Goal: Task Accomplishment & Management: Complete application form

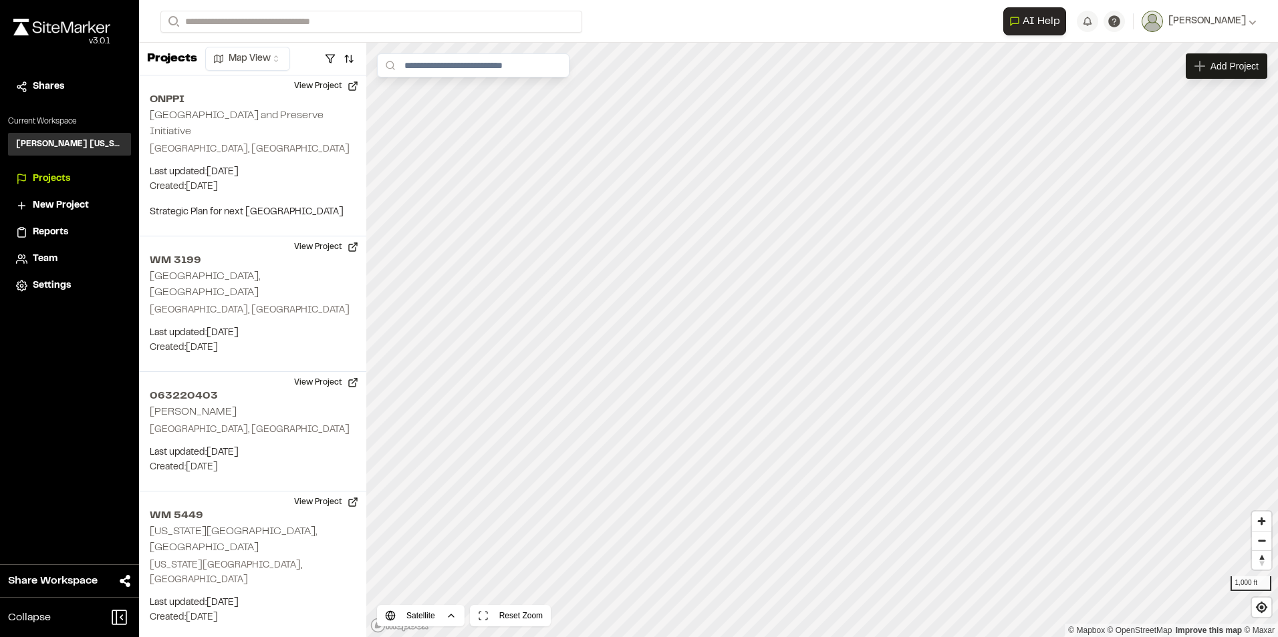
scroll to position [281, 0]
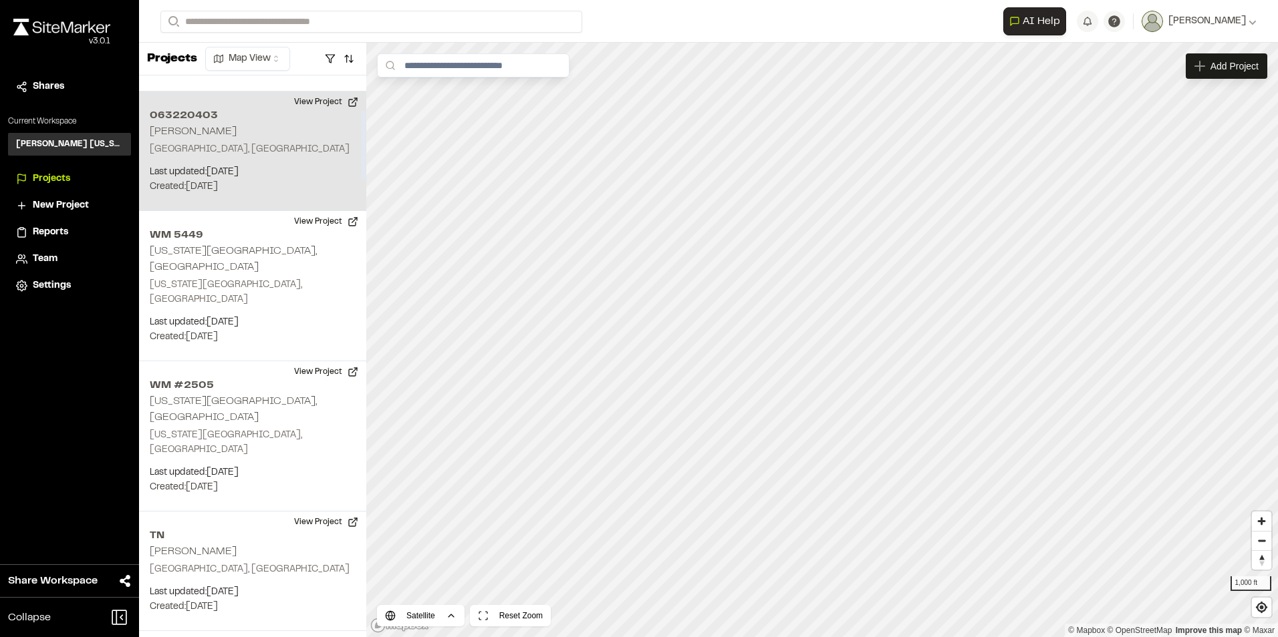
click at [257, 148] on div "063220403 Harrod Richardson Richardson, TX Last updated: Aug 21, 2025 Budget: $…" at bounding box center [252, 152] width 227 height 120
click at [323, 92] on button "View Project" at bounding box center [326, 102] width 80 height 21
click at [237, 165] on p "Last updated: Aug 21, 2025" at bounding box center [253, 172] width 206 height 15
drag, startPoint x: 237, startPoint y: 158, endPoint x: 279, endPoint y: 169, distance: 43.6
click at [279, 180] on p "Created: Aug 18, 2025" at bounding box center [253, 187] width 206 height 15
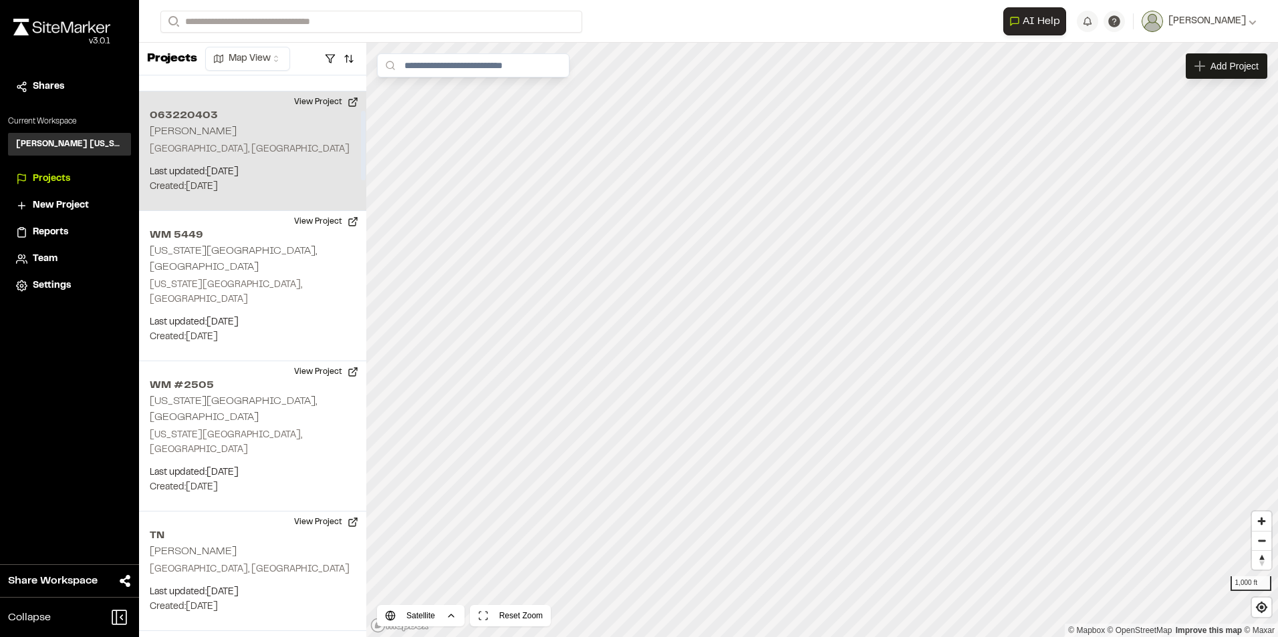
click at [226, 142] on p "Richardson, TX" at bounding box center [253, 149] width 206 height 15
click at [316, 92] on button "View Project" at bounding box center [326, 102] width 80 height 21
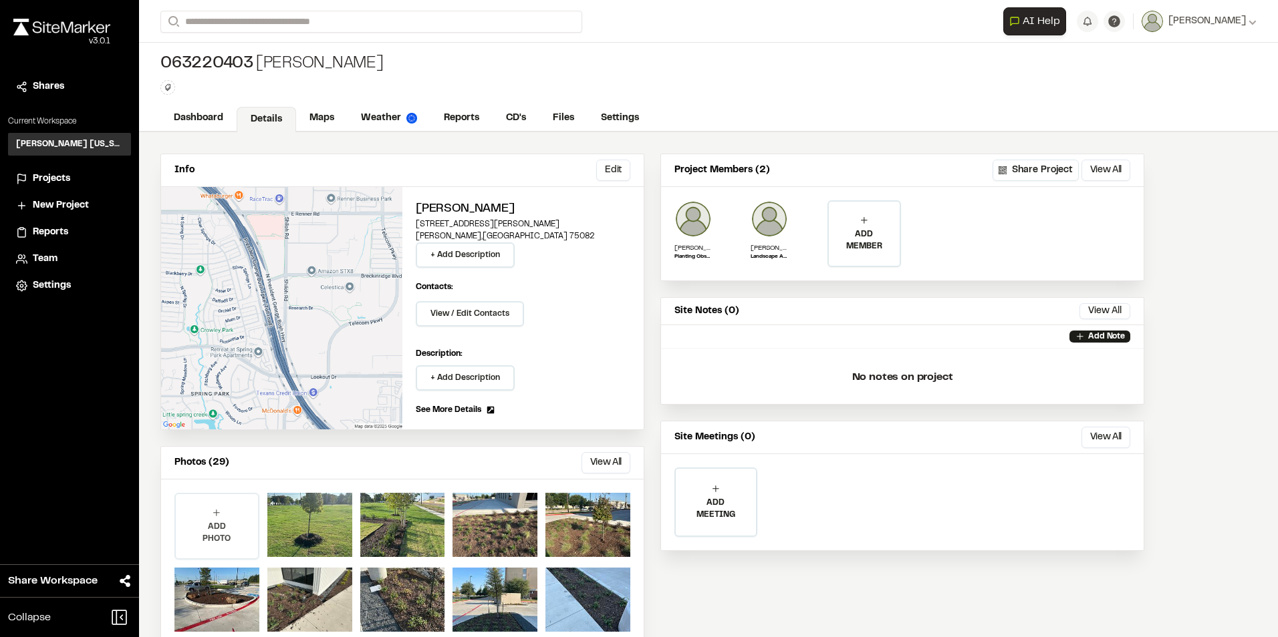
click at [231, 520] on div "ADD PHOTO" at bounding box center [217, 526] width 82 height 64
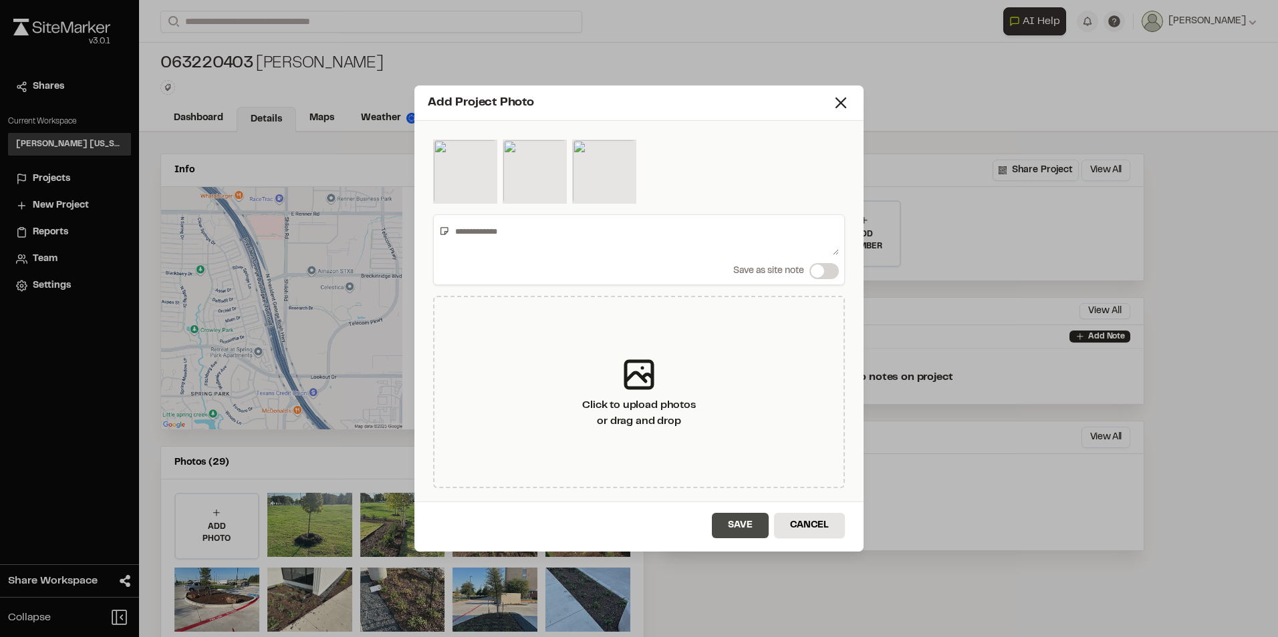
click at [748, 521] on button "Save" at bounding box center [740, 525] width 57 height 25
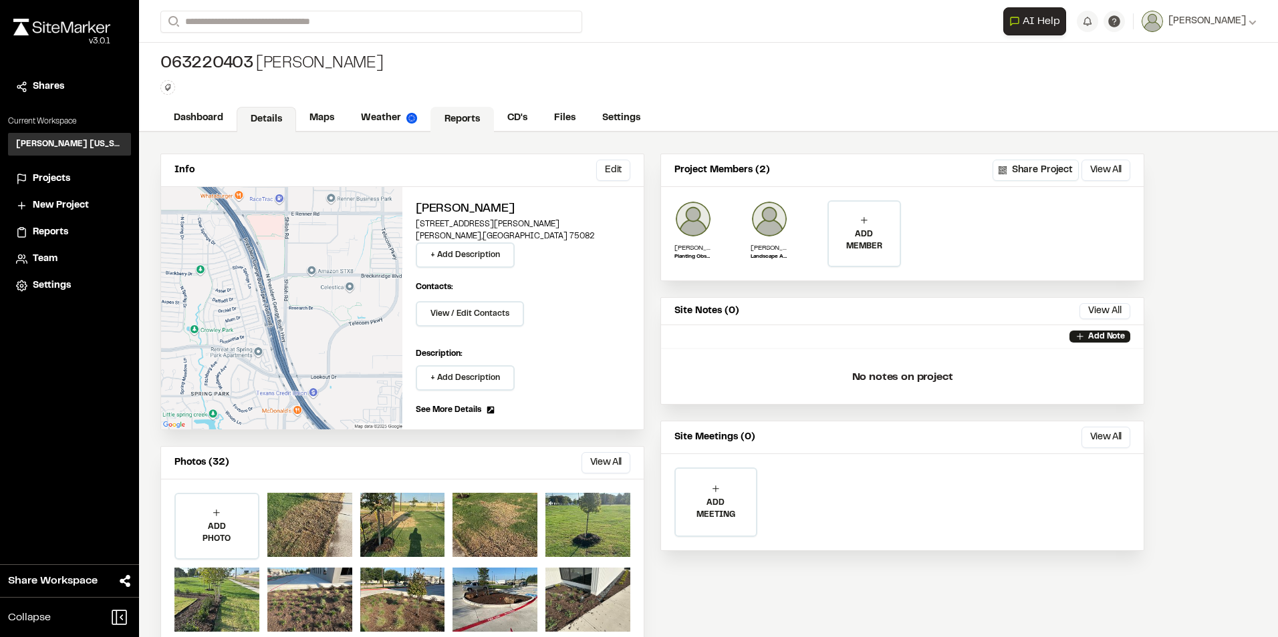
click at [462, 120] on link "Reports" at bounding box center [461, 119] width 63 height 25
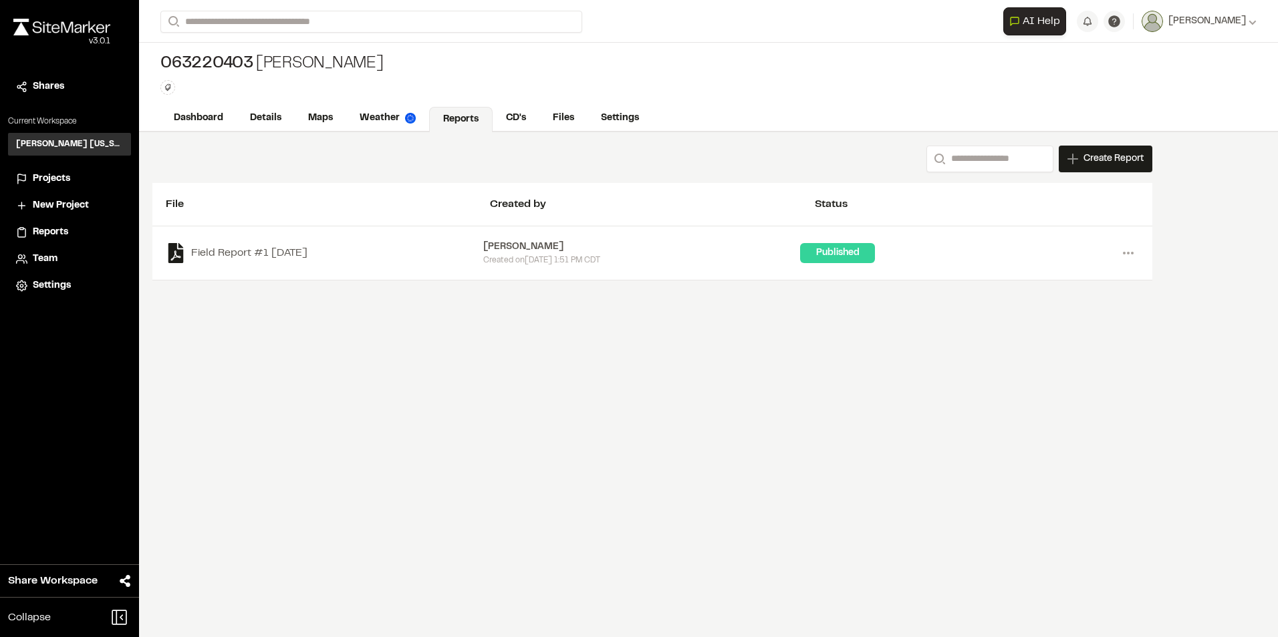
click at [1035, 337] on div "Search Create Report New Report | 063220403 Harrod Richardson What type of Repo…" at bounding box center [708, 384] width 1139 height 505
click at [432, 436] on div "Search Create Report New Report | 063220403 Harrod Richardson What type of Repo…" at bounding box center [708, 384] width 1139 height 505
click at [274, 115] on link "Details" at bounding box center [266, 119] width 59 height 25
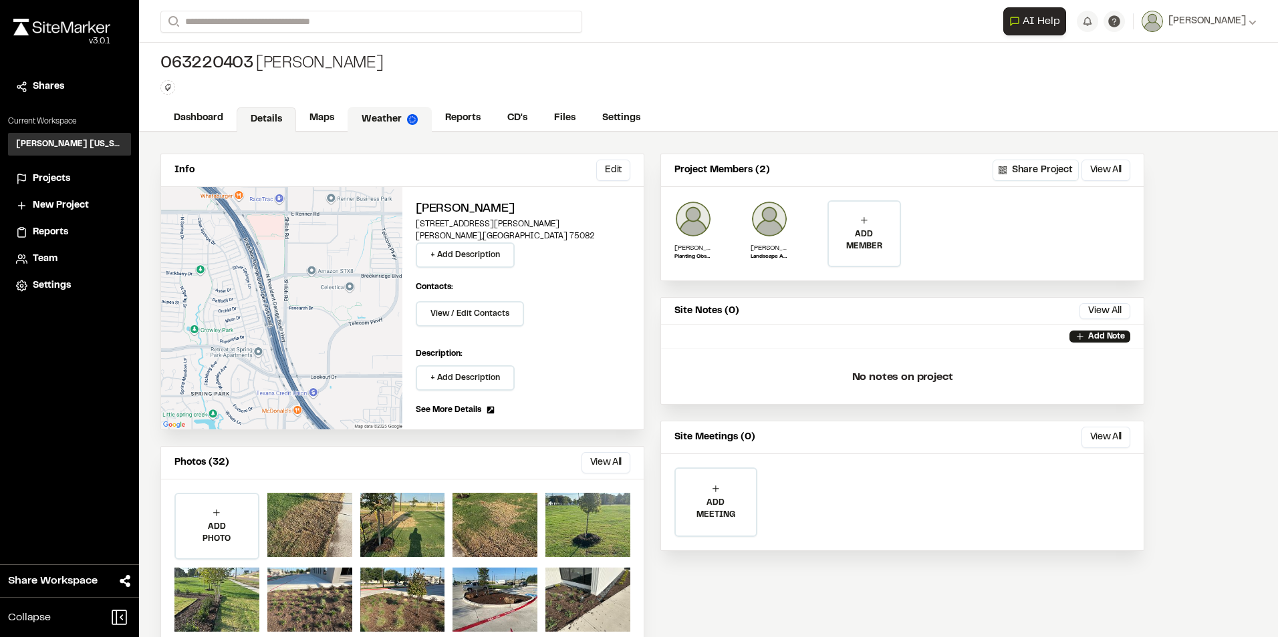
click at [376, 120] on link "Weather" at bounding box center [389, 119] width 84 height 25
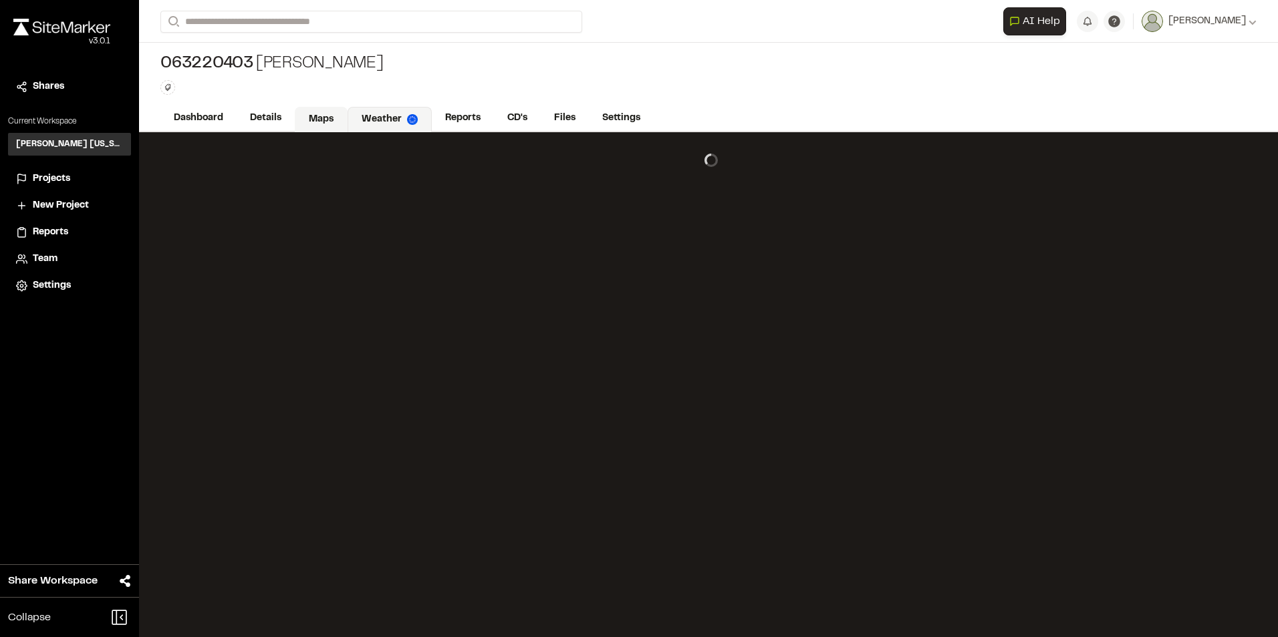
click at [327, 119] on link "Maps" at bounding box center [321, 119] width 53 height 25
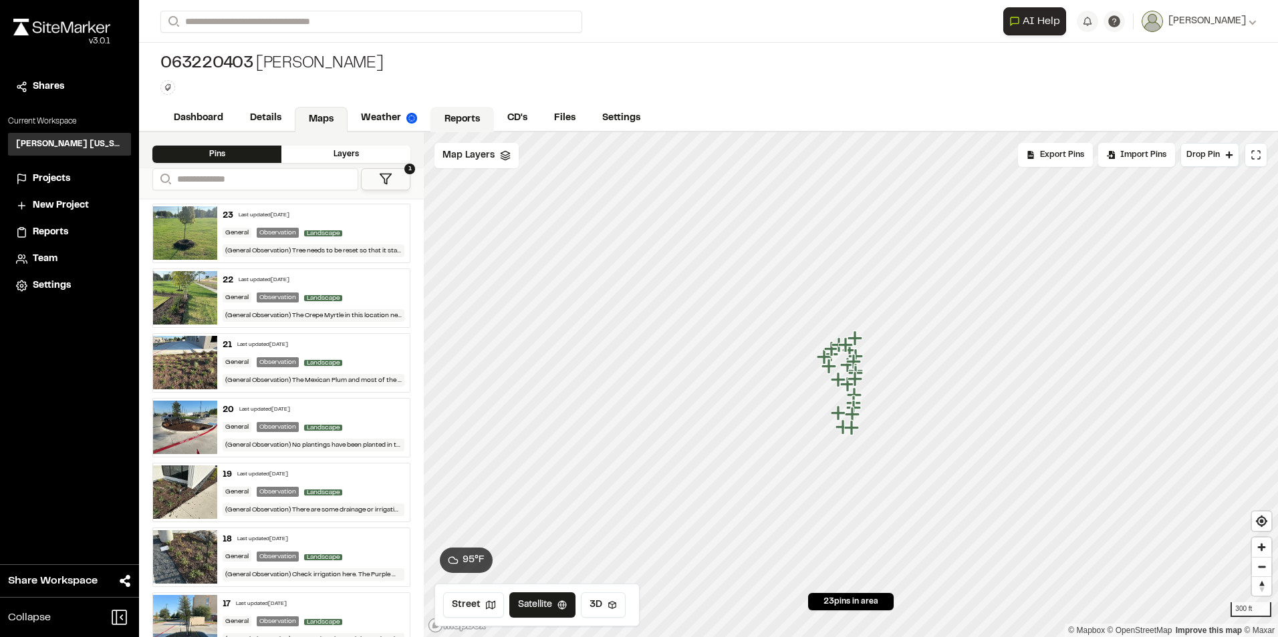
click at [451, 112] on link "Reports" at bounding box center [461, 119] width 63 height 25
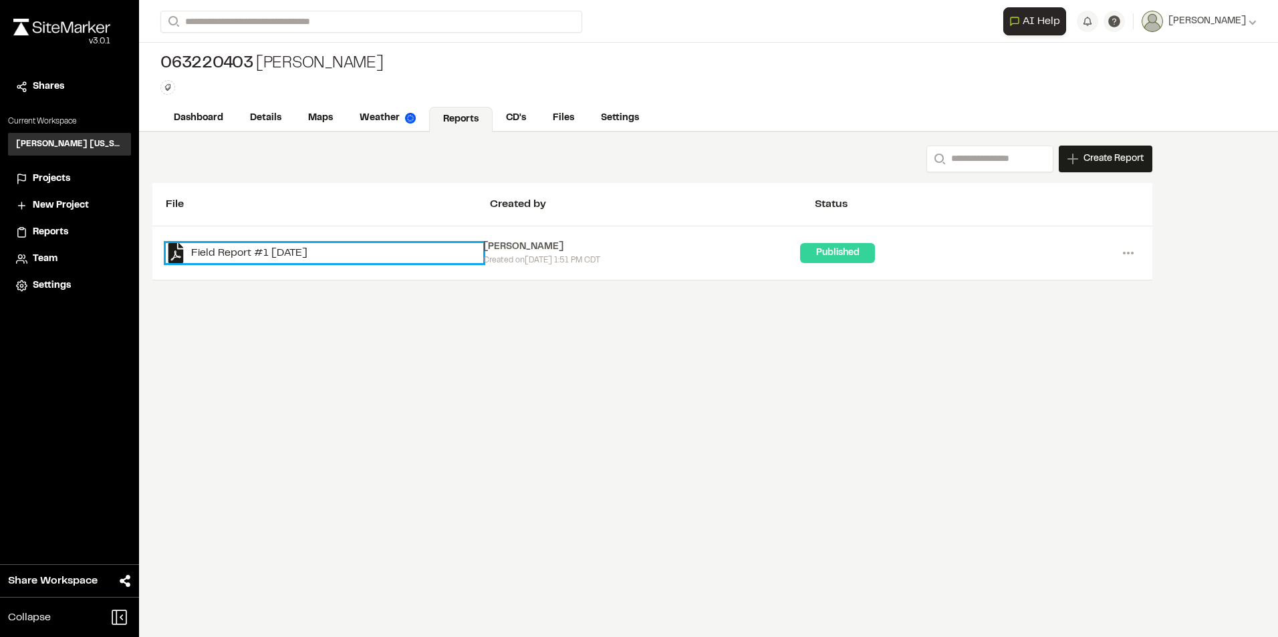
click at [311, 255] on link "Field Report #1 [DATE]" at bounding box center [324, 253] width 317 height 20
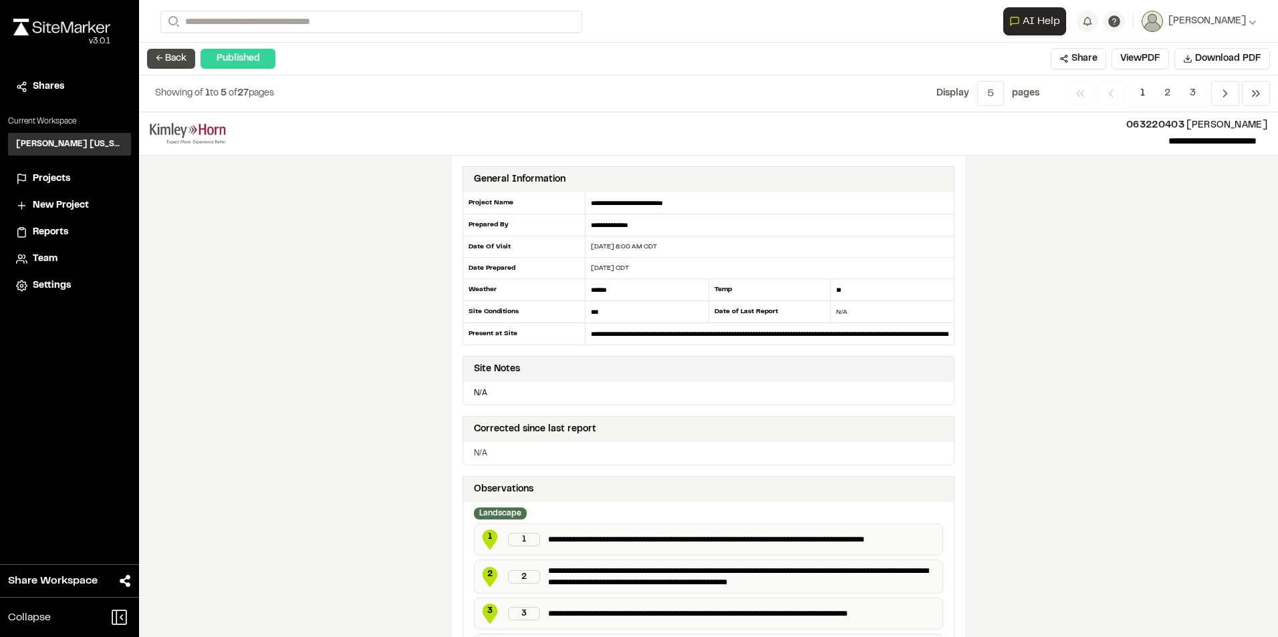
click at [179, 58] on button "← Back" at bounding box center [171, 59] width 48 height 20
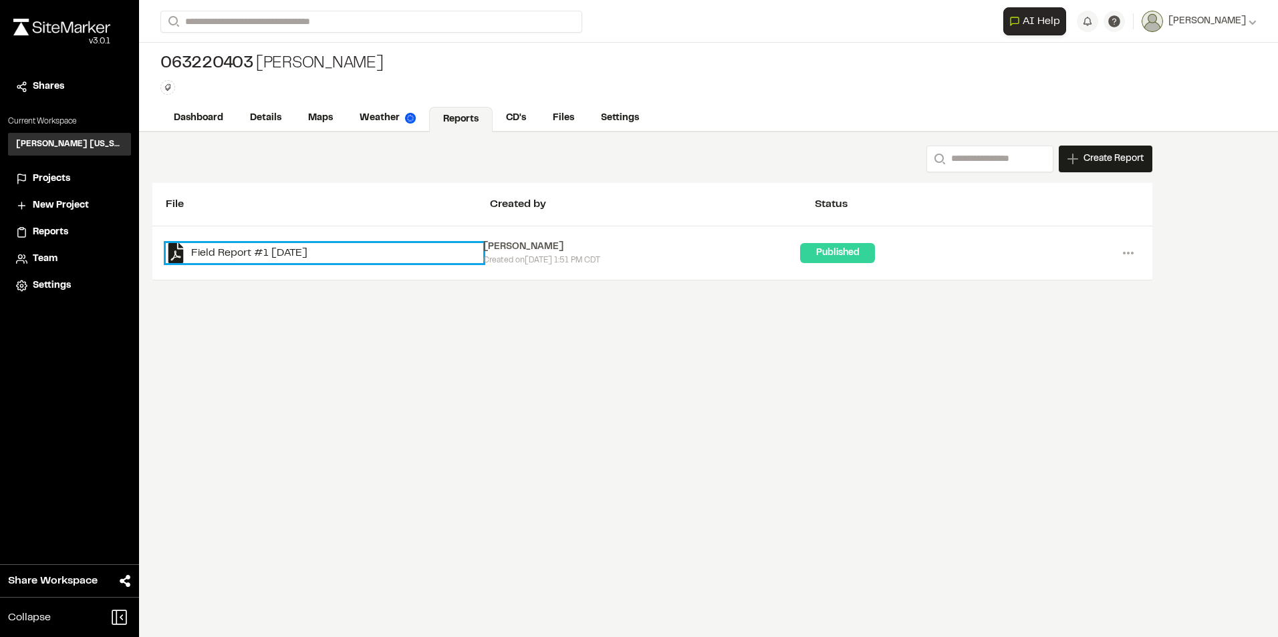
click at [308, 253] on link "Field Report #1 [DATE]" at bounding box center [324, 253] width 317 height 20
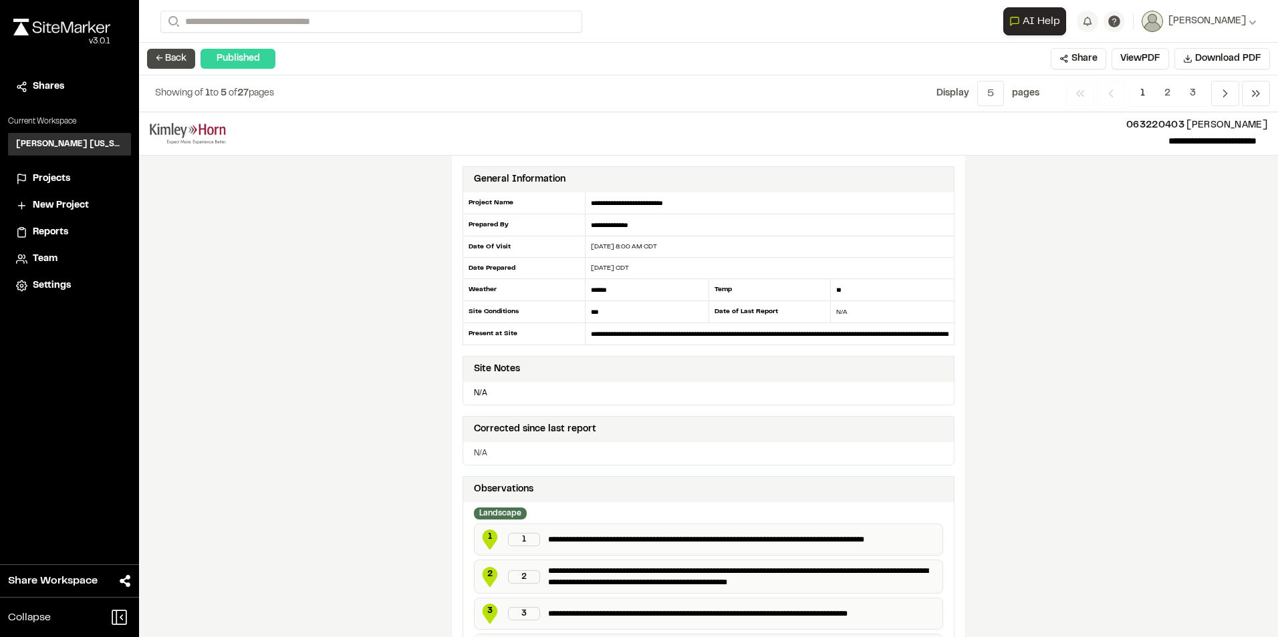
click at [178, 60] on button "← Back" at bounding box center [171, 59] width 48 height 20
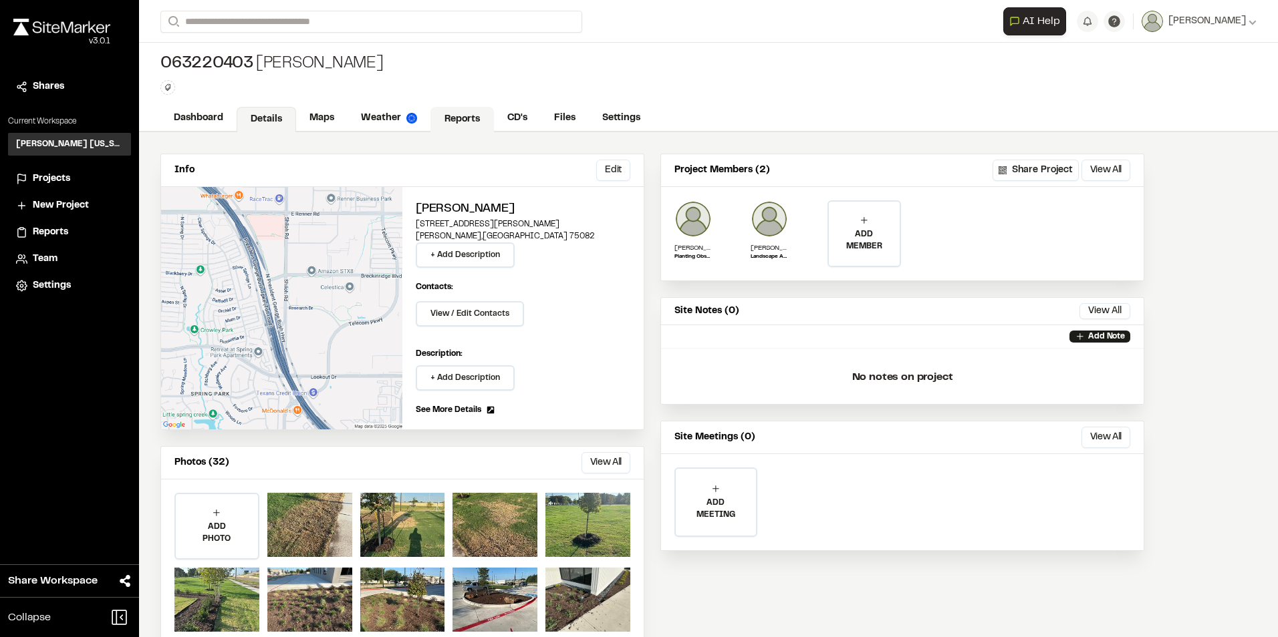
click at [450, 120] on link "Reports" at bounding box center [461, 119] width 63 height 25
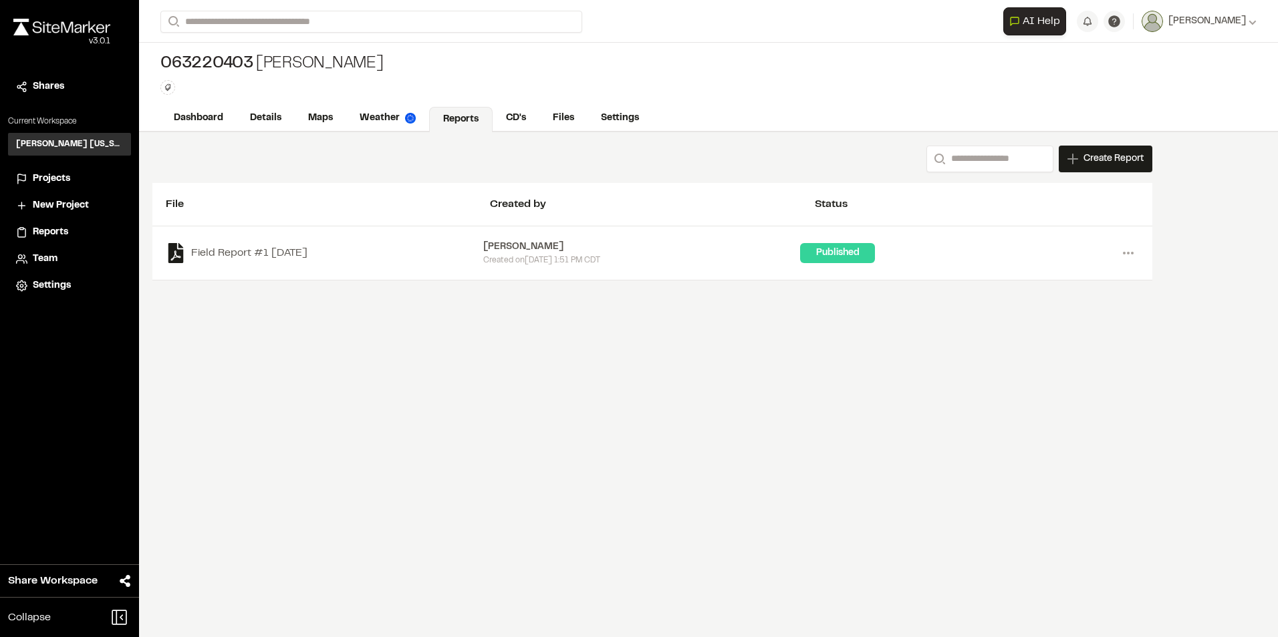
click at [831, 255] on div "Published" at bounding box center [837, 253] width 75 height 20
click at [1129, 253] on circle at bounding box center [1128, 253] width 3 height 3
click at [1042, 280] on link "View" at bounding box center [1080, 281] width 116 height 20
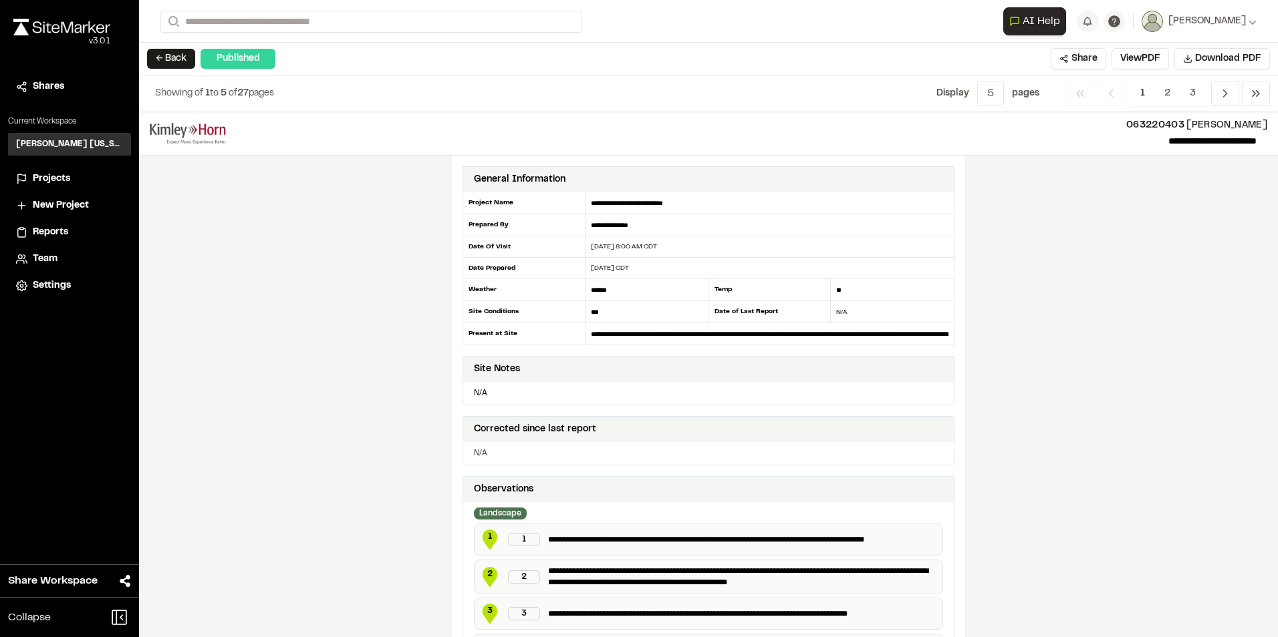
click at [735, 310] on div "Date of Last Report" at bounding box center [769, 312] width 123 height 22
click at [174, 62] on button "← Back" at bounding box center [171, 59] width 48 height 20
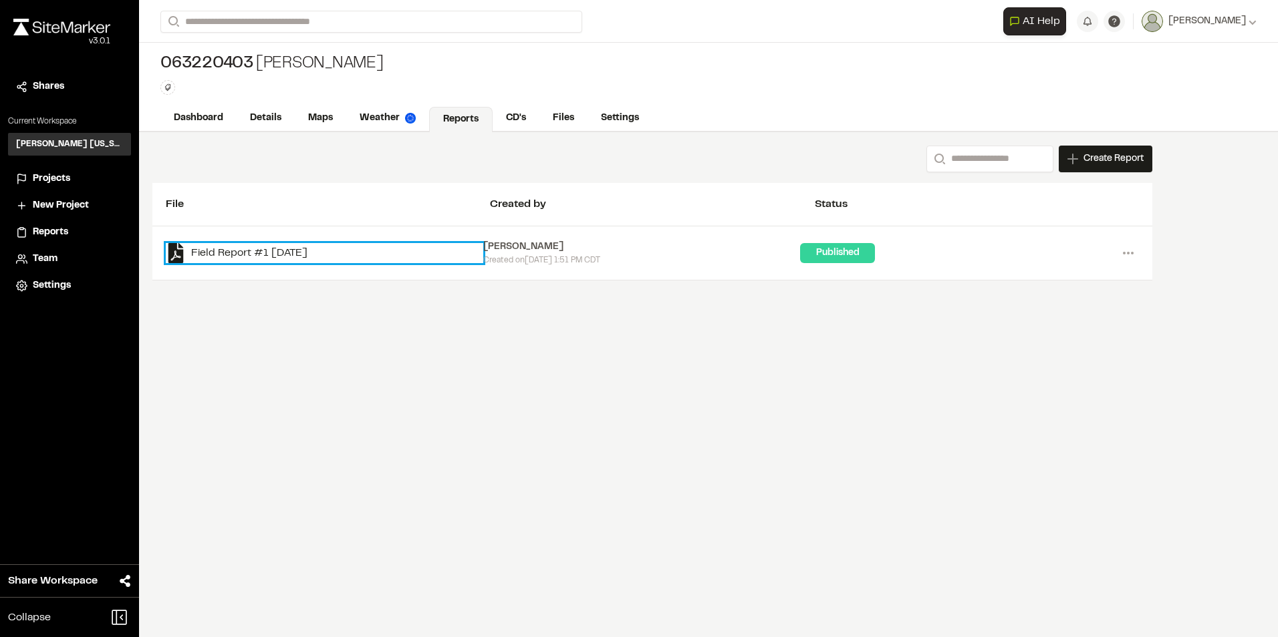
click at [291, 249] on link "Field Report #1 [DATE]" at bounding box center [324, 253] width 317 height 20
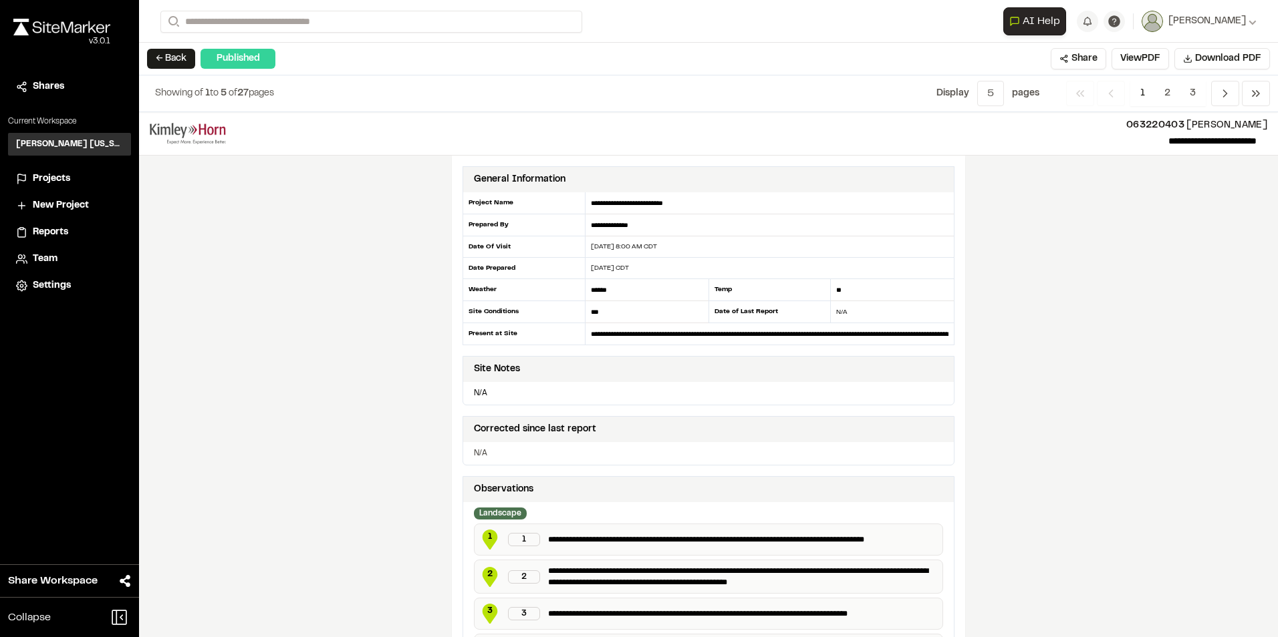
drag, startPoint x: 710, startPoint y: 313, endPoint x: 709, endPoint y: 324, distance: 11.4
click at [710, 313] on div "Date of Last Report" at bounding box center [769, 312] width 123 height 22
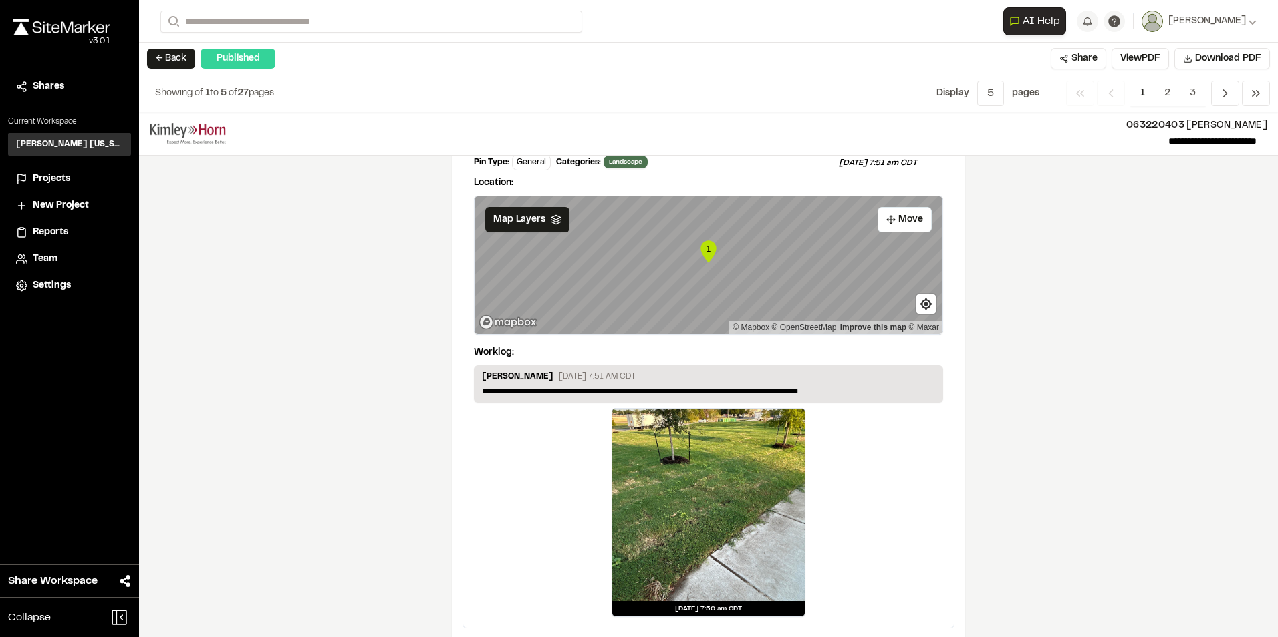
scroll to position [2186, 0]
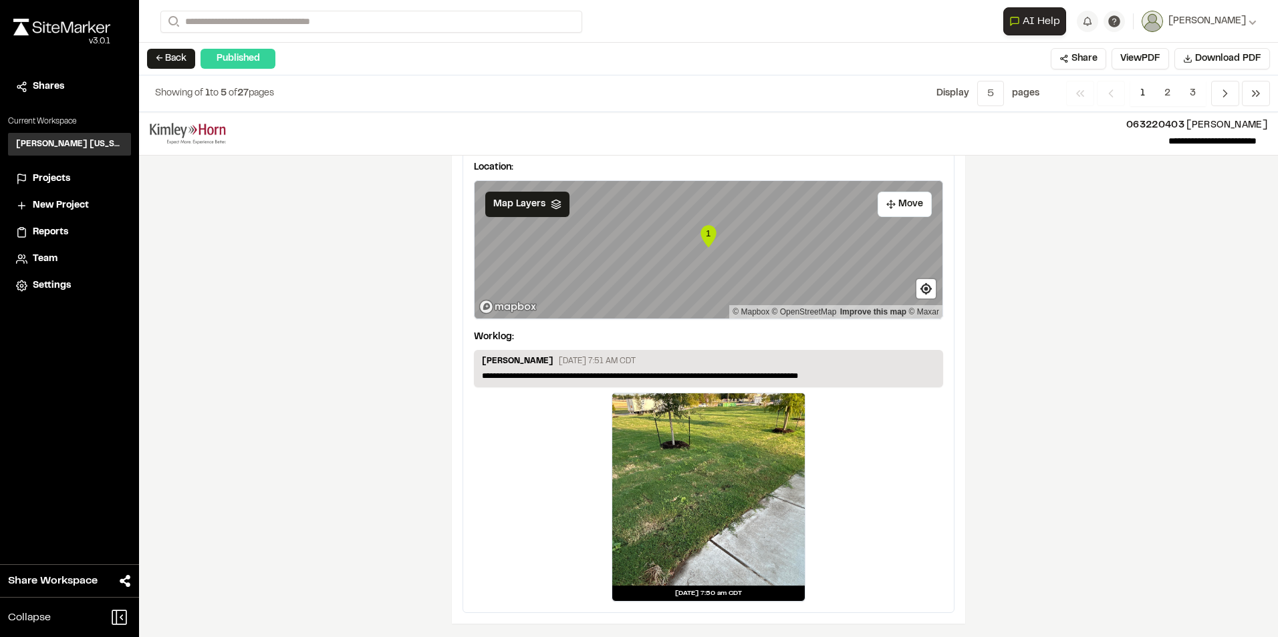
click at [1076, 259] on div "**********" at bounding box center [708, 374] width 1139 height 525
click at [181, 58] on button "← Back" at bounding box center [171, 59] width 48 height 20
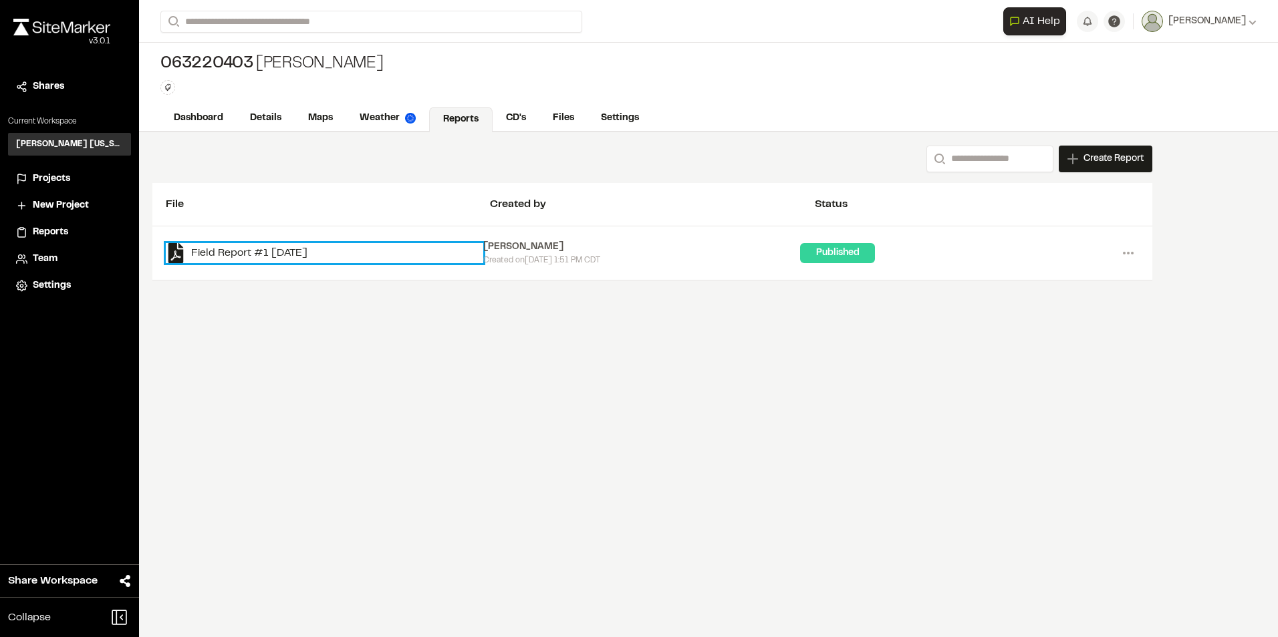
click at [467, 257] on link "Field Report #1 [DATE]" at bounding box center [324, 253] width 317 height 20
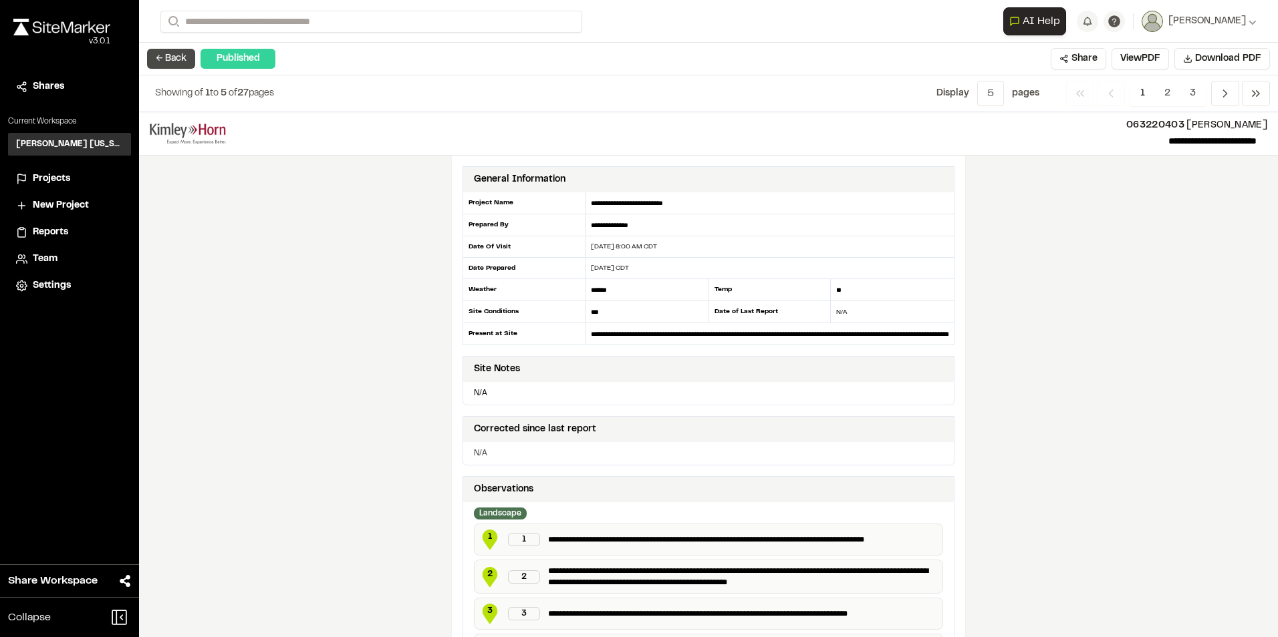
click at [164, 53] on button "← Back" at bounding box center [171, 59] width 48 height 20
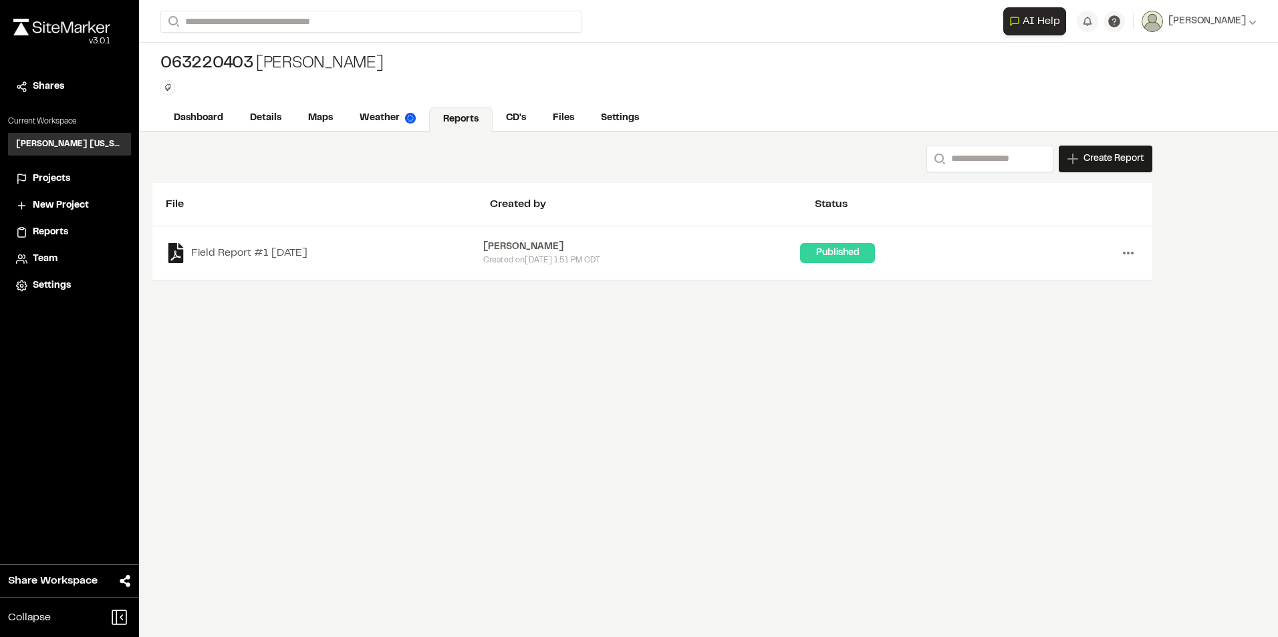
click at [1131, 259] on icon at bounding box center [1127, 253] width 21 height 21
click at [1063, 341] on link "Delete" at bounding box center [1080, 341] width 116 height 20
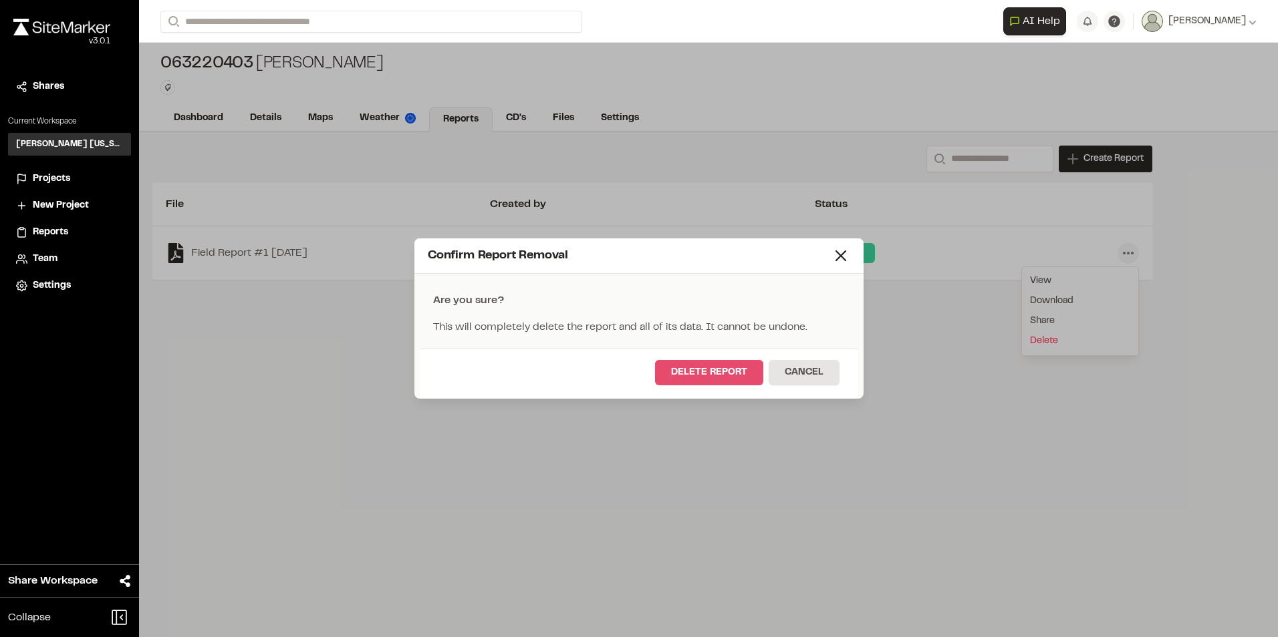
click at [724, 378] on button "Delete Report" at bounding box center [709, 372] width 108 height 25
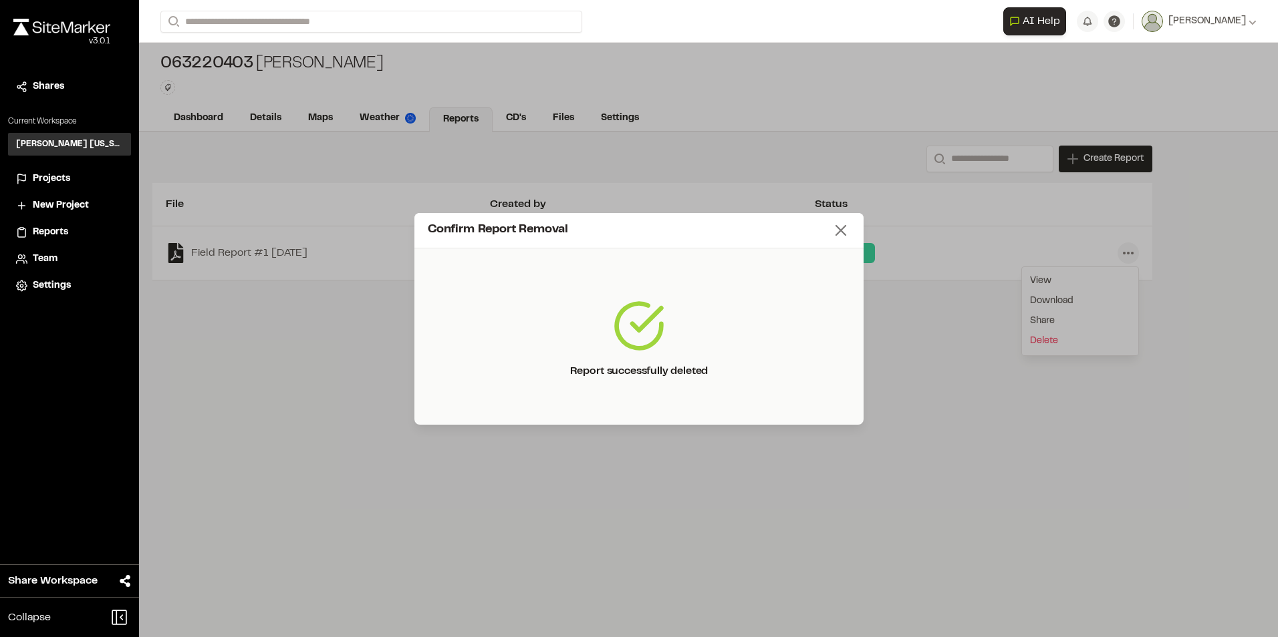
click at [841, 233] on icon at bounding box center [840, 230] width 19 height 19
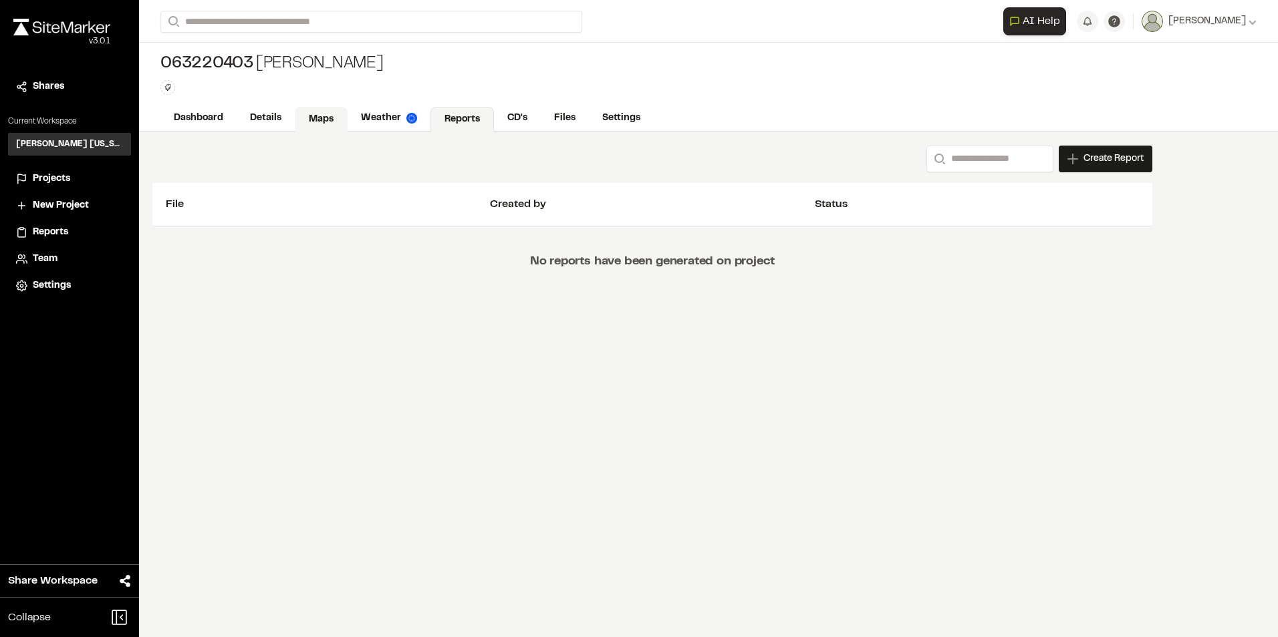
click at [324, 118] on link "Maps" at bounding box center [321, 119] width 53 height 25
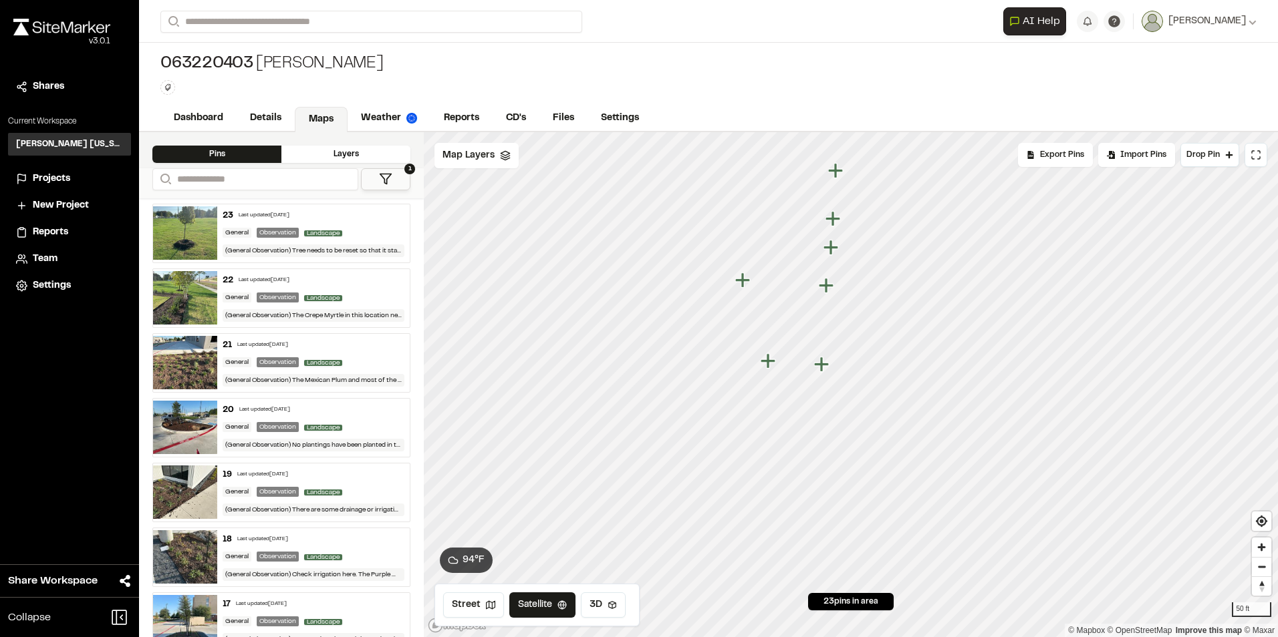
click at [183, 219] on img at bounding box center [185, 232] width 64 height 53
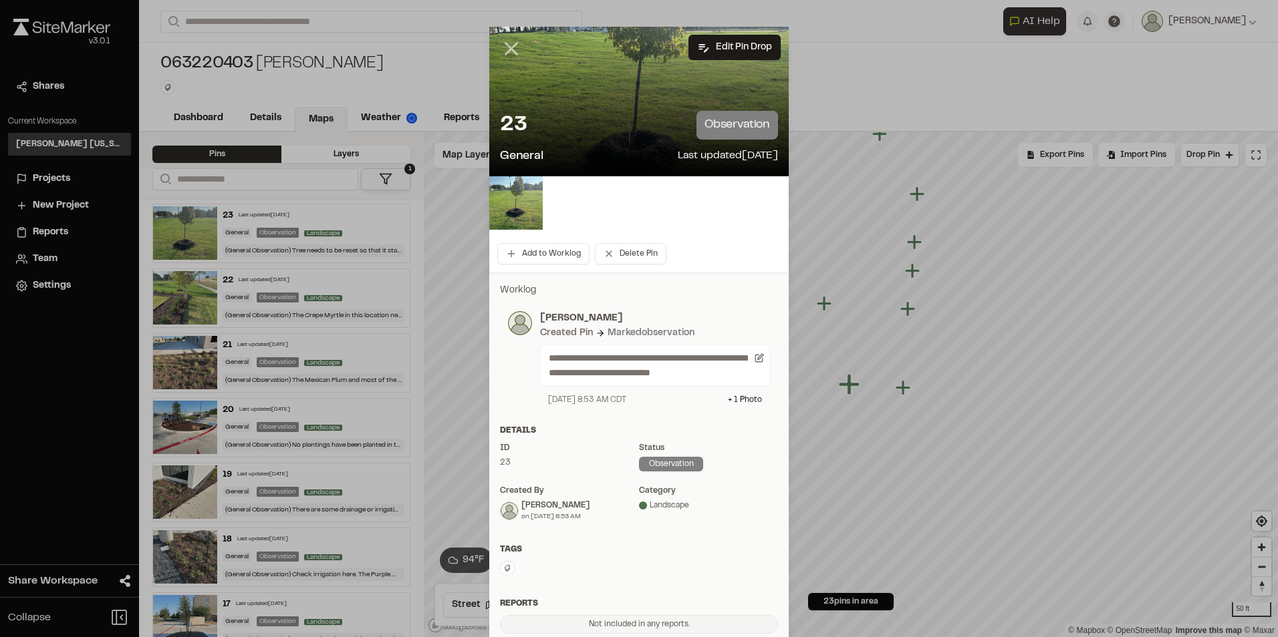
click at [509, 48] on icon at bounding box center [511, 48] width 23 height 23
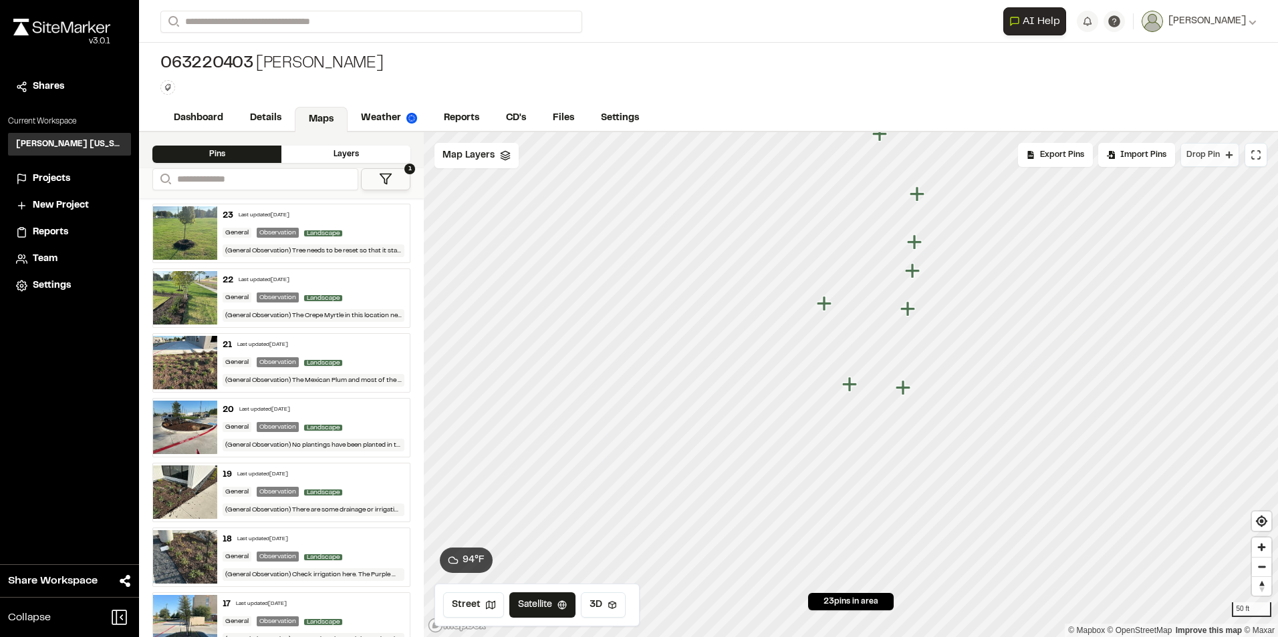
click at [1207, 165] on button "Drop Pin" at bounding box center [1209, 155] width 59 height 24
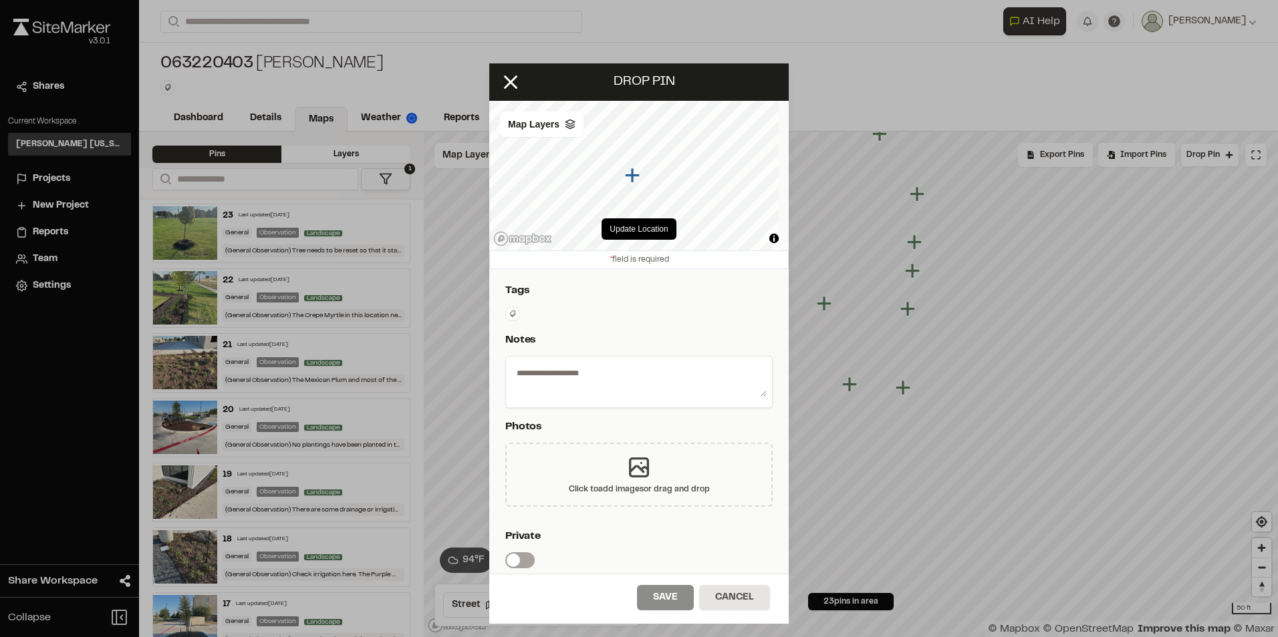
click at [669, 472] on div "Click to add images or drag and drop" at bounding box center [638, 475] width 267 height 64
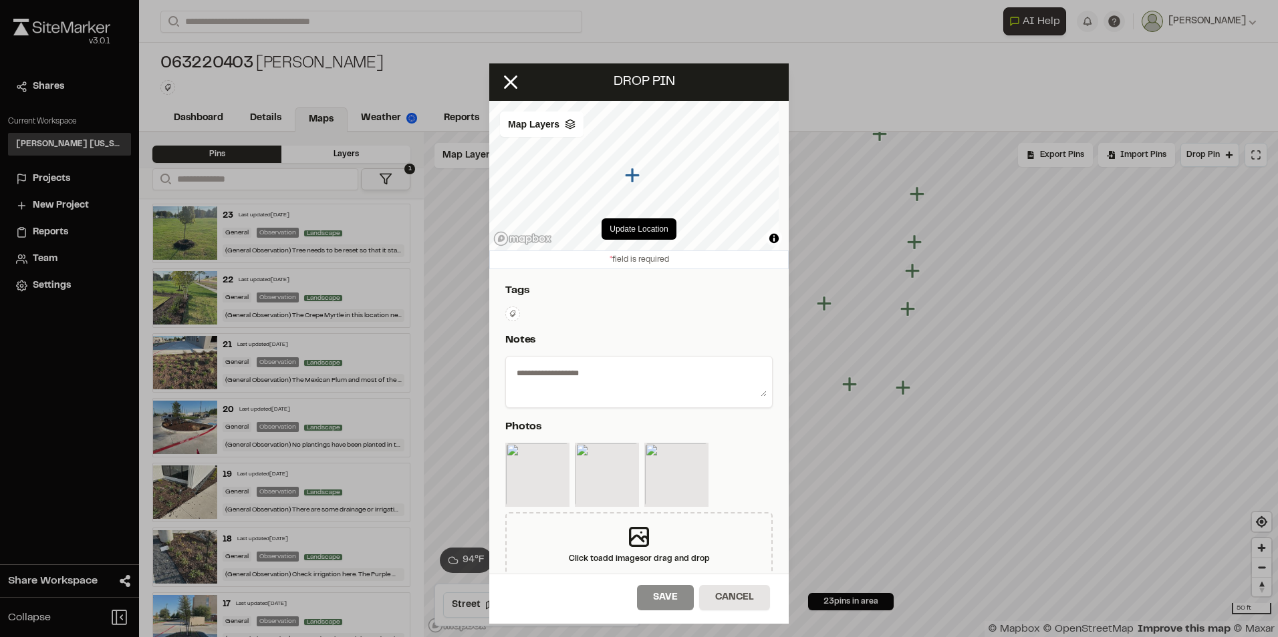
click at [611, 380] on textarea at bounding box center [638, 379] width 255 height 35
click at [621, 351] on div "**********" at bounding box center [638, 509] width 299 height 481
click at [627, 367] on textarea at bounding box center [638, 379] width 255 height 35
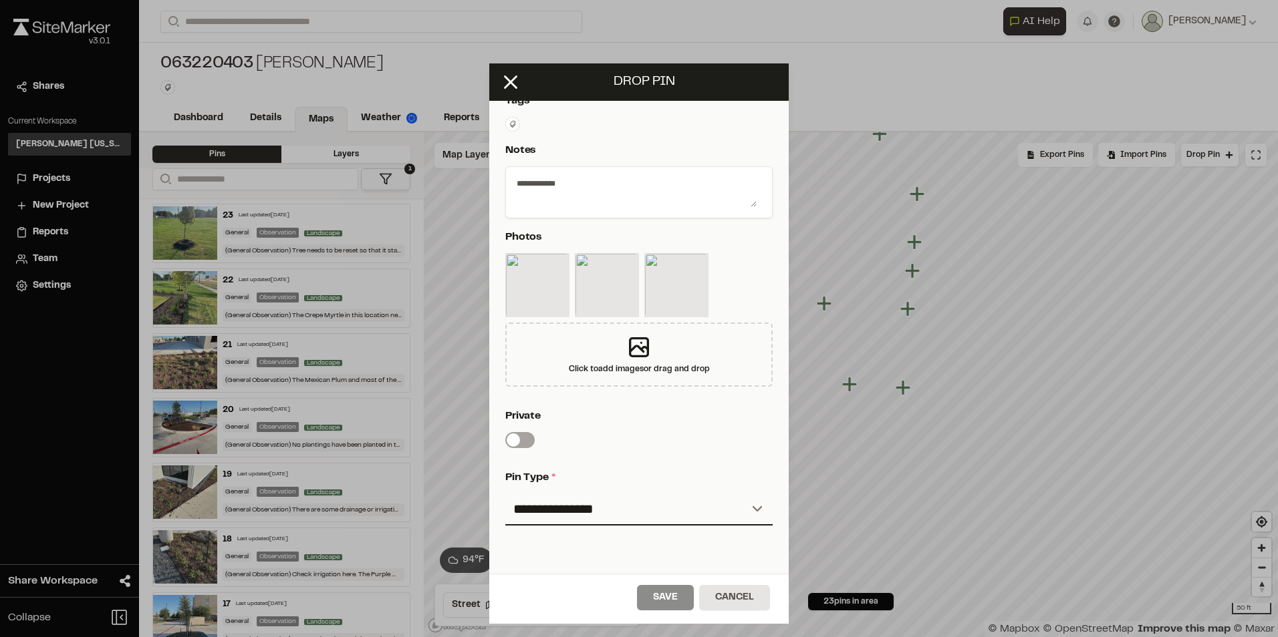
scroll to position [283, 0]
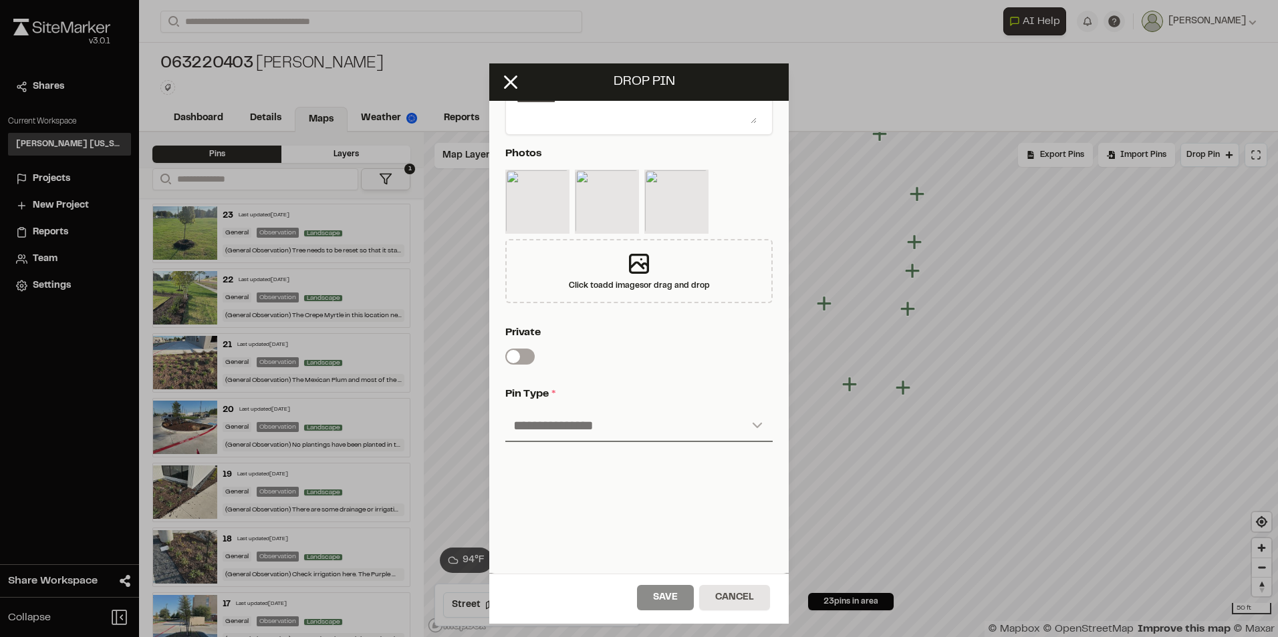
type textarea "**********"
drag, startPoint x: 608, startPoint y: 422, endPoint x: 609, endPoint y: 434, distance: 12.0
click at [608, 421] on select "**********" at bounding box center [638, 426] width 267 height 32
select select "****"
click at [505, 410] on select "**********" at bounding box center [638, 426] width 267 height 32
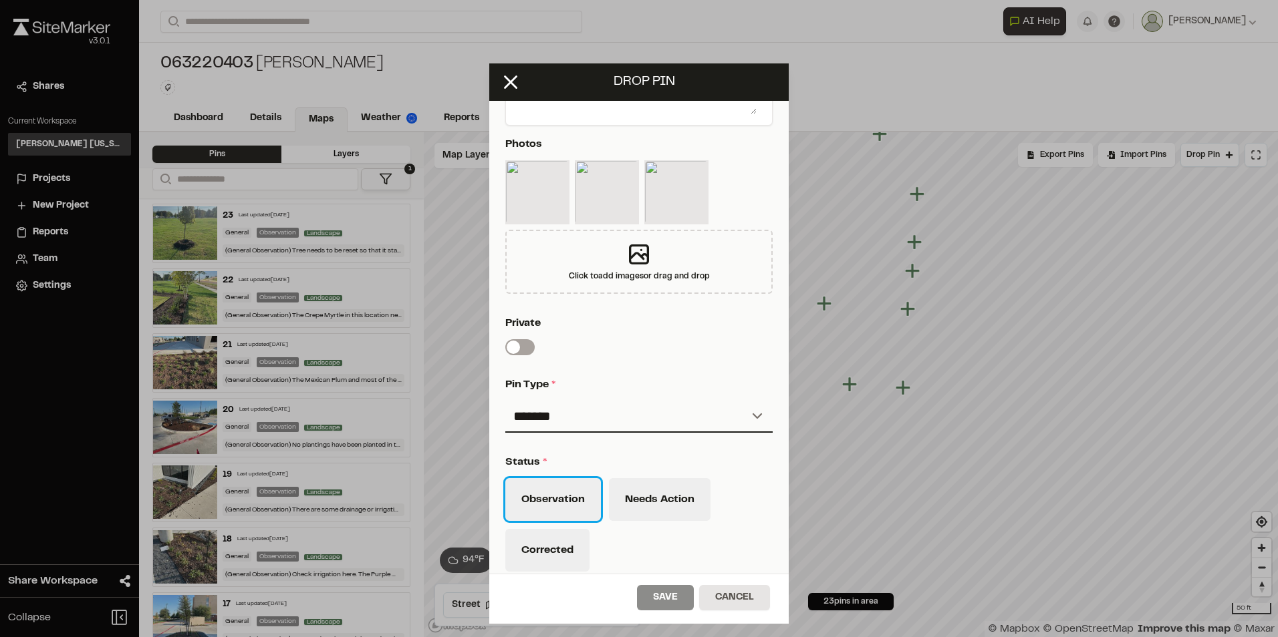
click at [554, 498] on button "Observation" at bounding box center [553, 499] width 96 height 43
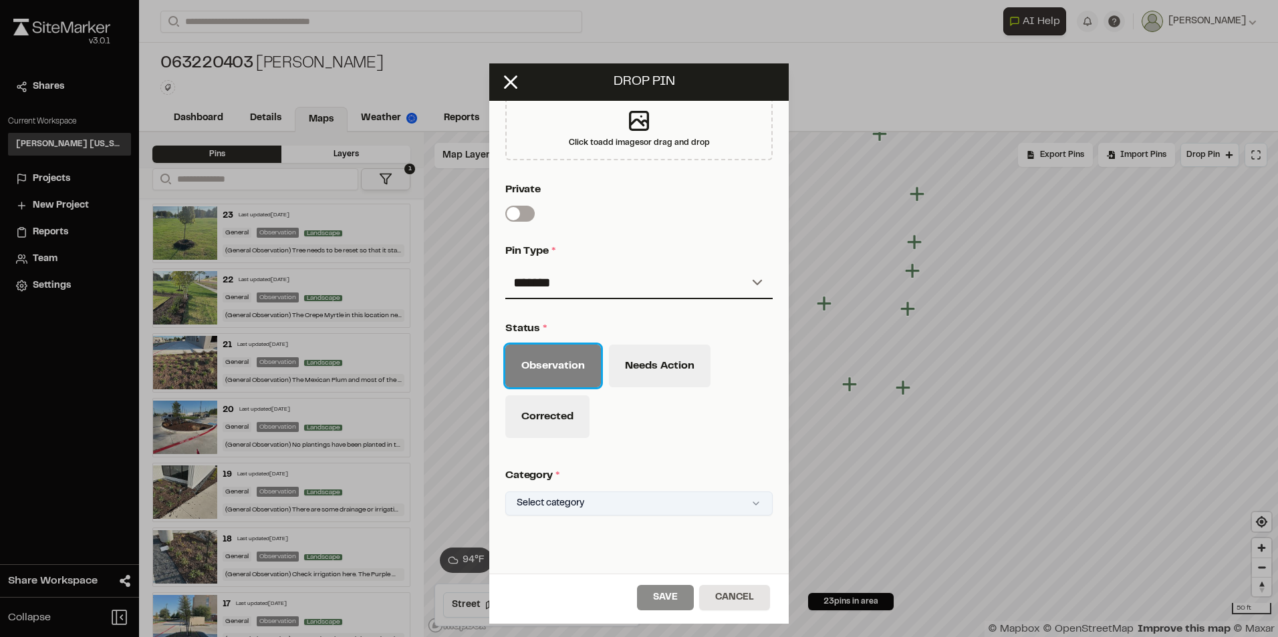
scroll to position [483, 0]
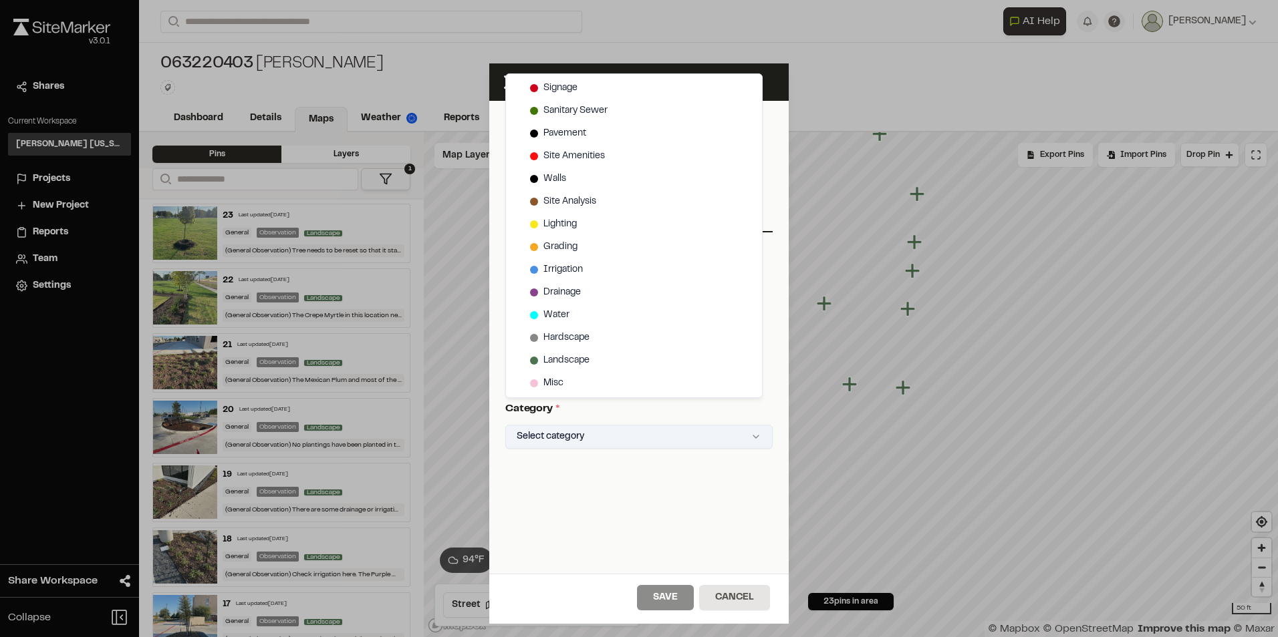
click at [602, 438] on html "**********" at bounding box center [639, 318] width 1278 height 637
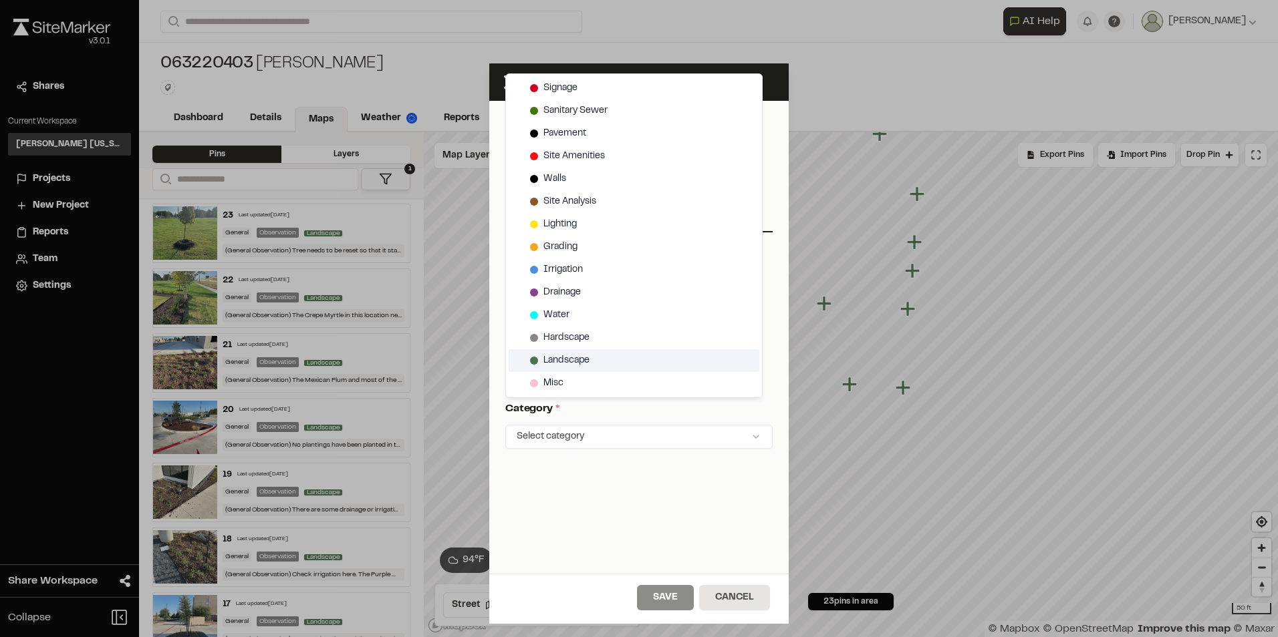
click at [559, 364] on span "Landscape" at bounding box center [566, 360] width 46 height 15
click at [665, 605] on html "**********" at bounding box center [639, 318] width 1278 height 637
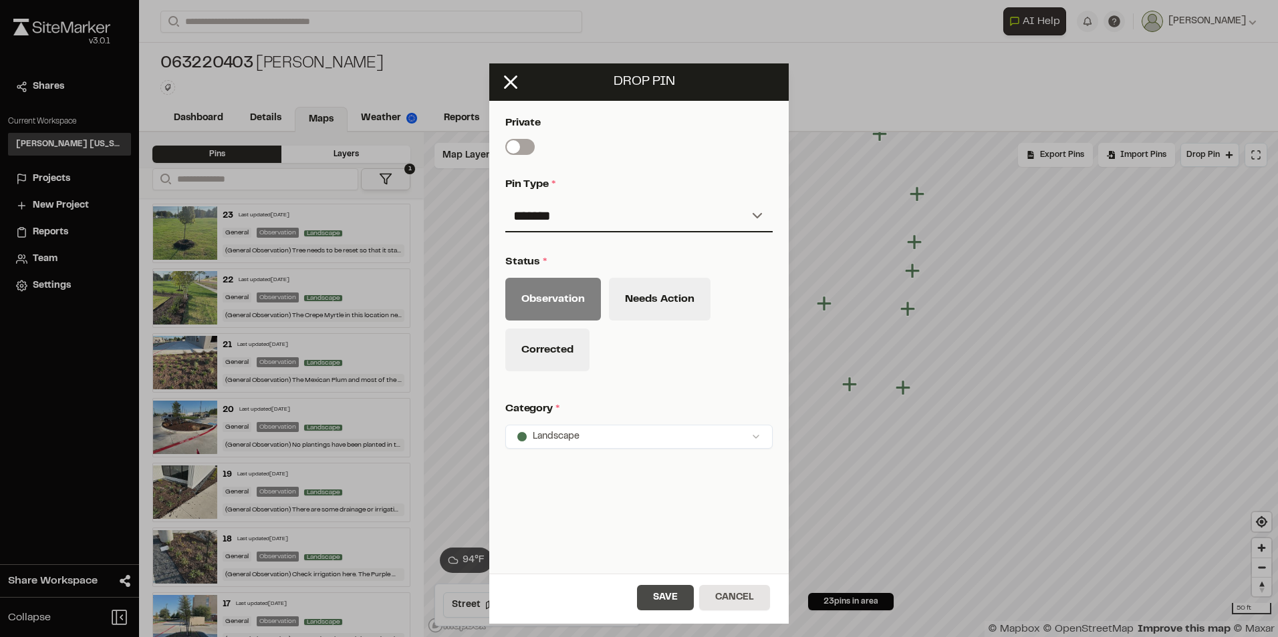
click at [653, 599] on button "Save" at bounding box center [665, 597] width 57 height 25
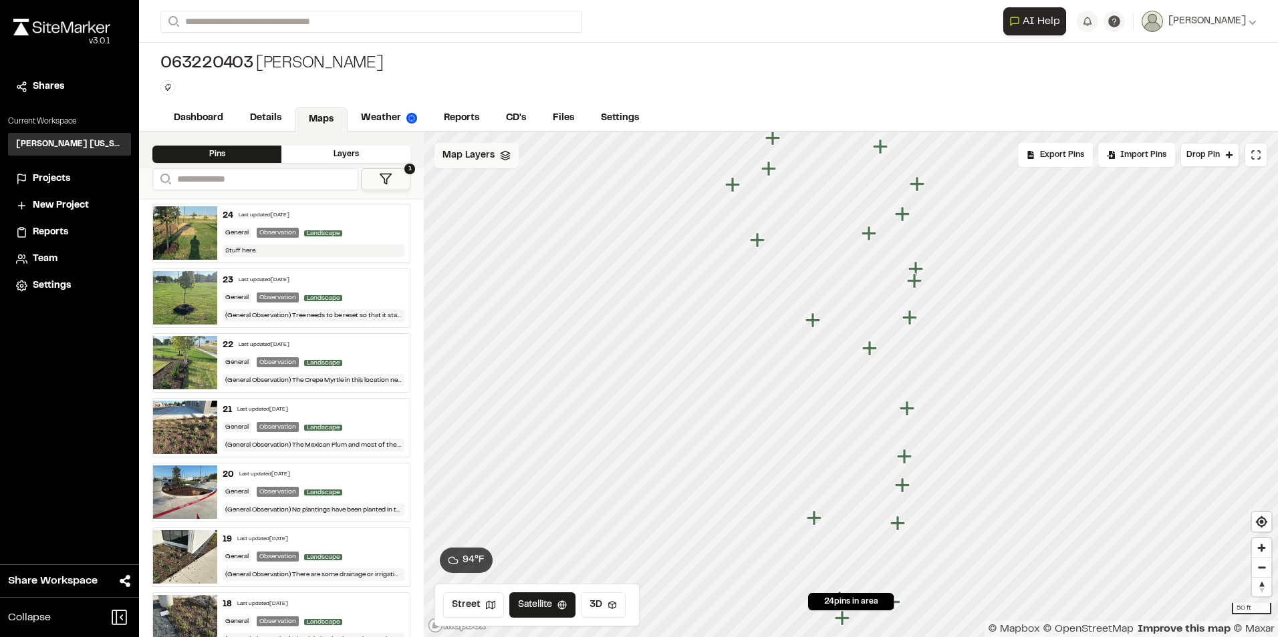
click at [506, 159] on icon at bounding box center [505, 155] width 11 height 11
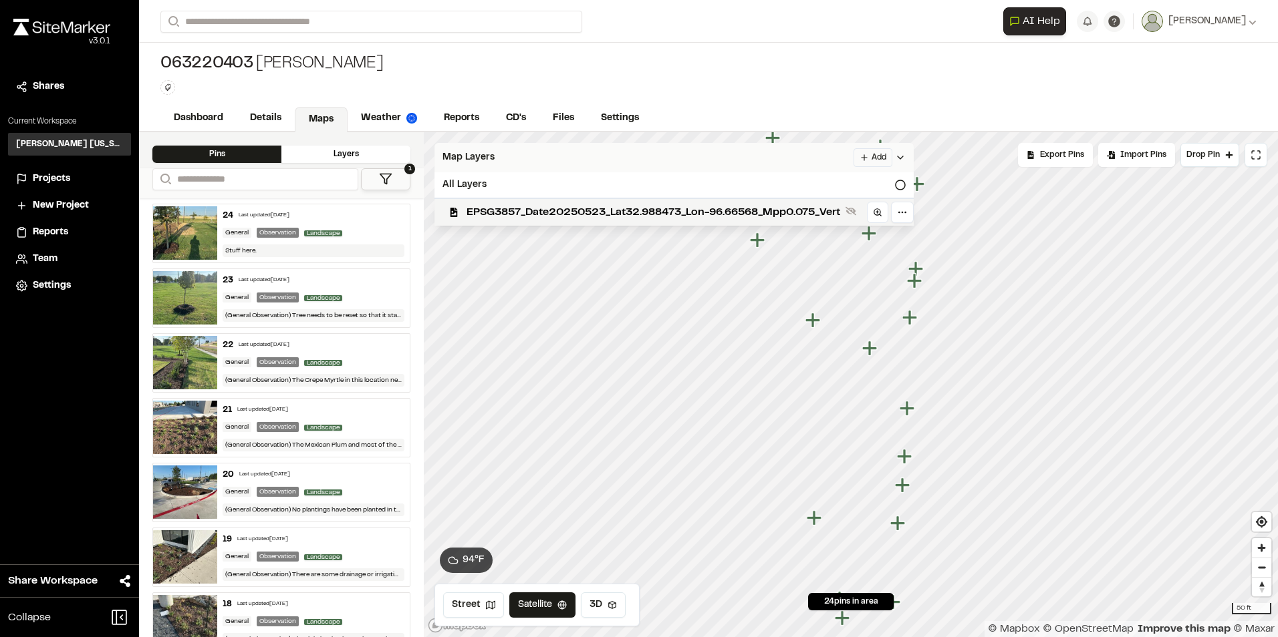
click at [567, 208] on span "EPSG3857_Date20250523_Lat32.988473_Lon-96.66568_Mpp0.075_Vert" at bounding box center [653, 212] width 374 height 16
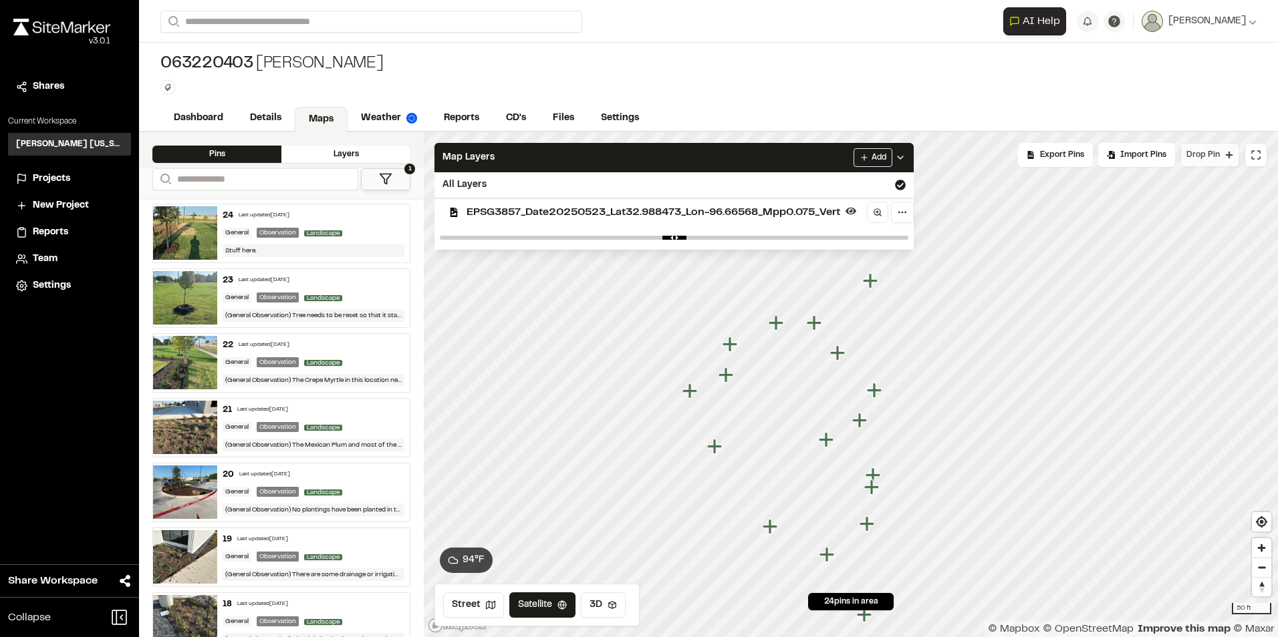
click at [1224, 150] on button "Drop Pin" at bounding box center [1209, 155] width 59 height 24
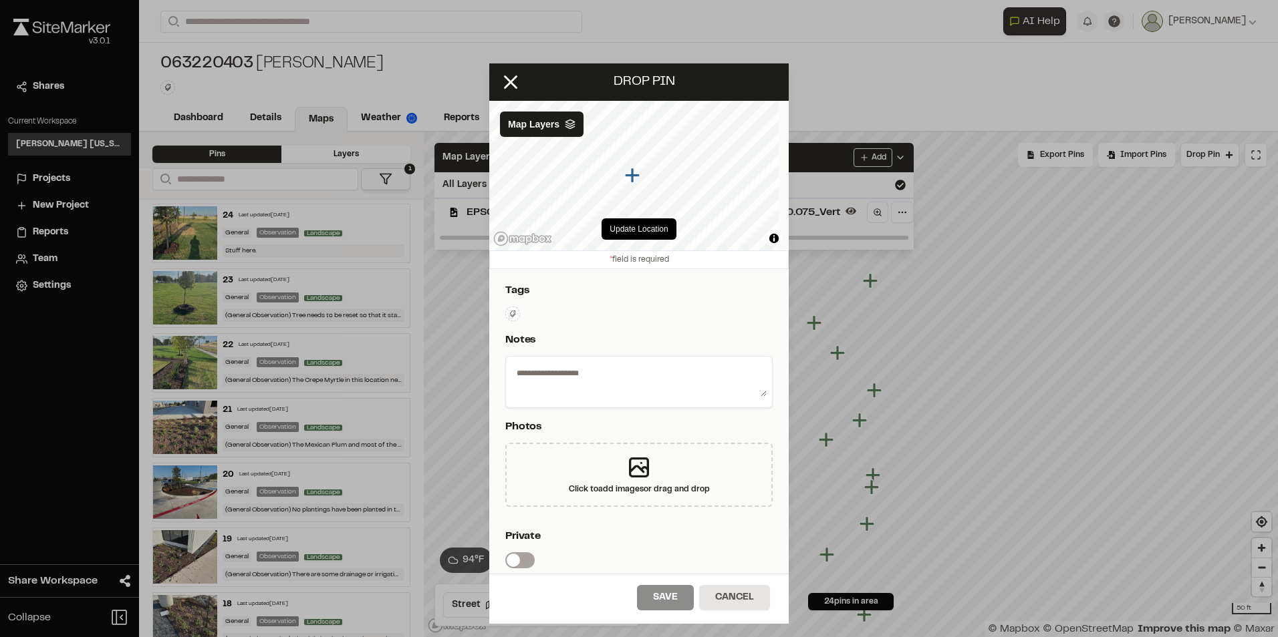
click at [587, 382] on textarea at bounding box center [638, 379] width 255 height 35
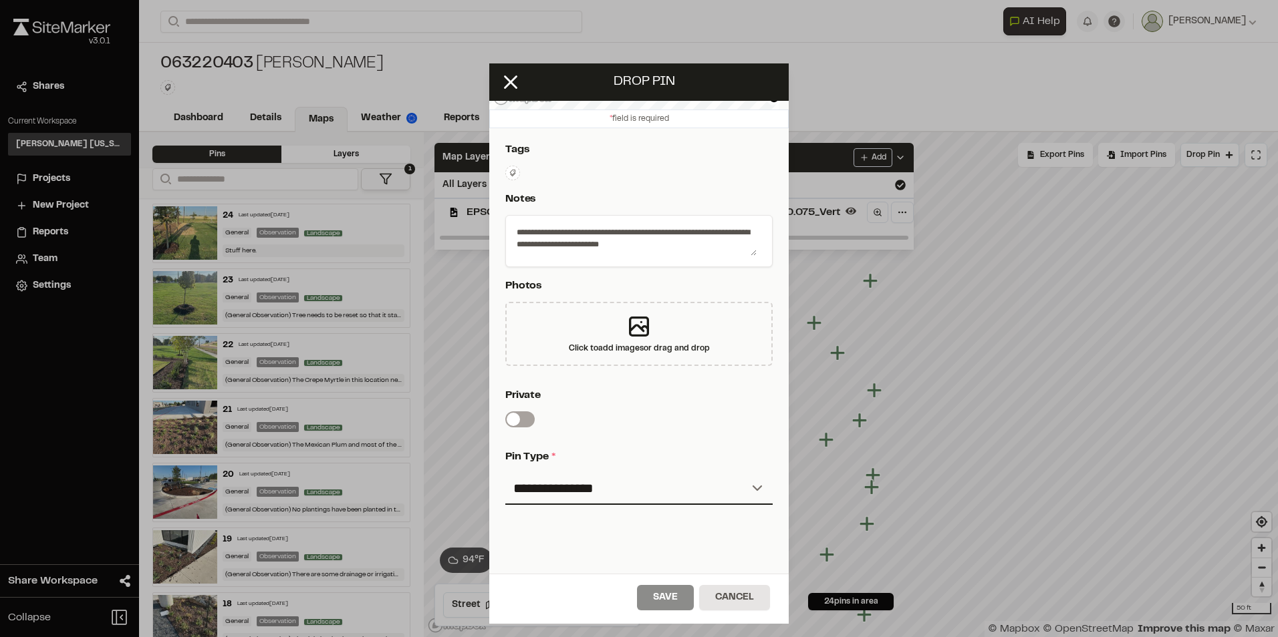
scroll to position [213, 0]
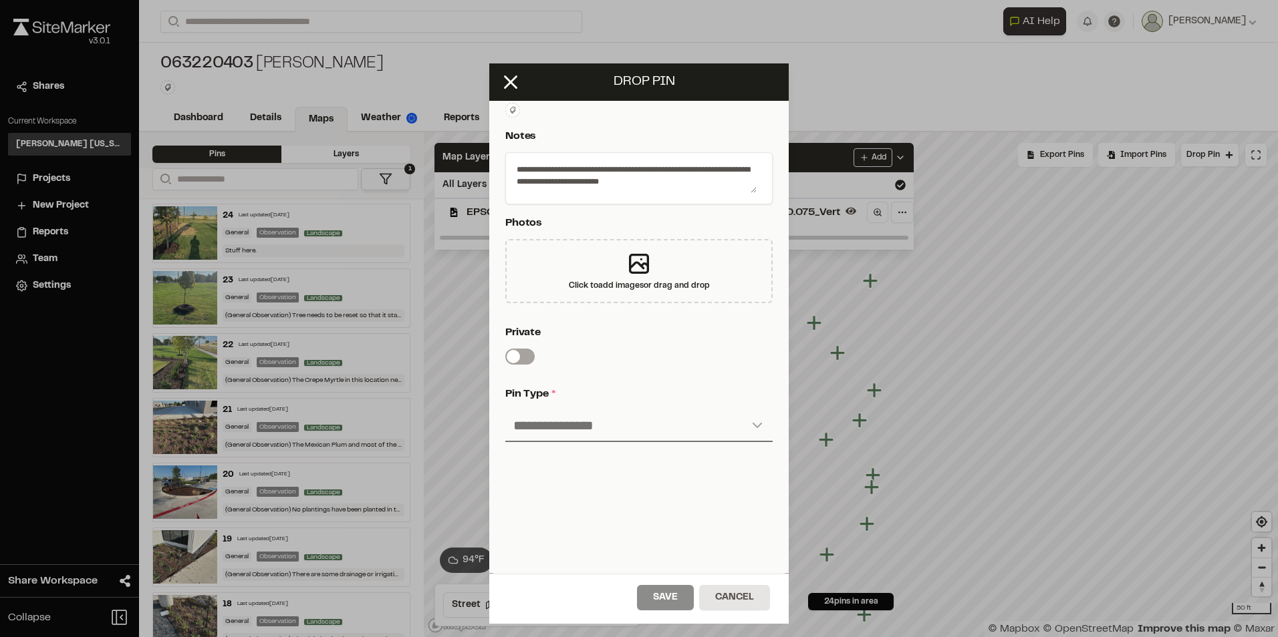
type textarea "**********"
click at [571, 410] on select "**********" at bounding box center [638, 426] width 267 height 32
click at [572, 426] on select "**********" at bounding box center [638, 426] width 267 height 32
select select "****"
click at [505, 410] on select "**********" at bounding box center [638, 426] width 267 height 32
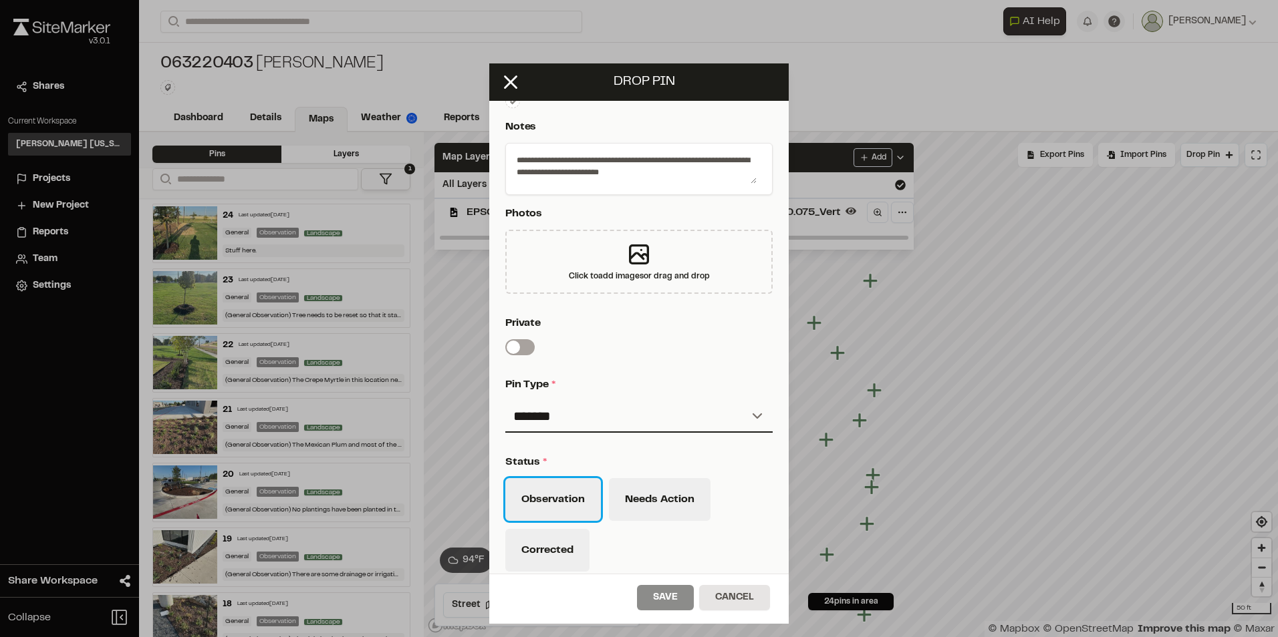
click at [563, 491] on button "Observation" at bounding box center [553, 499] width 96 height 43
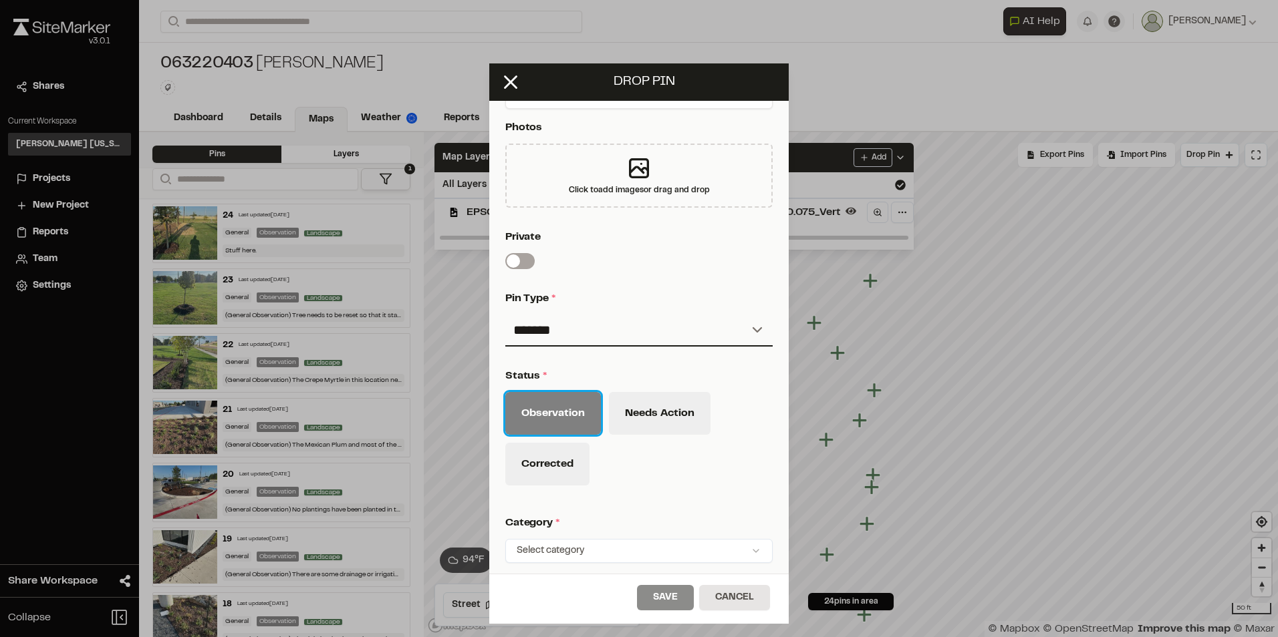
scroll to position [430, 0]
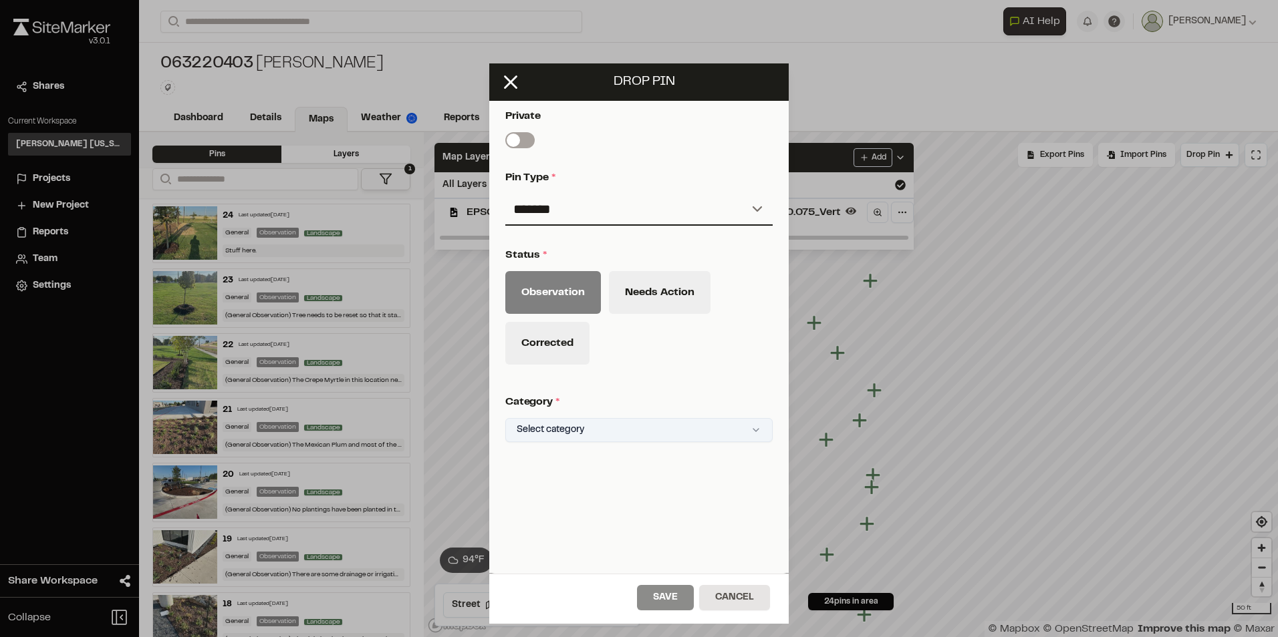
click at [574, 413] on html "**********" at bounding box center [639, 318] width 1278 height 637
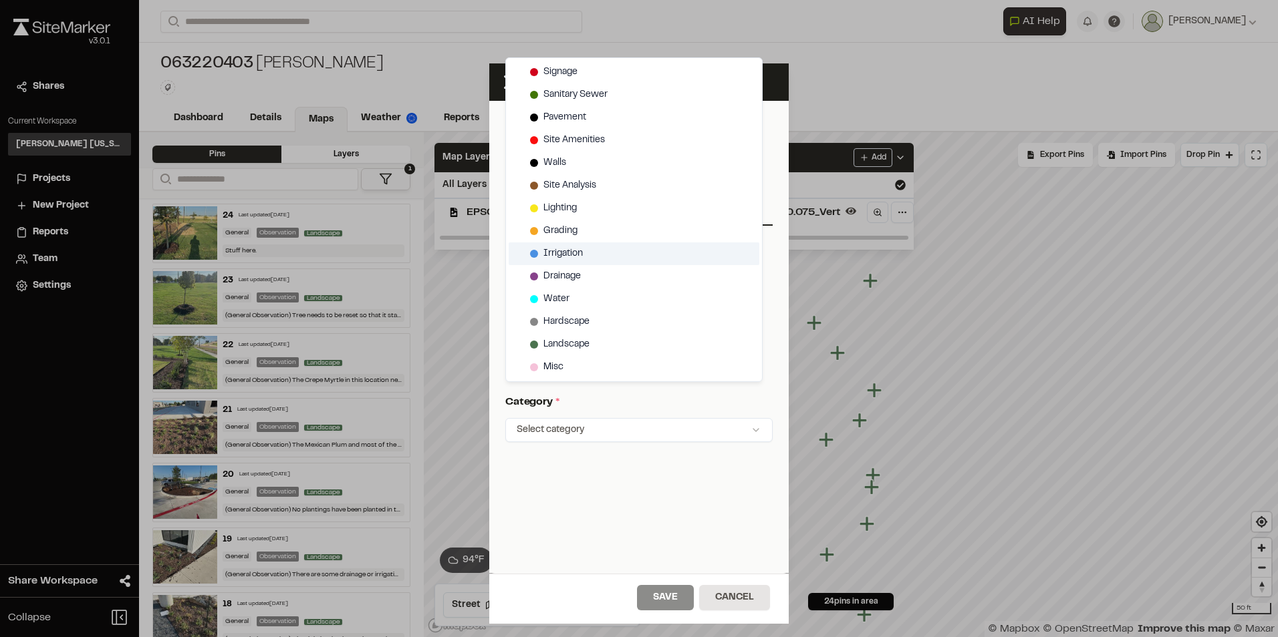
click at [578, 254] on span "Irrigation" at bounding box center [562, 254] width 39 height 15
click at [674, 601] on html "**********" at bounding box center [639, 318] width 1278 height 637
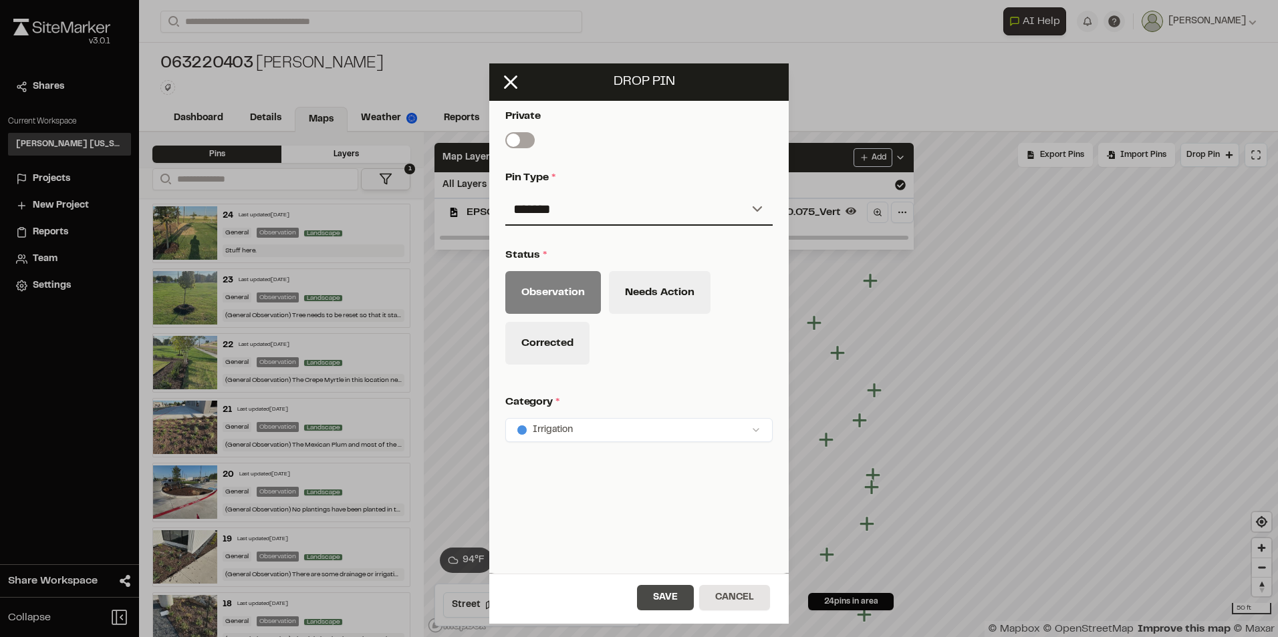
click at [667, 593] on button "Save" at bounding box center [665, 597] width 57 height 25
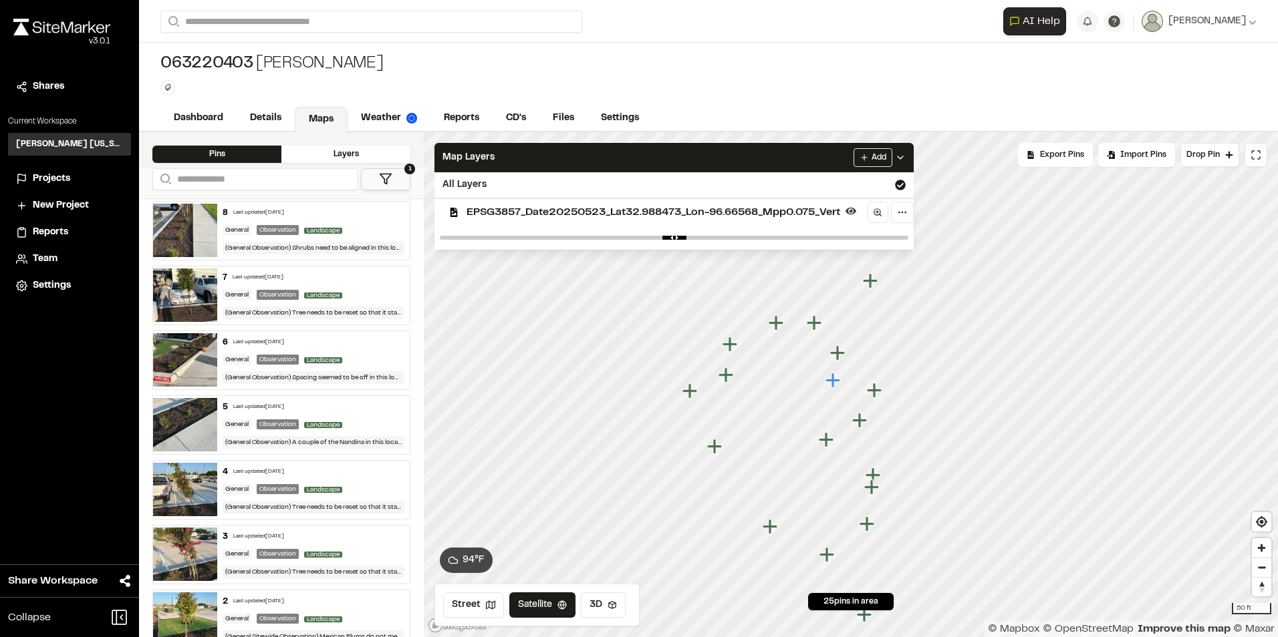
scroll to position [1191, 0]
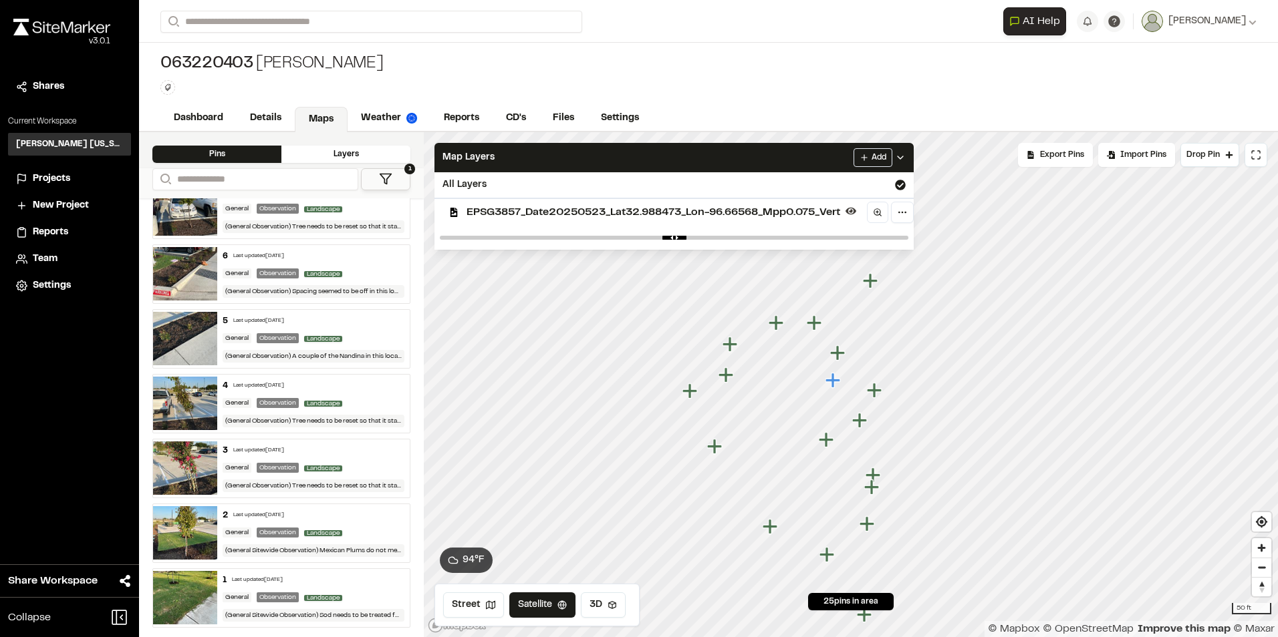
click at [323, 575] on div "1 Last updated [DATE]" at bounding box center [314, 581] width 182 height 12
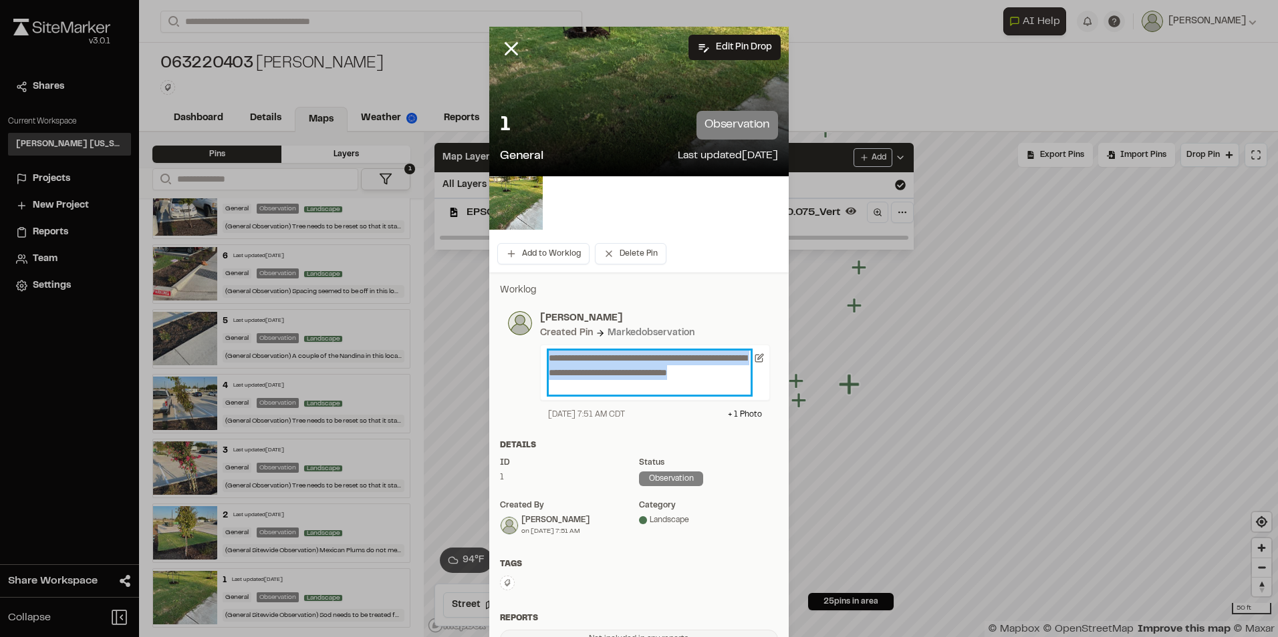
drag, startPoint x: 615, startPoint y: 388, endPoint x: 517, endPoint y: 350, distance: 105.4
click at [517, 350] on div "**********" at bounding box center [639, 366] width 262 height 110
click at [507, 49] on line at bounding box center [511, 48] width 11 height 11
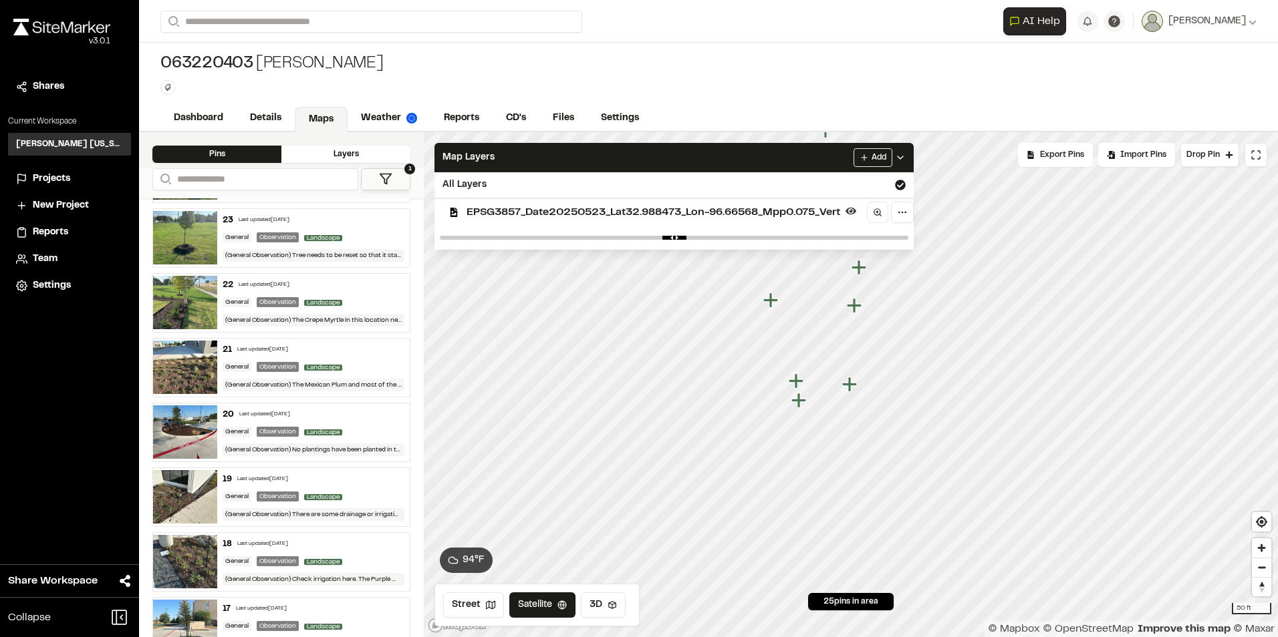
scroll to position [0, 0]
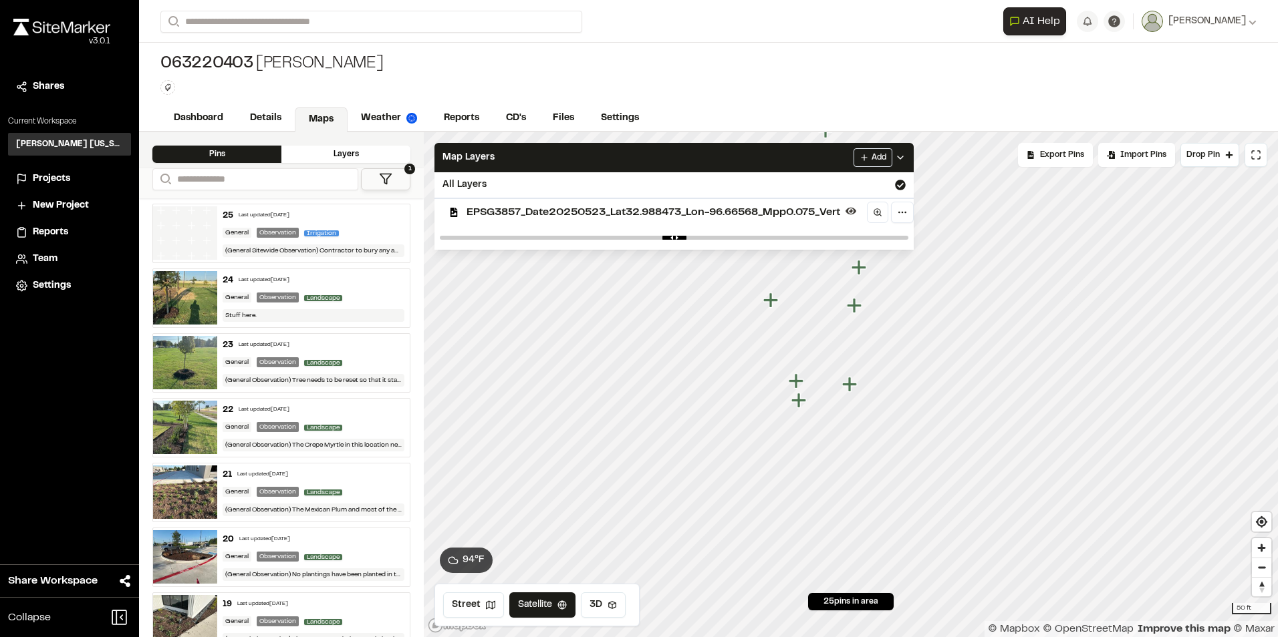
click at [363, 277] on div "24 Last updated [DATE]" at bounding box center [314, 281] width 182 height 12
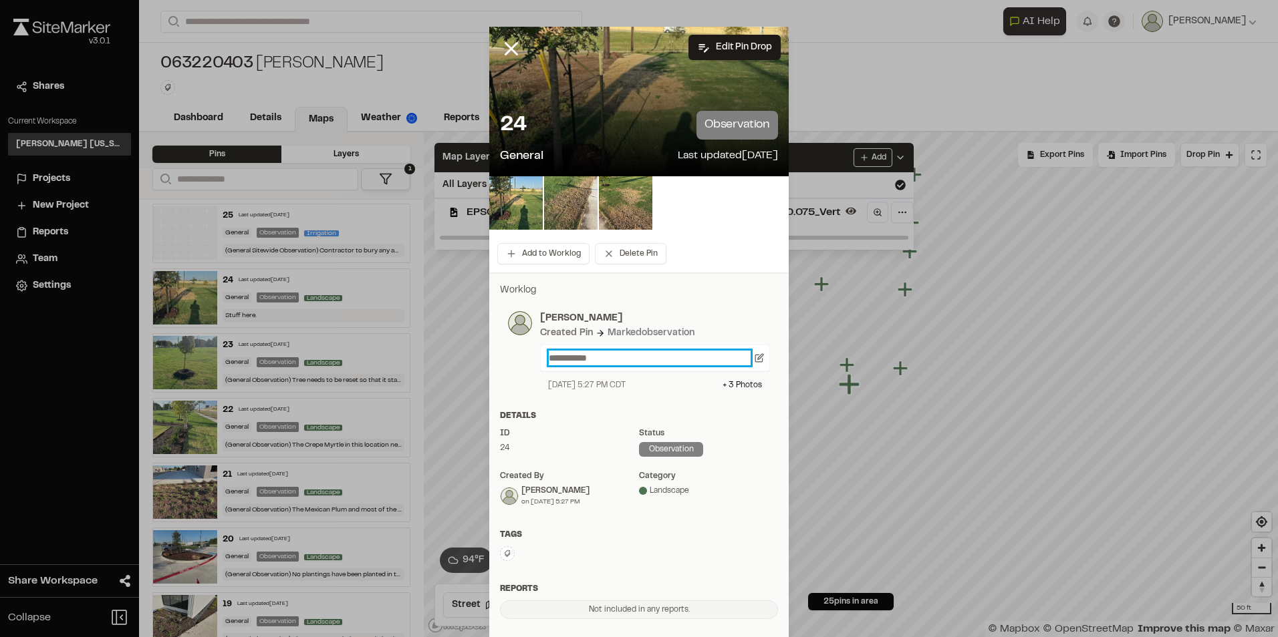
click at [619, 351] on p "**********" at bounding box center [650, 358] width 202 height 15
drag, startPoint x: 538, startPoint y: 355, endPoint x: 343, endPoint y: 342, distance: 195.5
click at [341, 349] on div "**********" at bounding box center [639, 318] width 1278 height 637
paste p
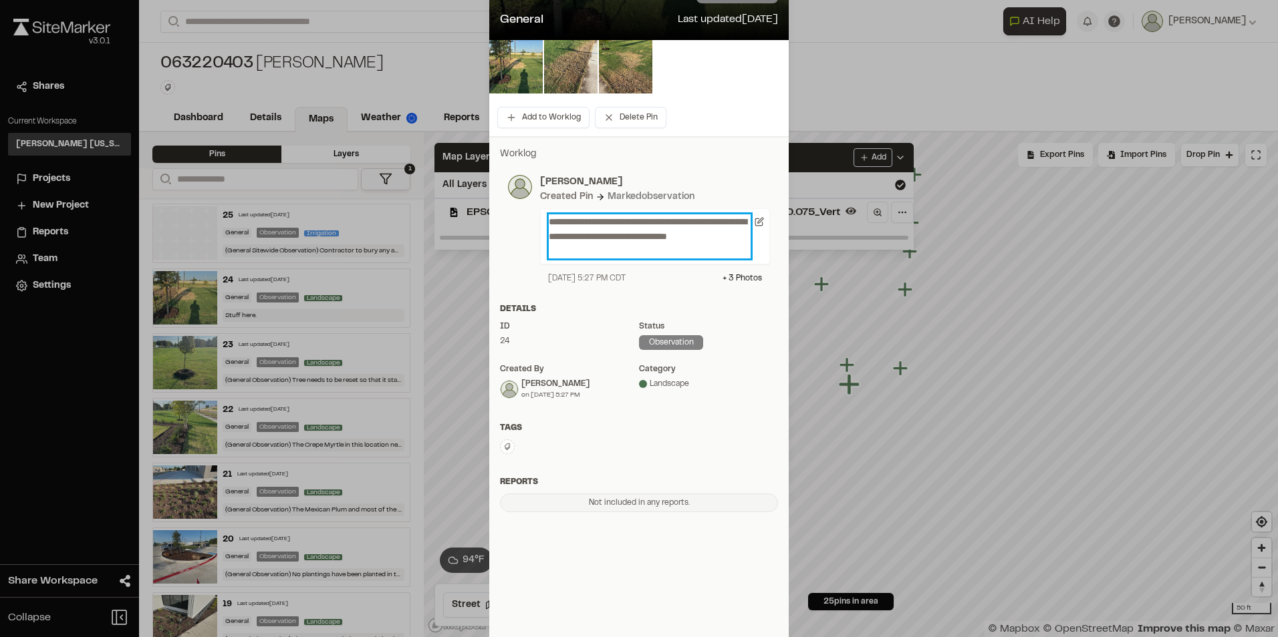
scroll to position [140, 0]
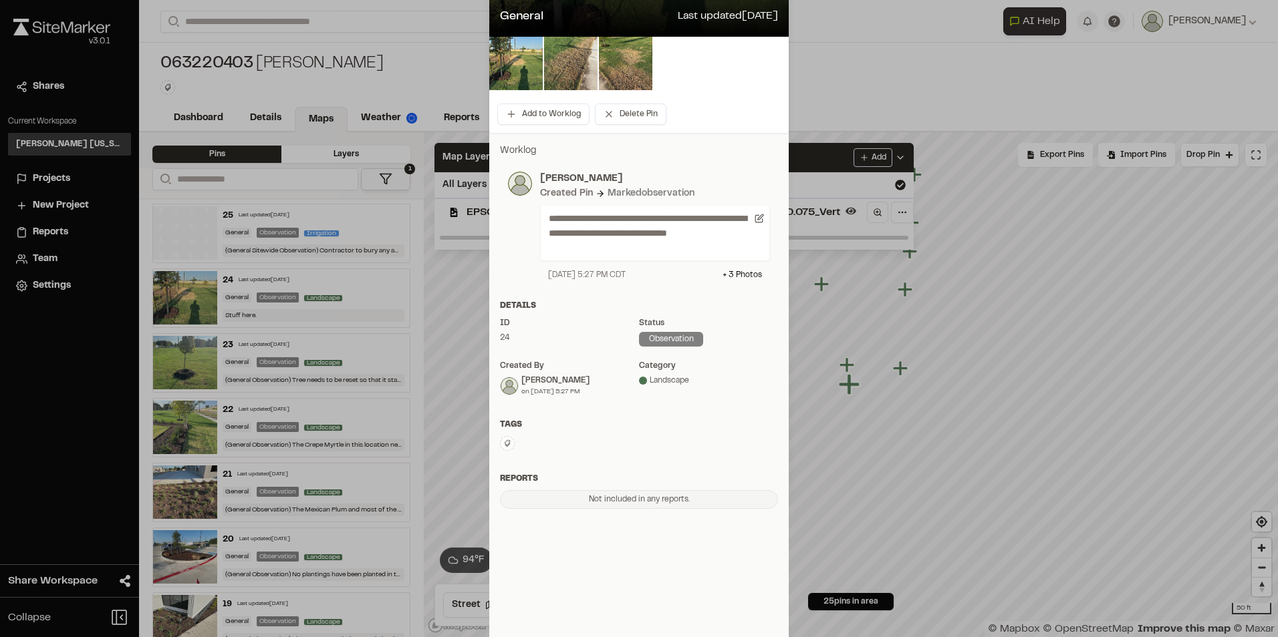
drag, startPoint x: 764, startPoint y: 305, endPoint x: 763, endPoint y: 284, distance: 20.7
click at [763, 305] on div "Details" at bounding box center [639, 306] width 278 height 12
click at [740, 246] on p "**********" at bounding box center [650, 233] width 202 height 44
click at [764, 250] on div "**********" at bounding box center [655, 233] width 230 height 56
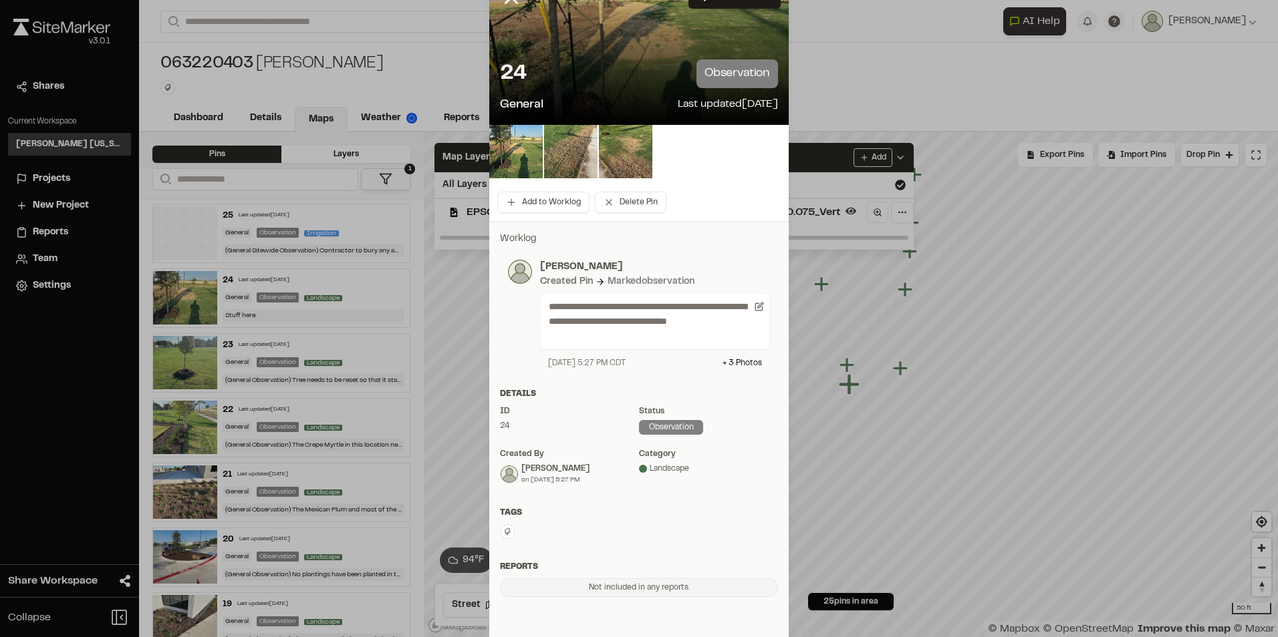
scroll to position [0, 0]
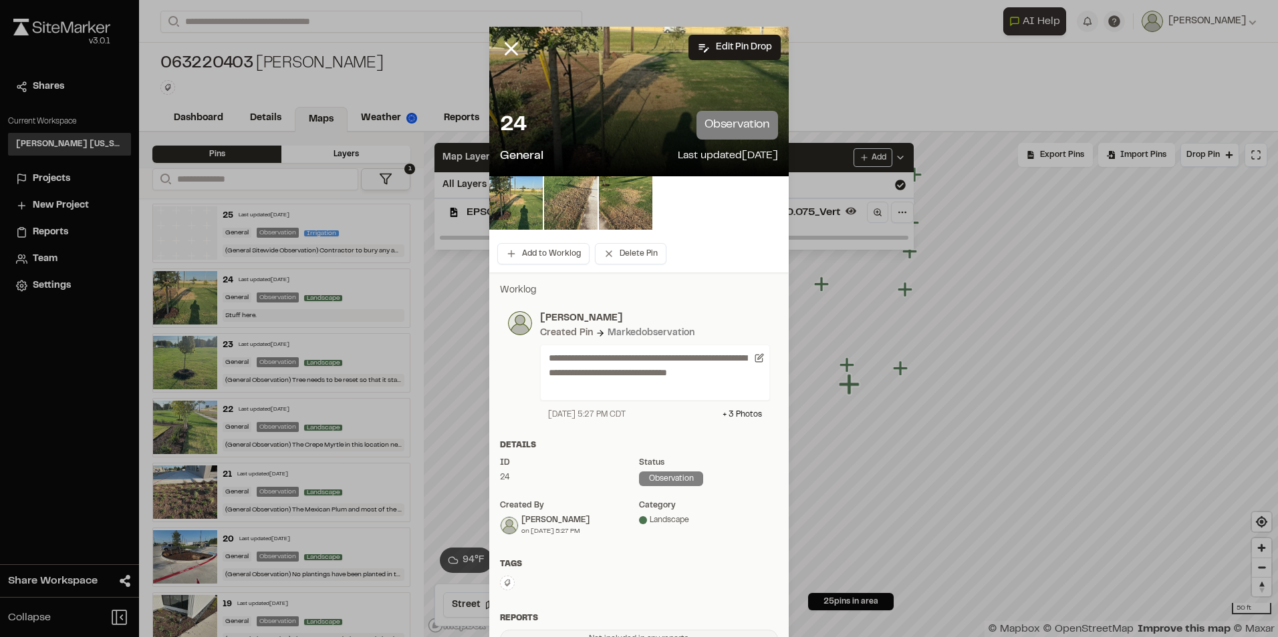
click at [729, 237] on div "Add to Worklog Delete Pin" at bounding box center [638, 253] width 299 height 37
click at [728, 305] on div "**********" at bounding box center [639, 366] width 278 height 126
click at [738, 46] on button "Edit Pin Drop" at bounding box center [734, 47] width 92 height 25
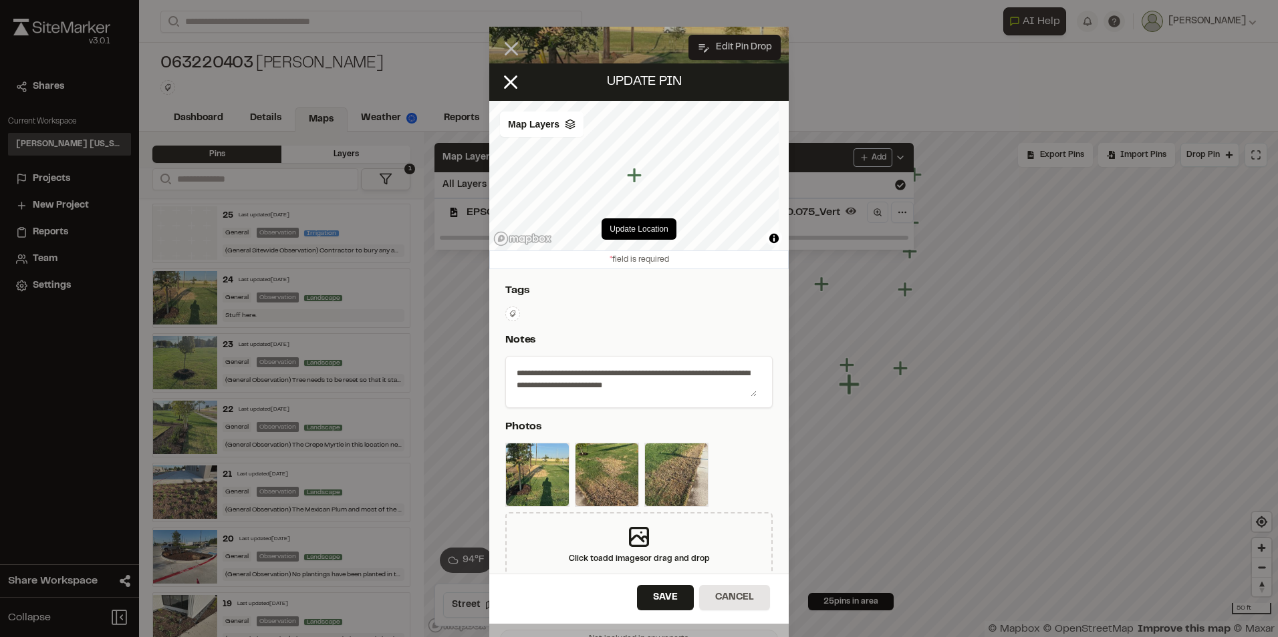
click at [637, 179] on icon "Map marker" at bounding box center [635, 175] width 17 height 17
click at [635, 176] on icon "Map marker" at bounding box center [635, 173] width 15 height 15
click at [637, 179] on icon "Map marker" at bounding box center [635, 172] width 17 height 17
click at [638, 179] on icon "Map marker" at bounding box center [635, 172] width 17 height 17
click at [665, 594] on button "Save" at bounding box center [665, 597] width 57 height 25
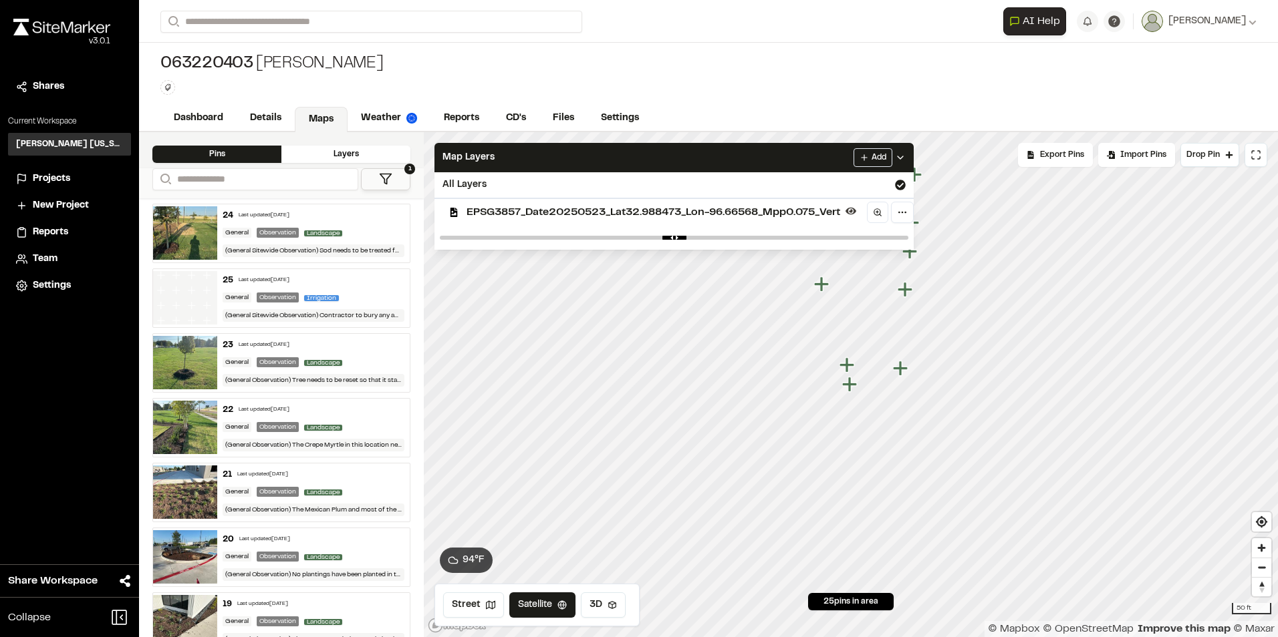
click at [851, 384] on icon "Map marker" at bounding box center [849, 384] width 15 height 15
click at [309, 275] on div "25 Last updated [DATE]" at bounding box center [314, 281] width 182 height 12
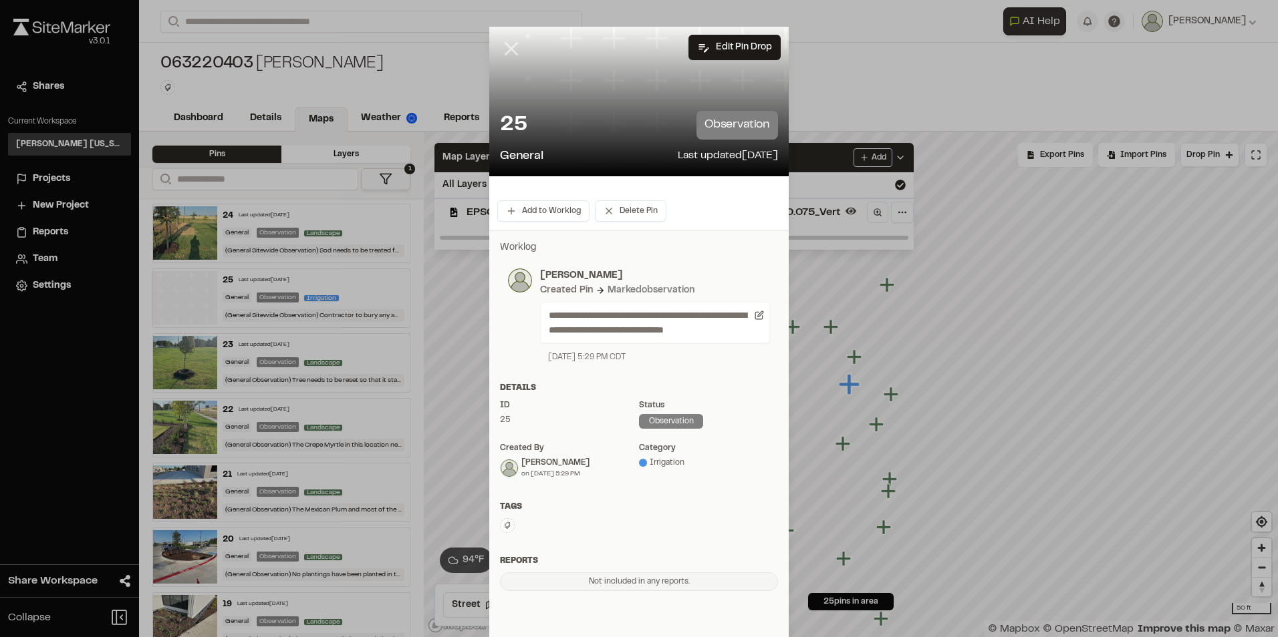
click at [504, 49] on icon at bounding box center [511, 48] width 23 height 23
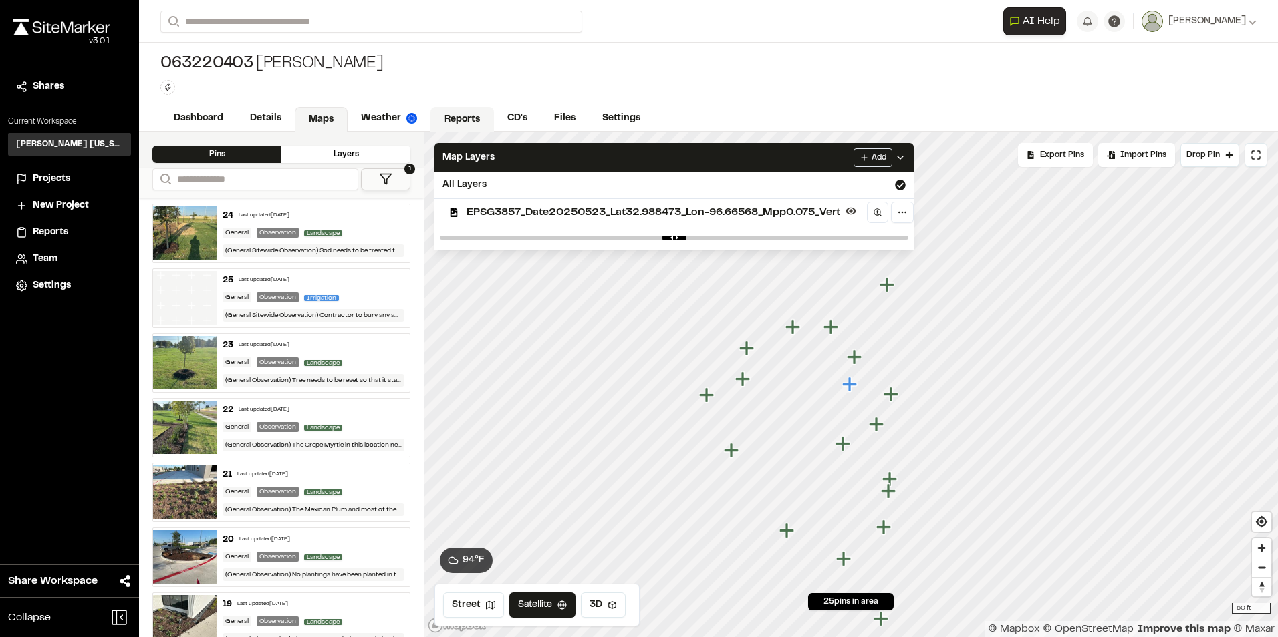
click at [465, 116] on link "Reports" at bounding box center [461, 119] width 63 height 25
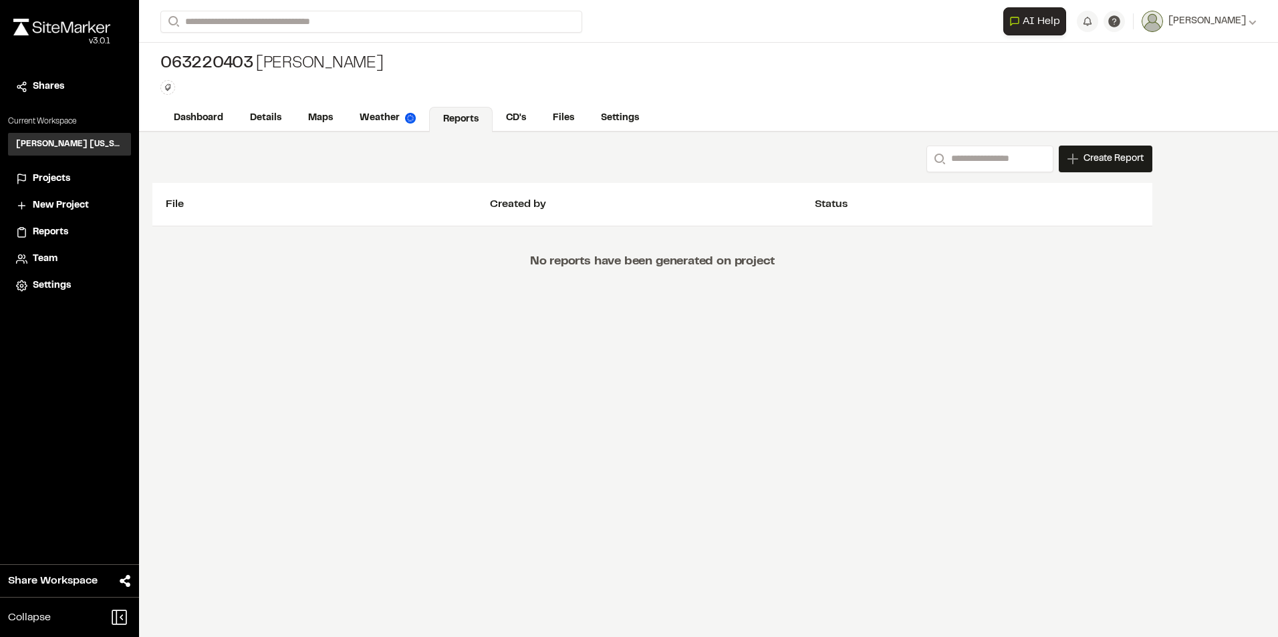
click at [1112, 154] on span "Create Report" at bounding box center [1113, 159] width 60 height 15
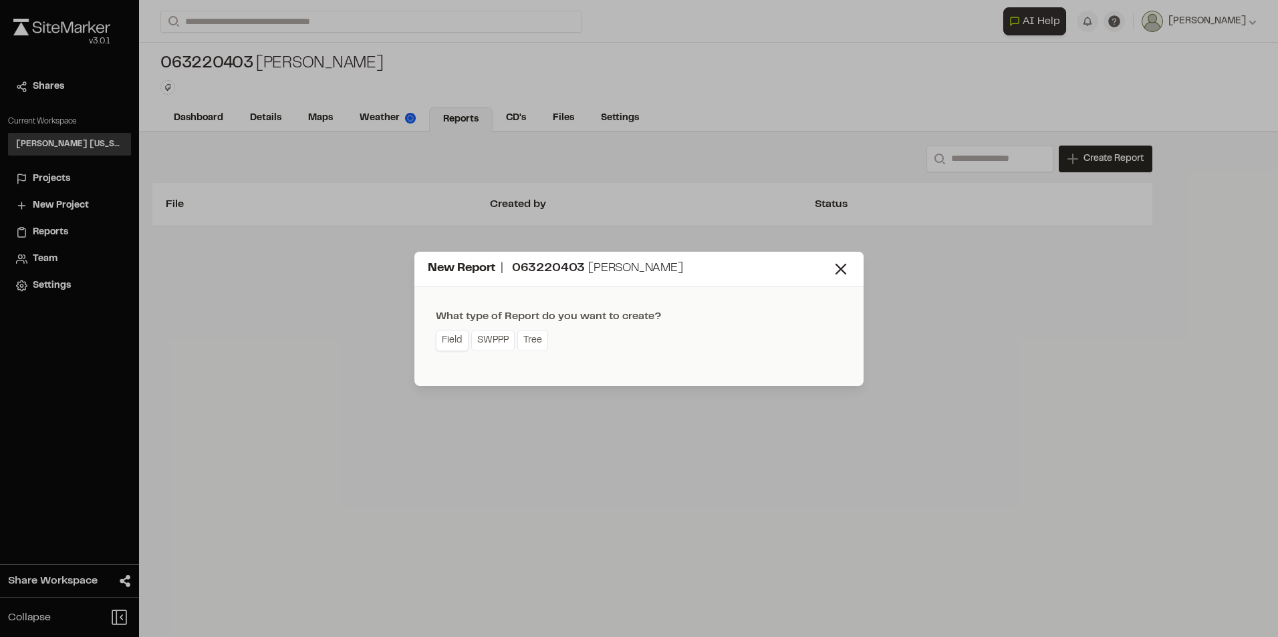
click at [453, 343] on link "Field" at bounding box center [452, 340] width 33 height 21
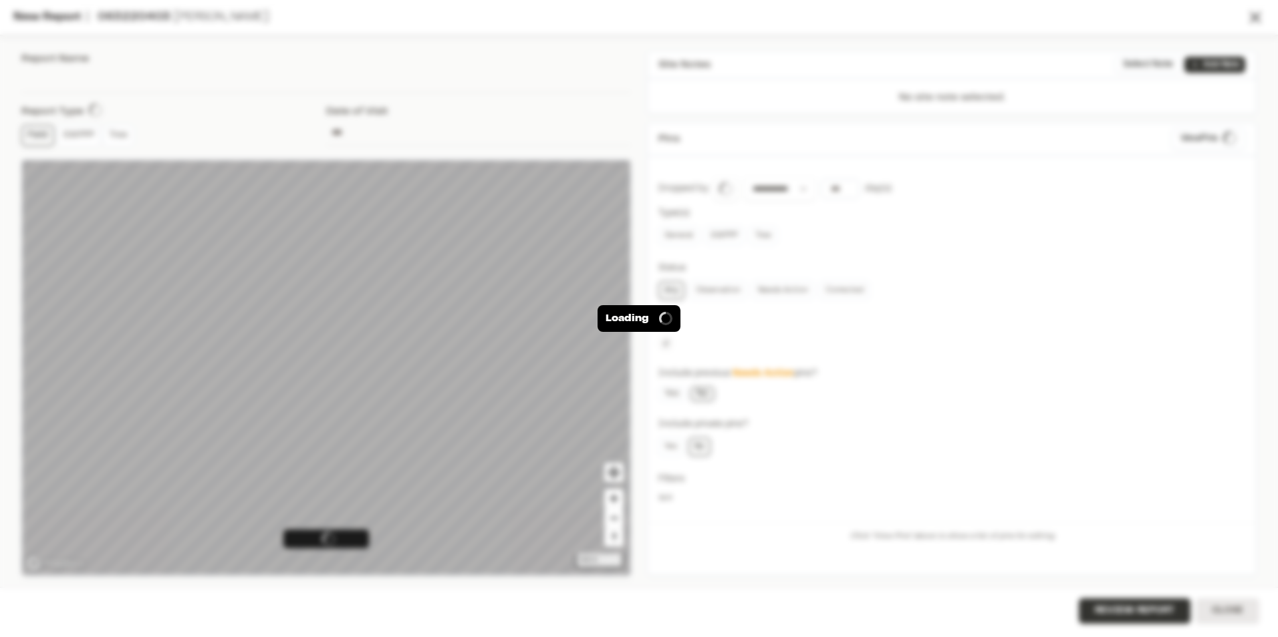
type input "**********"
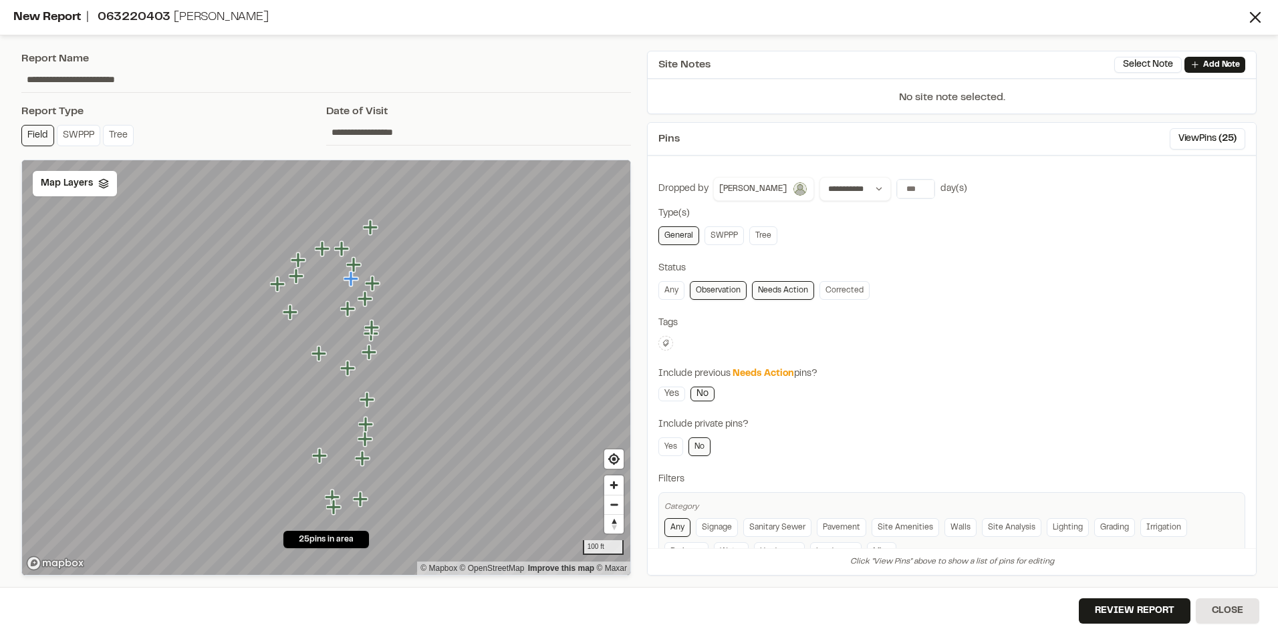
scroll to position [43, 0]
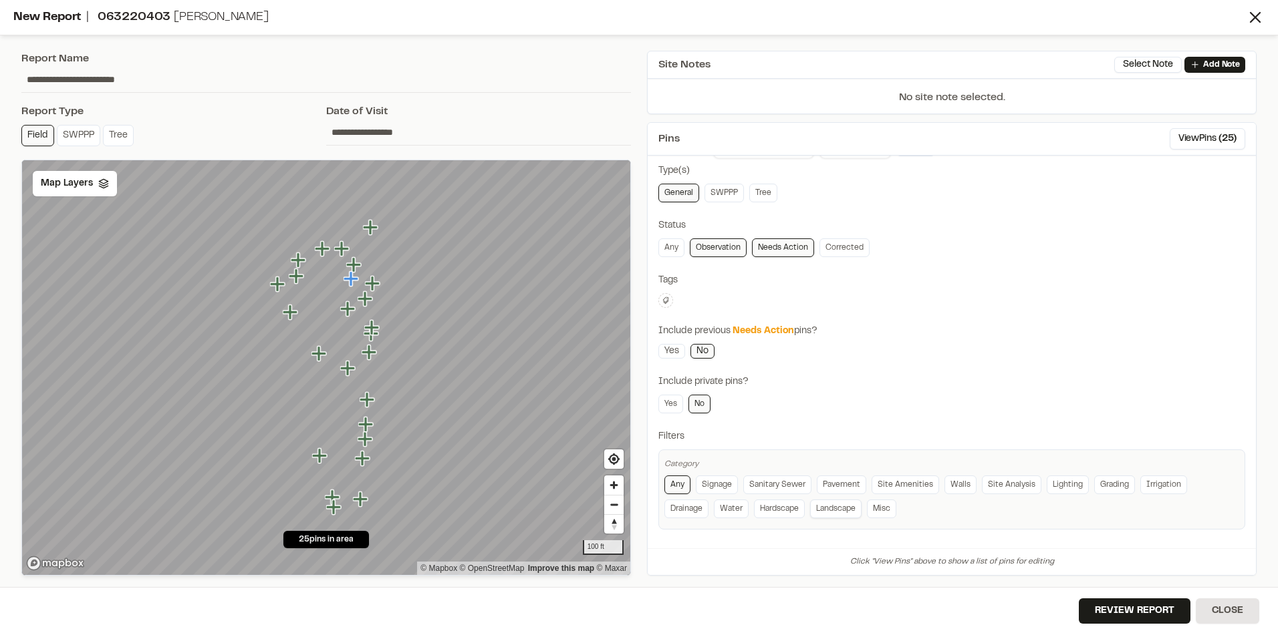
click at [832, 503] on link "Landscape" at bounding box center [835, 509] width 51 height 19
click at [1171, 614] on button "Review Report" at bounding box center [1135, 611] width 112 height 25
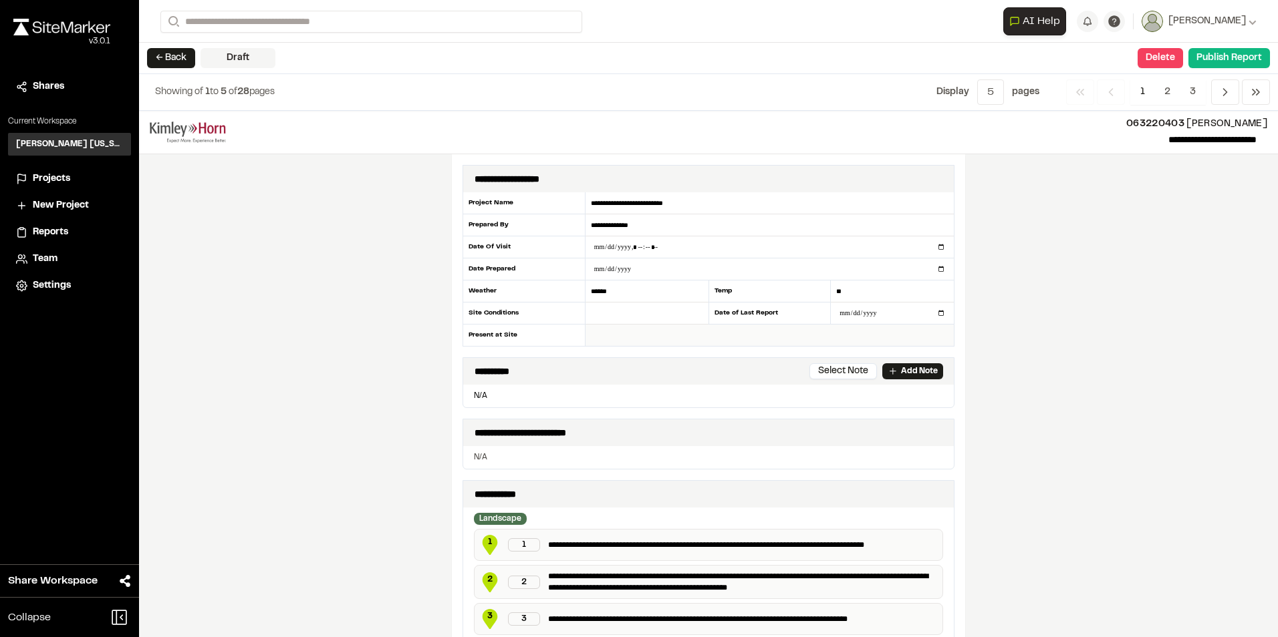
click at [687, 331] on input "text" at bounding box center [769, 335] width 368 height 21
type input "**********"
click at [619, 312] on input "text" at bounding box center [646, 314] width 123 height 22
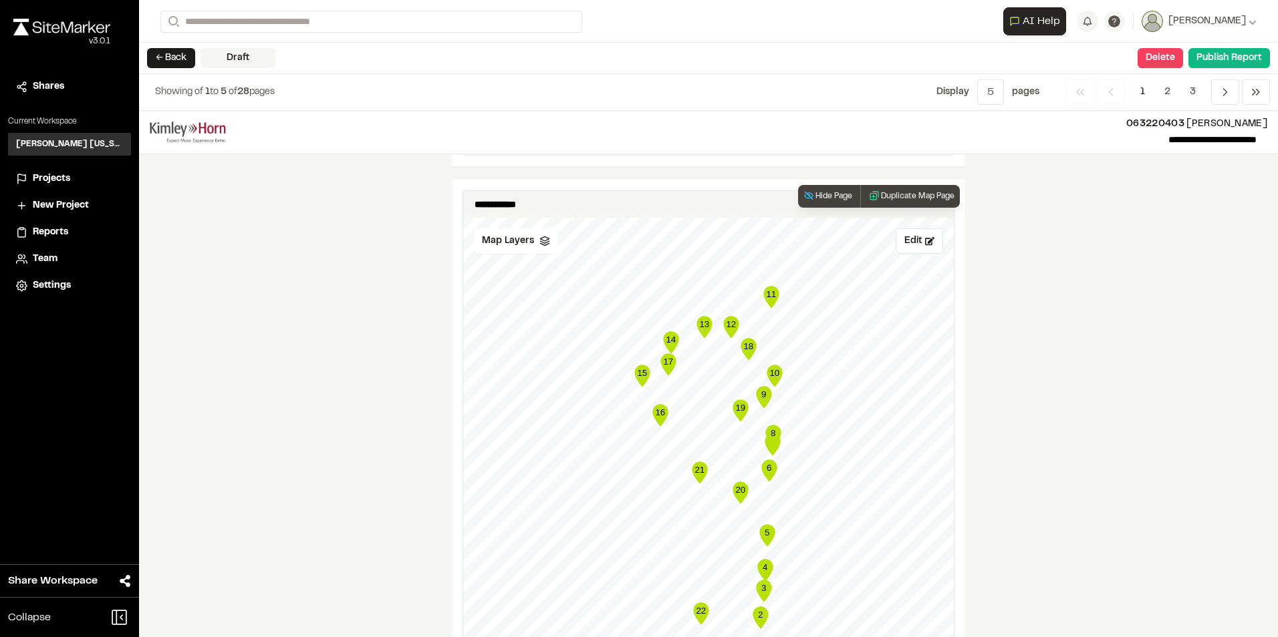
scroll to position [1470, 0]
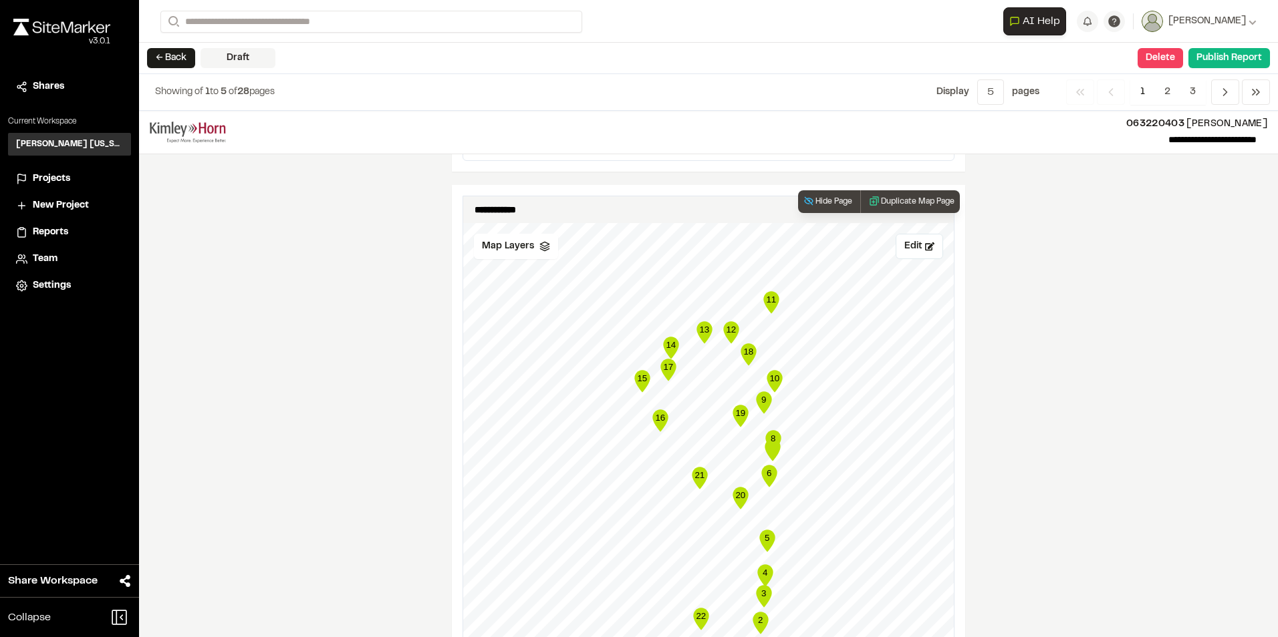
click at [768, 454] on icon "8" at bounding box center [773, 441] width 20 height 27
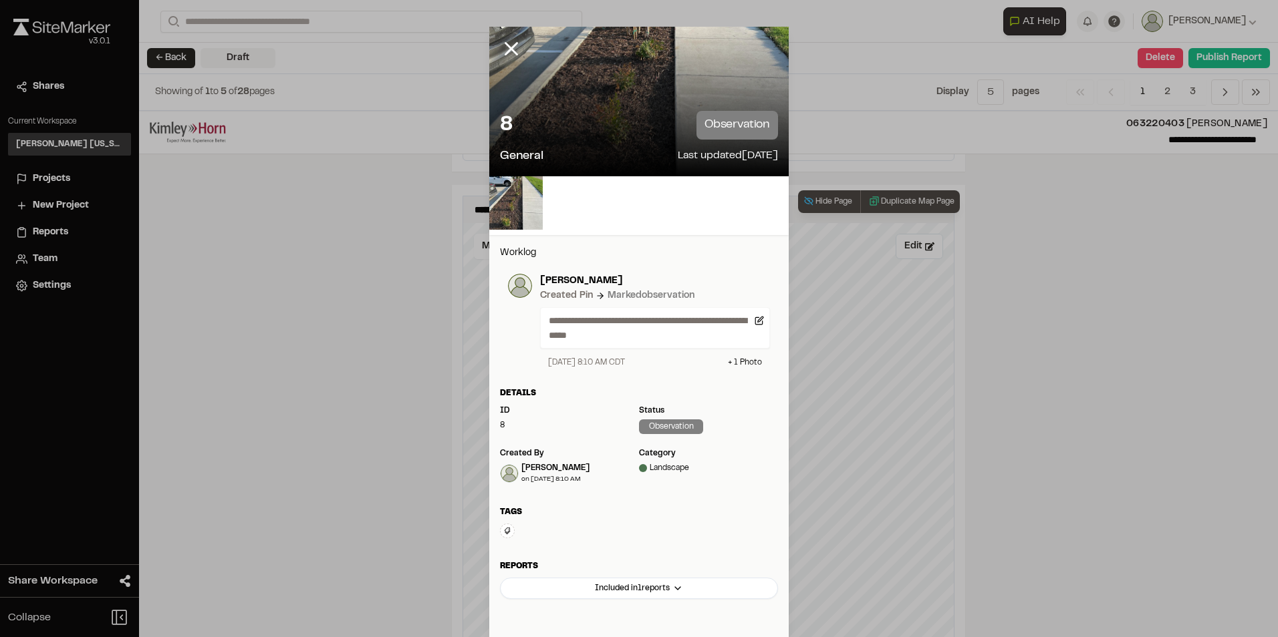
type input "***"
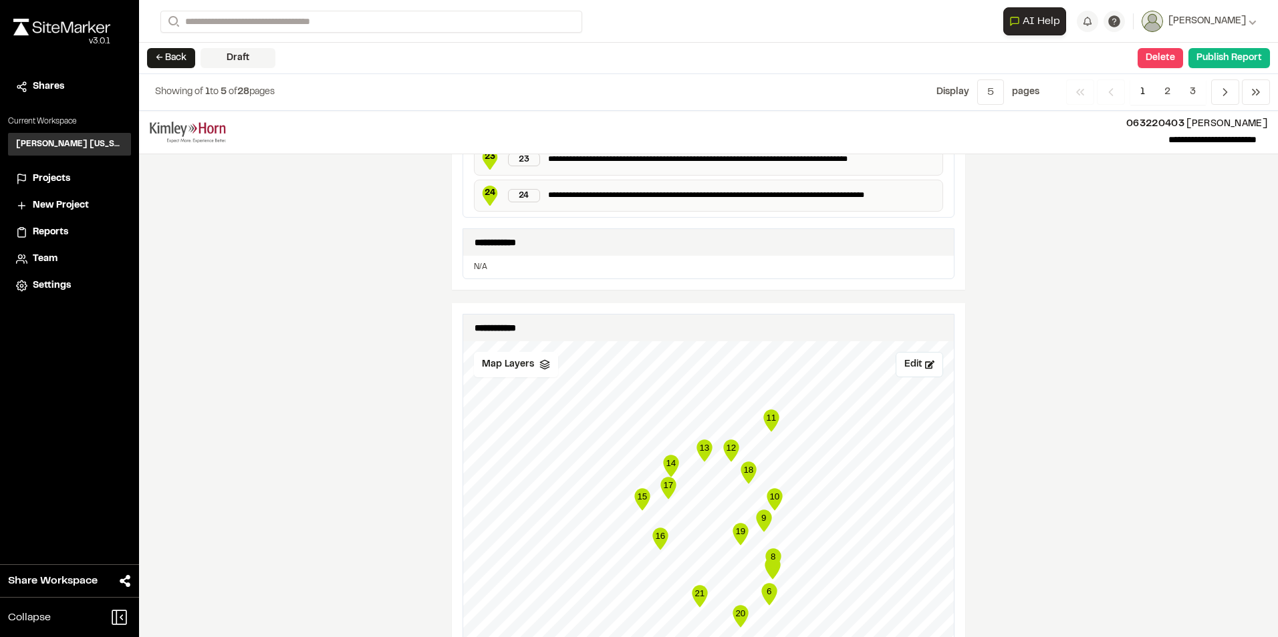
scroll to position [1336, 0]
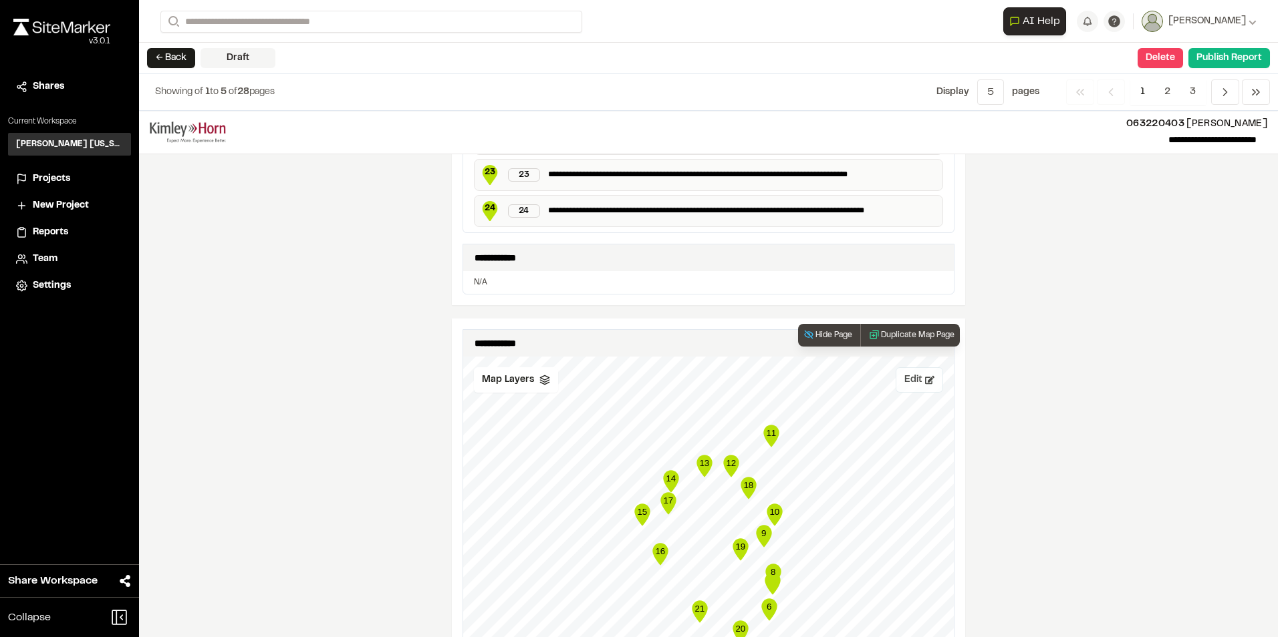
click at [925, 376] on icon at bounding box center [929, 380] width 9 height 9
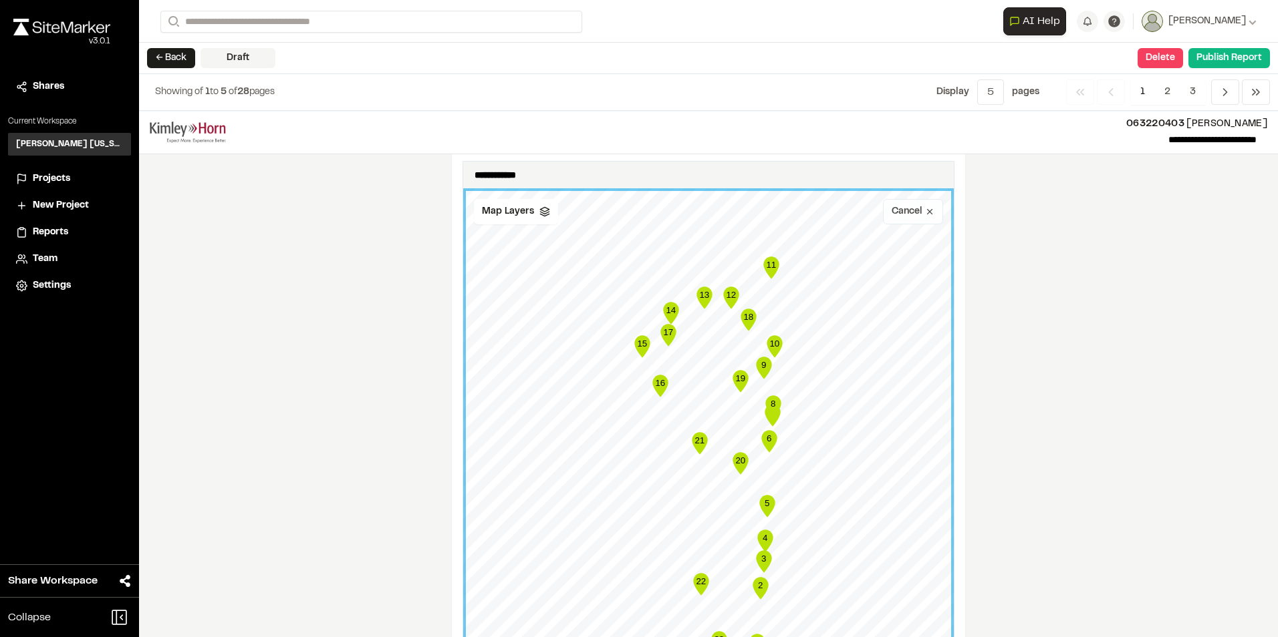
scroll to position [1537, 0]
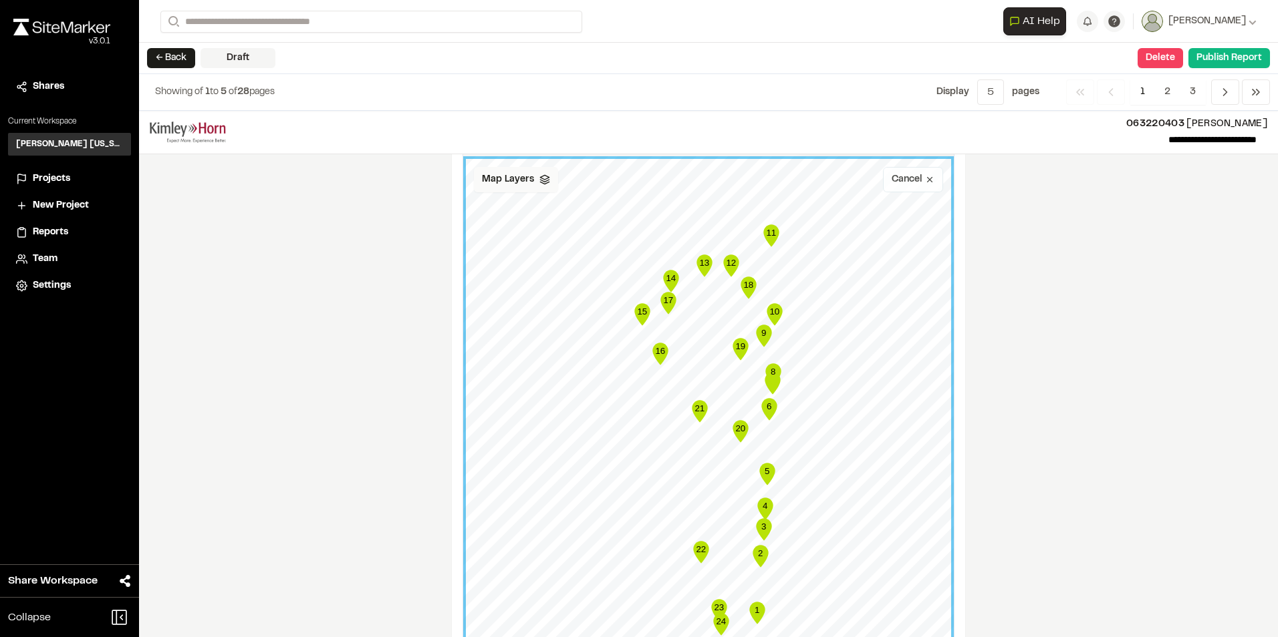
click at [539, 178] on icon at bounding box center [544, 179] width 11 height 11
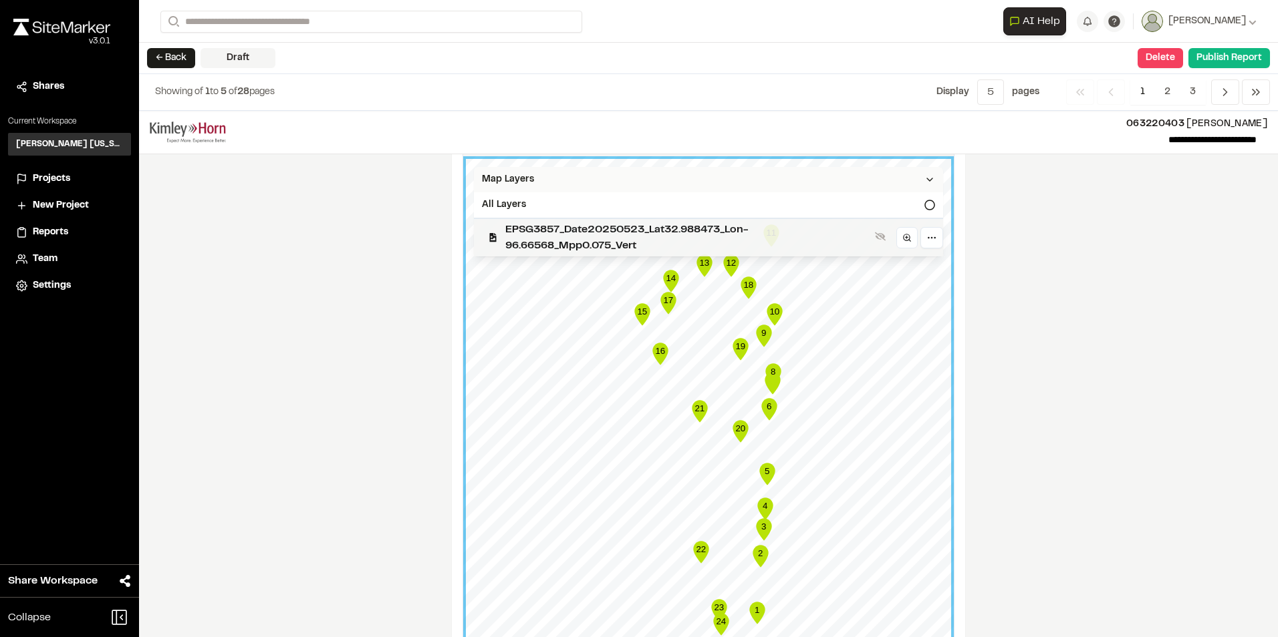
click at [662, 227] on span "EPSG3857_Date20250523_Lat32.988473_Lon-96.66568_Mpp0.075_Vert" at bounding box center [687, 238] width 364 height 32
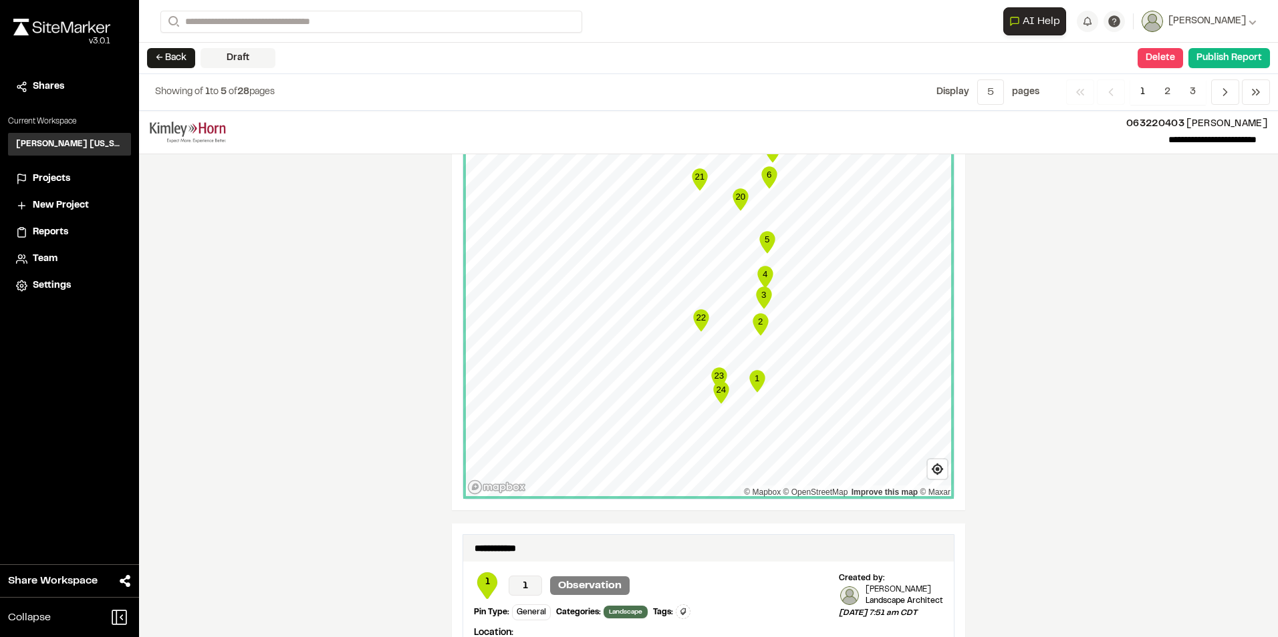
scroll to position [1871, 0]
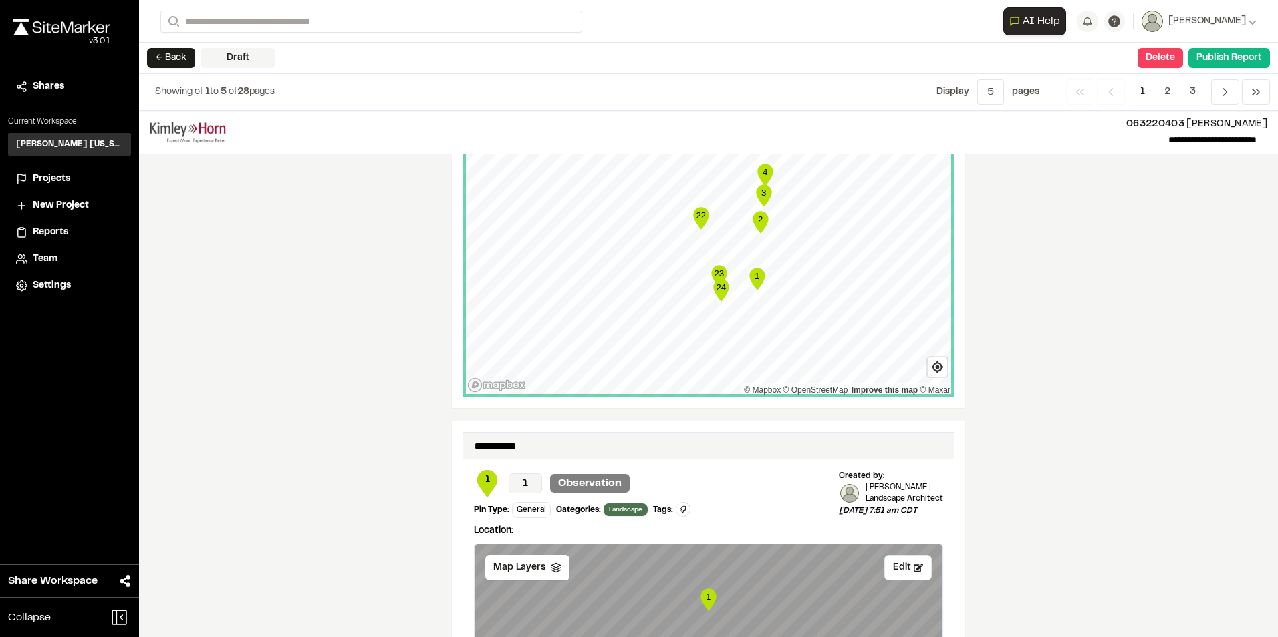
click at [1060, 337] on div "**********" at bounding box center [708, 374] width 1139 height 527
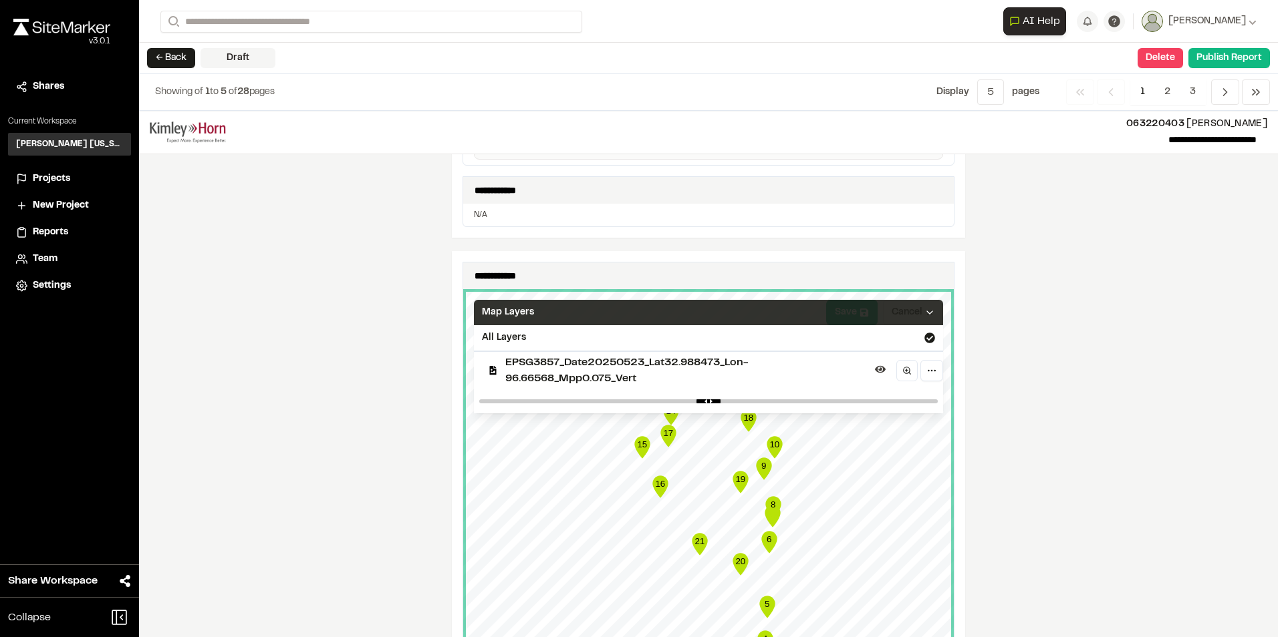
scroll to position [1403, 0]
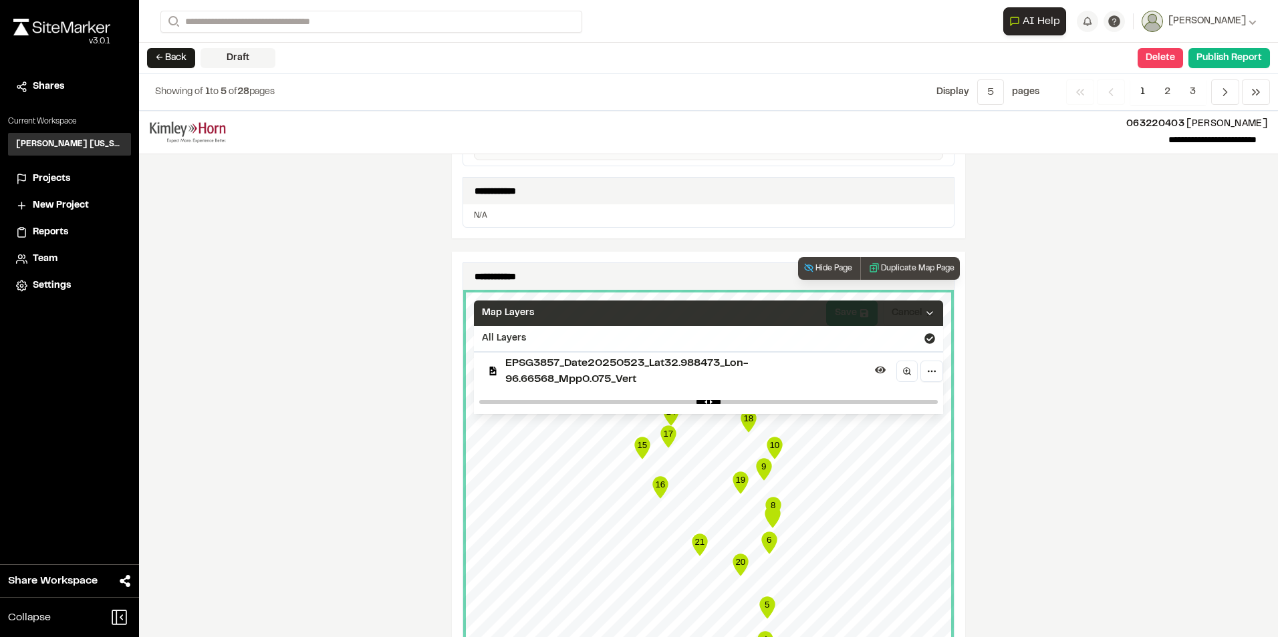
click at [926, 337] on icon at bounding box center [929, 338] width 11 height 11
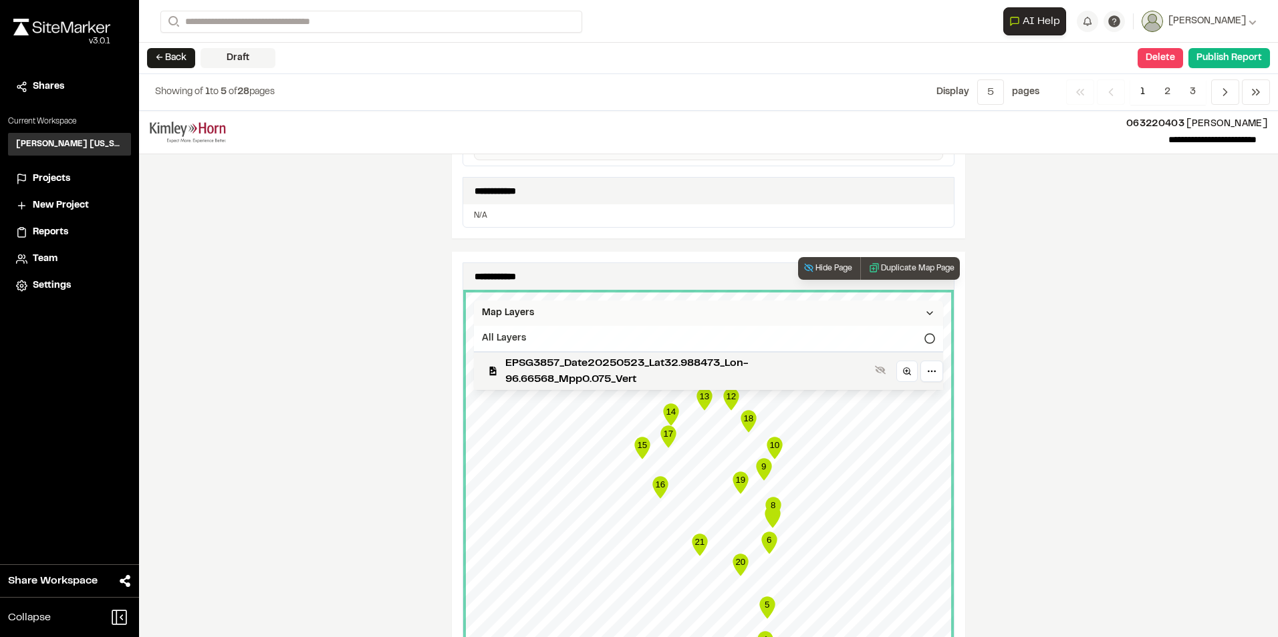
click at [924, 337] on icon at bounding box center [929, 338] width 11 height 11
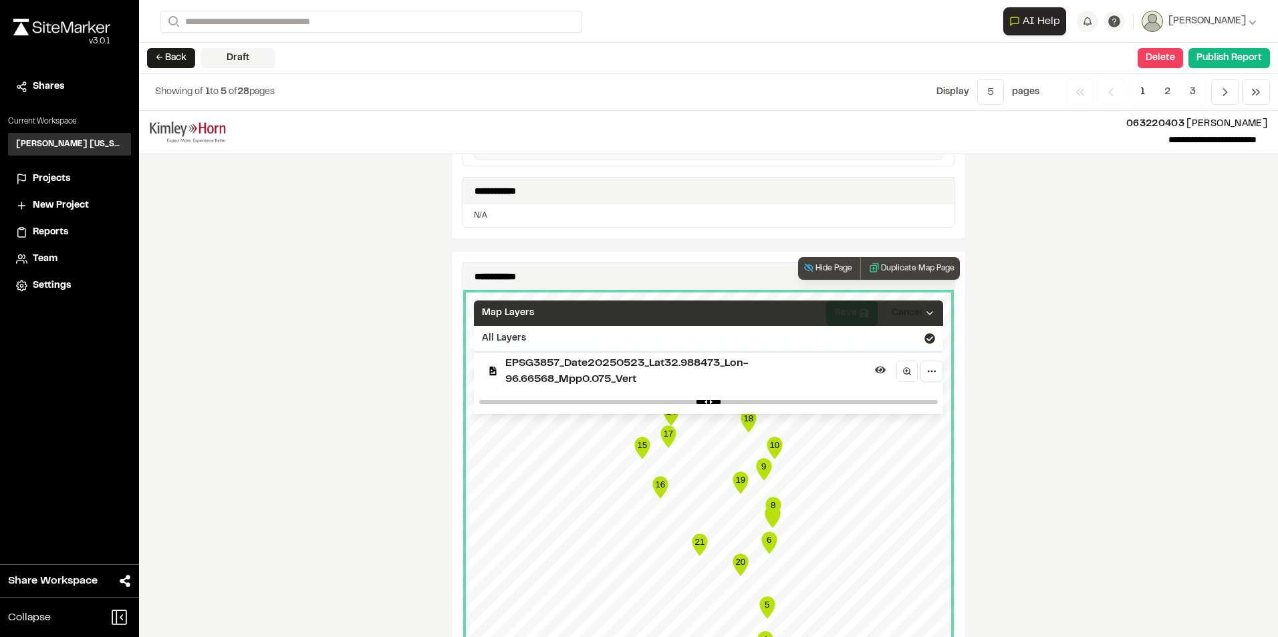
click at [1104, 281] on div "**********" at bounding box center [708, 374] width 1139 height 527
click at [1099, 343] on div "**********" at bounding box center [708, 374] width 1139 height 527
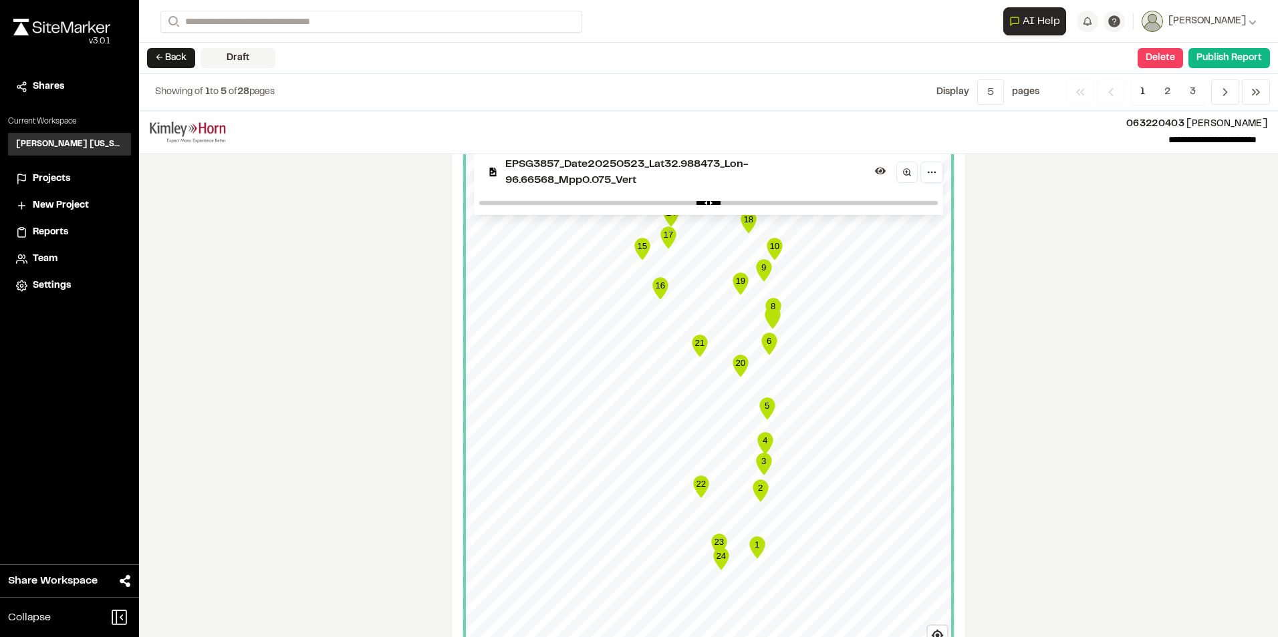
scroll to position [1671, 0]
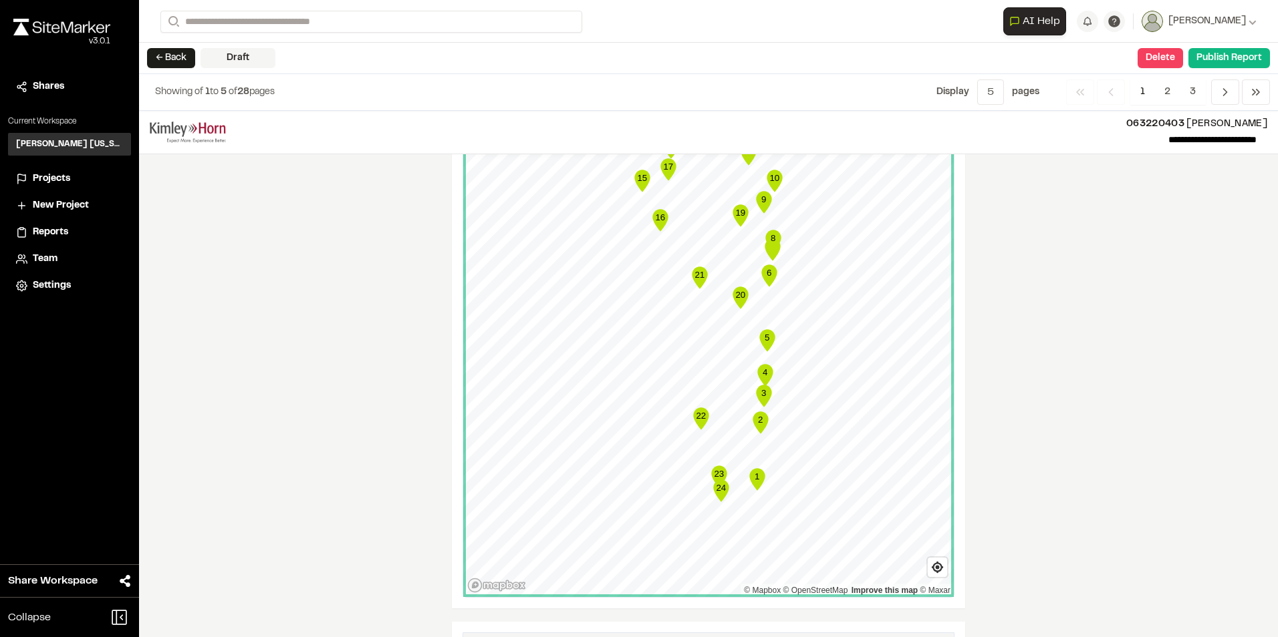
click at [1152, 315] on div "**********" at bounding box center [708, 374] width 1139 height 527
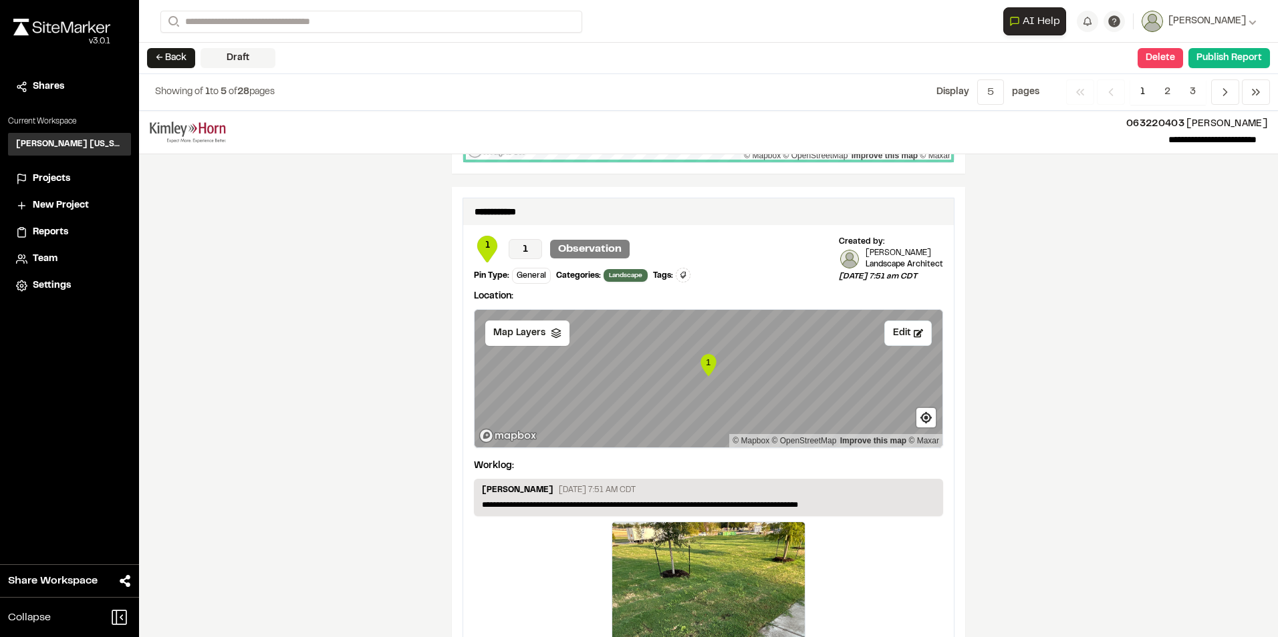
scroll to position [2101, 0]
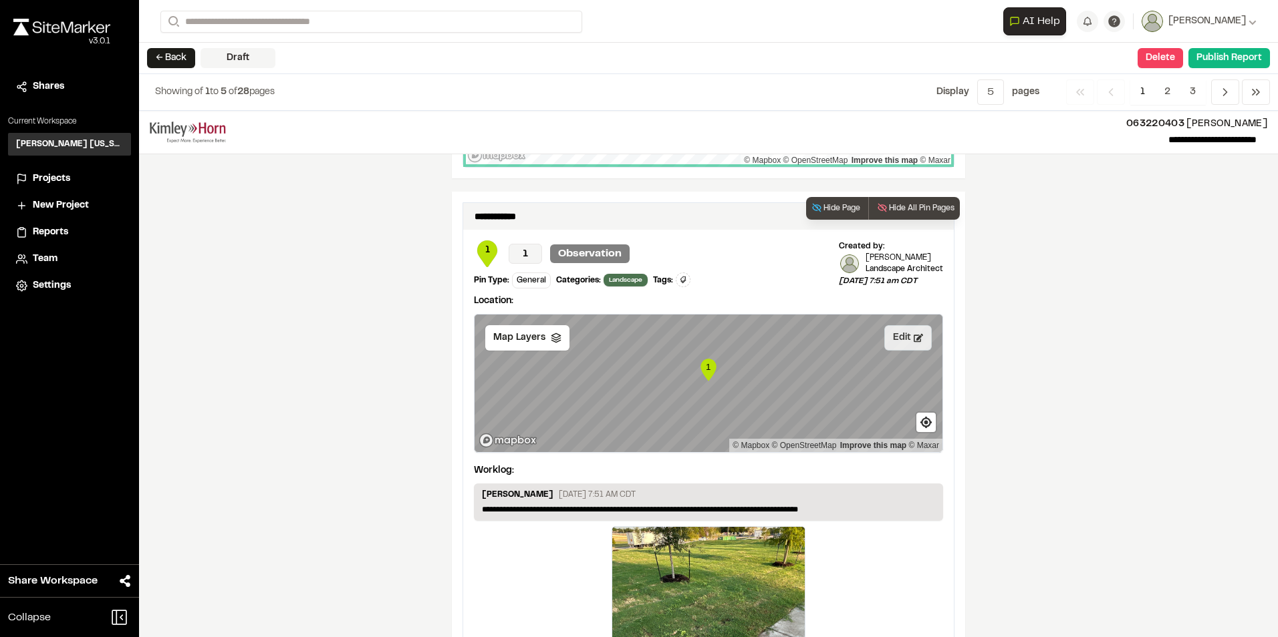
click at [919, 336] on button "Edit" at bounding box center [907, 337] width 47 height 25
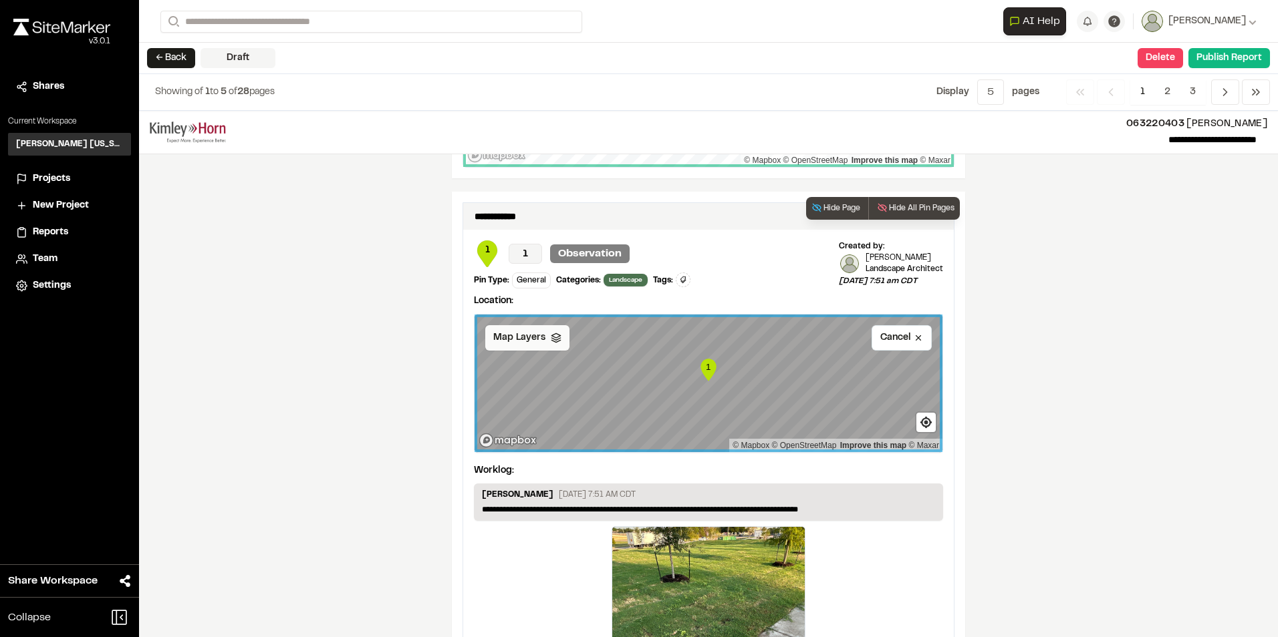
click at [551, 337] on polygon at bounding box center [555, 335] width 9 height 5
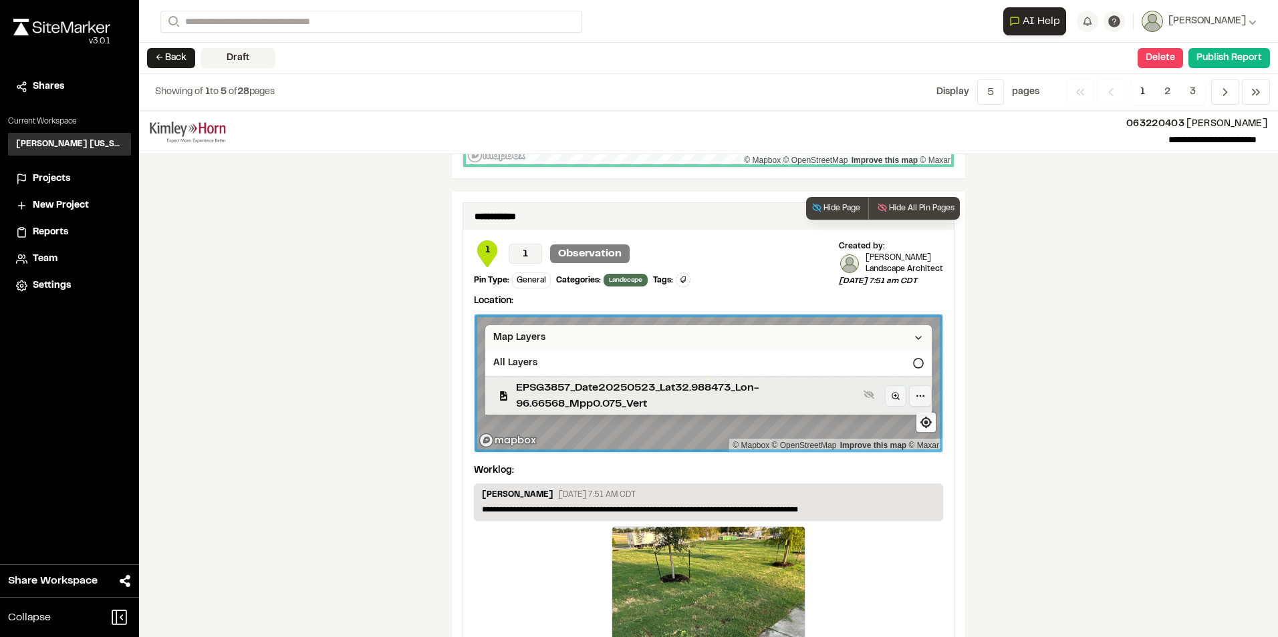
click at [802, 397] on span "EPSG3857_Date20250523_Lat32.988473_Lon-96.66568_Mpp0.075_Vert" at bounding box center [687, 396] width 342 height 32
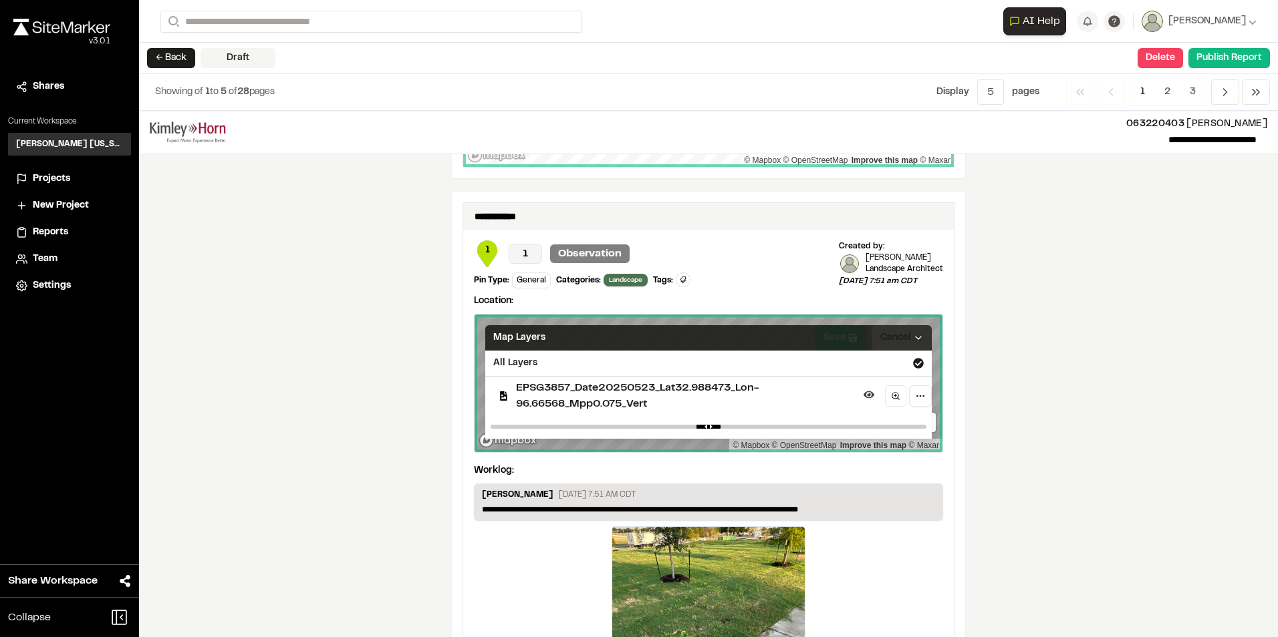
click at [1053, 367] on div "**********" at bounding box center [708, 374] width 1139 height 527
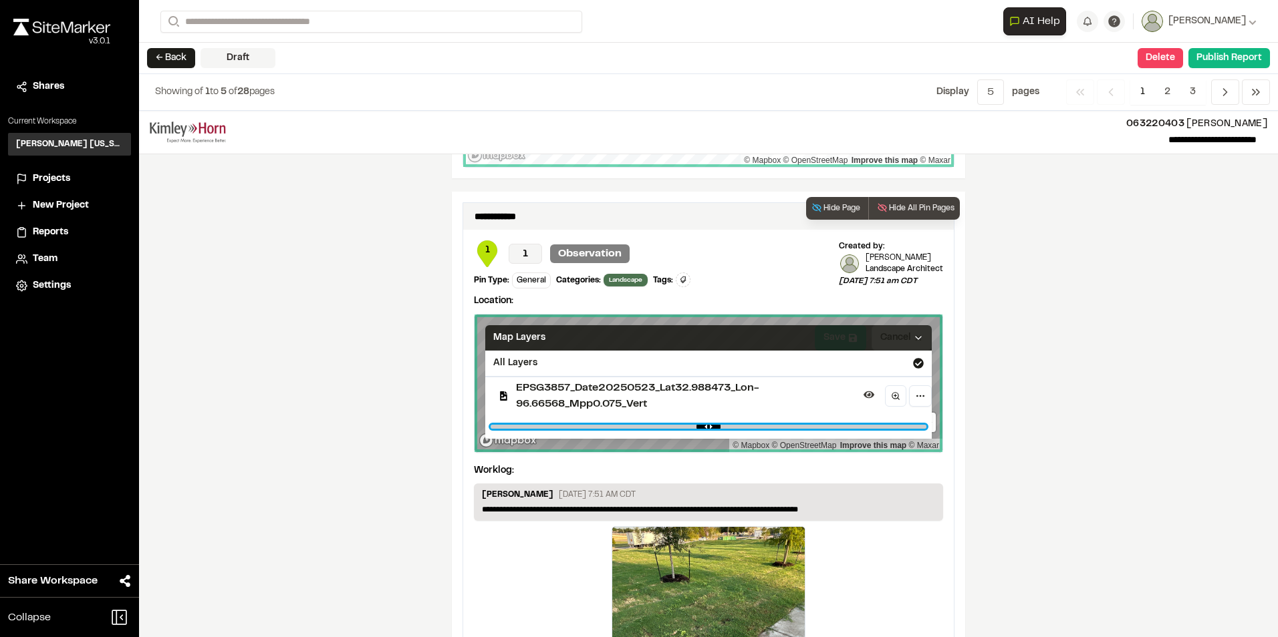
click at [902, 426] on input "range" at bounding box center [708, 427] width 436 height 4
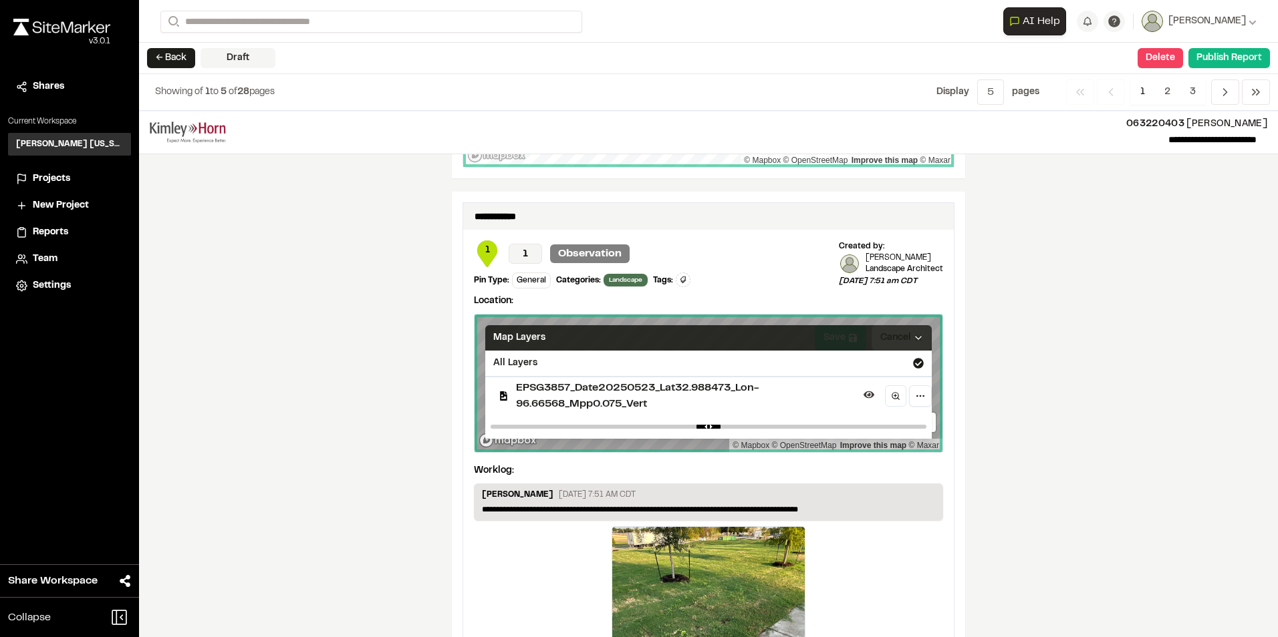
click at [1056, 376] on div "**********" at bounding box center [708, 374] width 1139 height 527
click at [815, 362] on div "All Layers" at bounding box center [708, 363] width 446 height 25
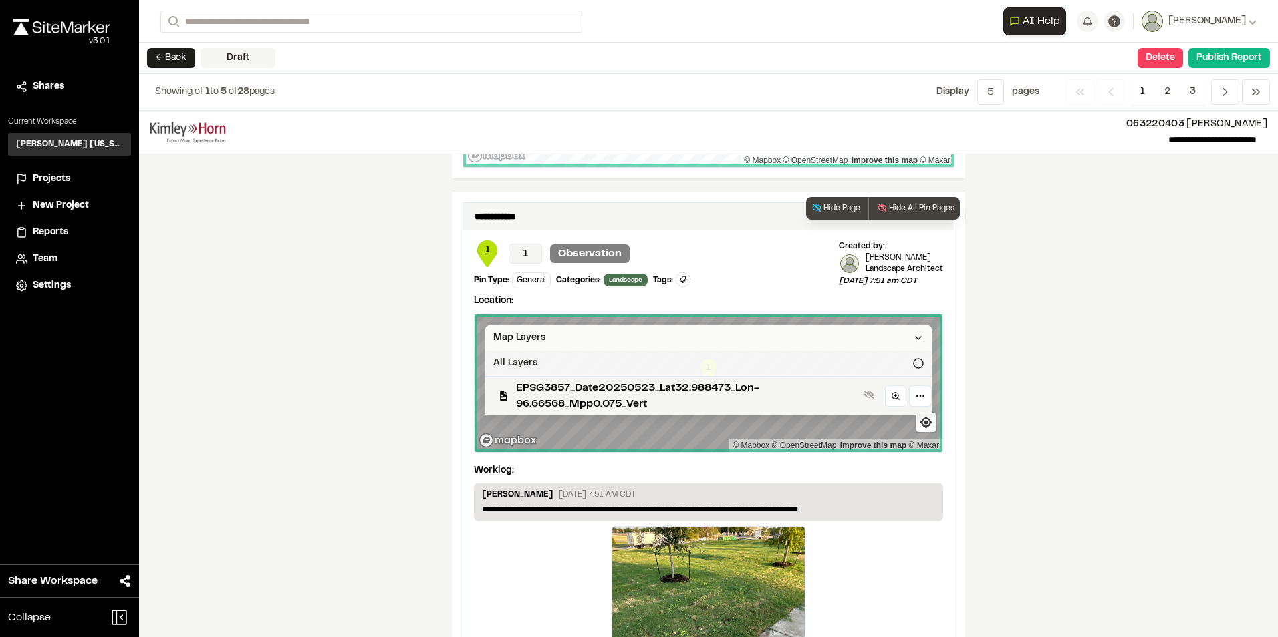
click at [877, 365] on div "All Layers" at bounding box center [708, 363] width 446 height 25
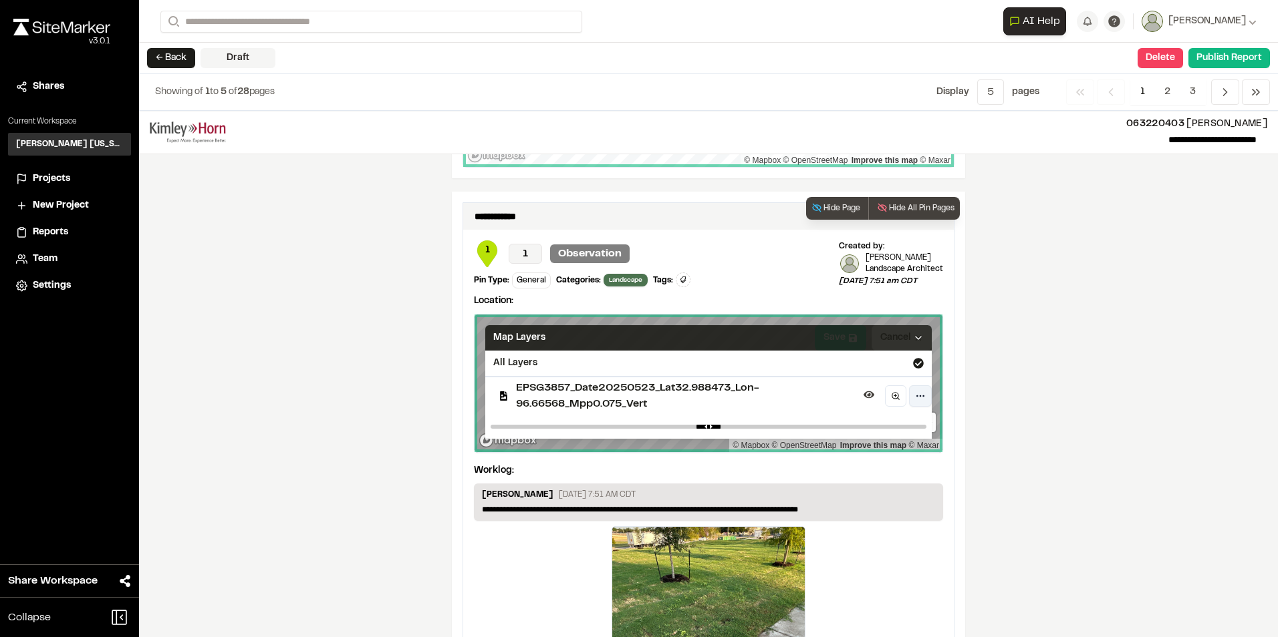
click at [913, 397] on html "**********" at bounding box center [639, 318] width 1278 height 637
click at [995, 375] on html "**********" at bounding box center [639, 318] width 1278 height 637
click at [736, 346] on div "Map Layers" at bounding box center [708, 337] width 446 height 25
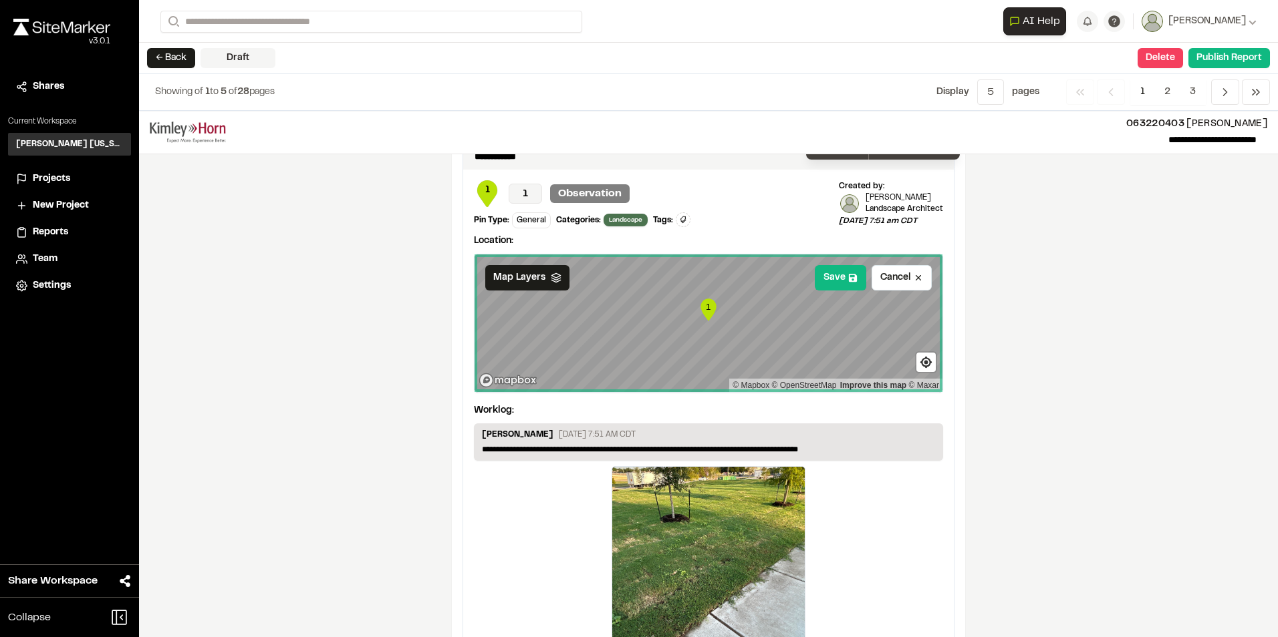
scroll to position [2235, 0]
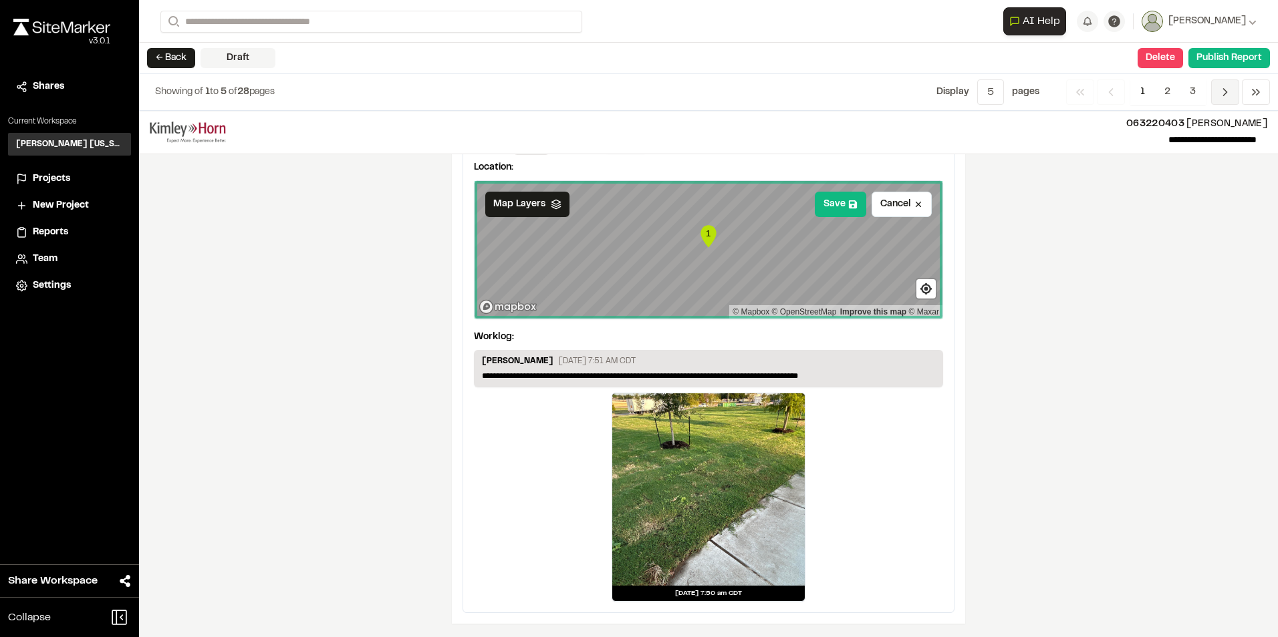
click at [1222, 95] on icon "Navigation" at bounding box center [1224, 92] width 13 height 13
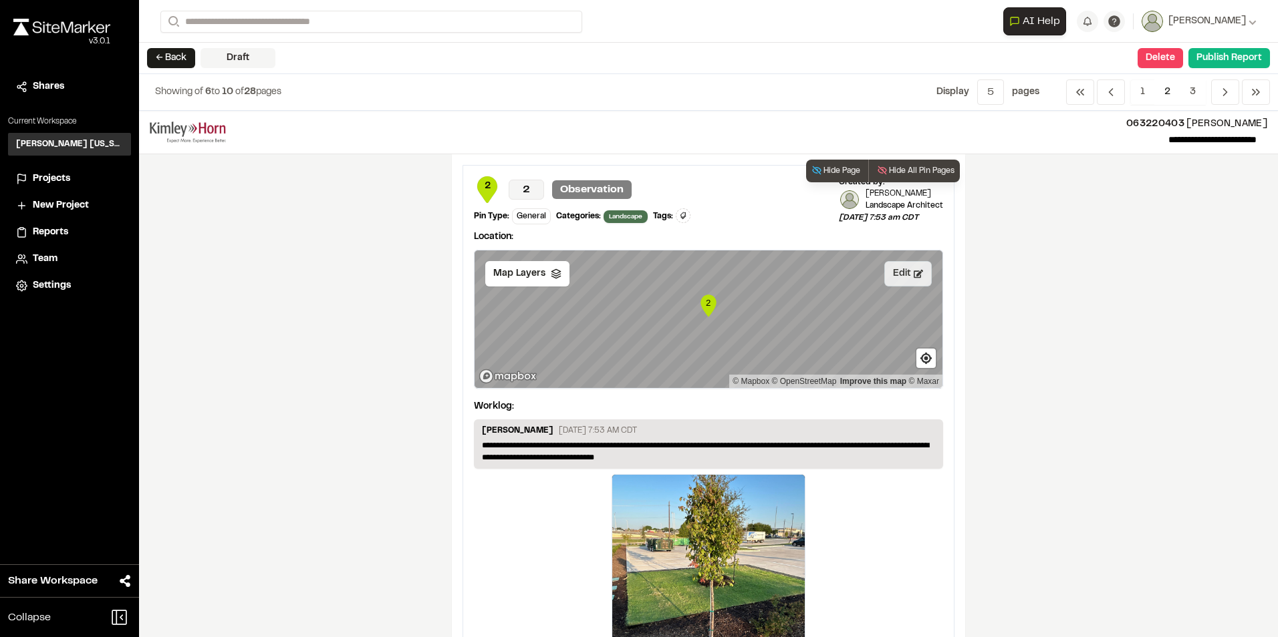
click at [895, 280] on button "Edit" at bounding box center [907, 273] width 47 height 25
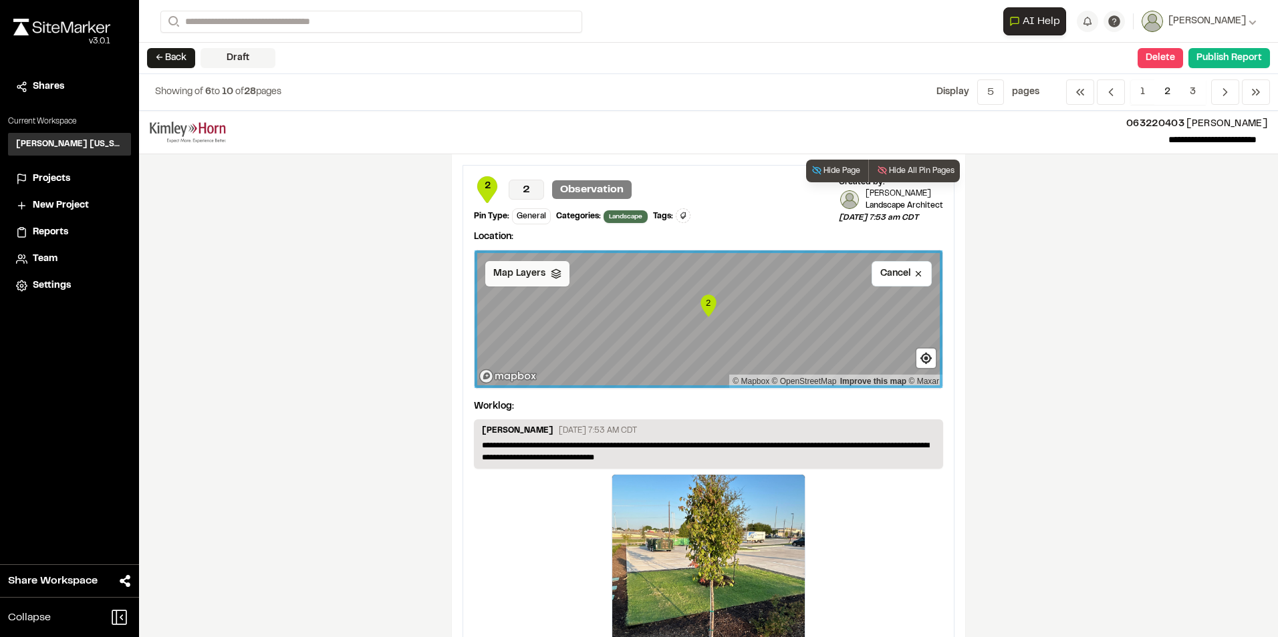
click at [561, 273] on div "Map Layers" at bounding box center [527, 273] width 84 height 25
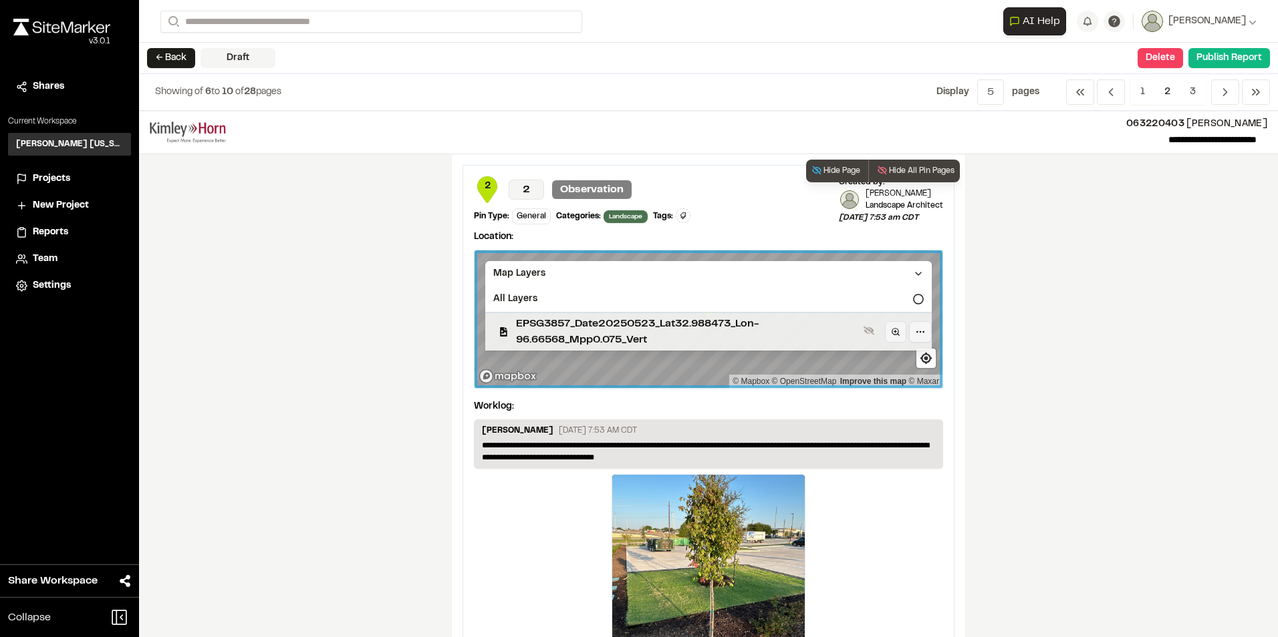
click at [698, 324] on span "EPSG3857_Date20250523_Lat32.988473_Lon-96.66568_Mpp0.075_Vert" at bounding box center [687, 332] width 342 height 32
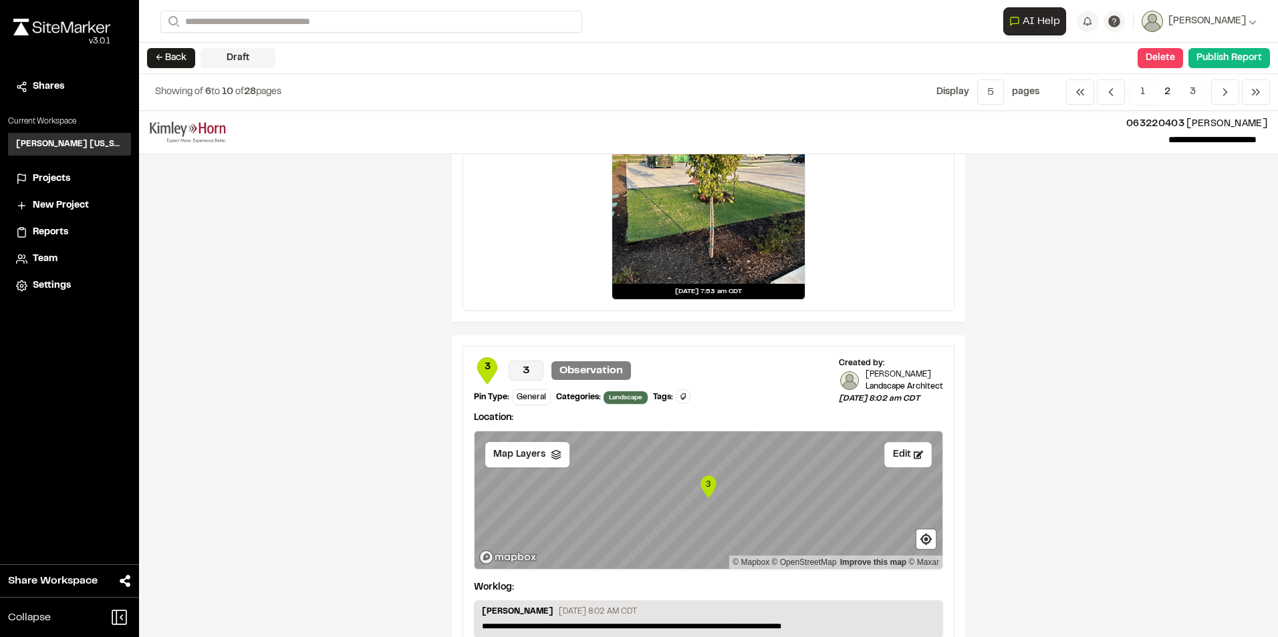
scroll to position [401, 0]
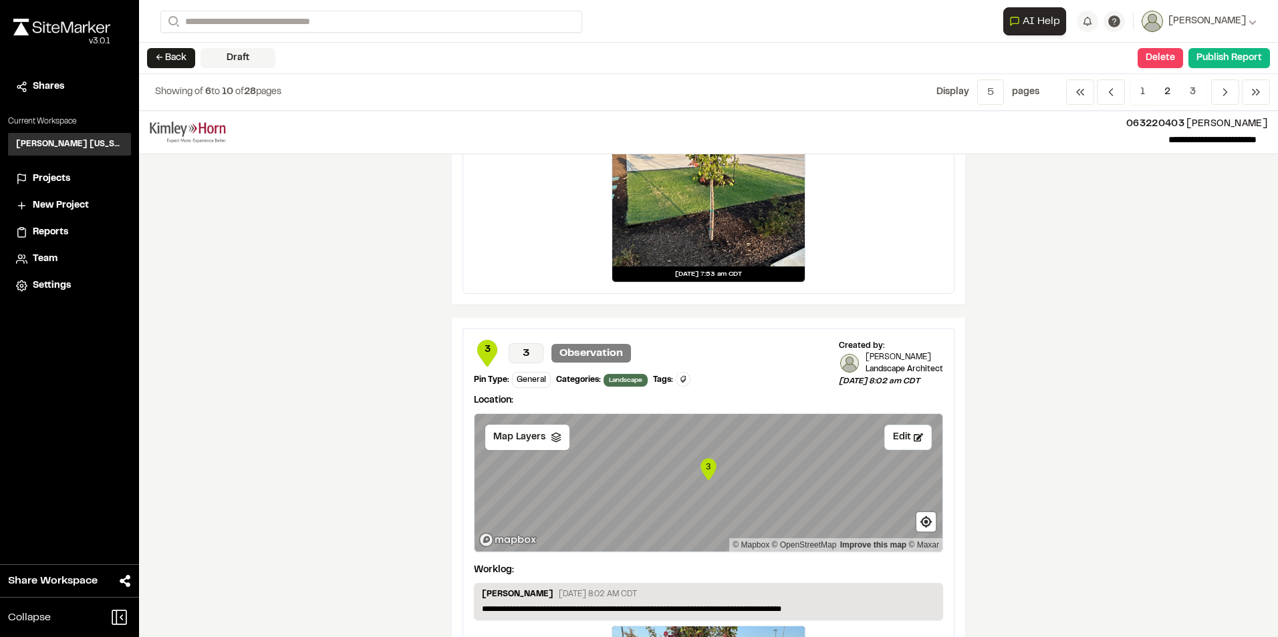
click at [174, 58] on button "← Back" at bounding box center [171, 58] width 48 height 20
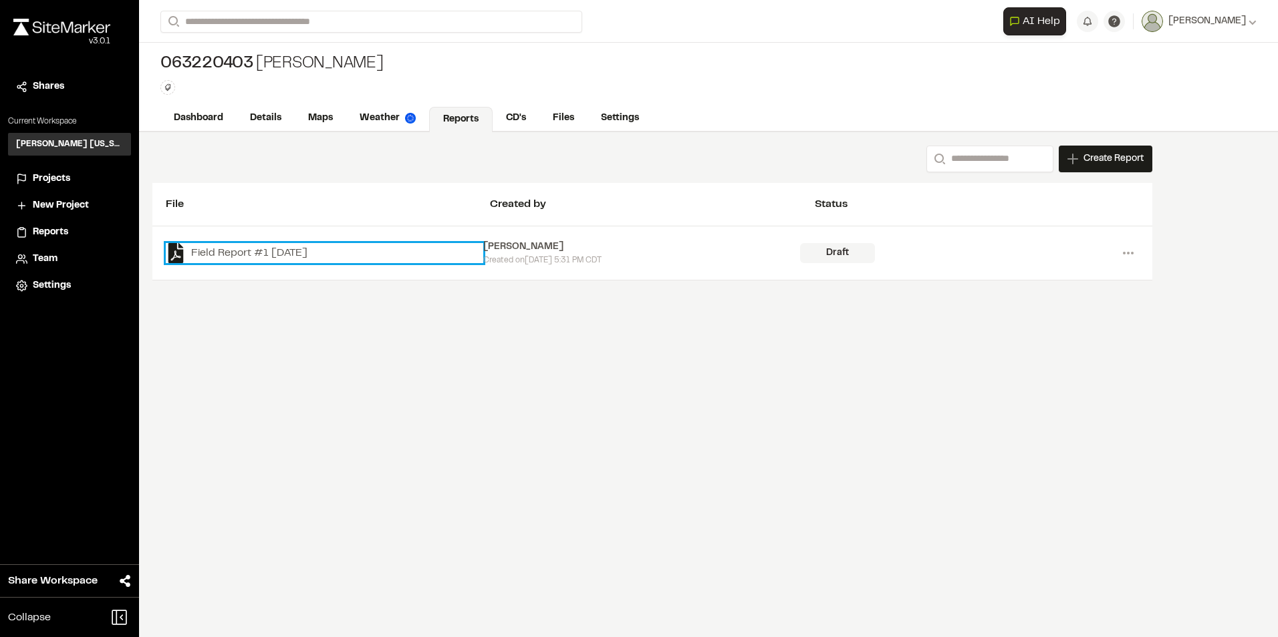
click at [319, 255] on link "Field Report #1 [DATE]" at bounding box center [324, 253] width 317 height 20
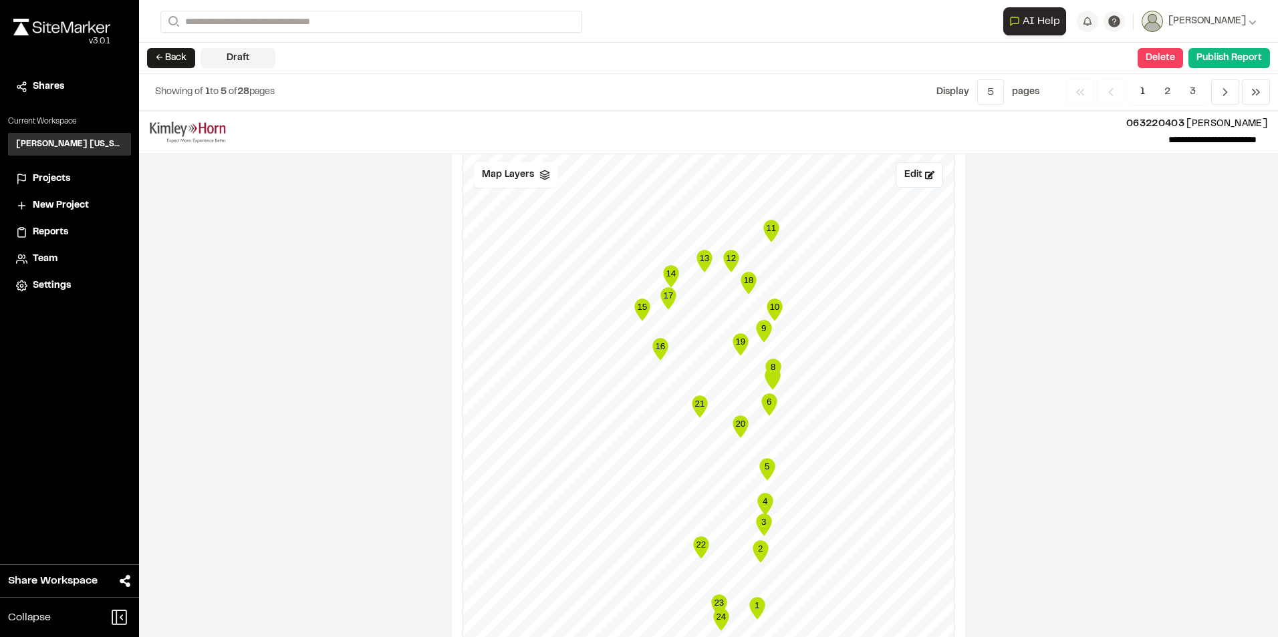
scroll to position [1470, 0]
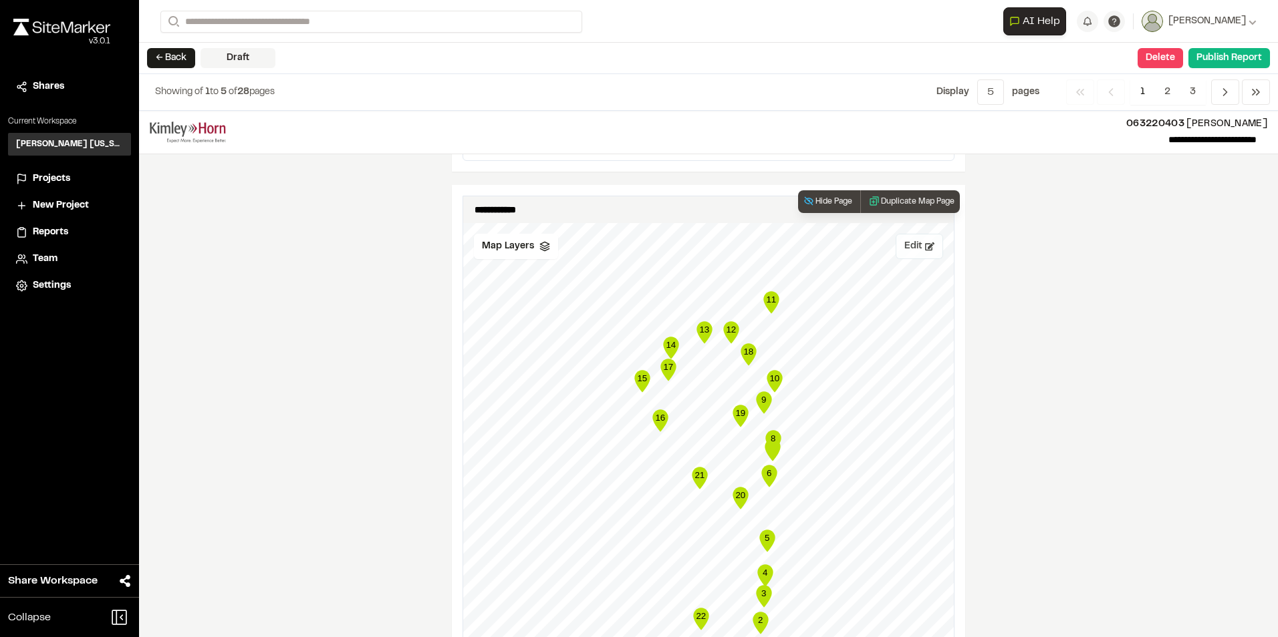
click at [918, 244] on button "Edit" at bounding box center [918, 246] width 47 height 25
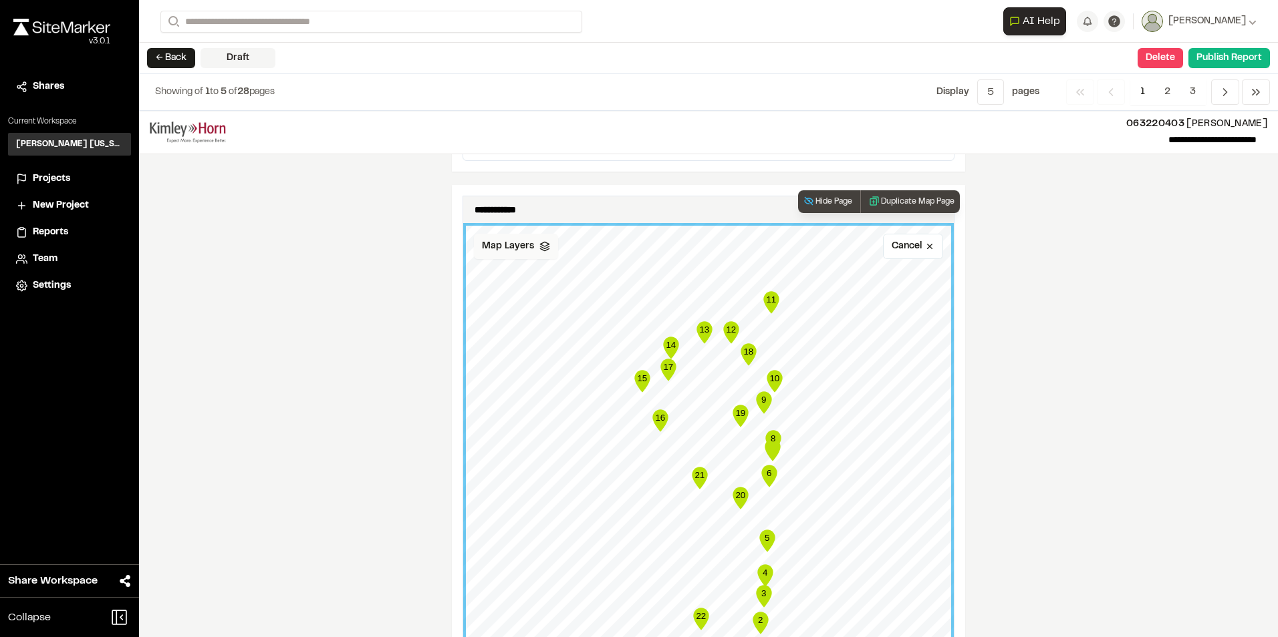
click at [539, 244] on icon at bounding box center [544, 246] width 11 height 11
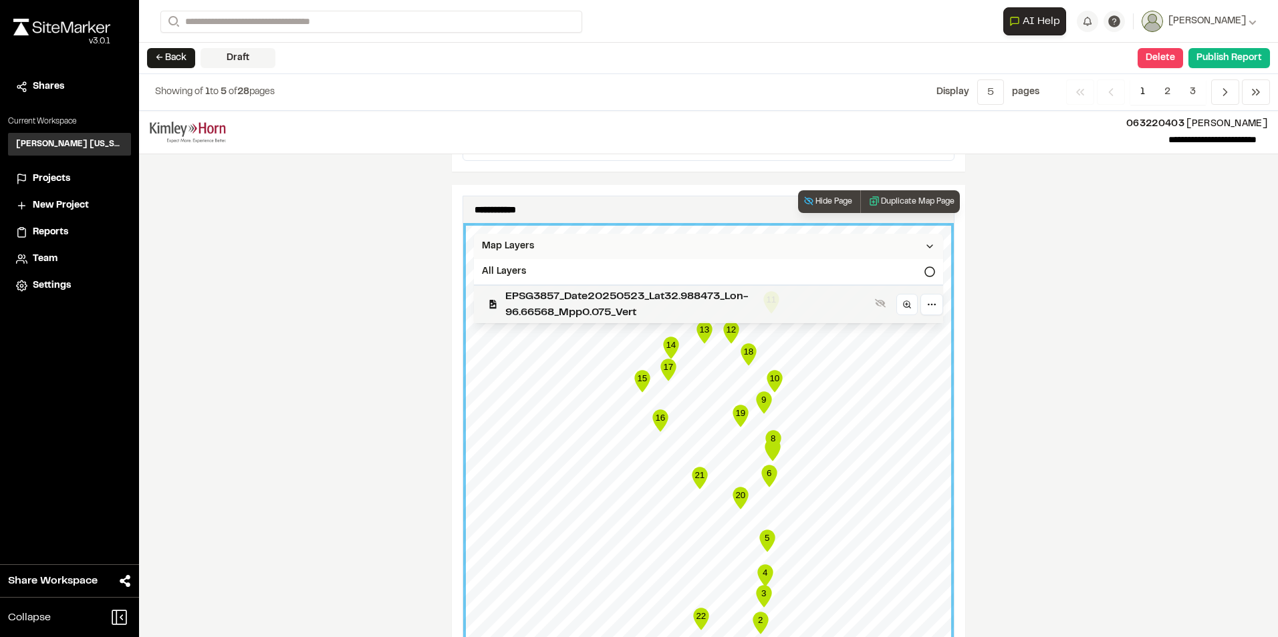
click at [754, 299] on span "EPSG3857_Date20250523_Lat32.988473_Lon-96.66568_Mpp0.075_Vert" at bounding box center [687, 305] width 364 height 32
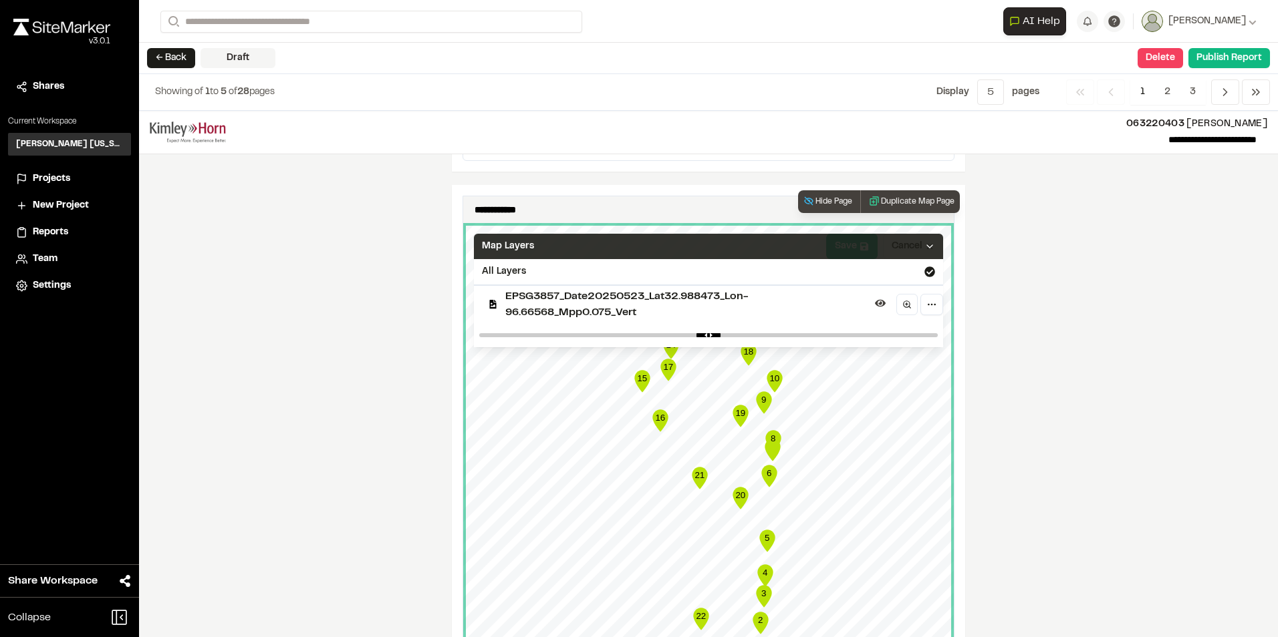
click at [855, 243] on div "Map Layers" at bounding box center [708, 246] width 469 height 25
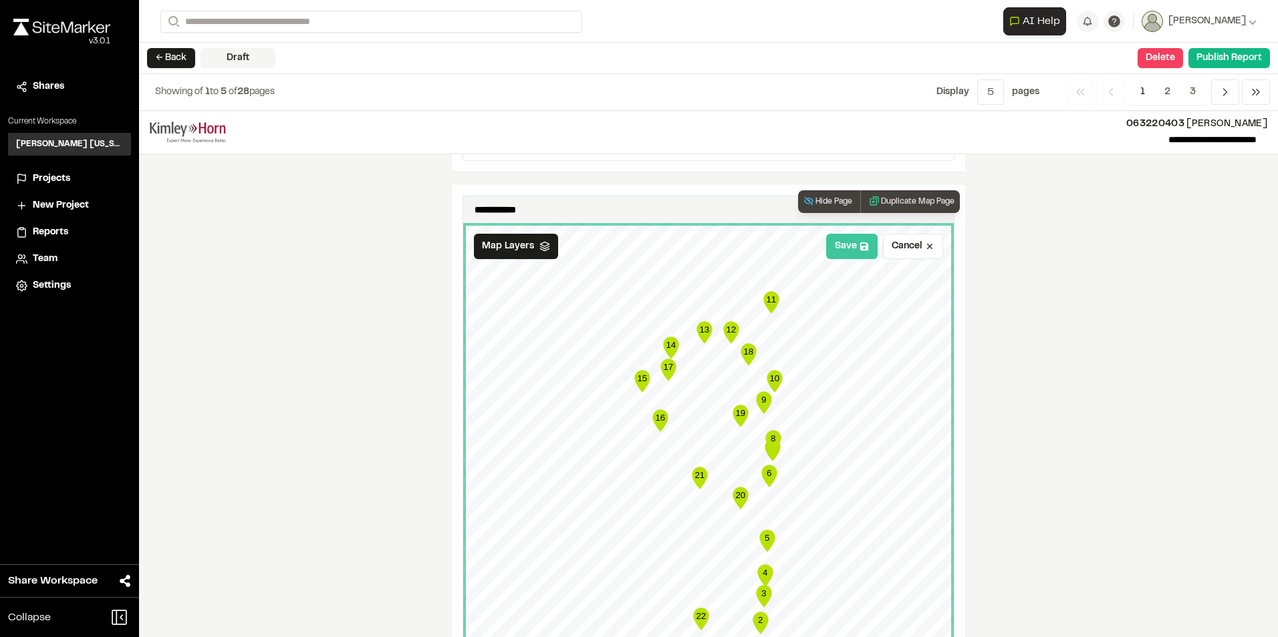
click at [841, 246] on button "Save" at bounding box center [851, 246] width 51 height 25
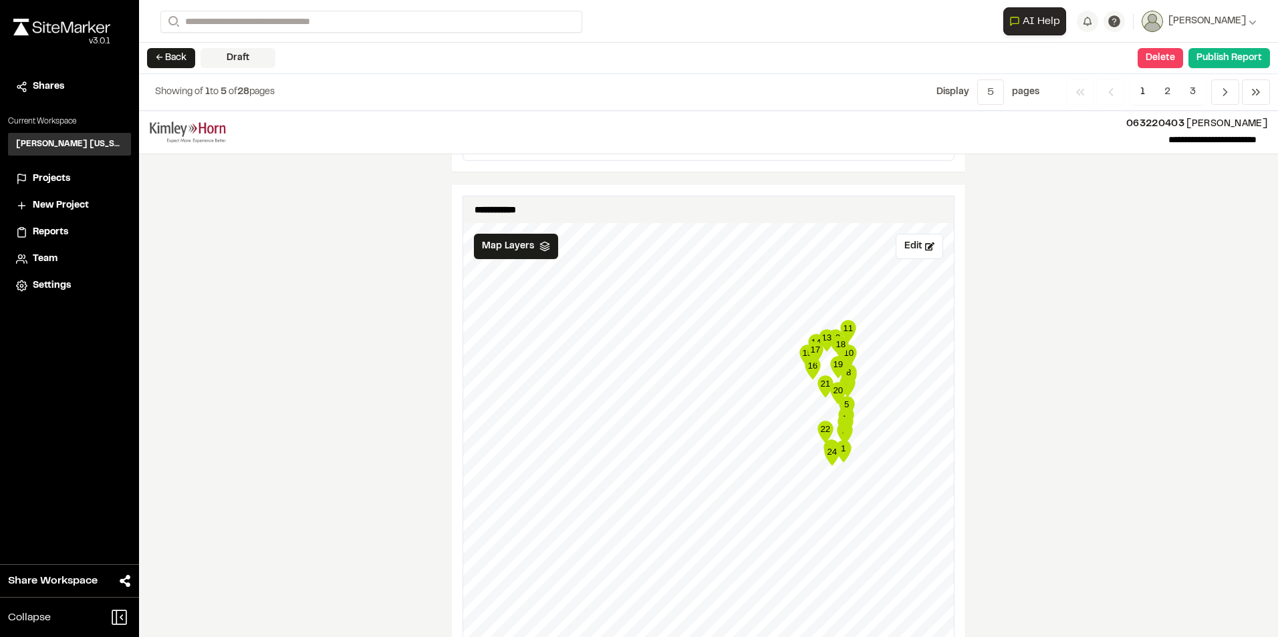
click at [1087, 294] on div "**********" at bounding box center [708, 374] width 1139 height 527
click at [1164, 57] on button "Delete" at bounding box center [1159, 58] width 45 height 20
drag, startPoint x: 1164, startPoint y: 57, endPoint x: 1168, endPoint y: 65, distance: 8.4
click at [1168, 65] on div "Delete Confirm Report Removal Are you sure? This will completely delete the rep…" at bounding box center [1162, 58] width 51 height 20
click at [166, 55] on button "← Back" at bounding box center [171, 58] width 48 height 20
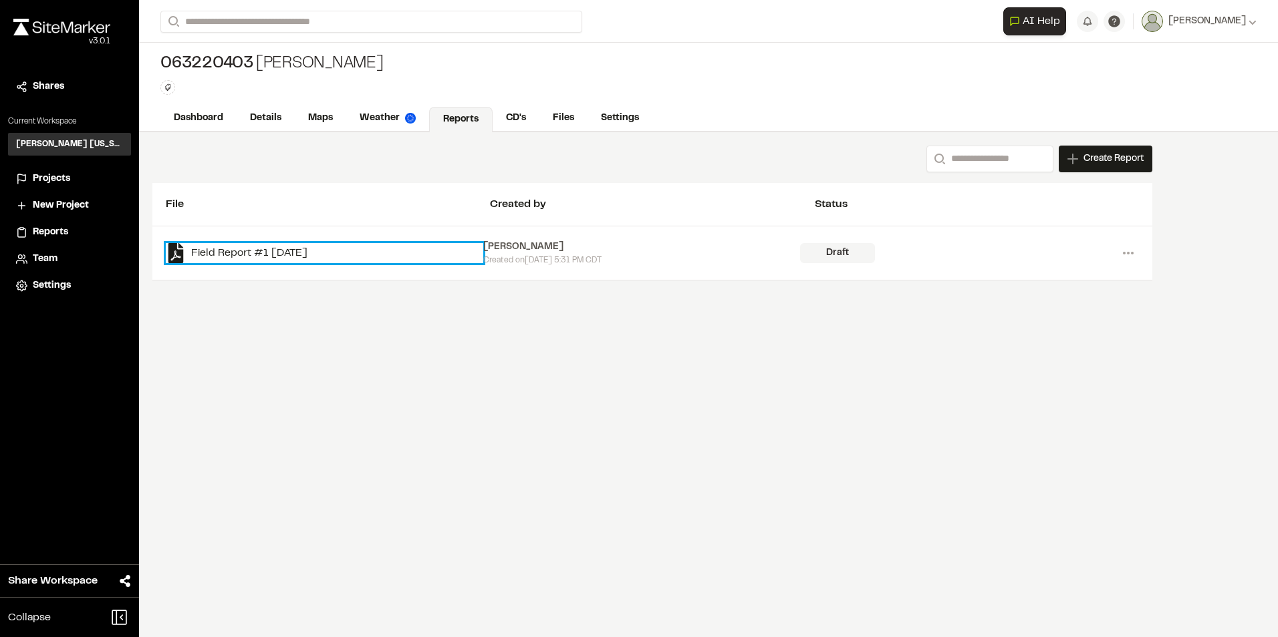
click at [307, 247] on link "Field Report #1 [DATE]" at bounding box center [324, 253] width 317 height 20
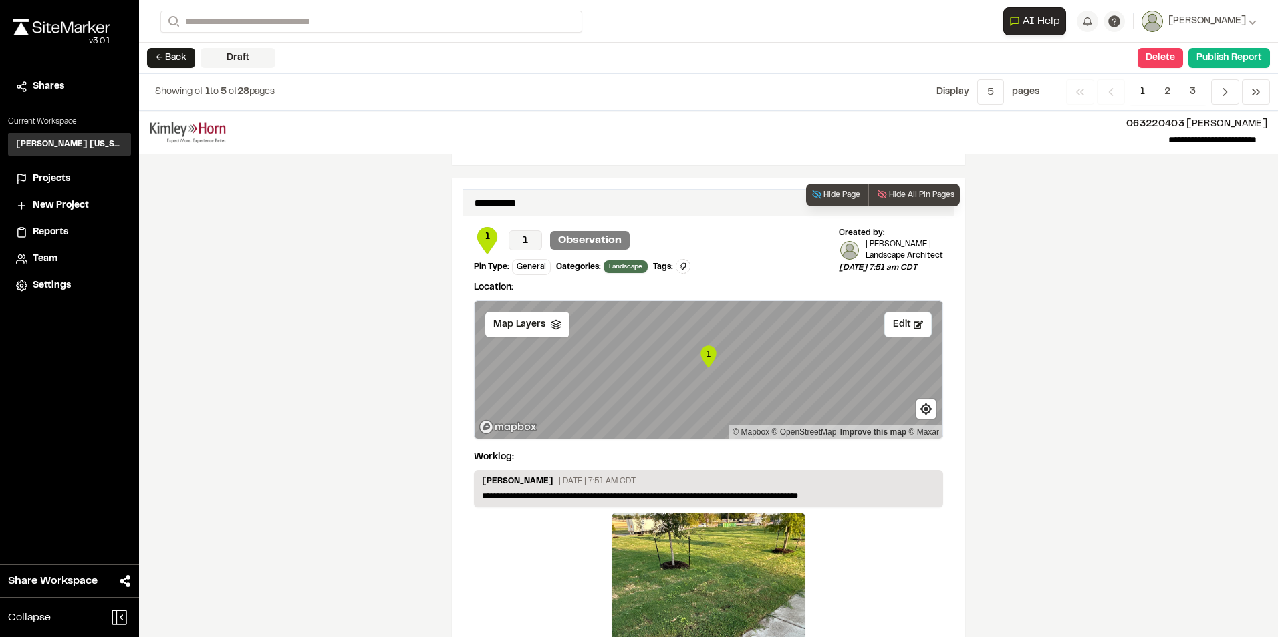
scroll to position [2071, 0]
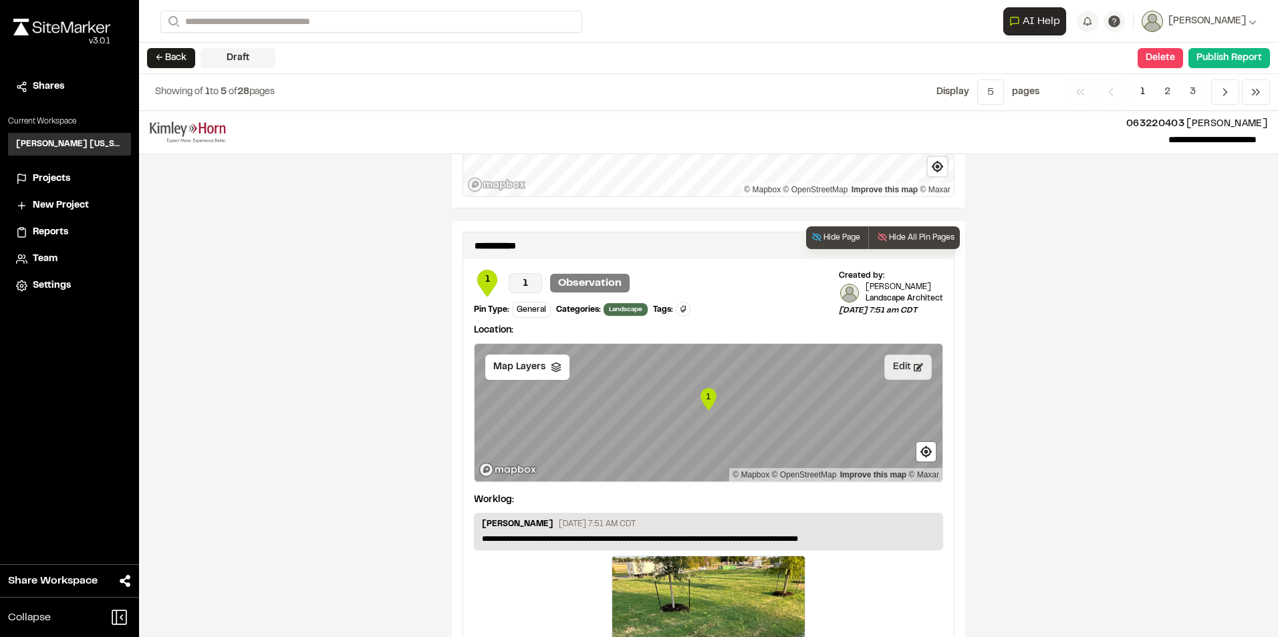
click at [899, 372] on button "Edit" at bounding box center [907, 367] width 47 height 25
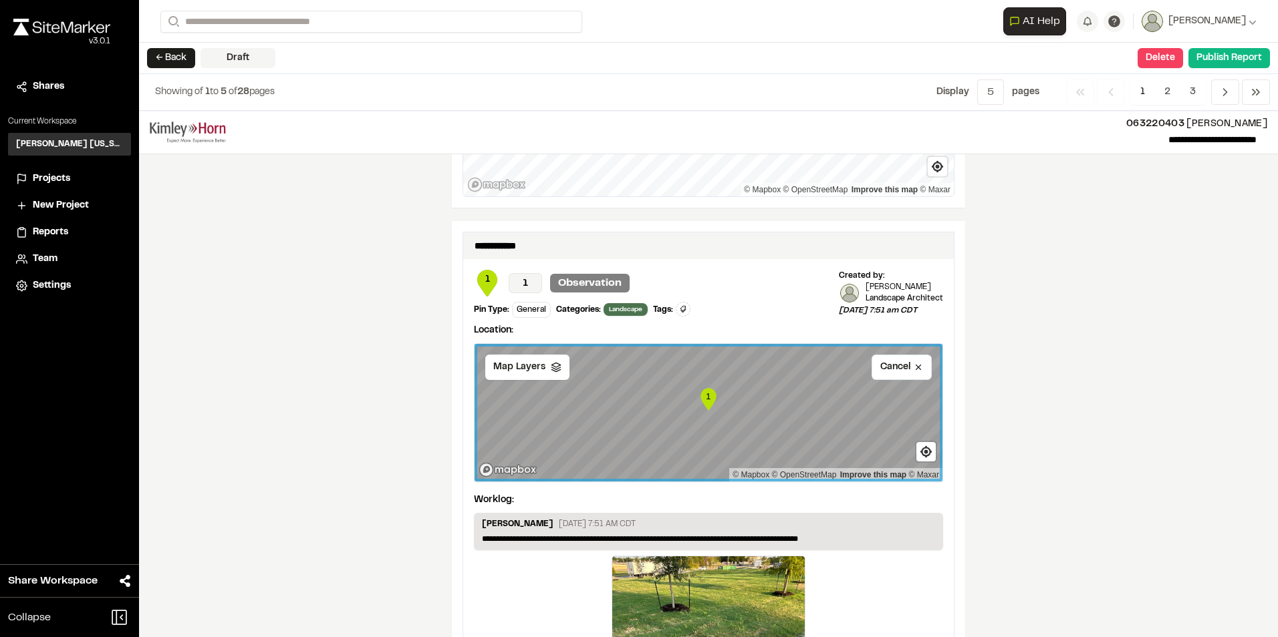
drag, startPoint x: 1044, startPoint y: 383, endPoint x: 1035, endPoint y: 383, distance: 8.7
click at [1042, 383] on div "**********" at bounding box center [708, 374] width 1139 height 527
click at [553, 372] on icon at bounding box center [556, 367] width 11 height 11
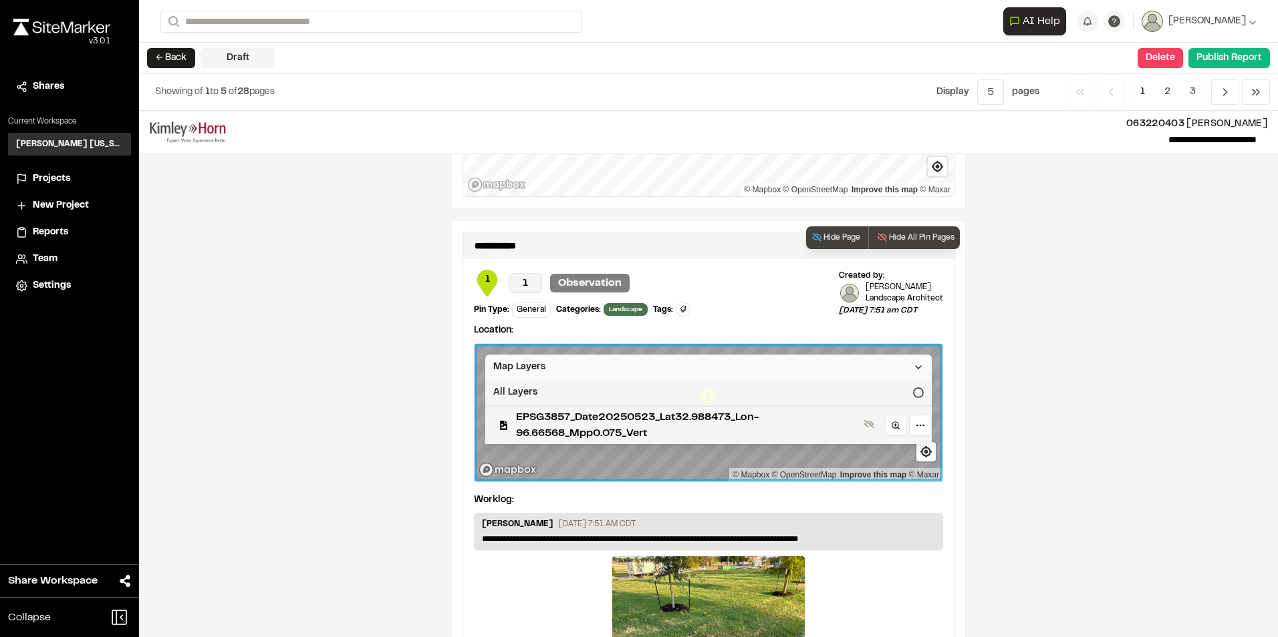
click at [913, 394] on icon at bounding box center [918, 393] width 11 height 11
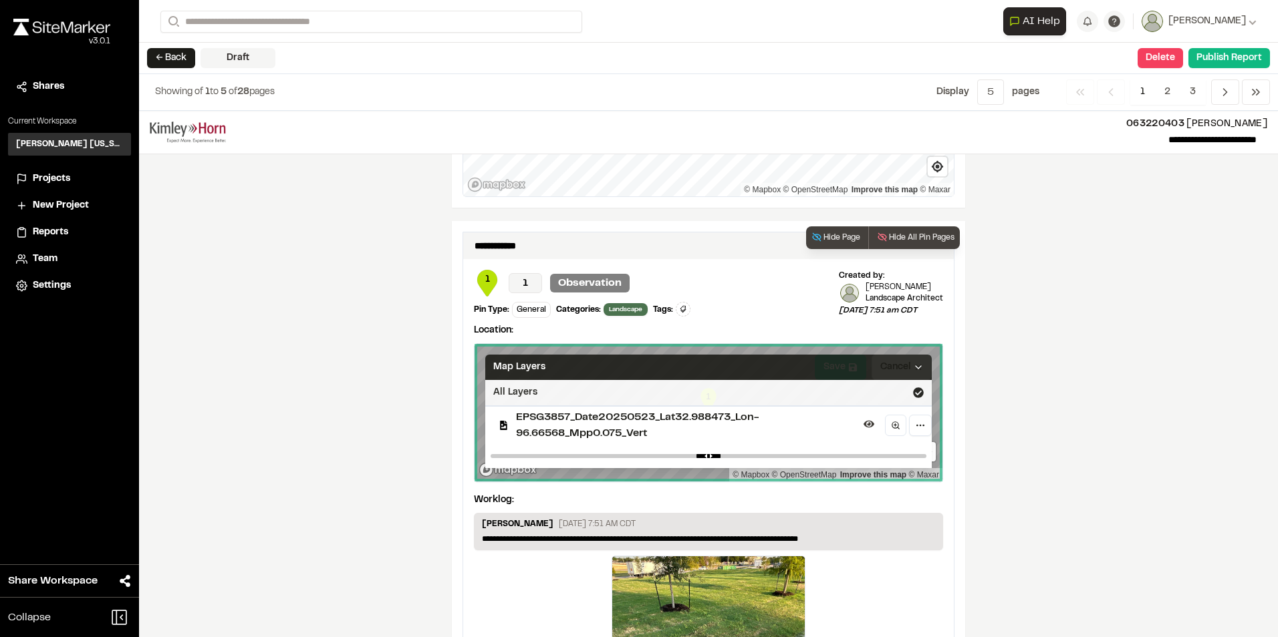
click at [884, 370] on div "Map Layers" at bounding box center [708, 367] width 446 height 25
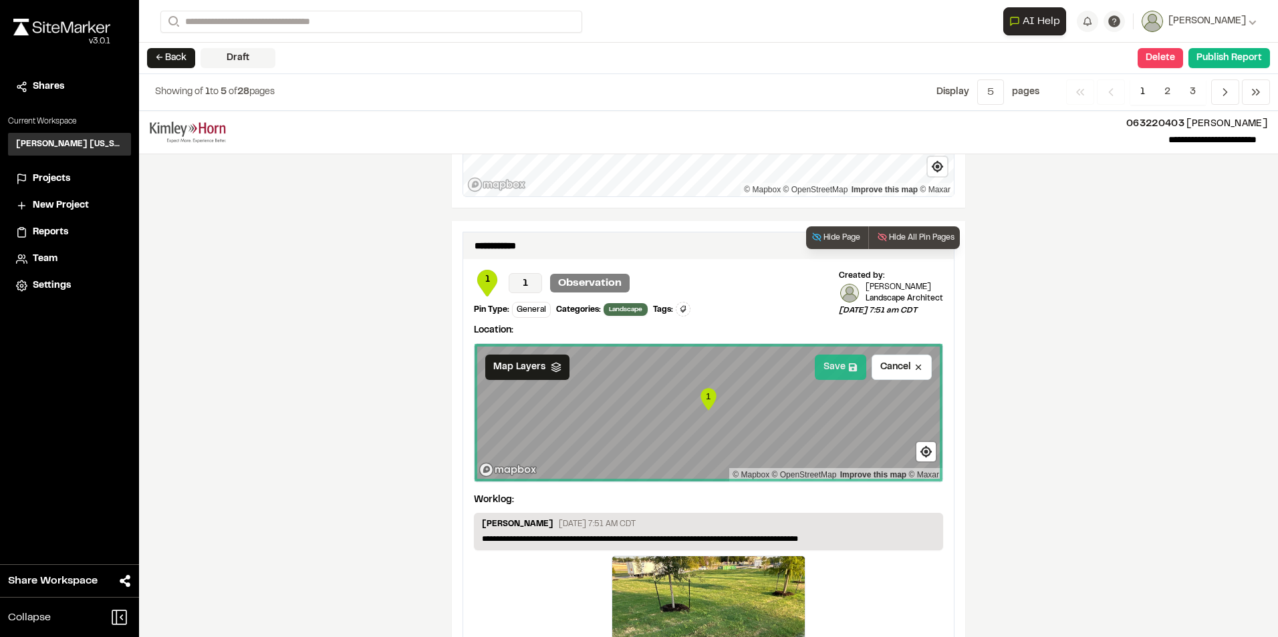
click at [841, 366] on button "Save" at bounding box center [840, 367] width 51 height 25
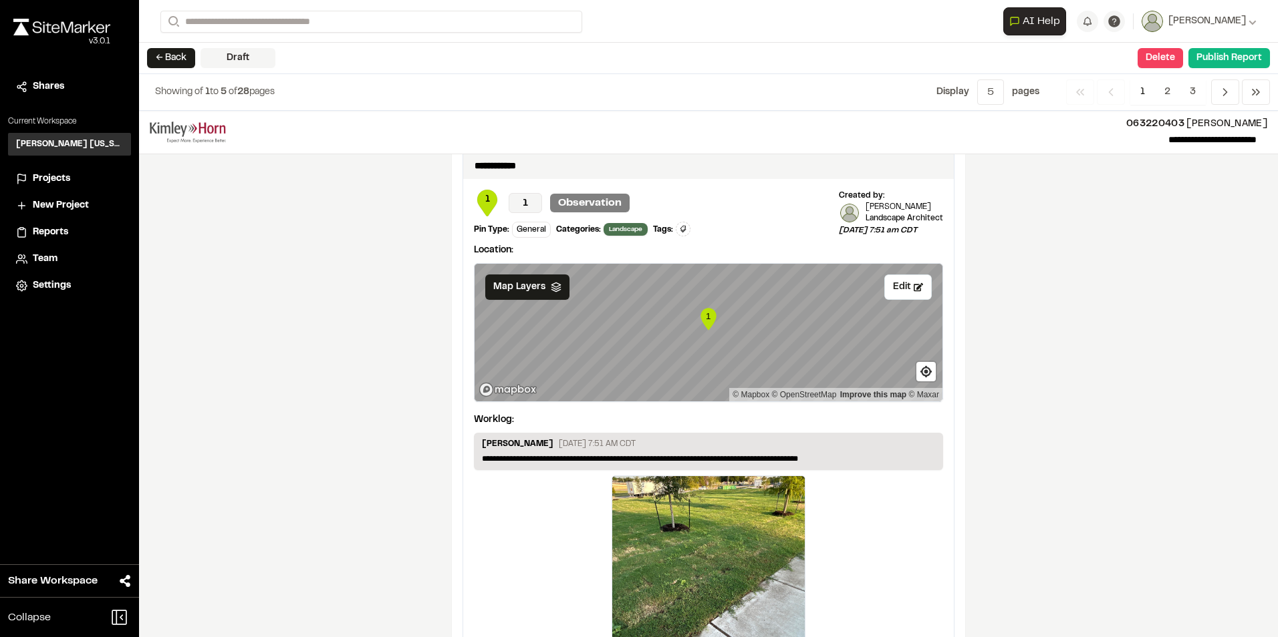
scroll to position [2235, 0]
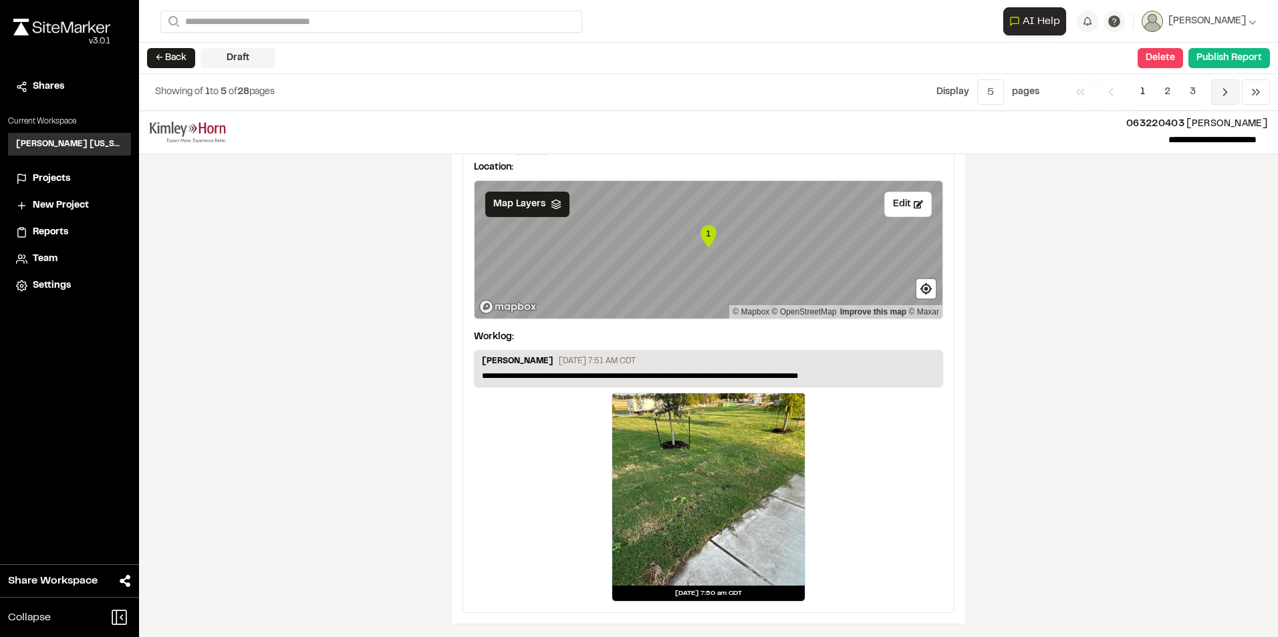
click at [1220, 90] on icon "Navigation" at bounding box center [1224, 92] width 13 height 13
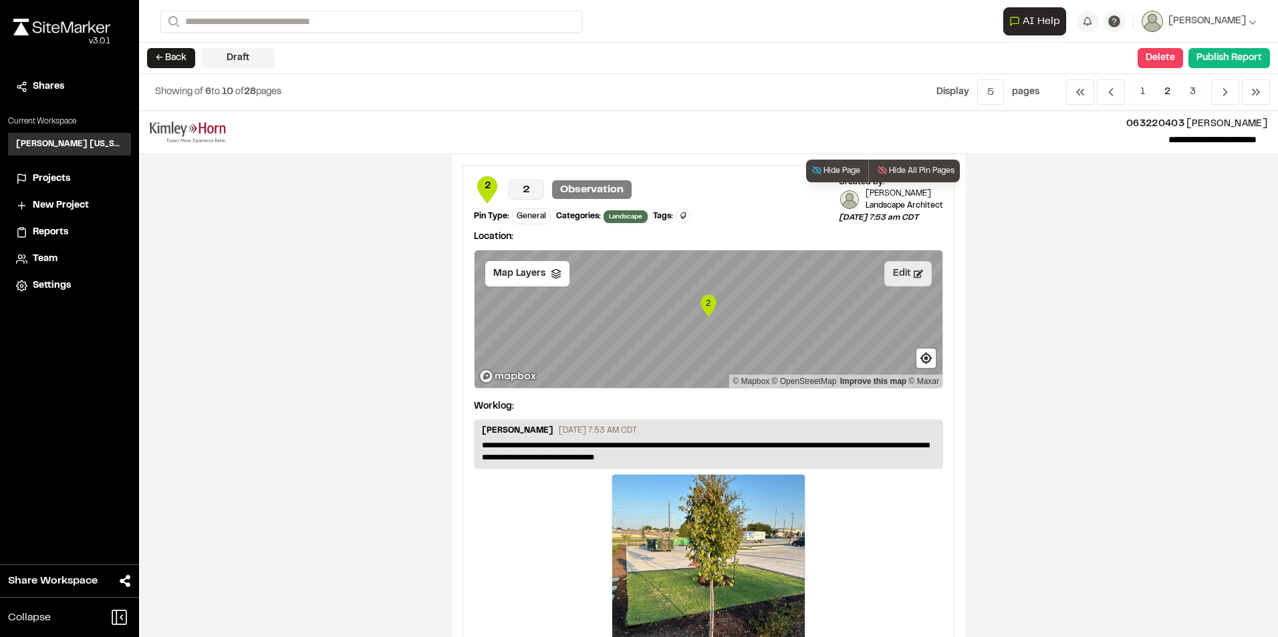
click at [892, 274] on button "Edit" at bounding box center [907, 273] width 47 height 25
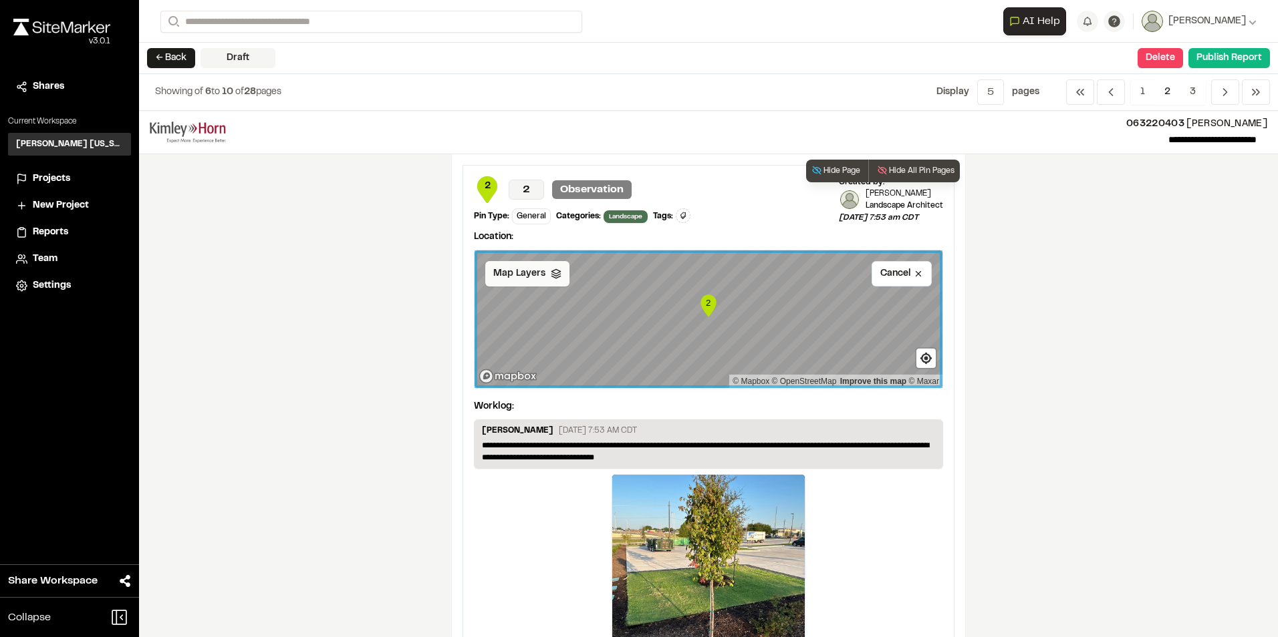
click at [540, 280] on div "Map Layers" at bounding box center [527, 273] width 84 height 25
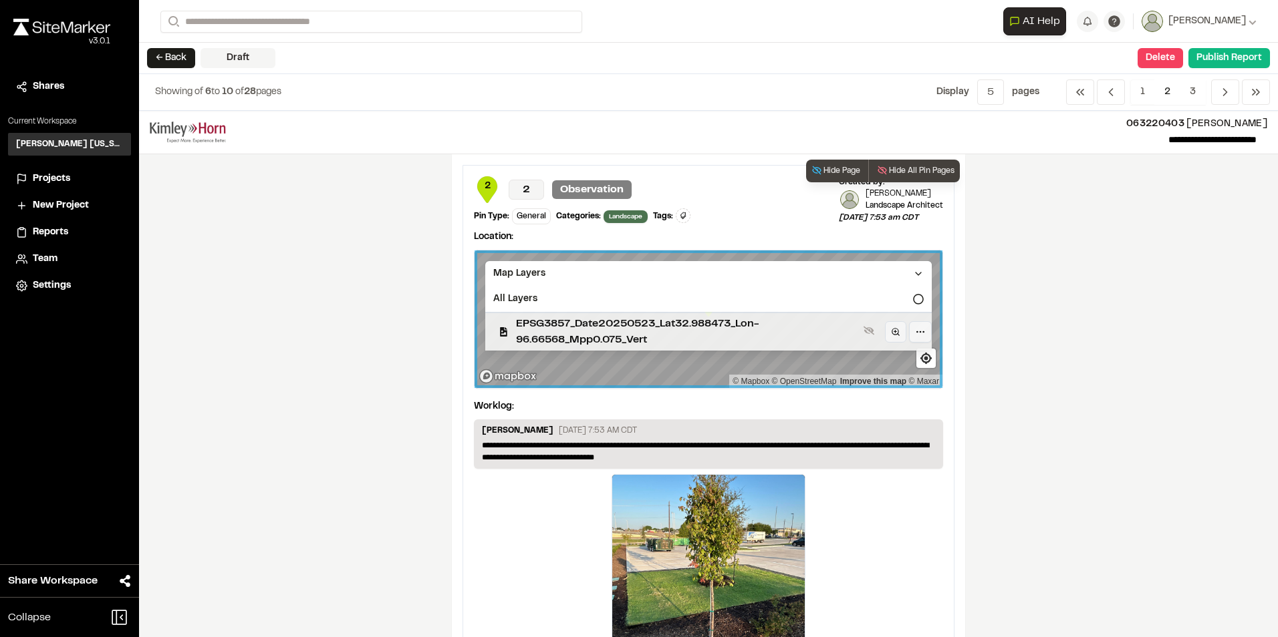
click at [690, 326] on span "EPSG3857_Date20250523_Lat32.988473_Lon-96.66568_Mpp0.075_Vert" at bounding box center [687, 332] width 342 height 32
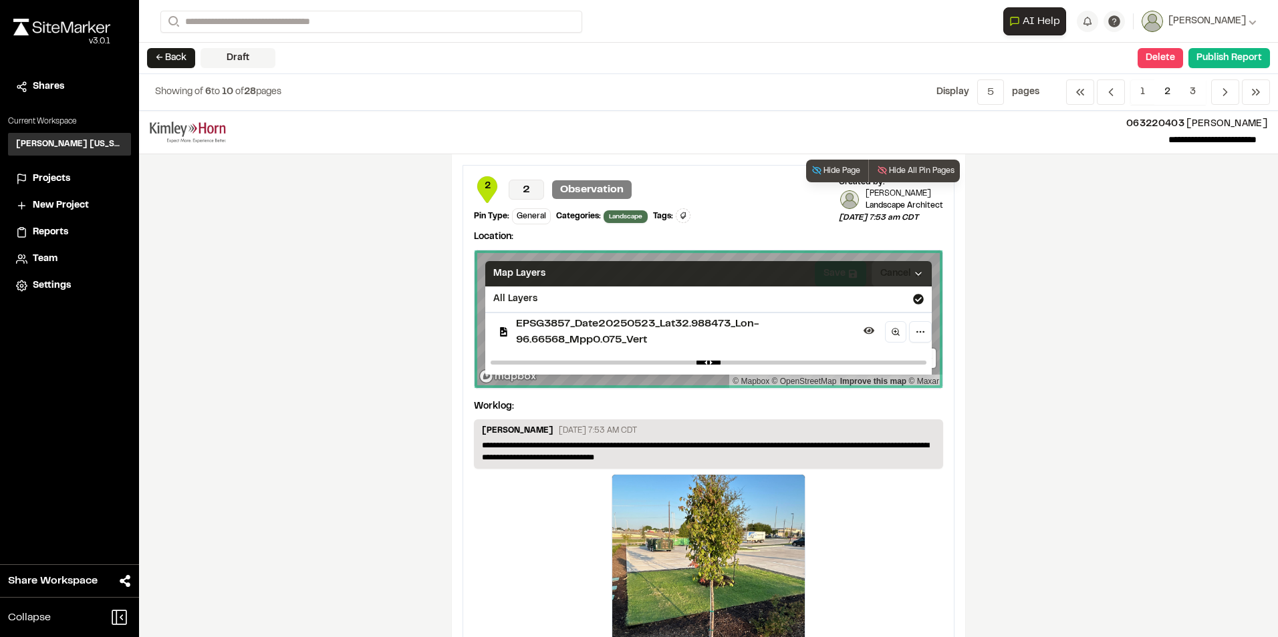
click at [858, 285] on div "Map Layers" at bounding box center [708, 273] width 446 height 25
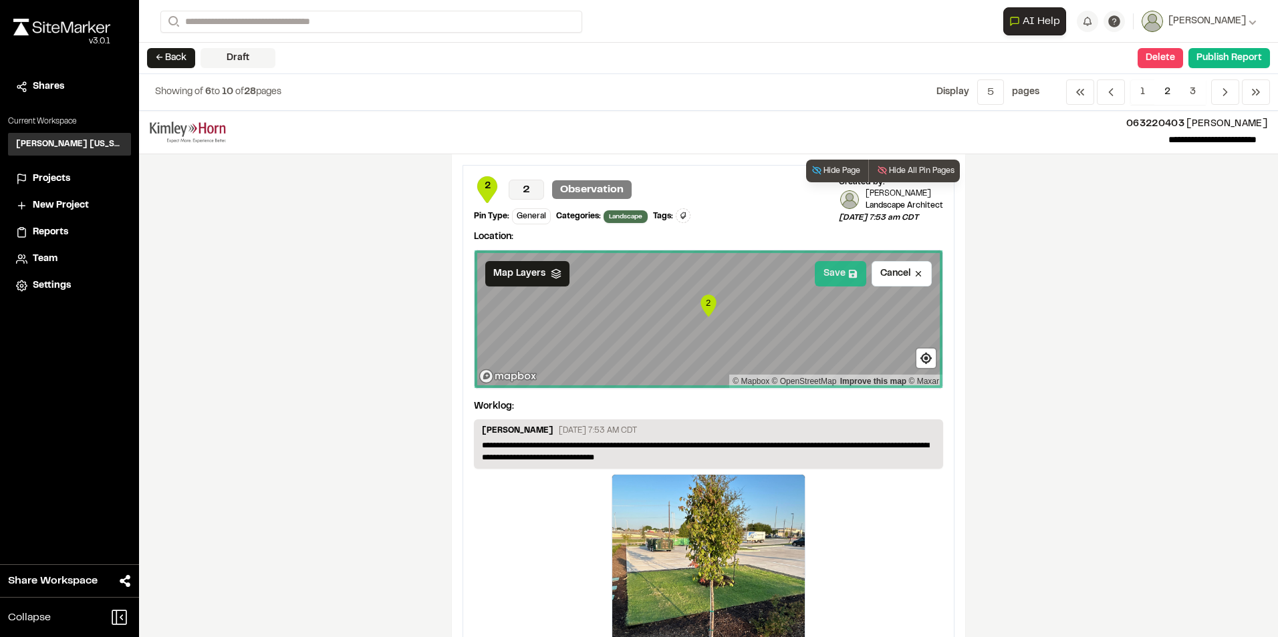
click at [837, 270] on button "Save" at bounding box center [840, 273] width 51 height 25
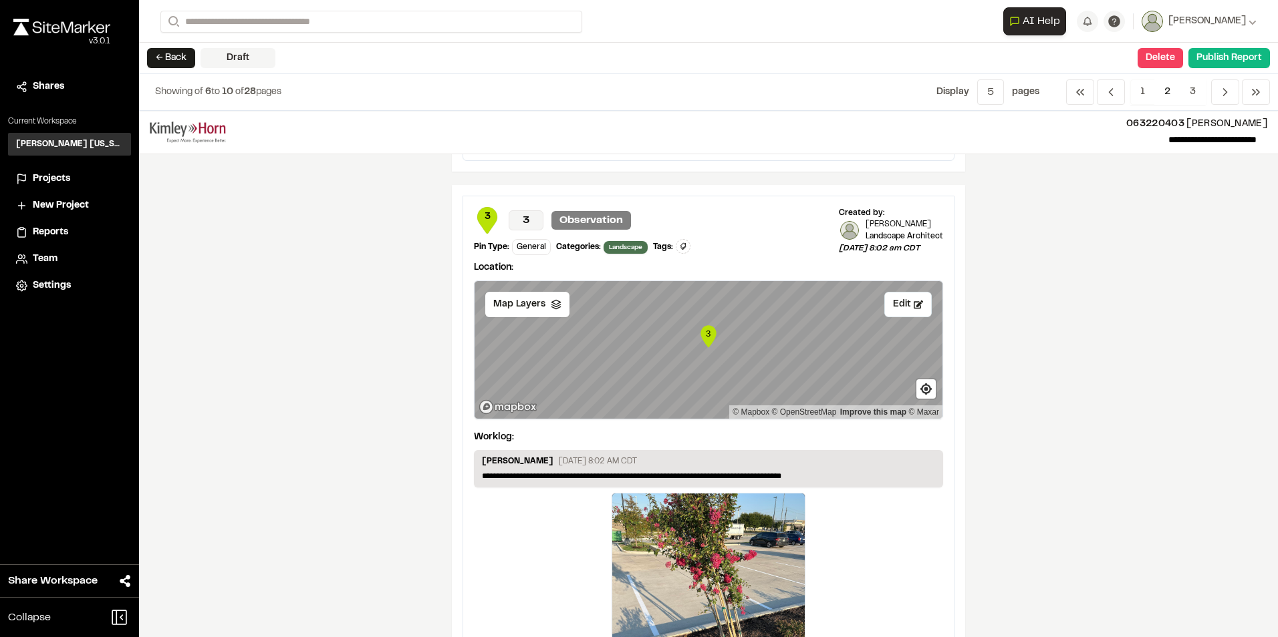
scroll to position [535, 0]
click at [519, 307] on span "Map Layers" at bounding box center [519, 304] width 52 height 15
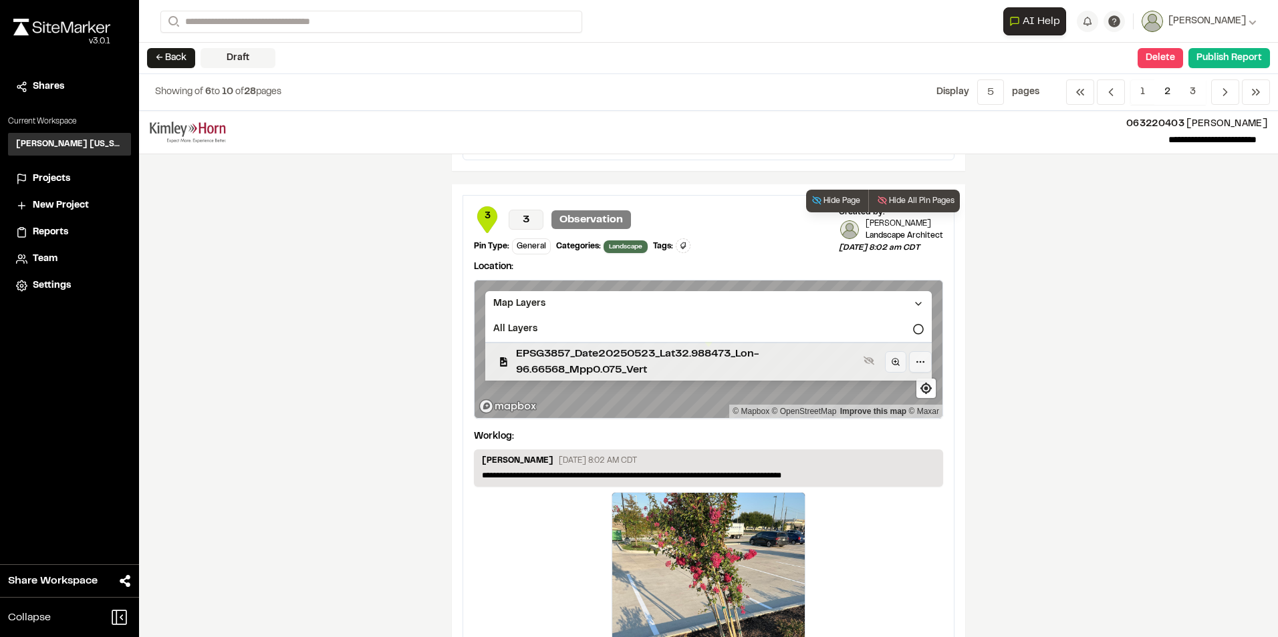
click at [805, 359] on span "EPSG3857_Date20250523_Lat32.988473_Lon-96.66568_Mpp0.075_Vert" at bounding box center [687, 362] width 342 height 32
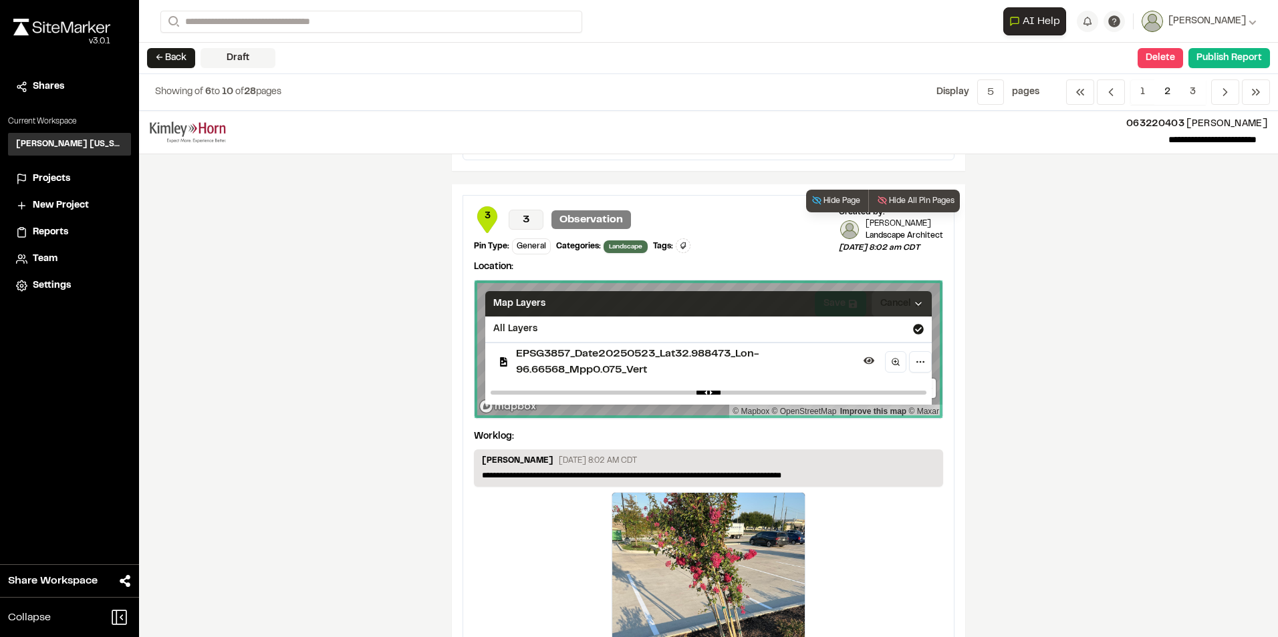
click at [867, 305] on div "Map Layers" at bounding box center [708, 303] width 446 height 25
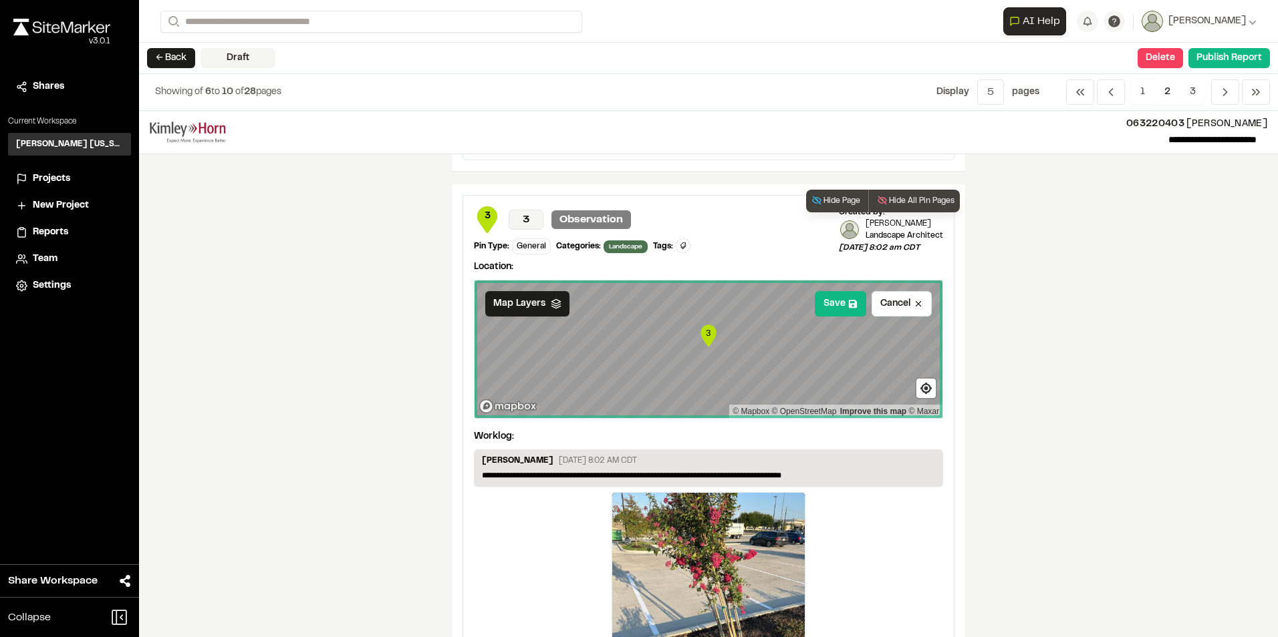
drag, startPoint x: 843, startPoint y: 304, endPoint x: 869, endPoint y: 231, distance: 78.0
click at [848, 303] on icon at bounding box center [852, 303] width 9 height 9
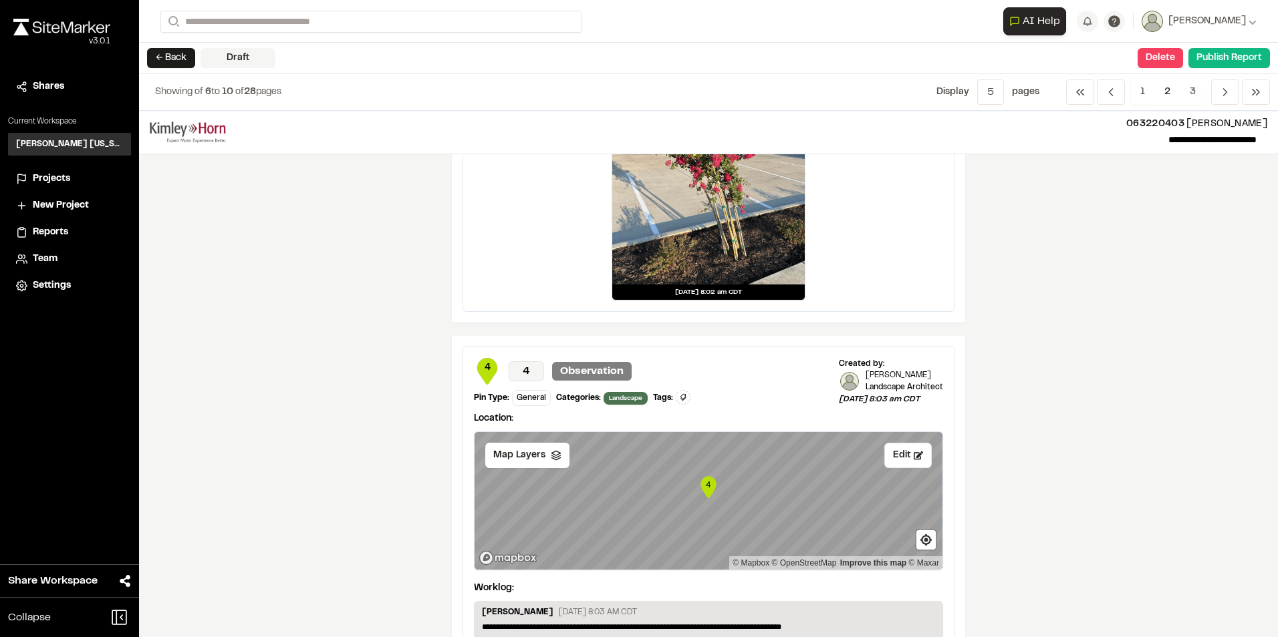
scroll to position [1002, 0]
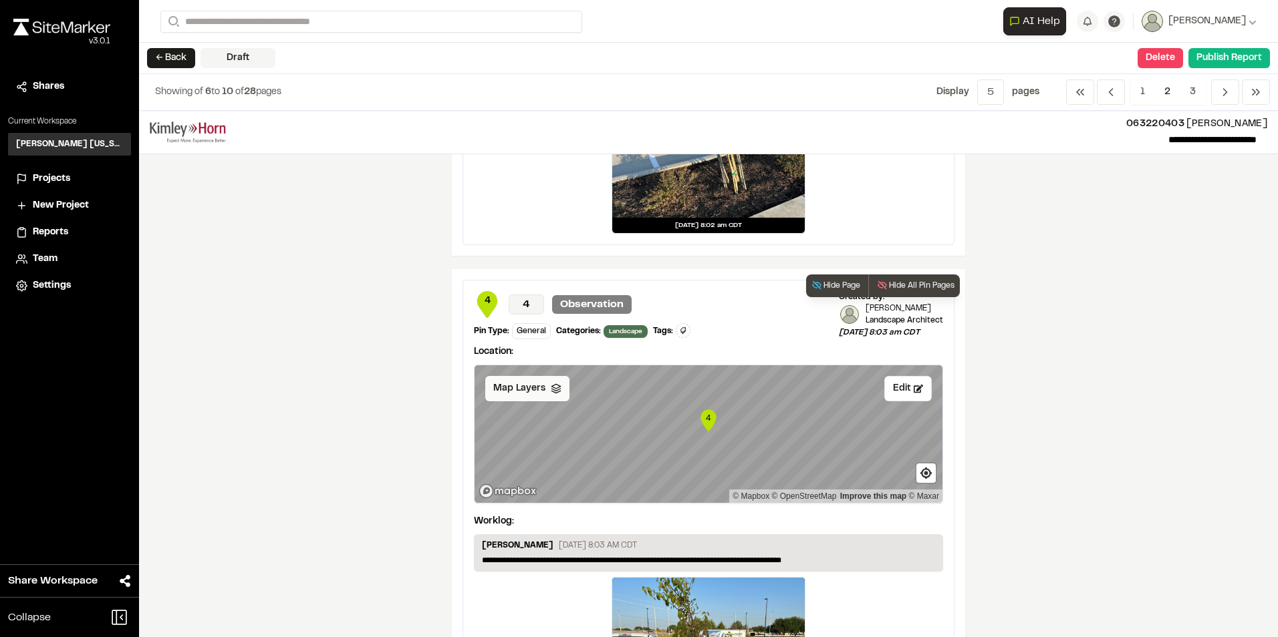
click at [525, 392] on span "Map Layers" at bounding box center [519, 389] width 52 height 15
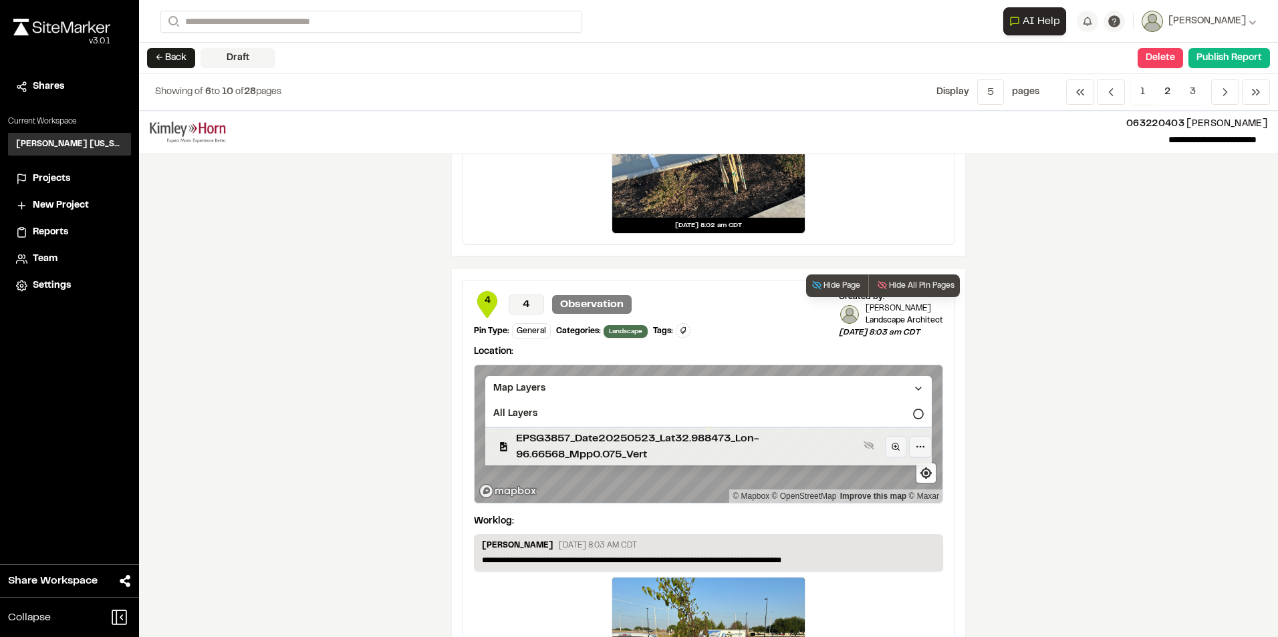
click at [756, 438] on span "EPSG3857_Date20250523_Lat32.988473_Lon-96.66568_Mpp0.075_Vert" at bounding box center [687, 447] width 342 height 32
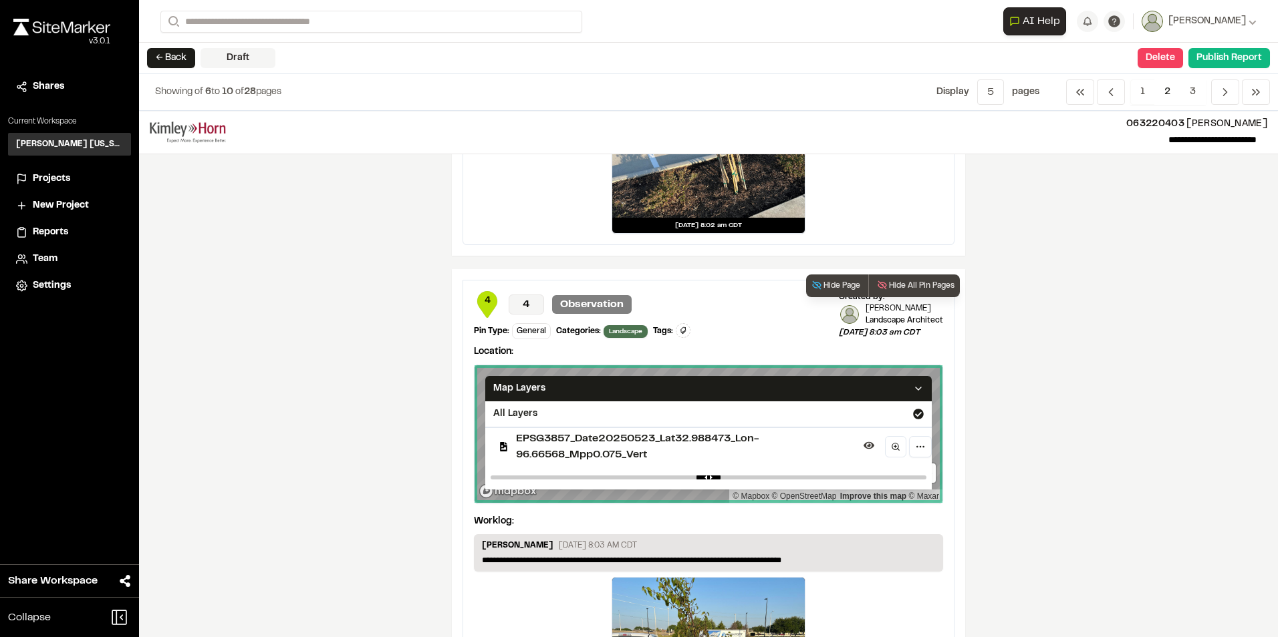
click at [771, 455] on span "EPSG3857_Date20250523_Lat32.988473_Lon-96.66568_Mpp0.075_Vert" at bounding box center [687, 447] width 342 height 32
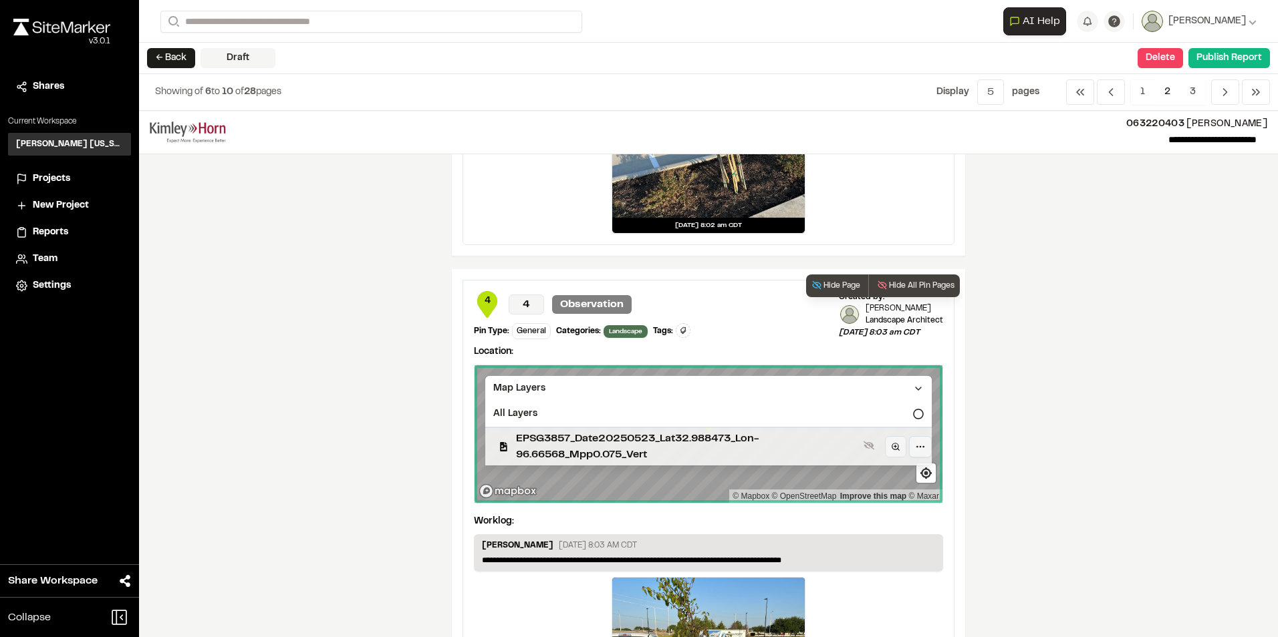
click at [787, 440] on span "EPSG3857_Date20250523_Lat32.988473_Lon-96.66568_Mpp0.075_Vert" at bounding box center [687, 447] width 342 height 32
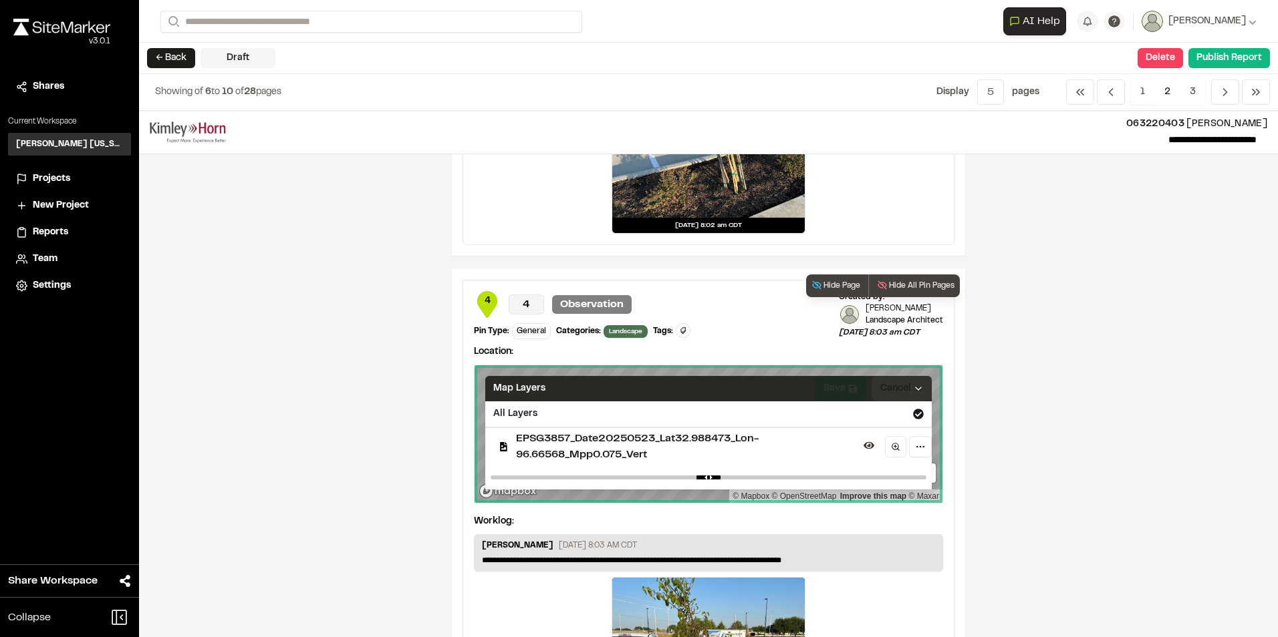
click at [867, 386] on div "Map Layers" at bounding box center [708, 388] width 446 height 25
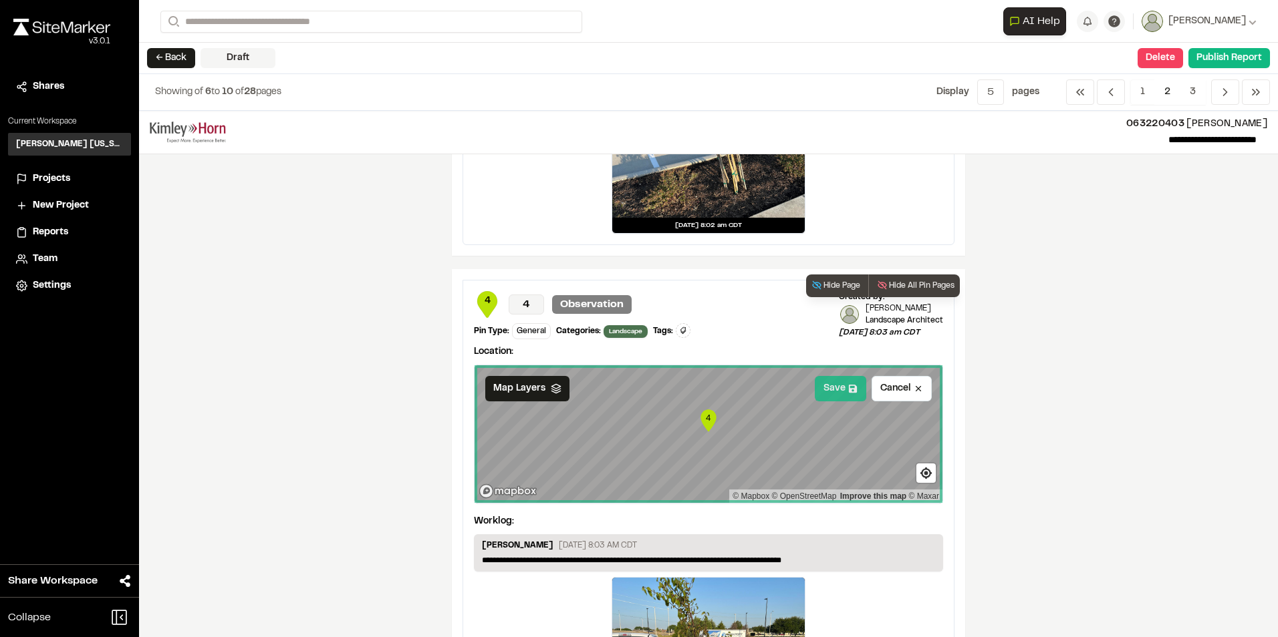
click at [837, 386] on button "Save" at bounding box center [840, 388] width 51 height 25
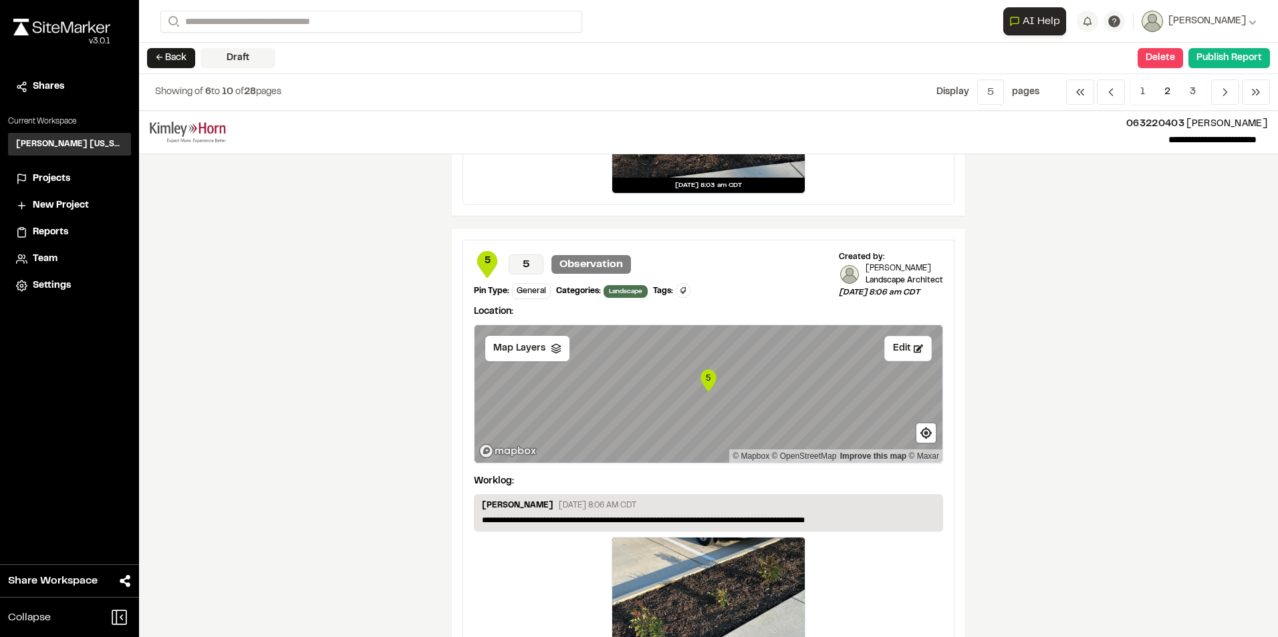
scroll to position [1604, 0]
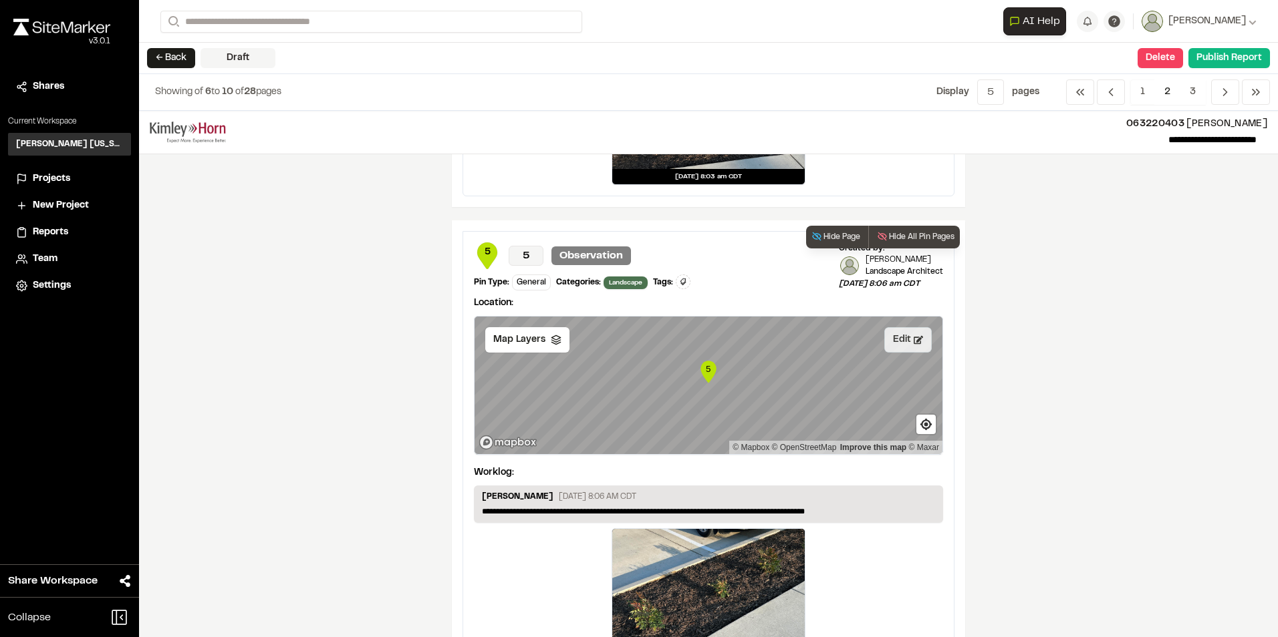
click at [903, 344] on button "Edit" at bounding box center [907, 339] width 47 height 25
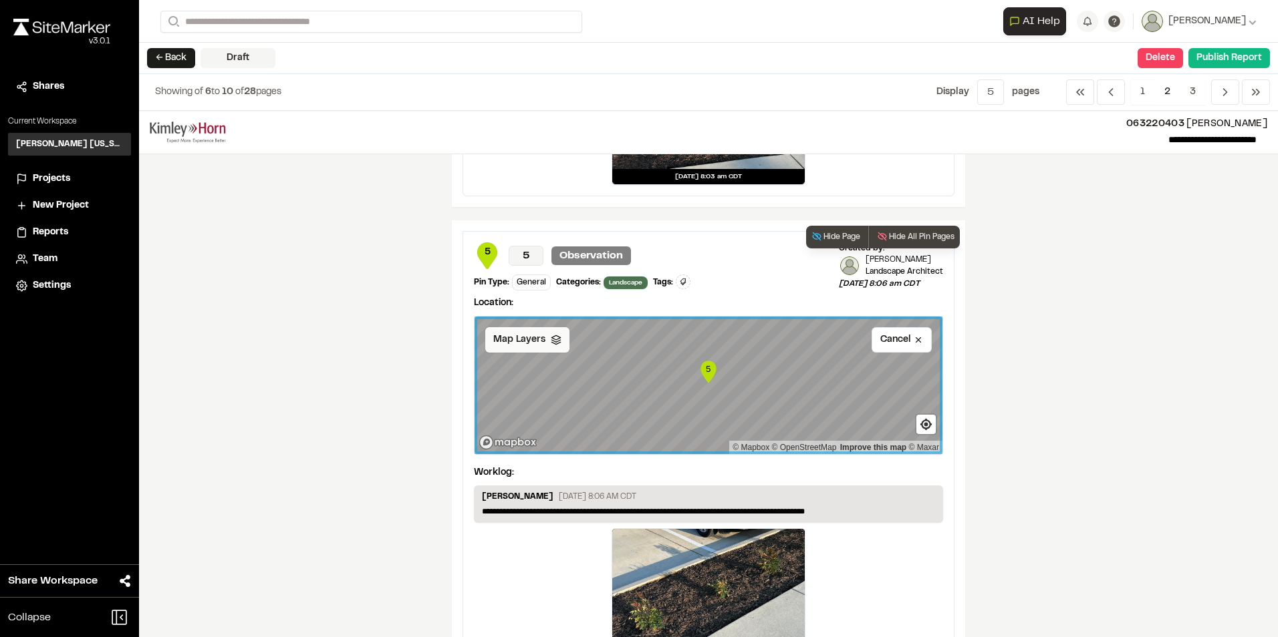
click at [518, 351] on div "Map Layers" at bounding box center [527, 339] width 84 height 25
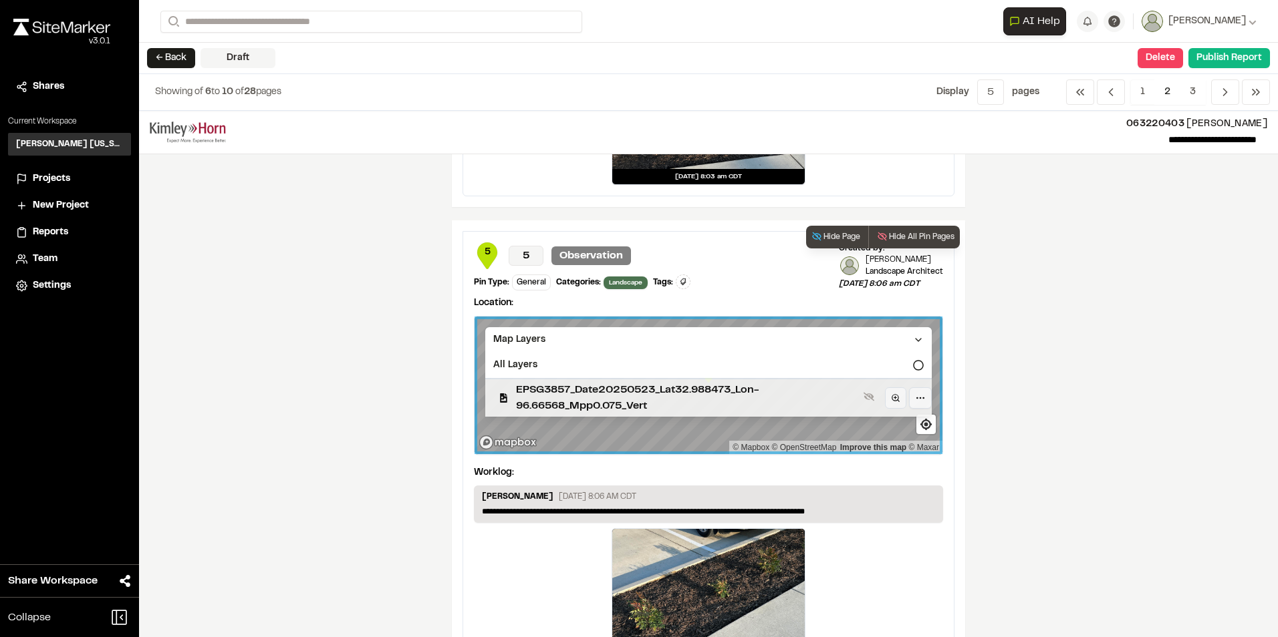
click at [741, 394] on span "EPSG3857_Date20250523_Lat32.988473_Lon-96.66568_Mpp0.075_Vert" at bounding box center [687, 398] width 342 height 32
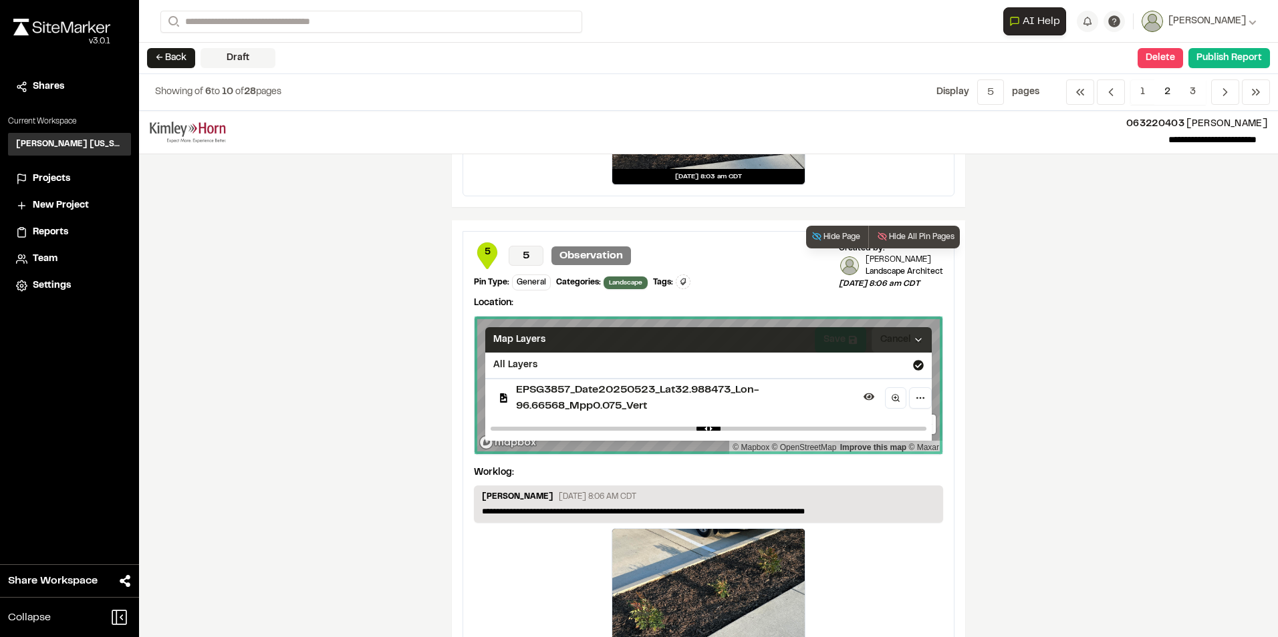
click at [848, 342] on div "Map Layers" at bounding box center [708, 339] width 446 height 25
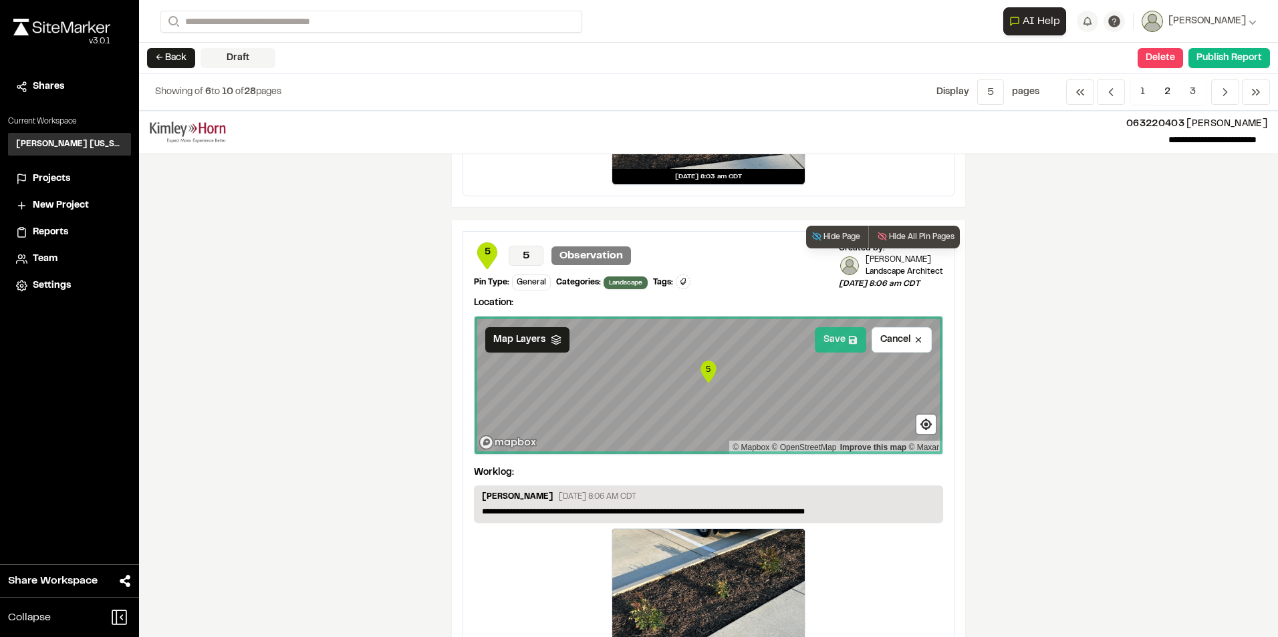
click at [849, 336] on icon at bounding box center [853, 340] width 8 height 8
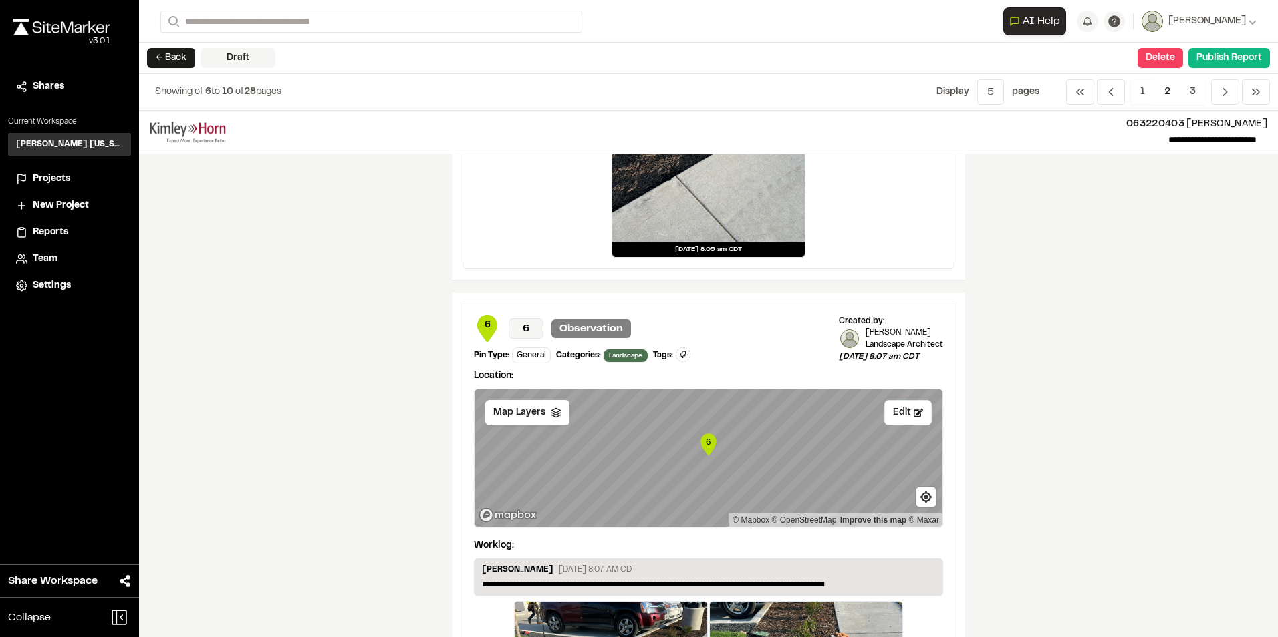
scroll to position [2205, 0]
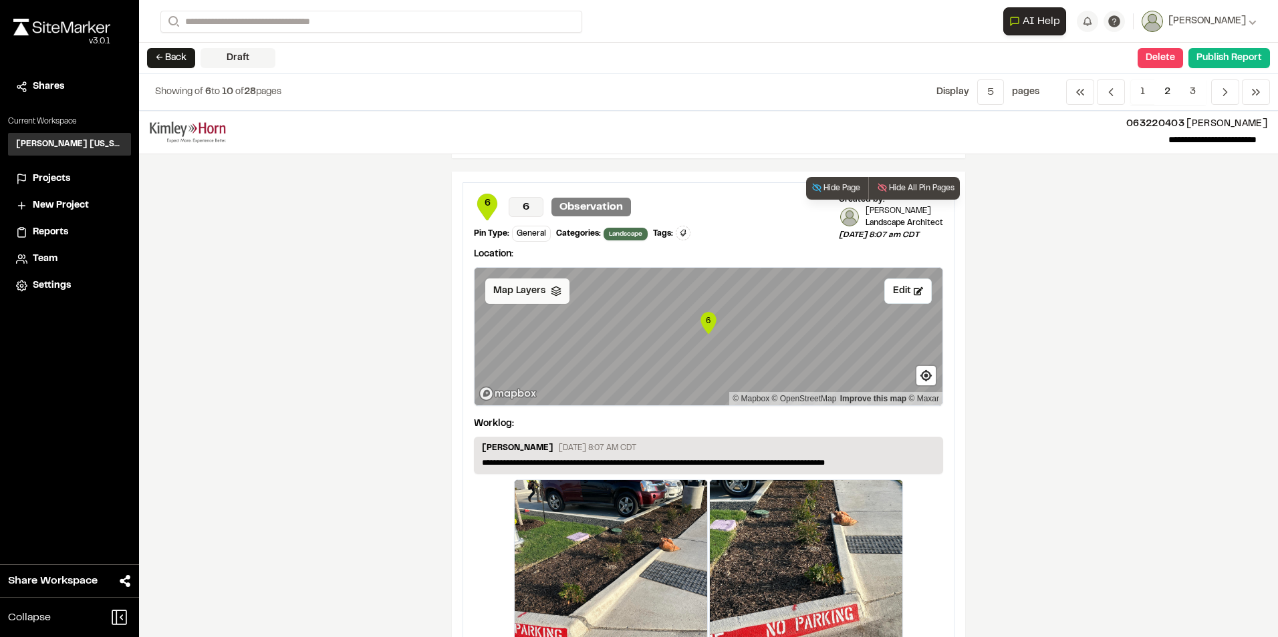
click at [534, 294] on span "Map Layers" at bounding box center [519, 291] width 52 height 15
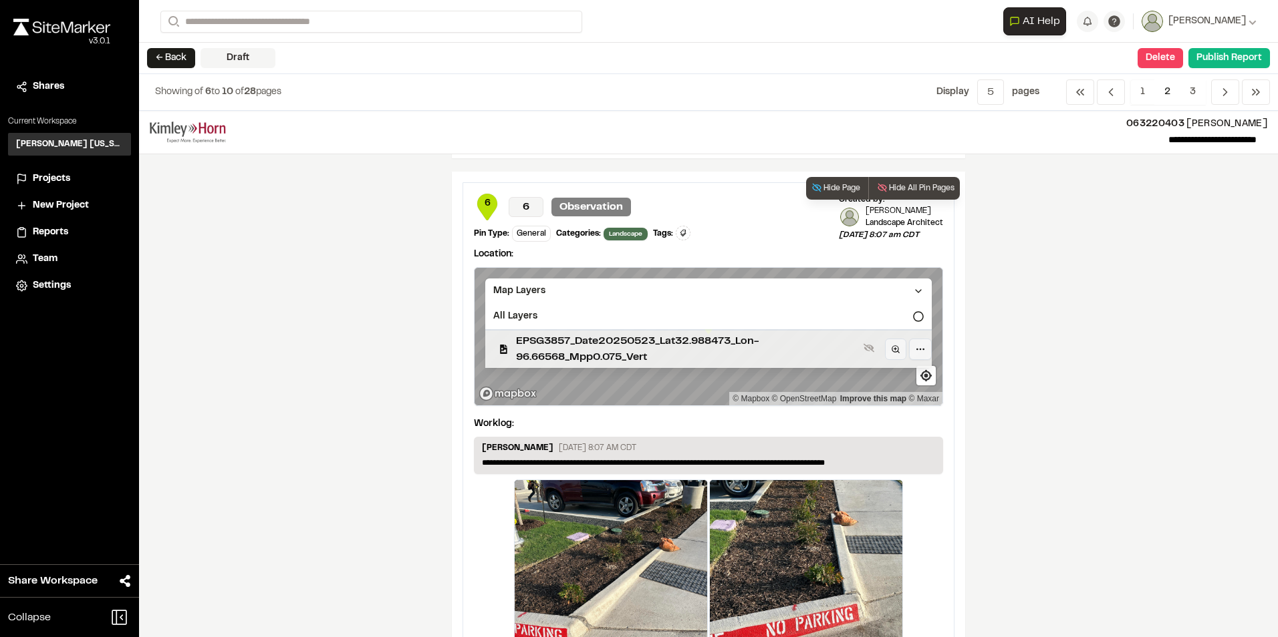
click at [569, 350] on span "EPSG3857_Date20250523_Lat32.988473_Lon-96.66568_Mpp0.075_Vert" at bounding box center [687, 349] width 342 height 32
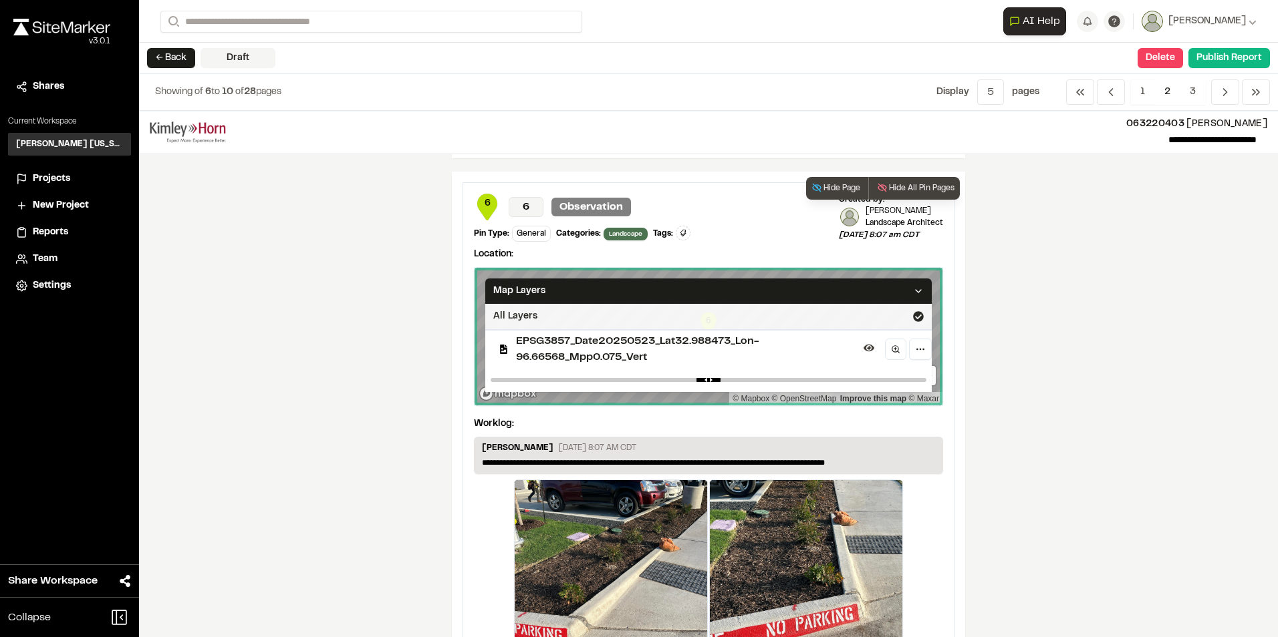
click at [903, 318] on div "All Layers" at bounding box center [708, 316] width 446 height 25
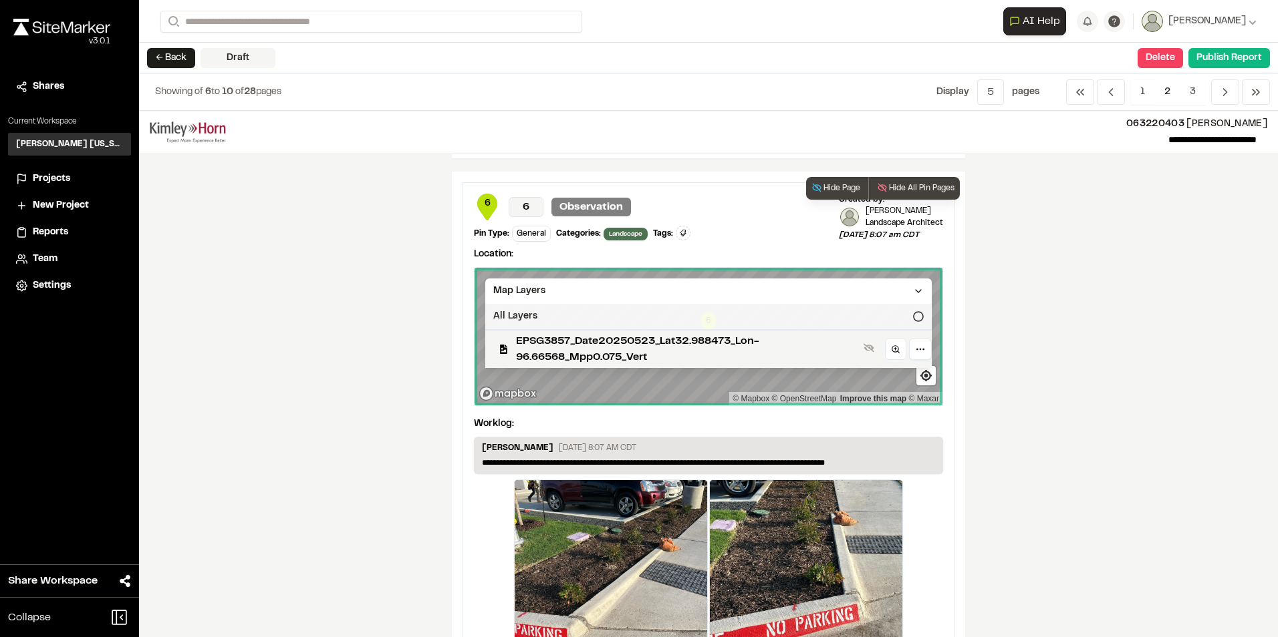
click at [880, 321] on div "All Layers" at bounding box center [708, 316] width 446 height 25
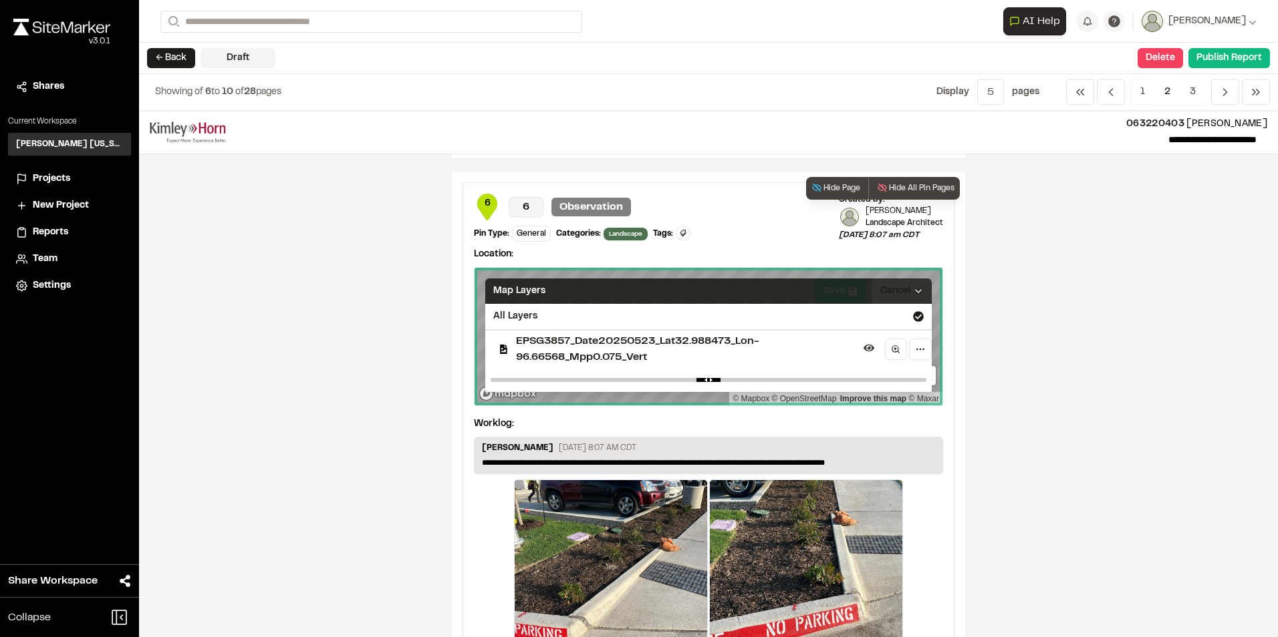
click at [873, 293] on div "Map Layers" at bounding box center [708, 291] width 446 height 25
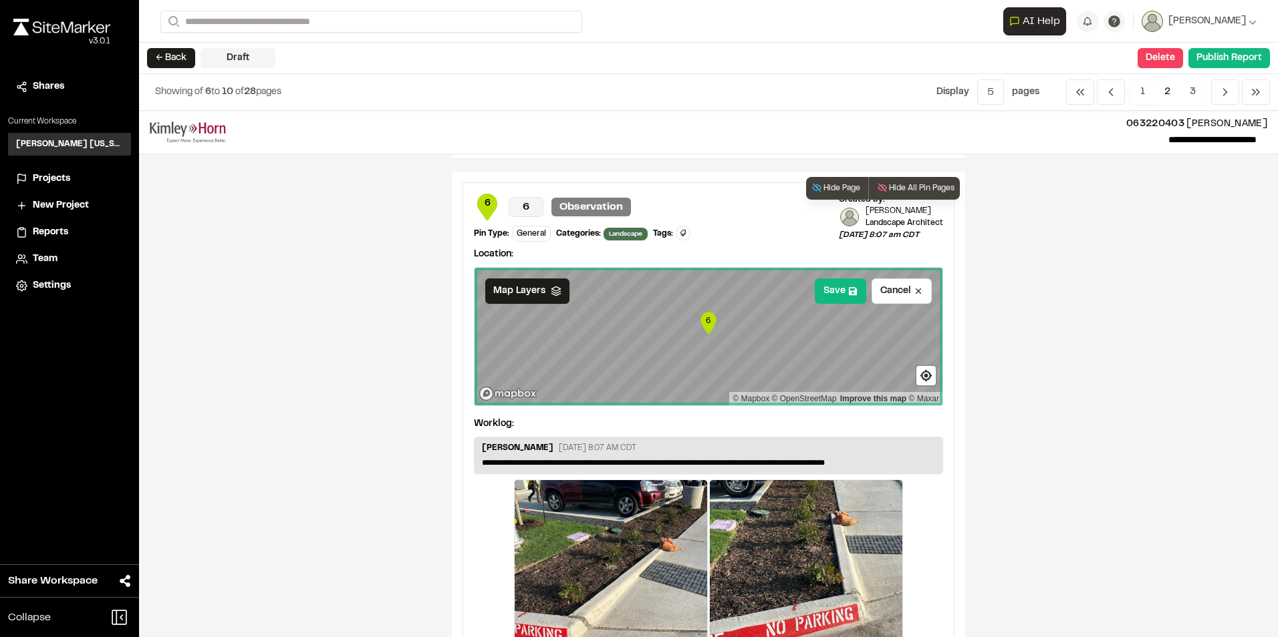
drag, startPoint x: 836, startPoint y: 291, endPoint x: 907, endPoint y: 161, distance: 148.6
click at [836, 291] on button "Save" at bounding box center [840, 291] width 51 height 25
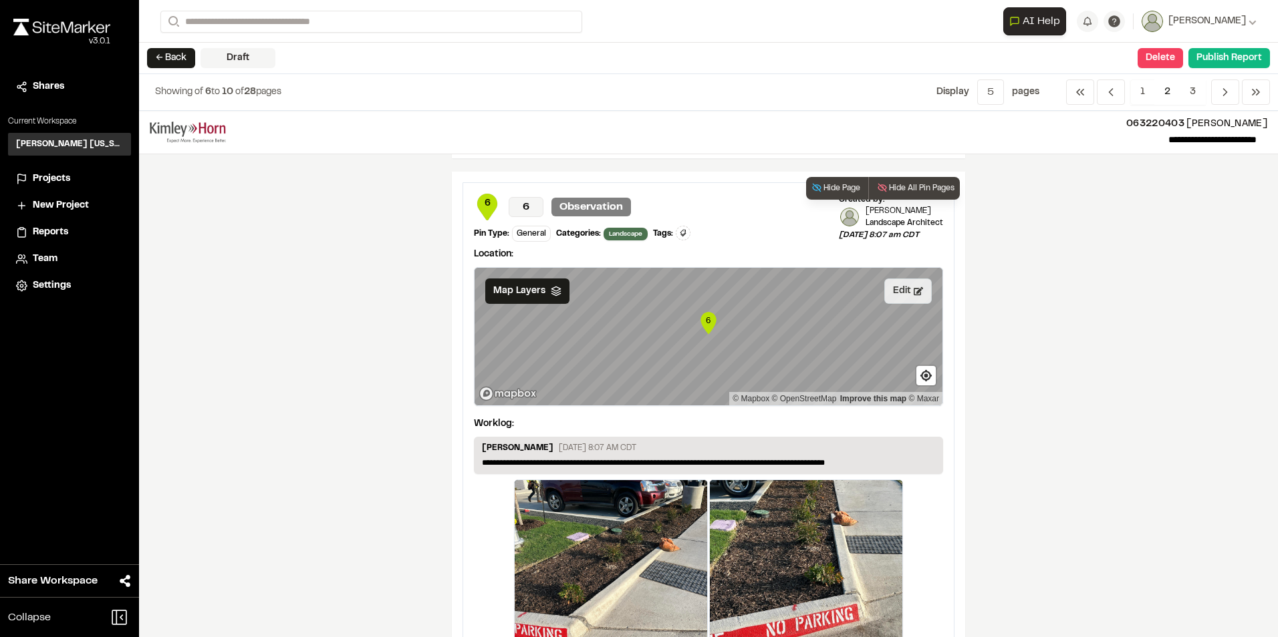
click at [894, 291] on button "Edit" at bounding box center [907, 291] width 47 height 25
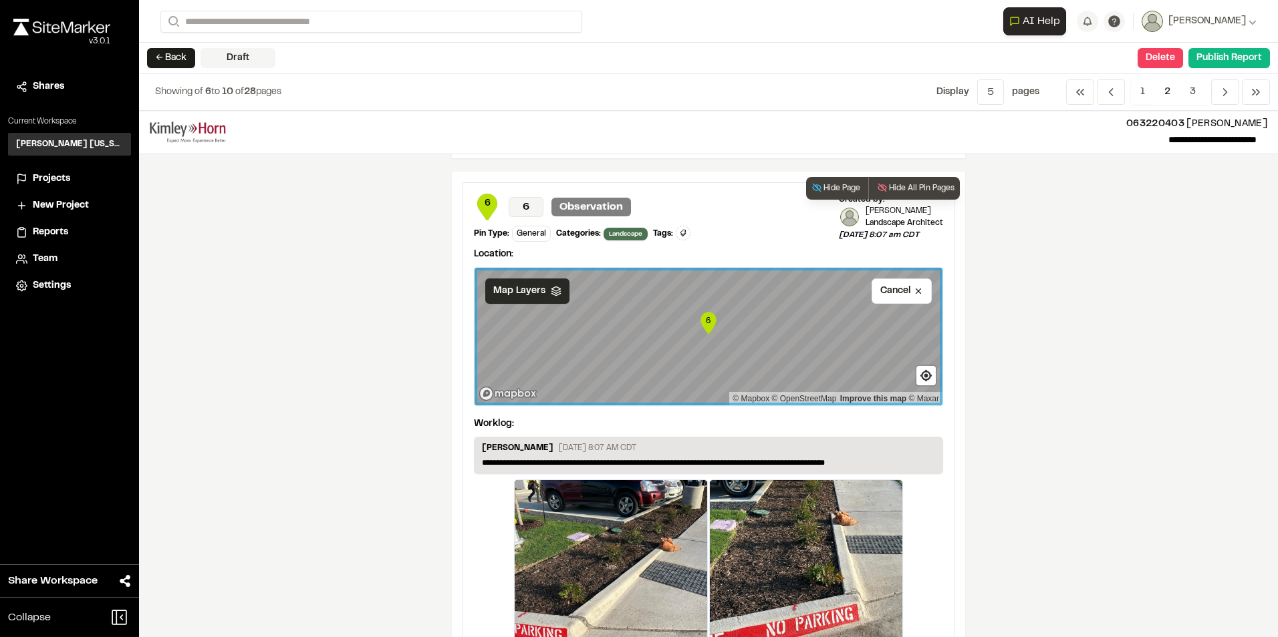
click at [551, 289] on icon at bounding box center [556, 291] width 11 height 11
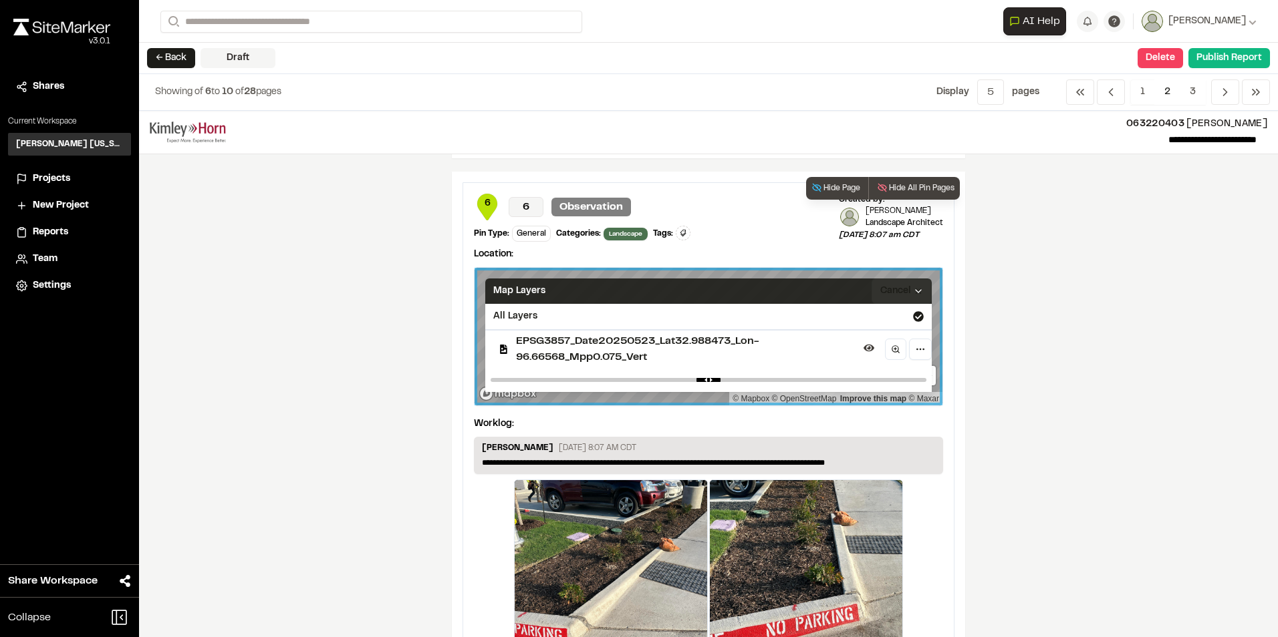
click at [539, 287] on div "Map Layers" at bounding box center [708, 291] width 446 height 25
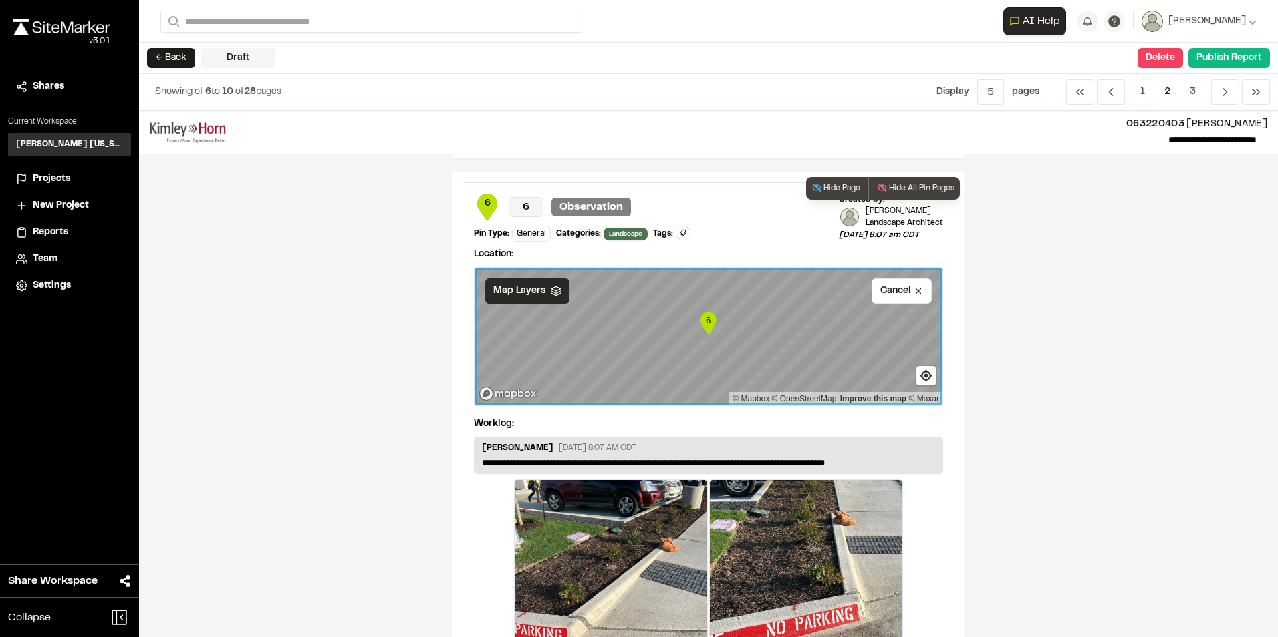
click at [543, 291] on div "Map Layers" at bounding box center [527, 291] width 84 height 25
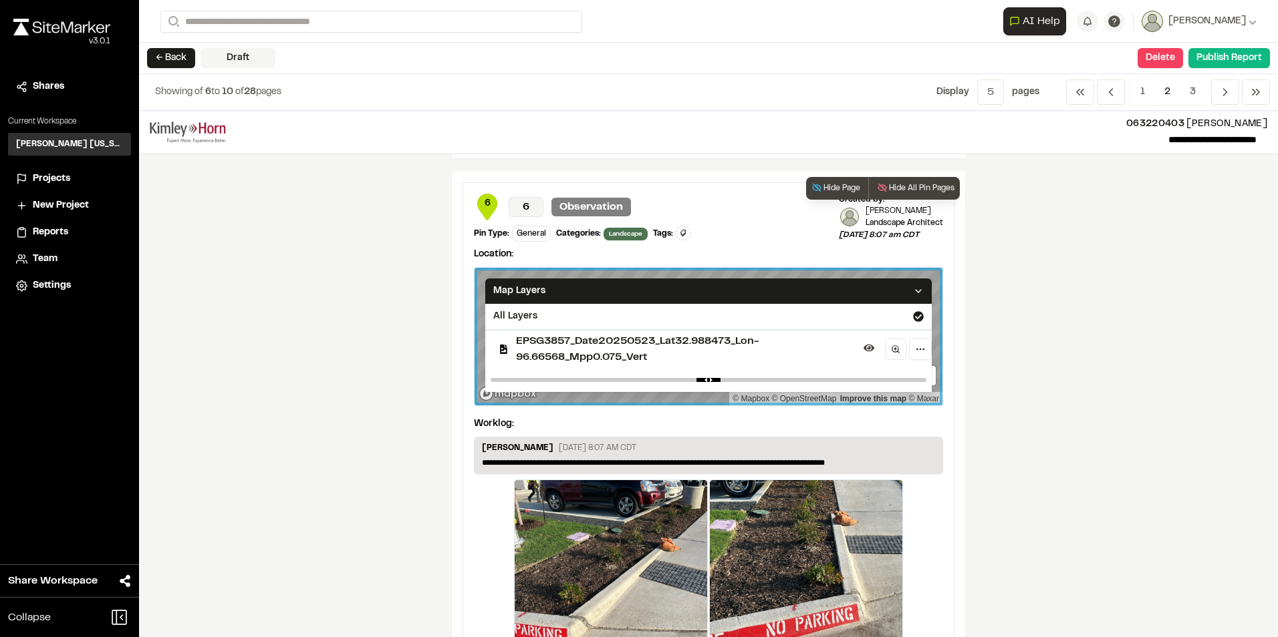
click at [796, 333] on span "EPSG3857_Date20250523_Lat32.988473_Lon-96.66568_Mpp0.075_Vert" at bounding box center [687, 349] width 342 height 32
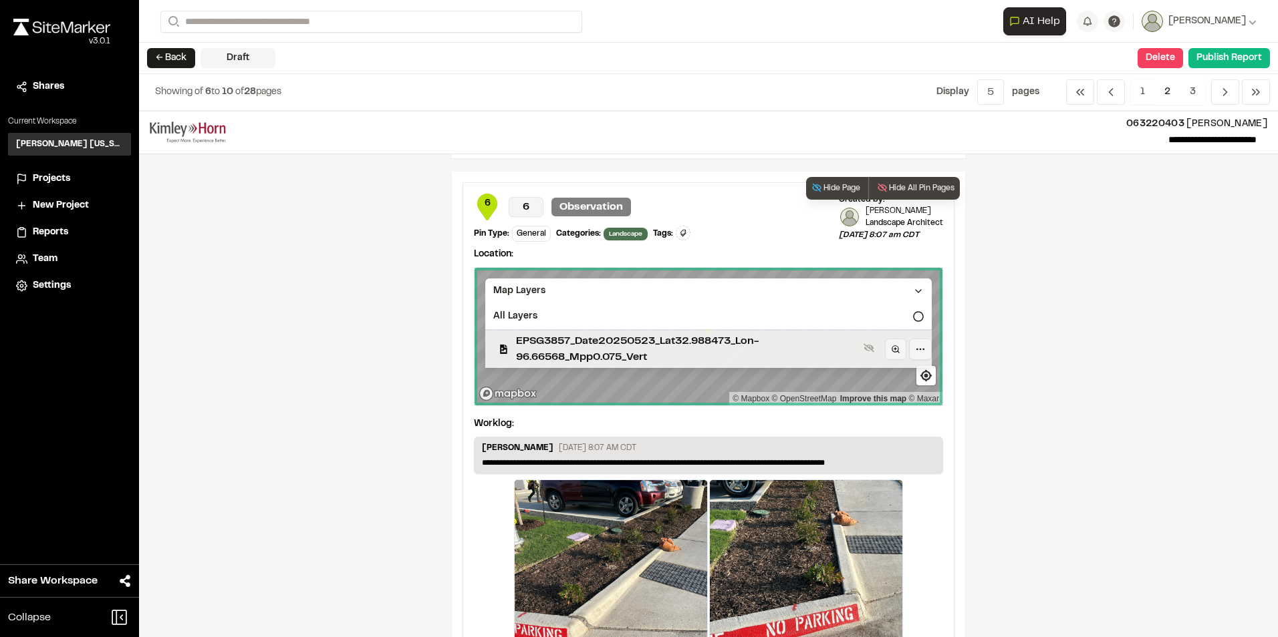
click at [795, 338] on span "EPSG3857_Date20250523_Lat32.988473_Lon-96.66568_Mpp0.075_Vert" at bounding box center [687, 349] width 342 height 32
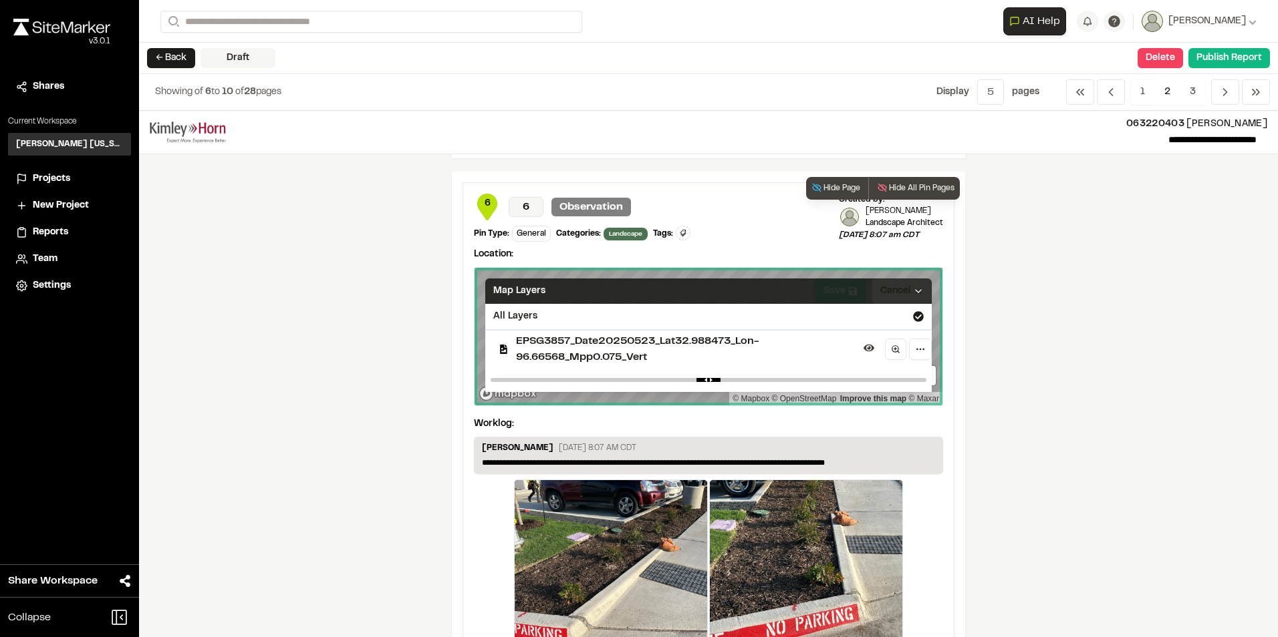
click at [876, 298] on div "Map Layers" at bounding box center [708, 291] width 446 height 25
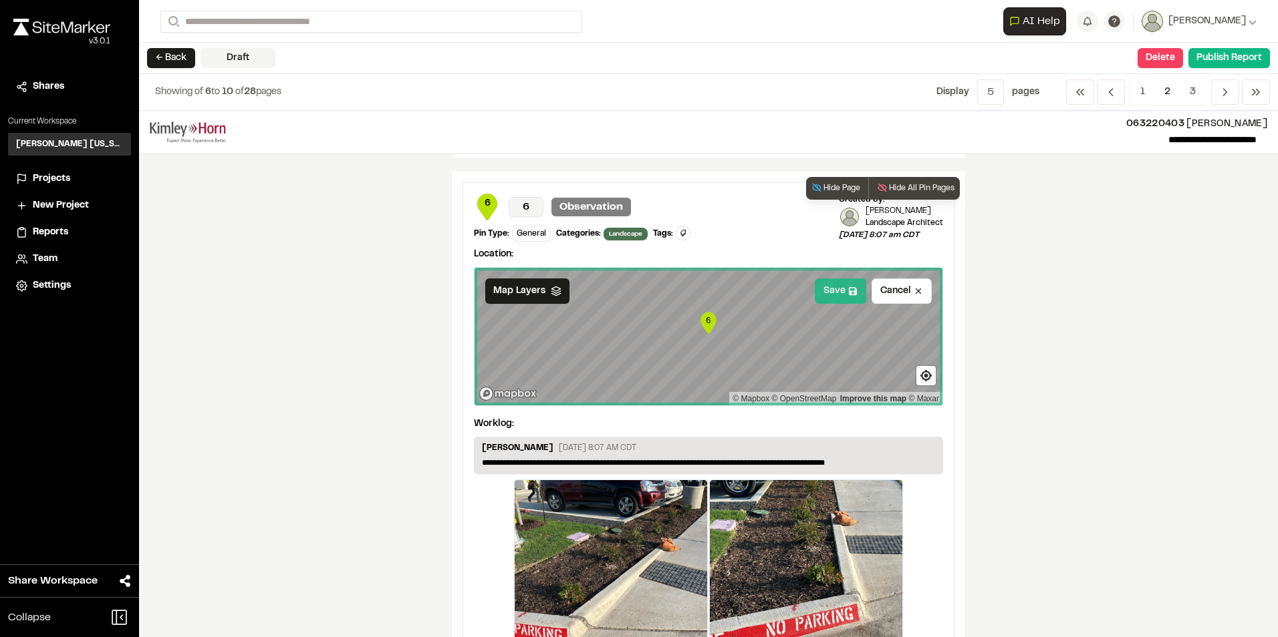
click at [835, 292] on button "Save" at bounding box center [840, 291] width 51 height 25
click at [830, 279] on button "Save" at bounding box center [840, 291] width 51 height 25
click at [829, 285] on button "Save" at bounding box center [840, 291] width 51 height 25
click at [1065, 442] on div "**********" at bounding box center [708, 374] width 1139 height 527
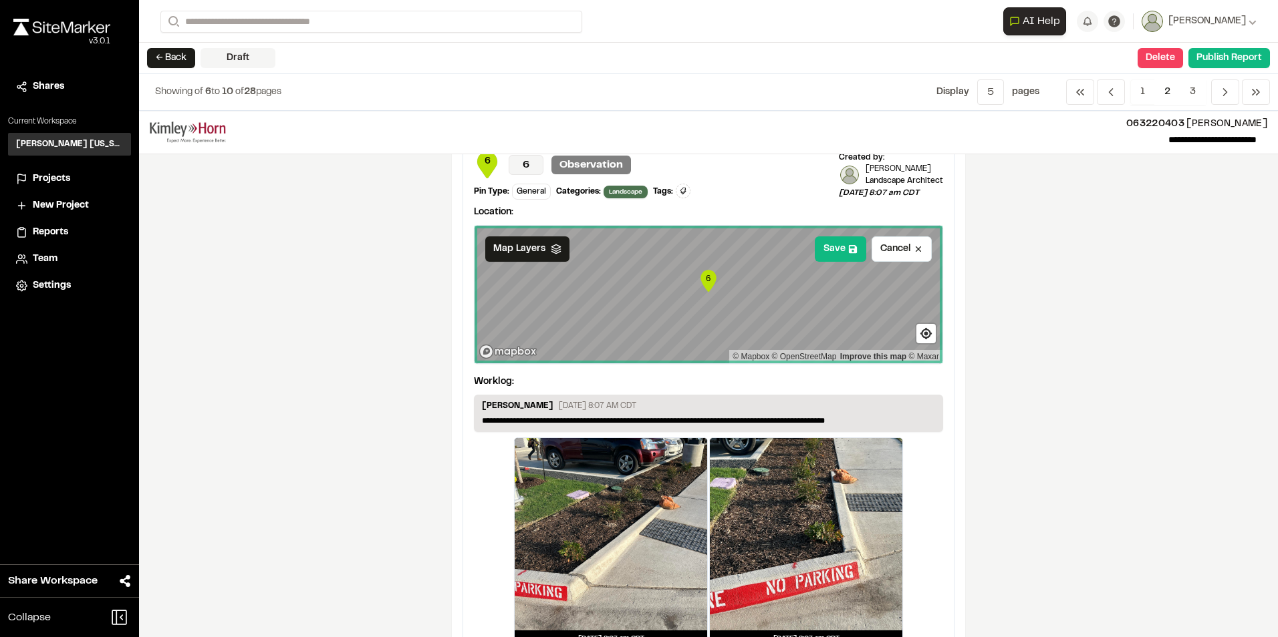
scroll to position [2292, 0]
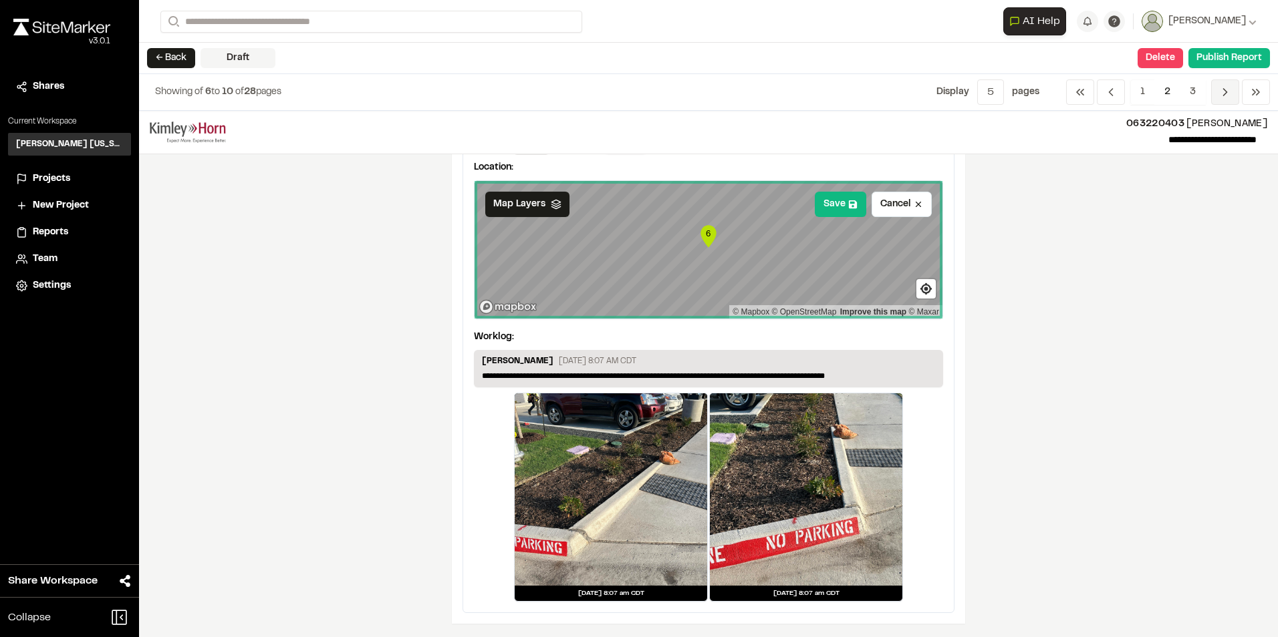
click at [1226, 91] on polyline "Navigation" at bounding box center [1225, 92] width 3 height 7
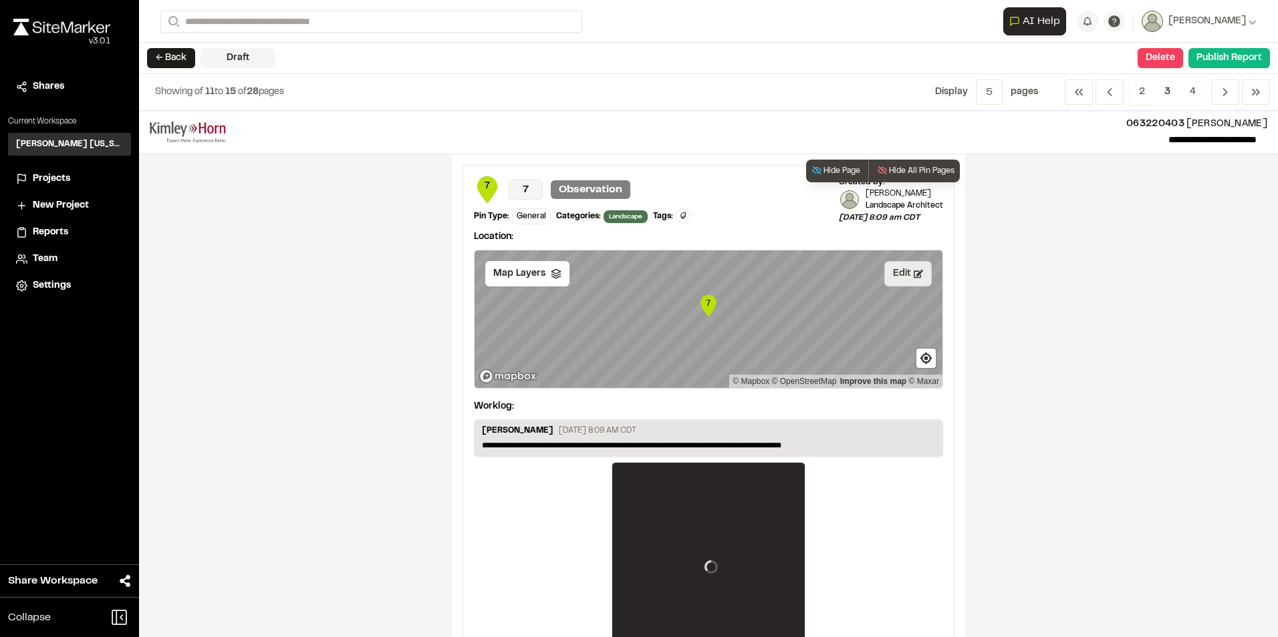
click at [899, 278] on button "Edit" at bounding box center [907, 273] width 47 height 25
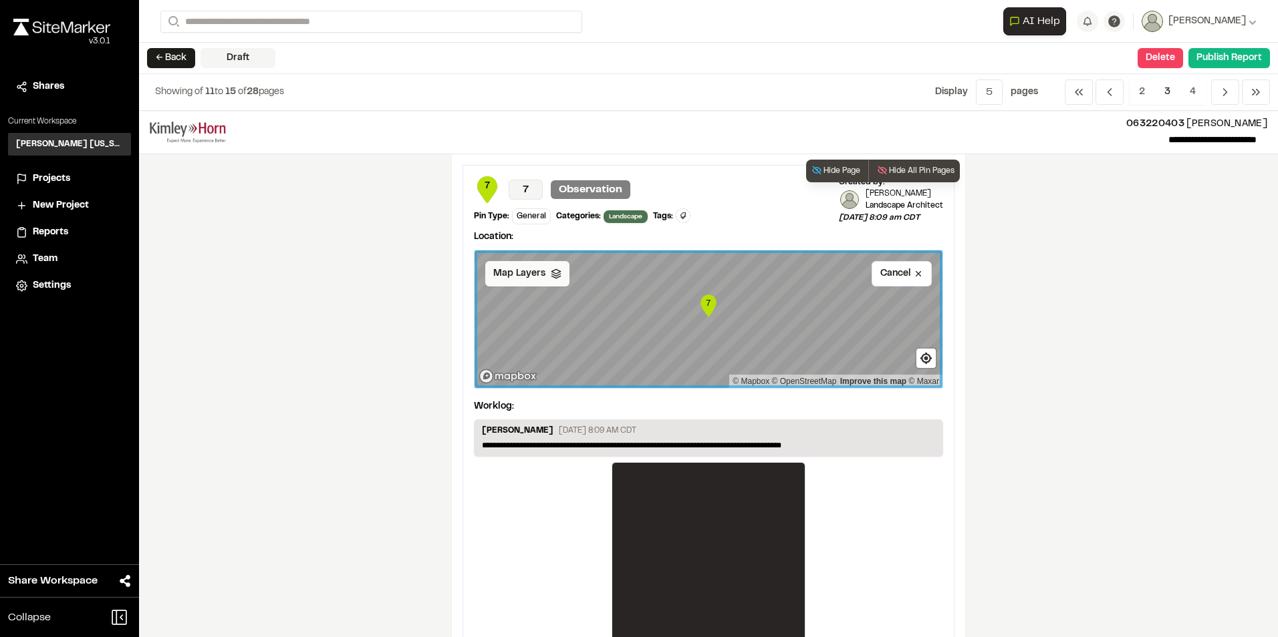
click at [551, 275] on icon at bounding box center [556, 274] width 11 height 11
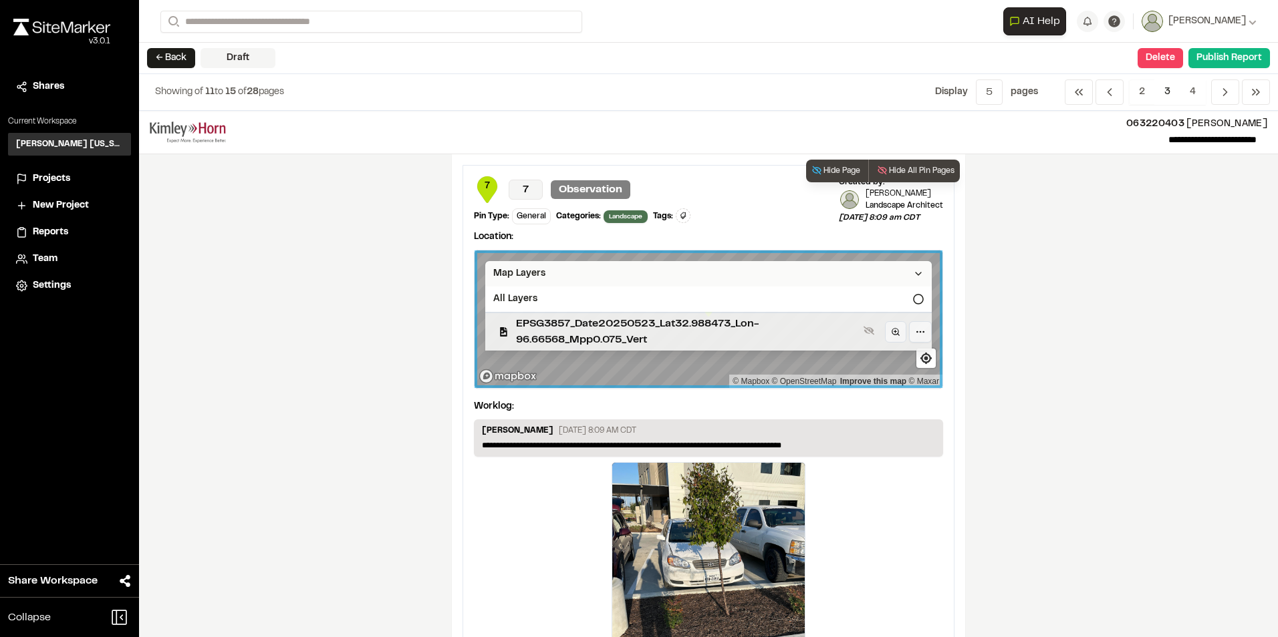
click at [560, 325] on span "EPSG3857_Date20250523_Lat32.988473_Lon-96.66568_Mpp0.075_Vert" at bounding box center [687, 332] width 342 height 32
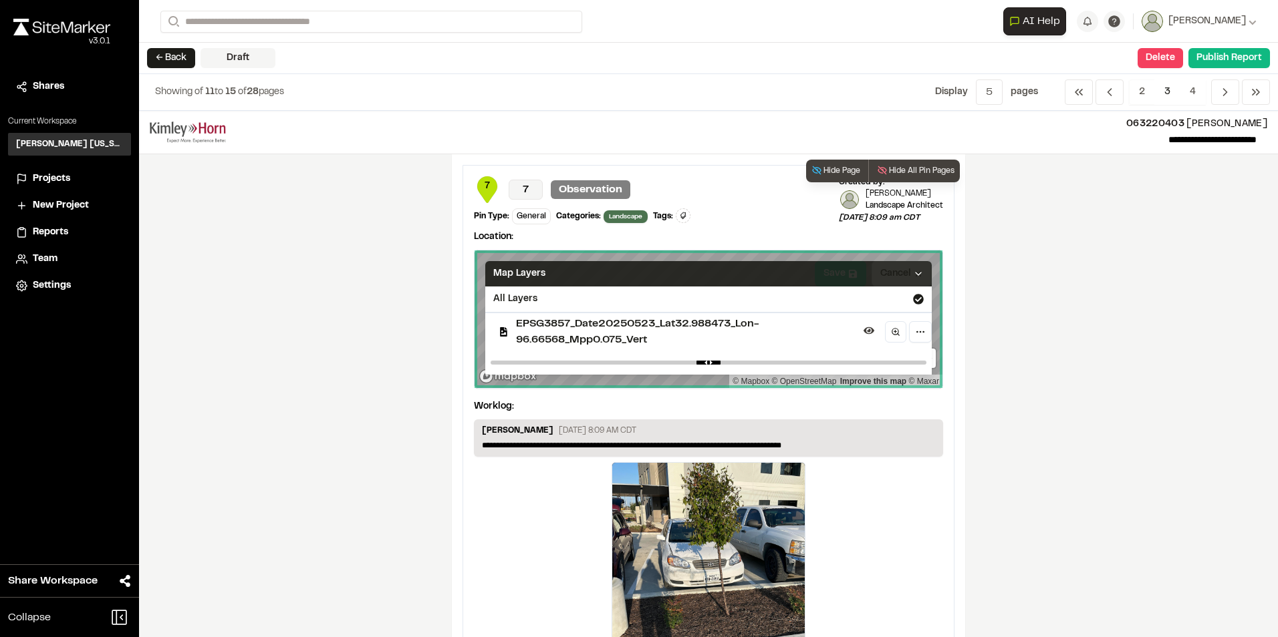
click at [853, 275] on div "Map Layers" at bounding box center [708, 273] width 446 height 25
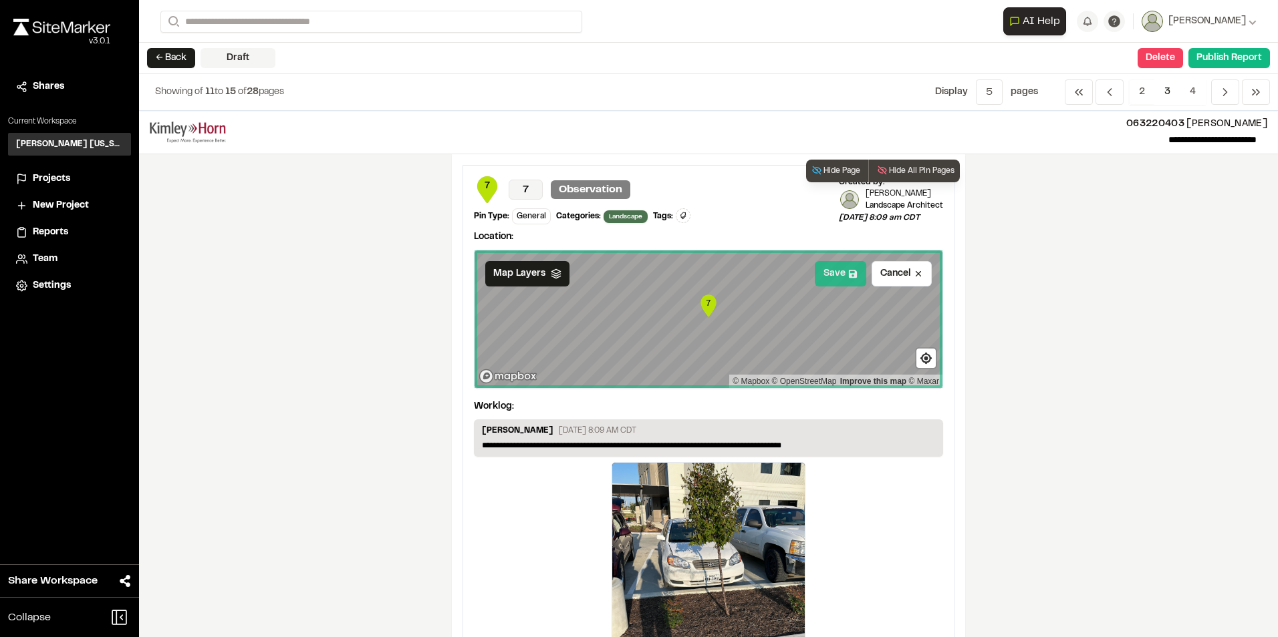
click at [848, 269] on icon at bounding box center [852, 273] width 9 height 9
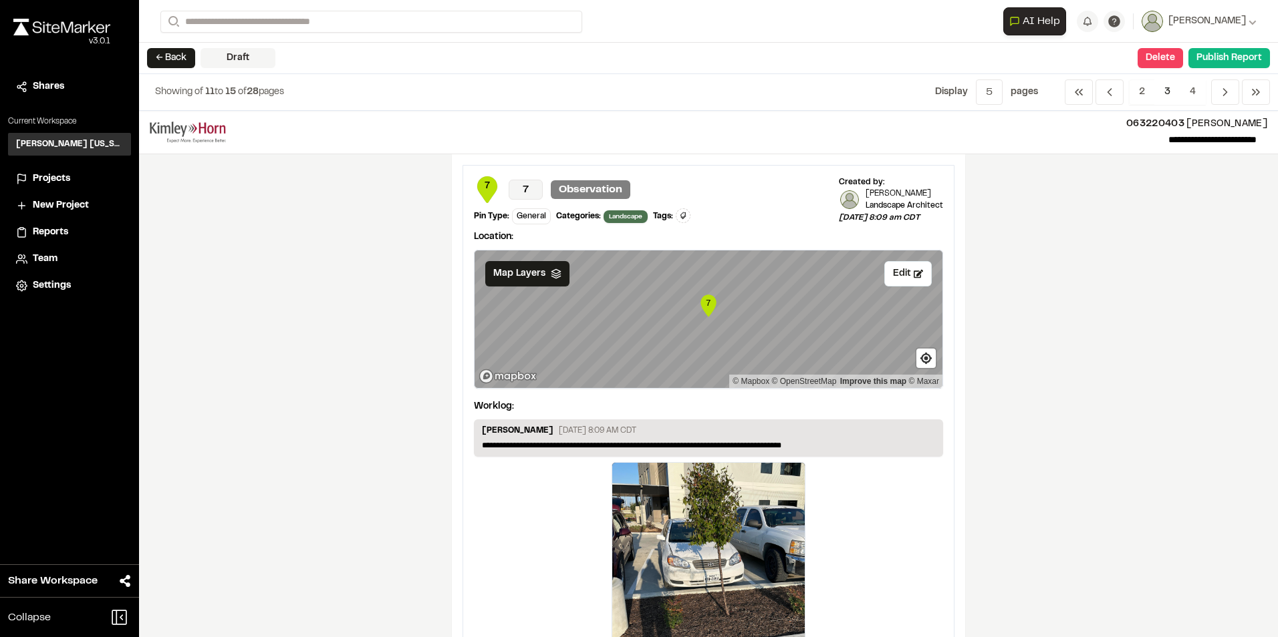
click at [1169, 94] on span "3" at bounding box center [1167, 92] width 26 height 25
click at [1135, 94] on span "2" at bounding box center [1142, 92] width 26 height 25
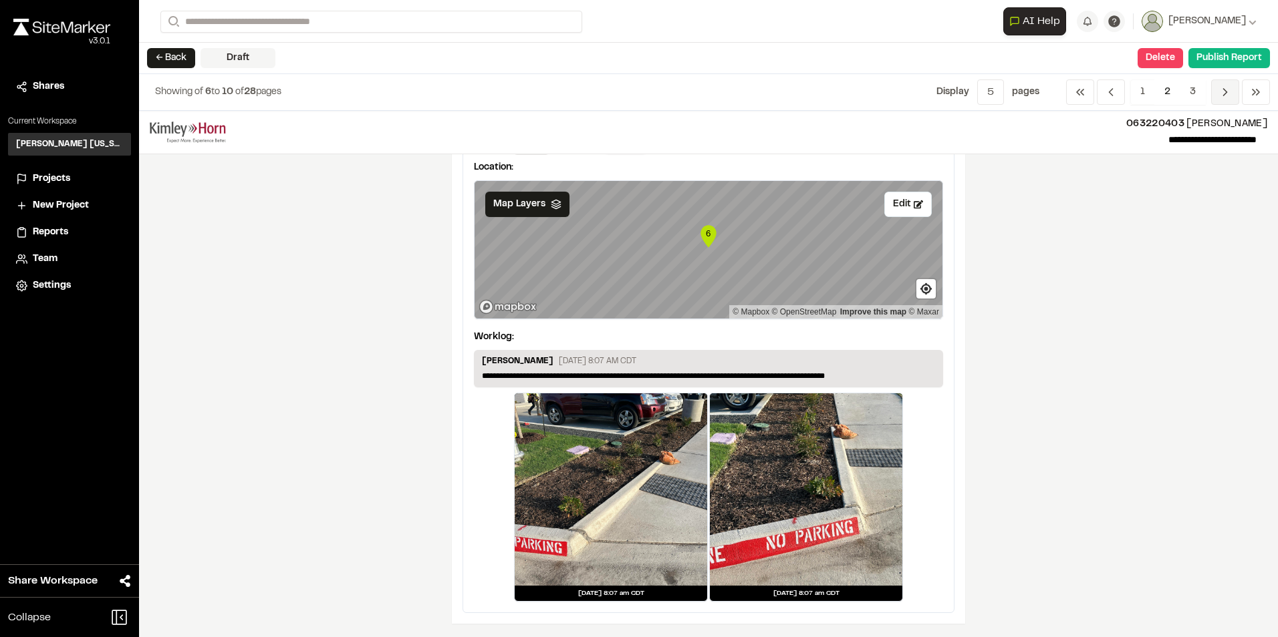
click at [1222, 92] on icon "Navigation" at bounding box center [1224, 92] width 13 height 13
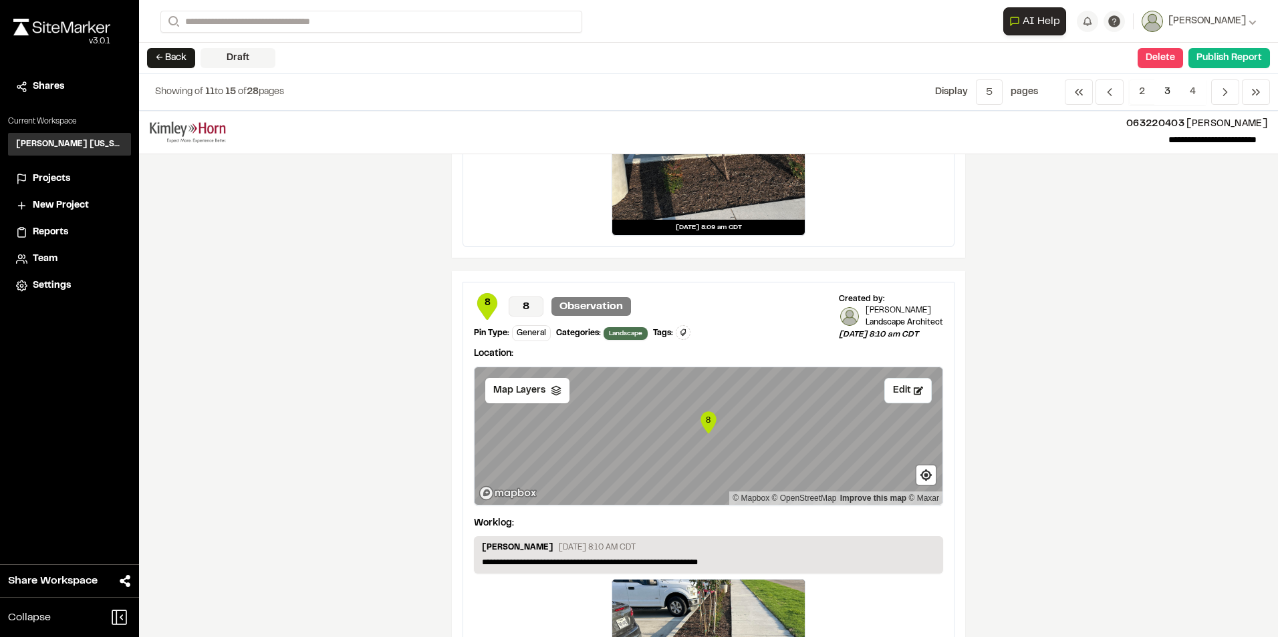
scroll to position [535, 0]
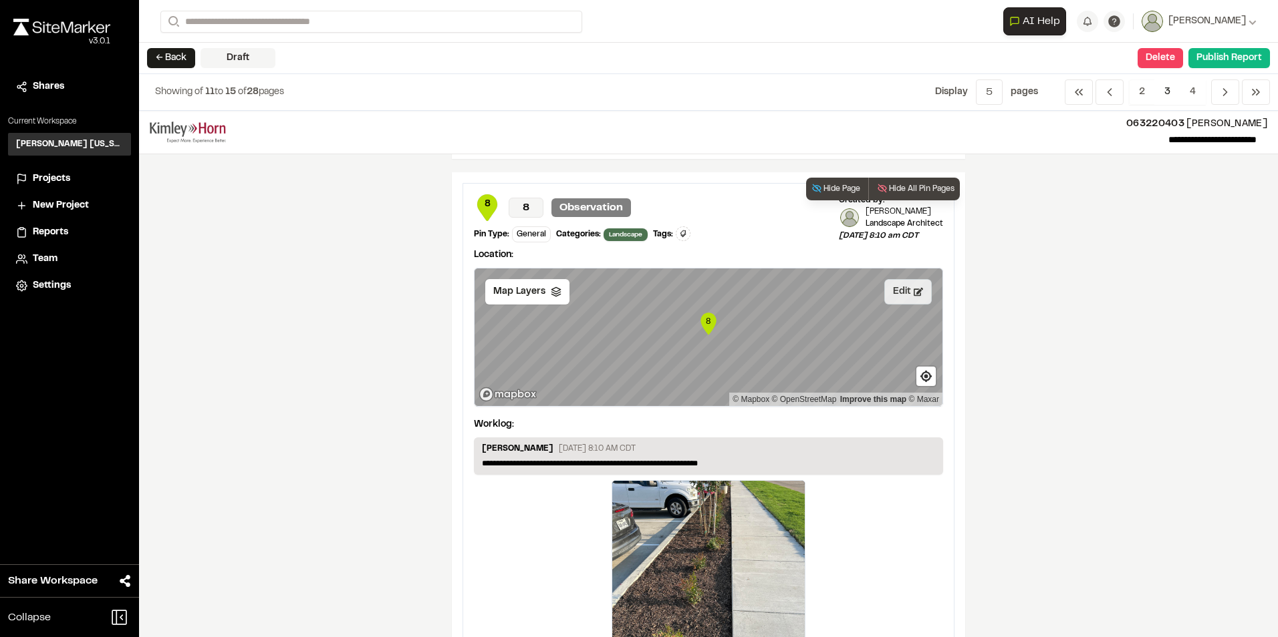
click at [897, 285] on button "Edit" at bounding box center [907, 291] width 47 height 25
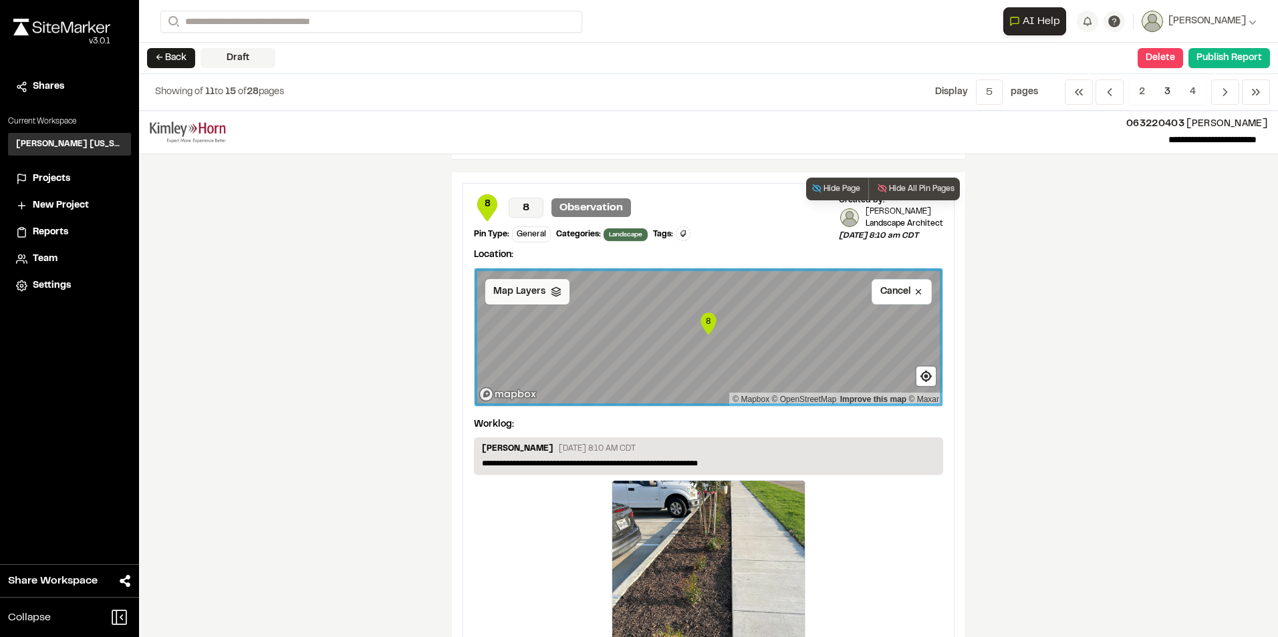
click at [551, 293] on polyline at bounding box center [555, 293] width 9 height 2
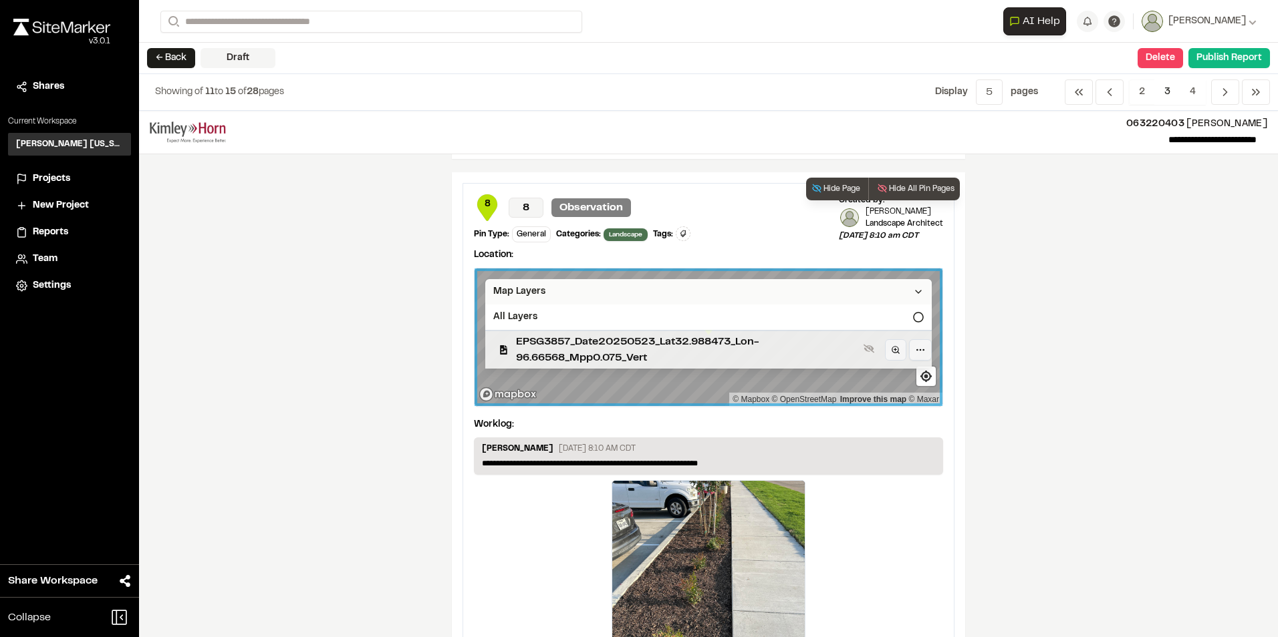
click at [599, 342] on span "EPSG3857_Date20250523_Lat32.988473_Lon-96.66568_Mpp0.075_Vert" at bounding box center [687, 350] width 342 height 32
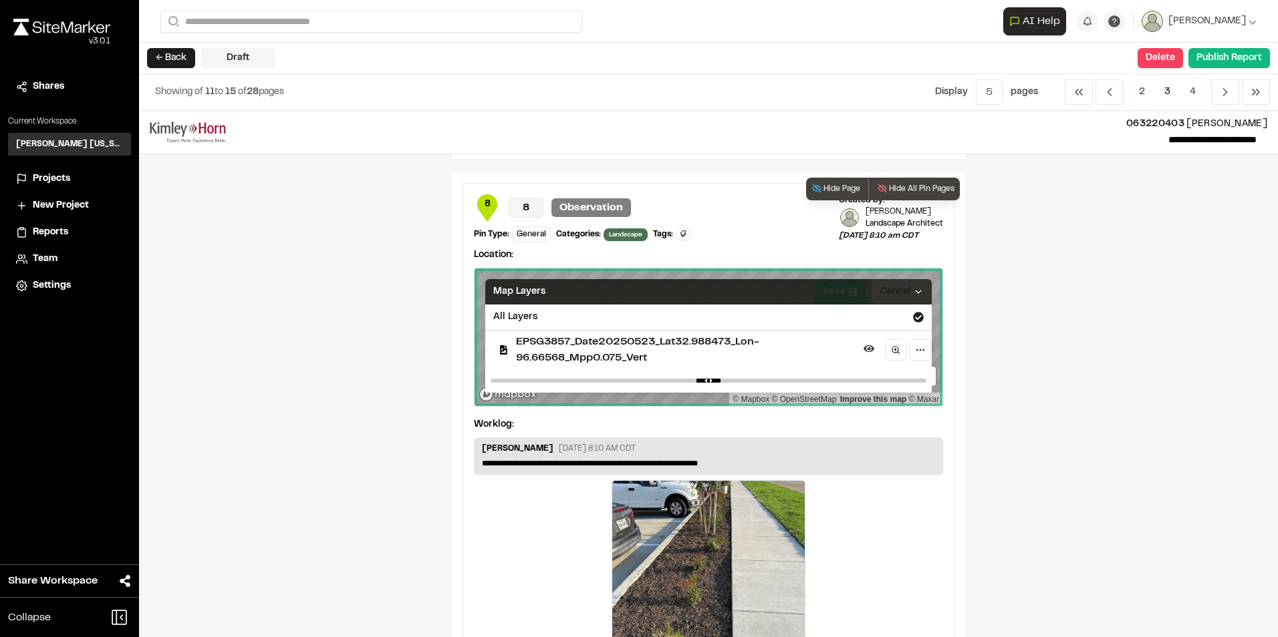
click at [867, 293] on div "Map Layers" at bounding box center [708, 291] width 446 height 25
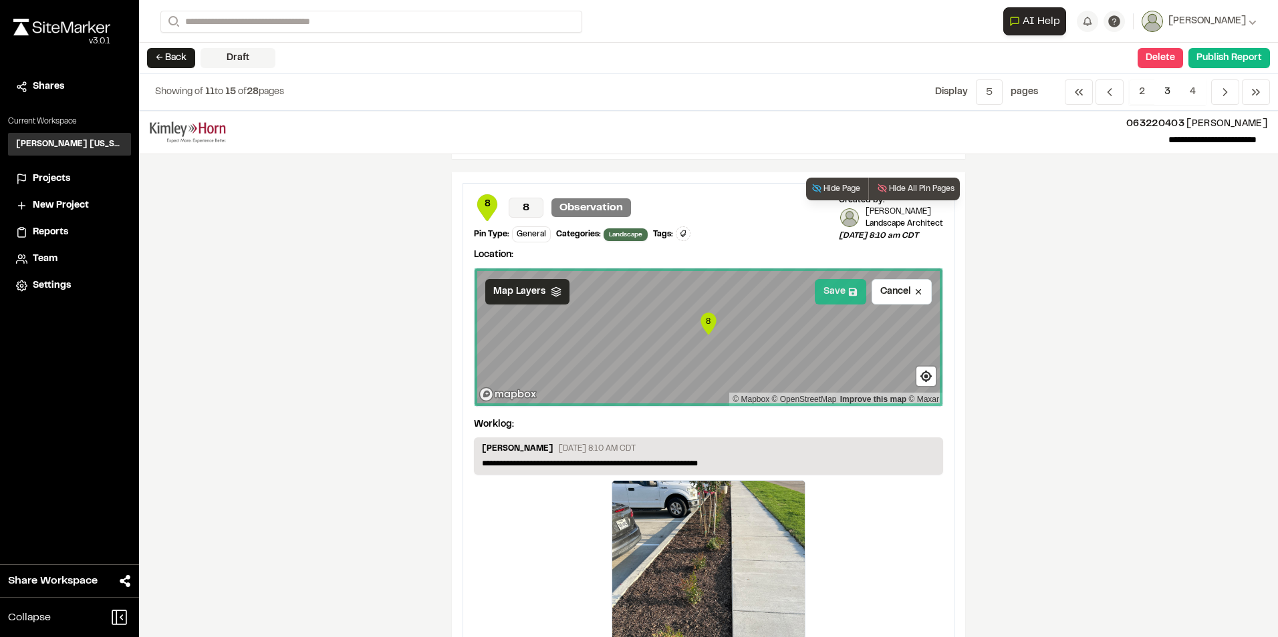
click at [829, 288] on button "Save" at bounding box center [840, 291] width 51 height 25
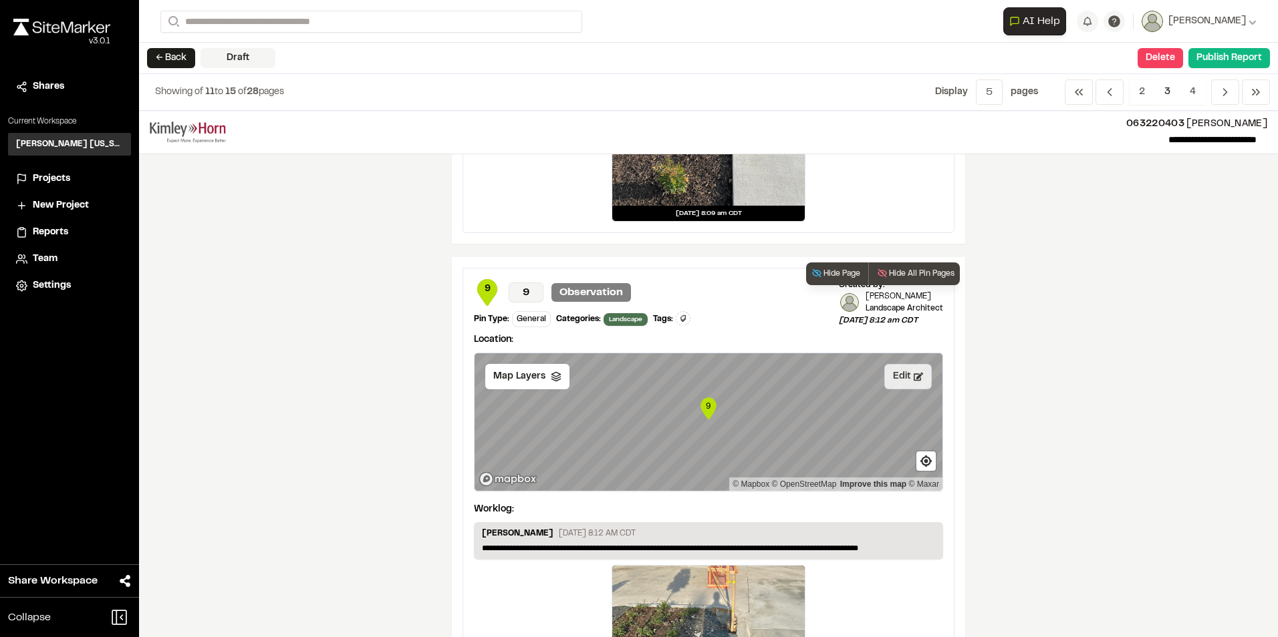
click at [913, 379] on icon at bounding box center [917, 376] width 9 height 9
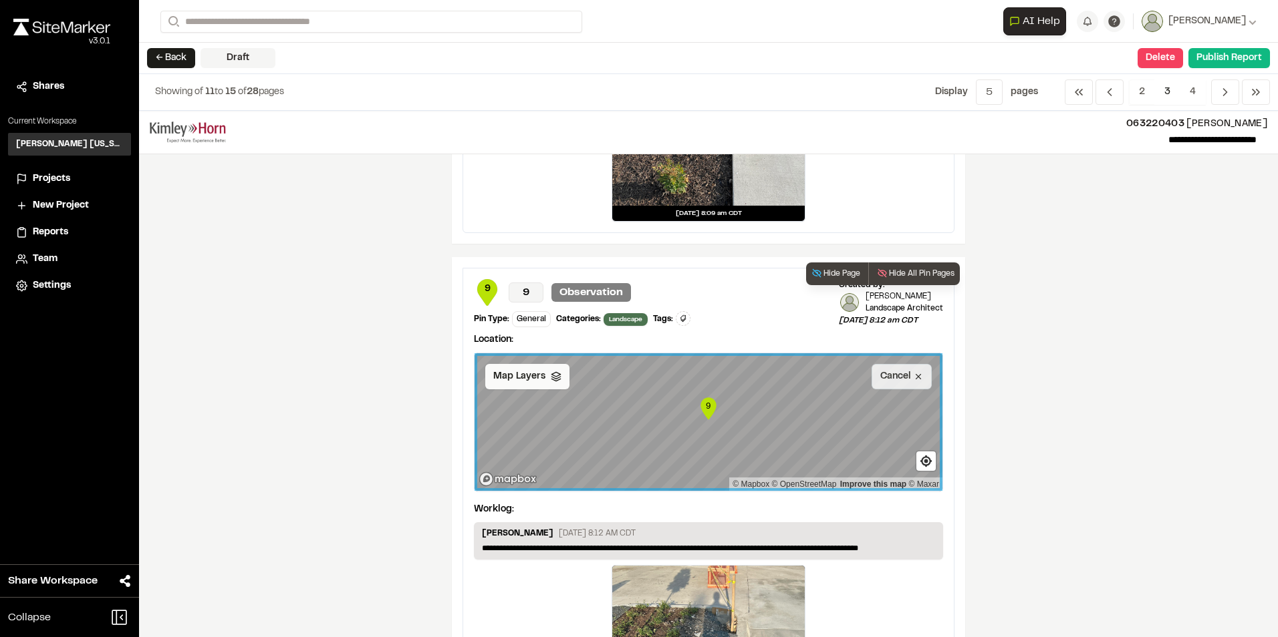
click at [545, 383] on div "Map Layers" at bounding box center [527, 376] width 84 height 25
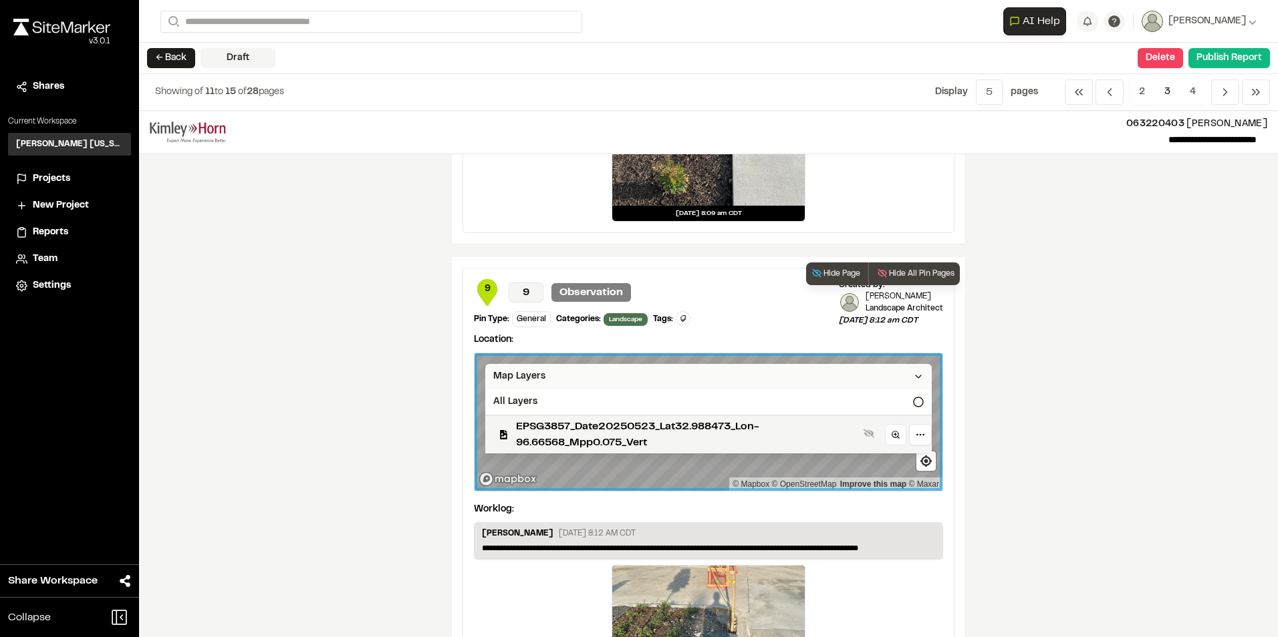
click at [822, 380] on div "Map Layers" at bounding box center [708, 376] width 446 height 25
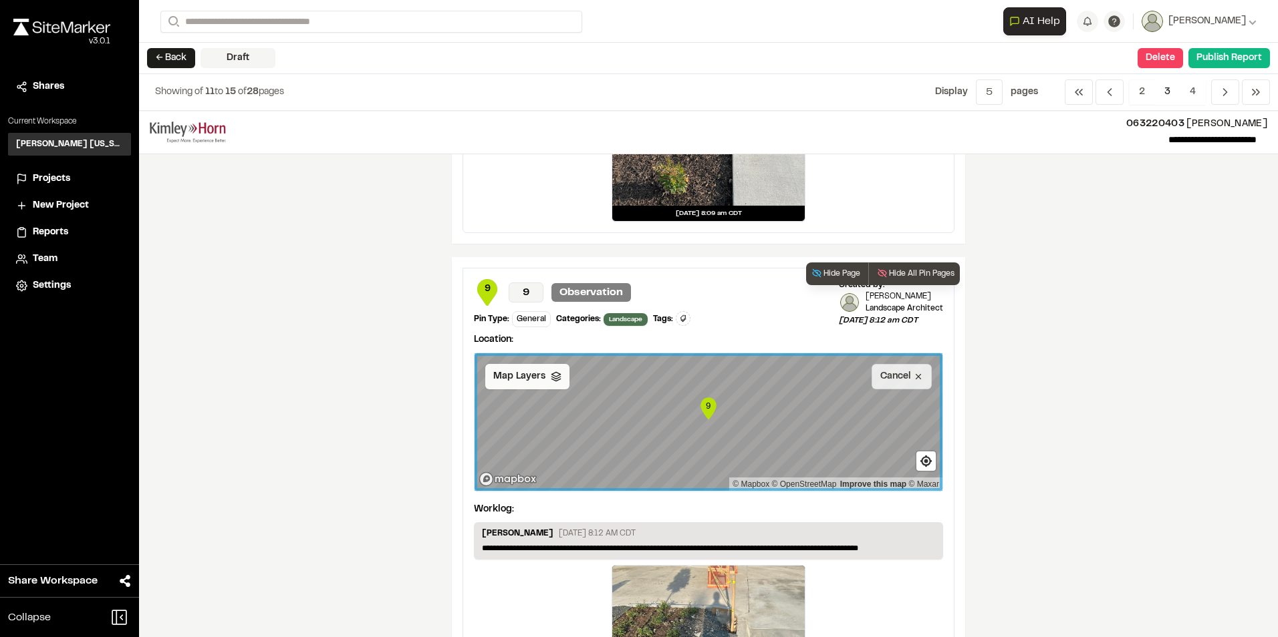
click at [528, 380] on span "Map Layers" at bounding box center [519, 377] width 52 height 15
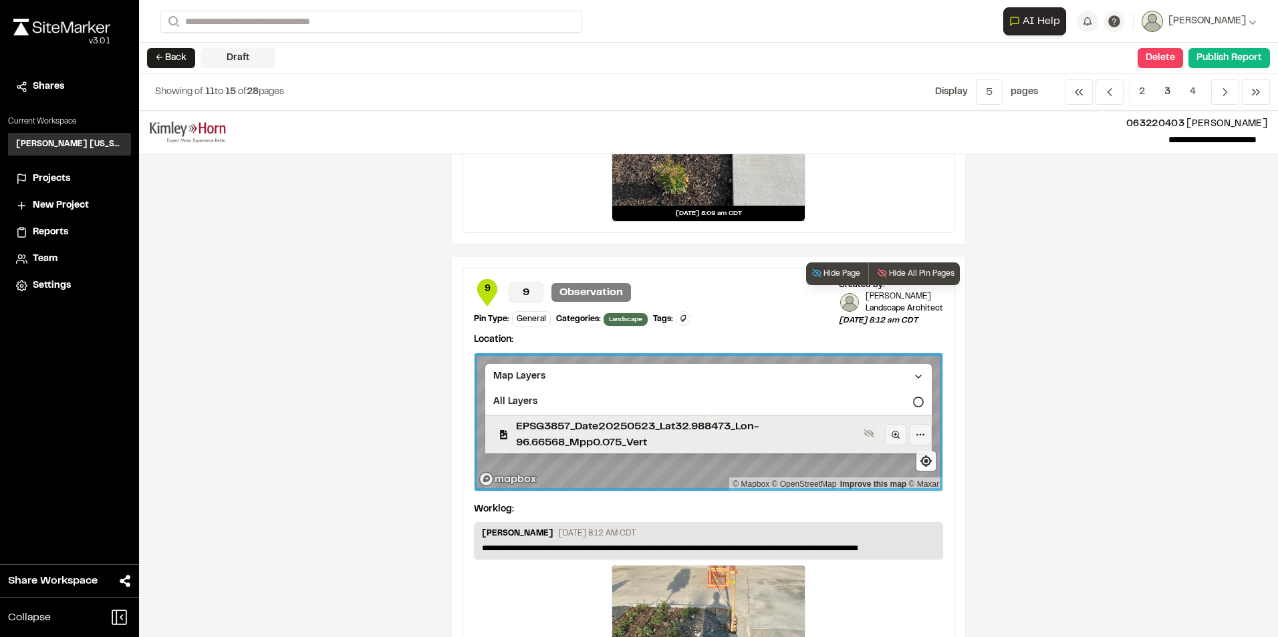
click at [735, 420] on span "EPSG3857_Date20250523_Lat32.988473_Lon-96.66568_Mpp0.075_Vert" at bounding box center [687, 435] width 342 height 32
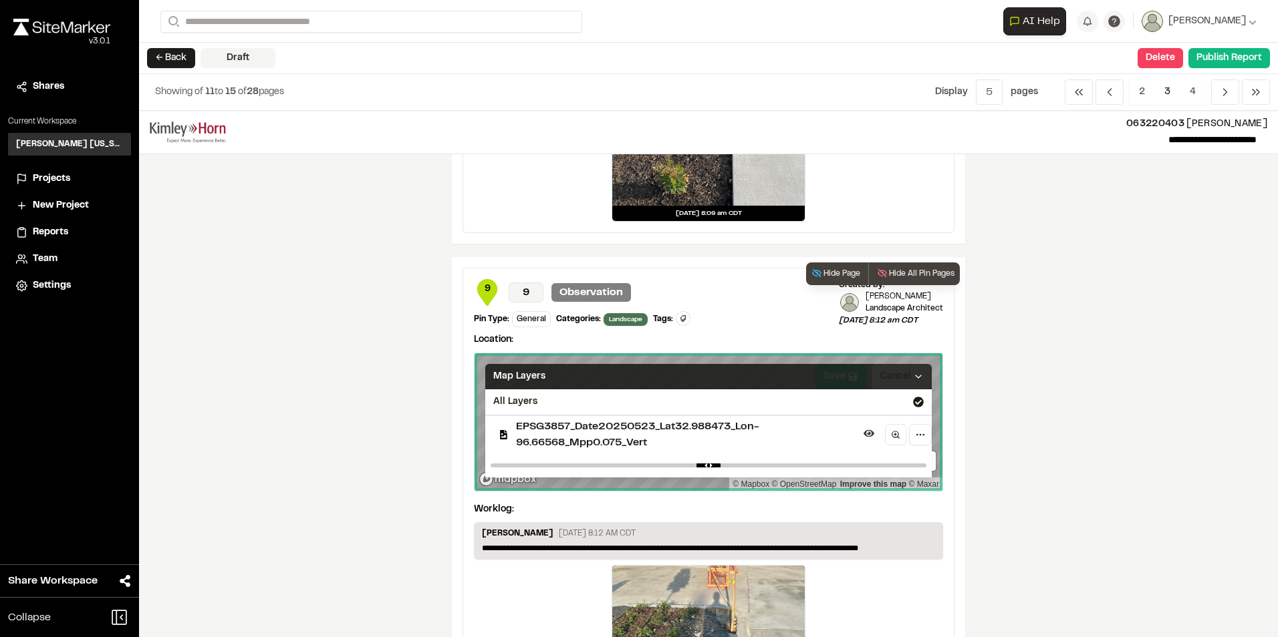
click at [841, 383] on div "Map Layers" at bounding box center [708, 376] width 446 height 25
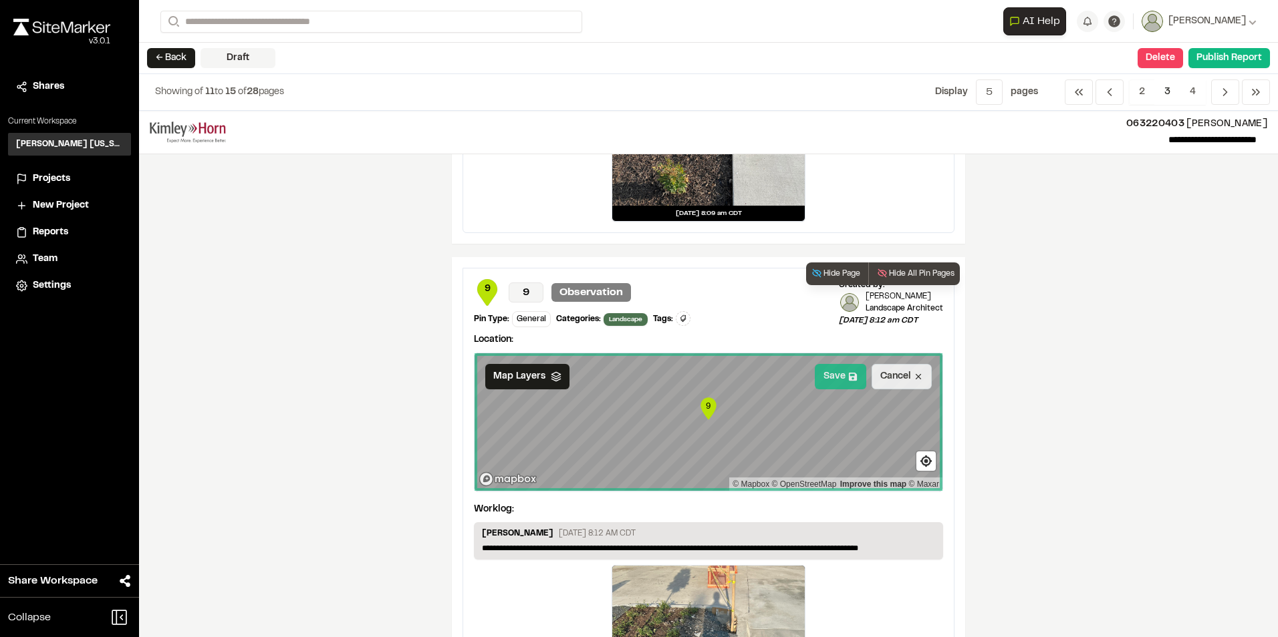
drag, startPoint x: 859, startPoint y: 375, endPoint x: 851, endPoint y: 366, distance: 11.9
click at [857, 374] on button "Save" at bounding box center [840, 376] width 51 height 25
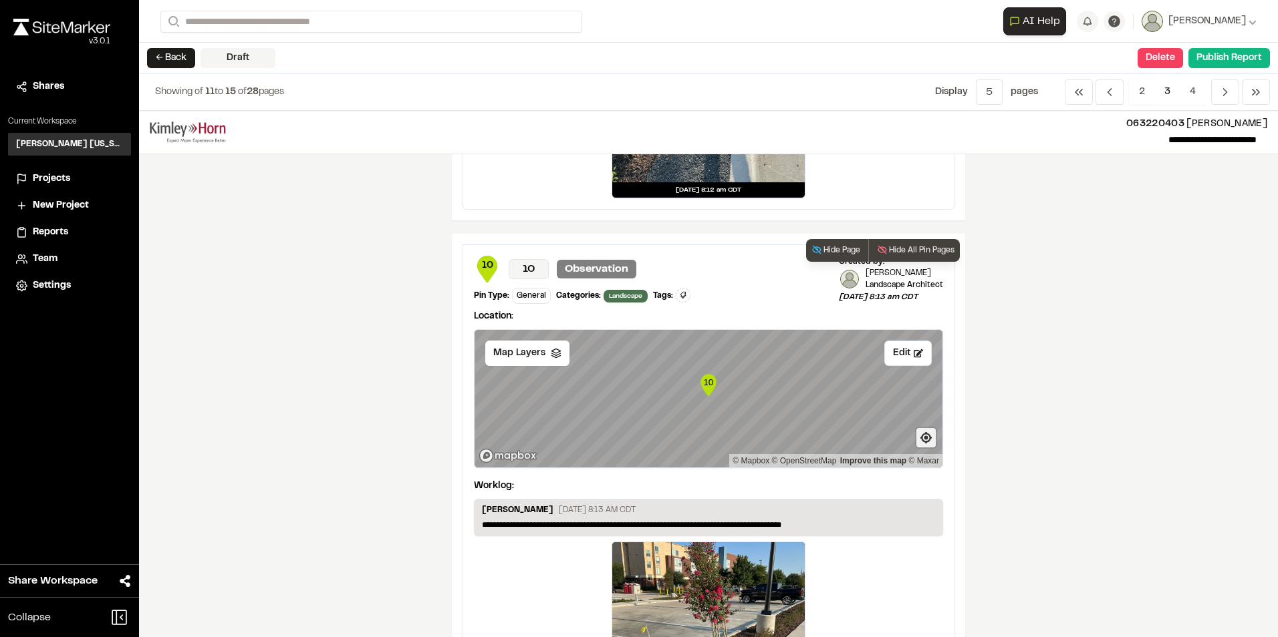
scroll to position [1604, 0]
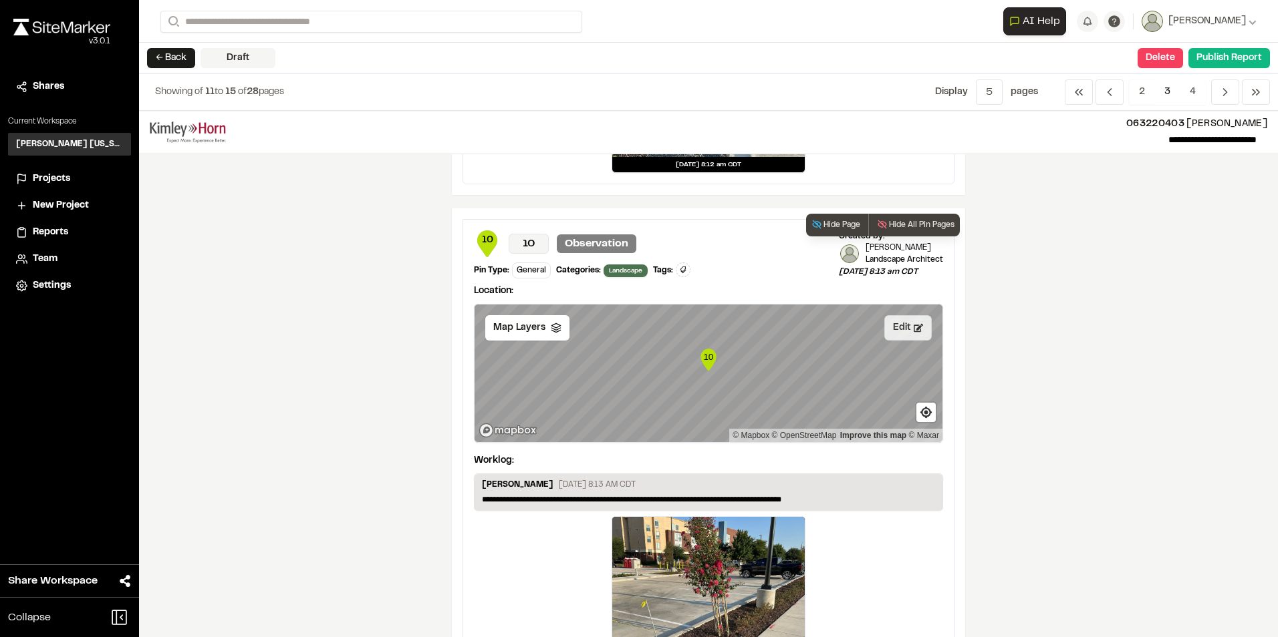
click at [892, 324] on button "Edit" at bounding box center [907, 327] width 47 height 25
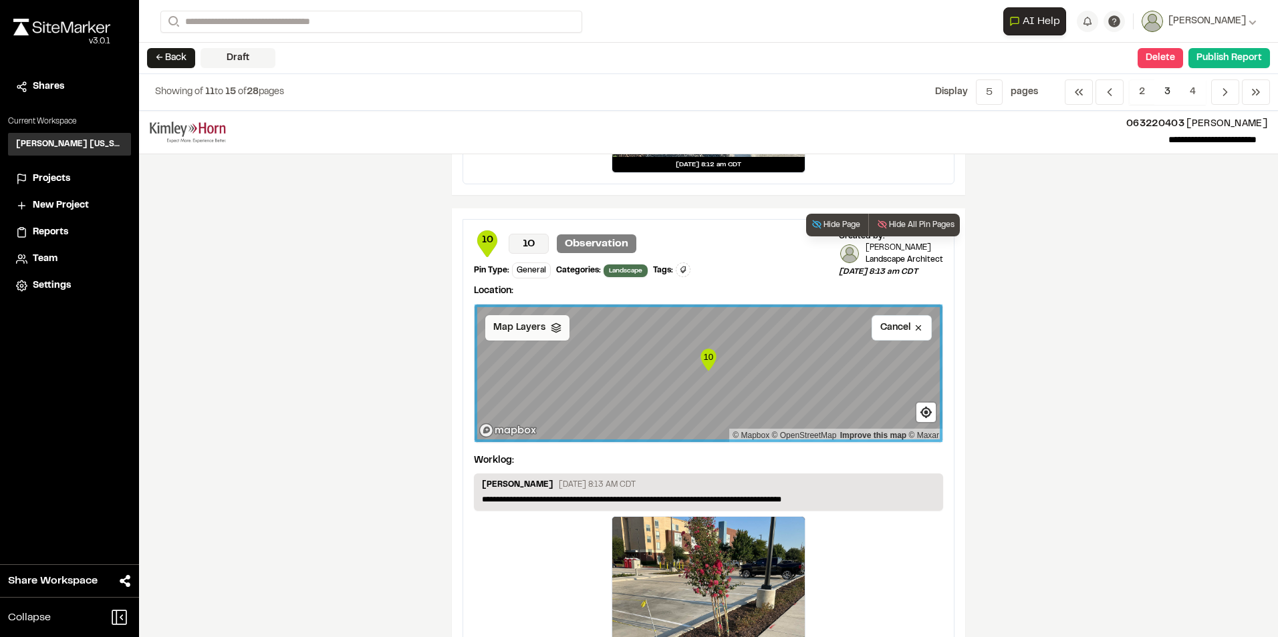
click at [524, 335] on div "Map Layers" at bounding box center [527, 327] width 84 height 25
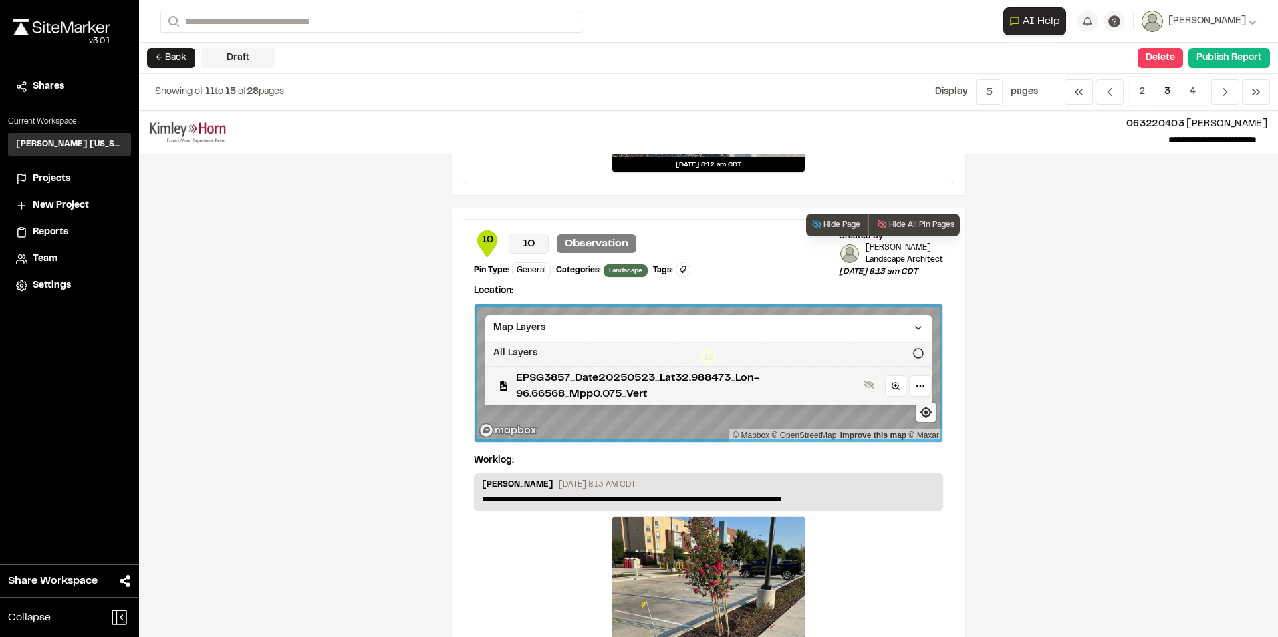
click at [566, 343] on div "All Layers" at bounding box center [708, 353] width 446 height 25
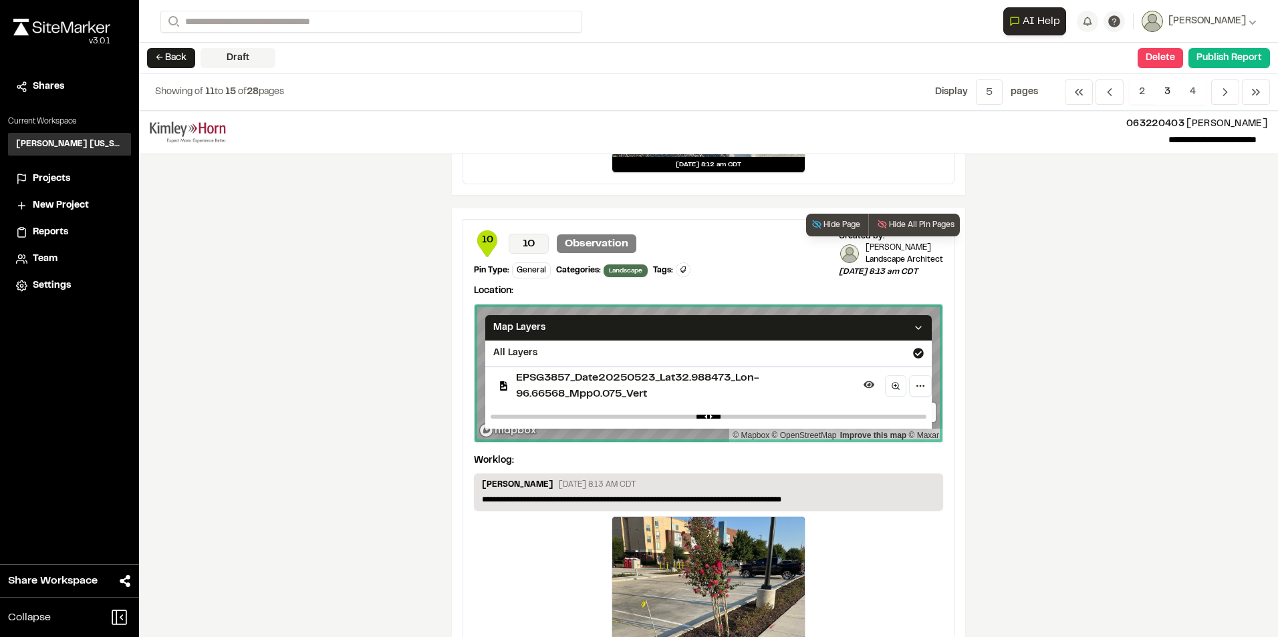
click at [612, 378] on span "EPSG3857_Date20250523_Lat32.988473_Lon-96.66568_Mpp0.075_Vert" at bounding box center [687, 386] width 342 height 32
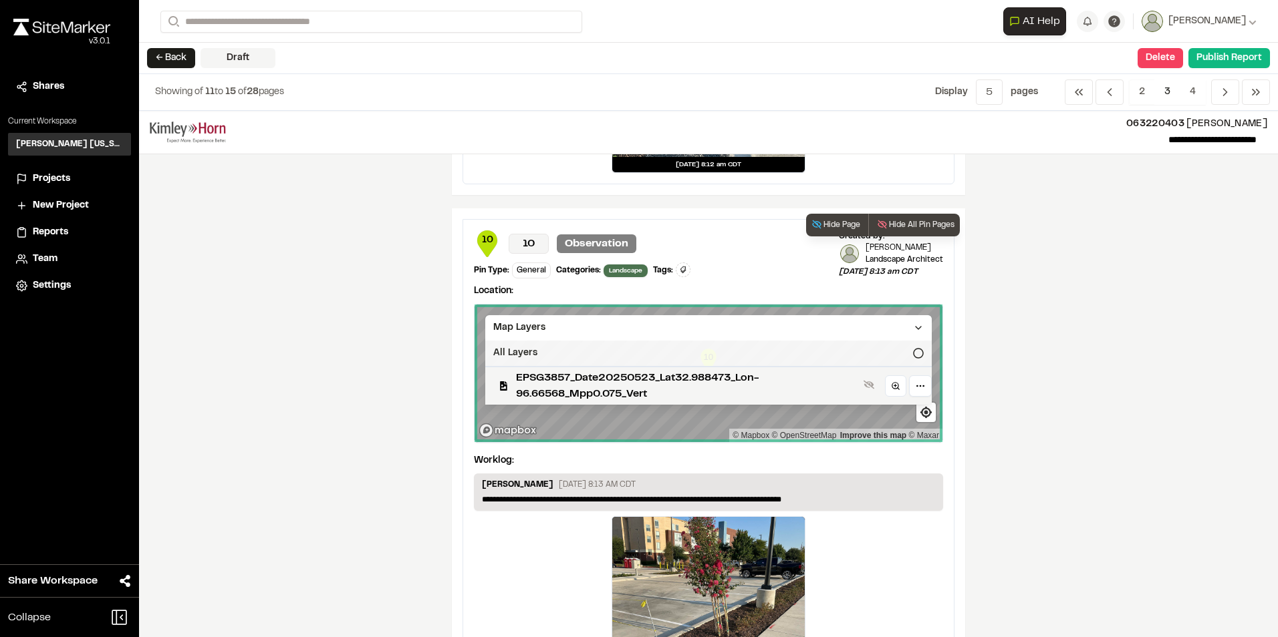
drag, startPoint x: 903, startPoint y: 349, endPoint x: 913, endPoint y: 346, distance: 10.6
click at [903, 349] on div "All Layers" at bounding box center [708, 353] width 446 height 25
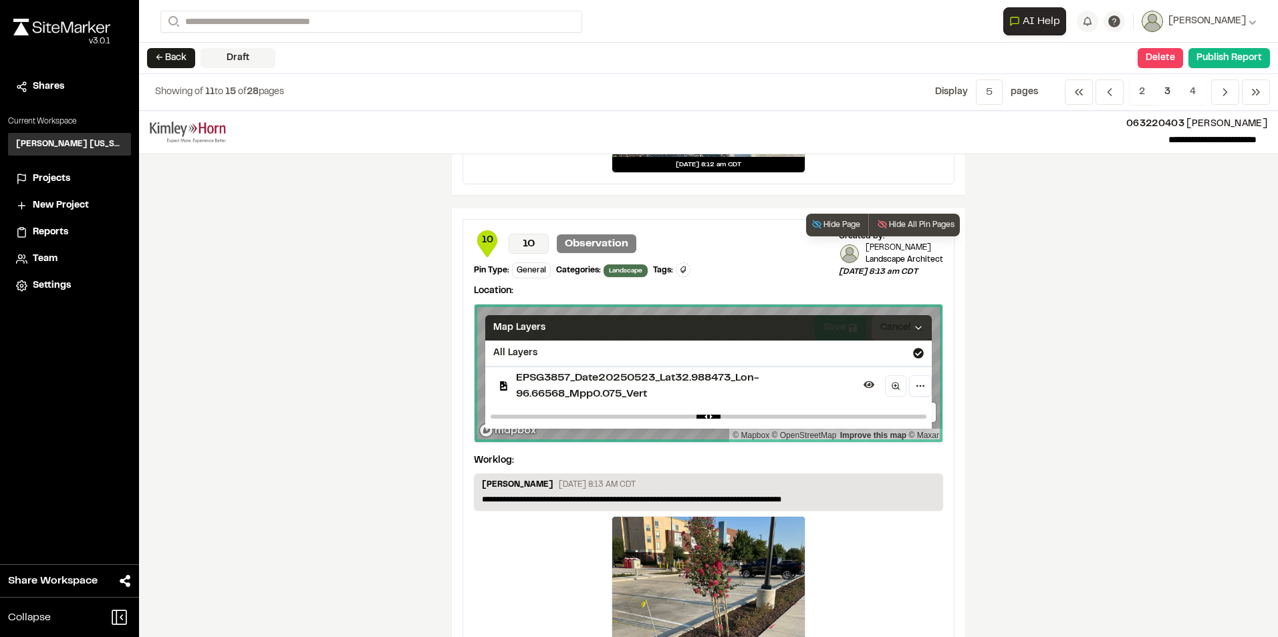
click at [879, 335] on div "Map Layers" at bounding box center [708, 327] width 446 height 25
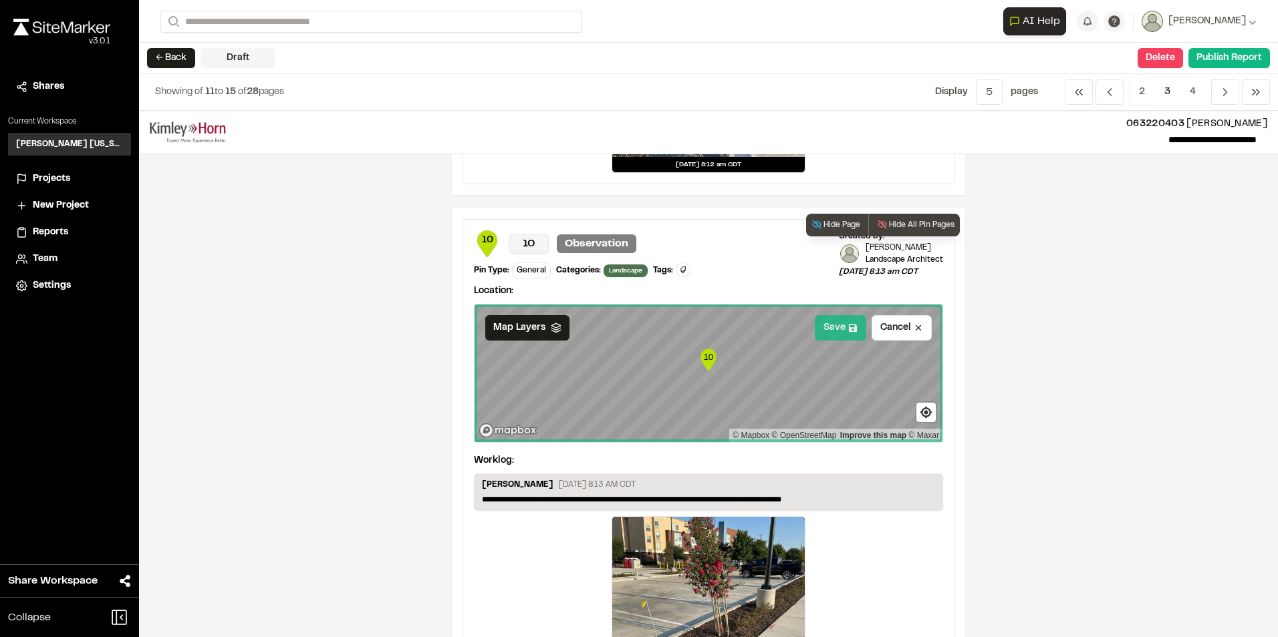
click at [835, 329] on button "Save" at bounding box center [840, 327] width 51 height 25
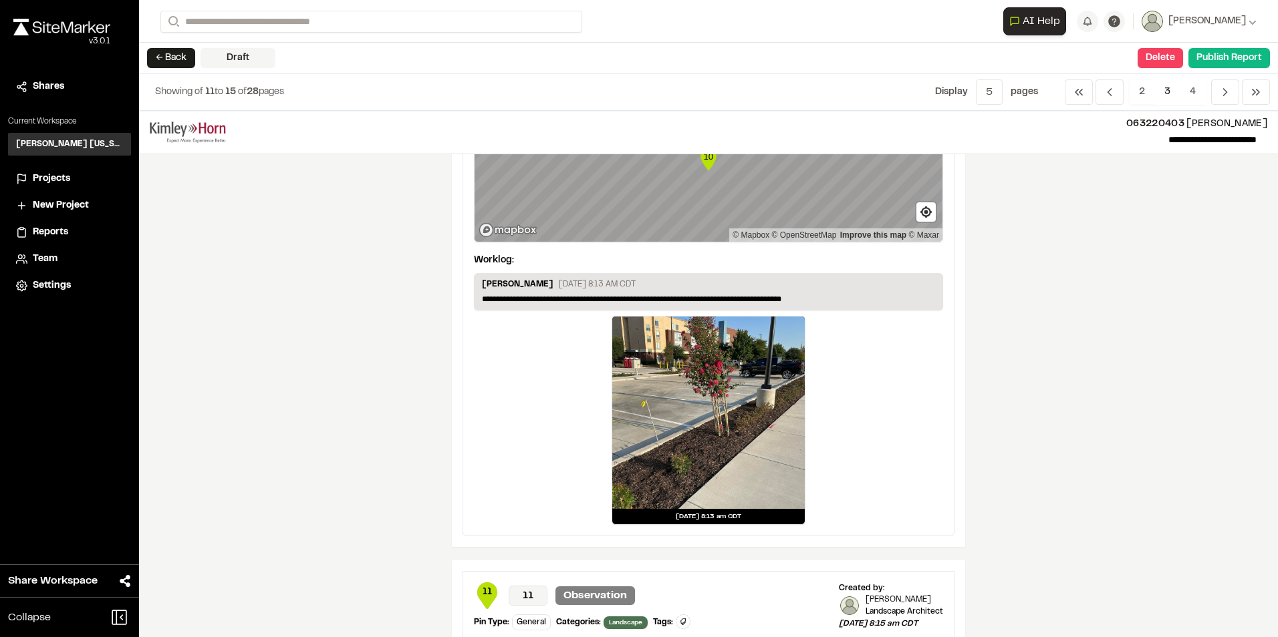
scroll to position [2071, 0]
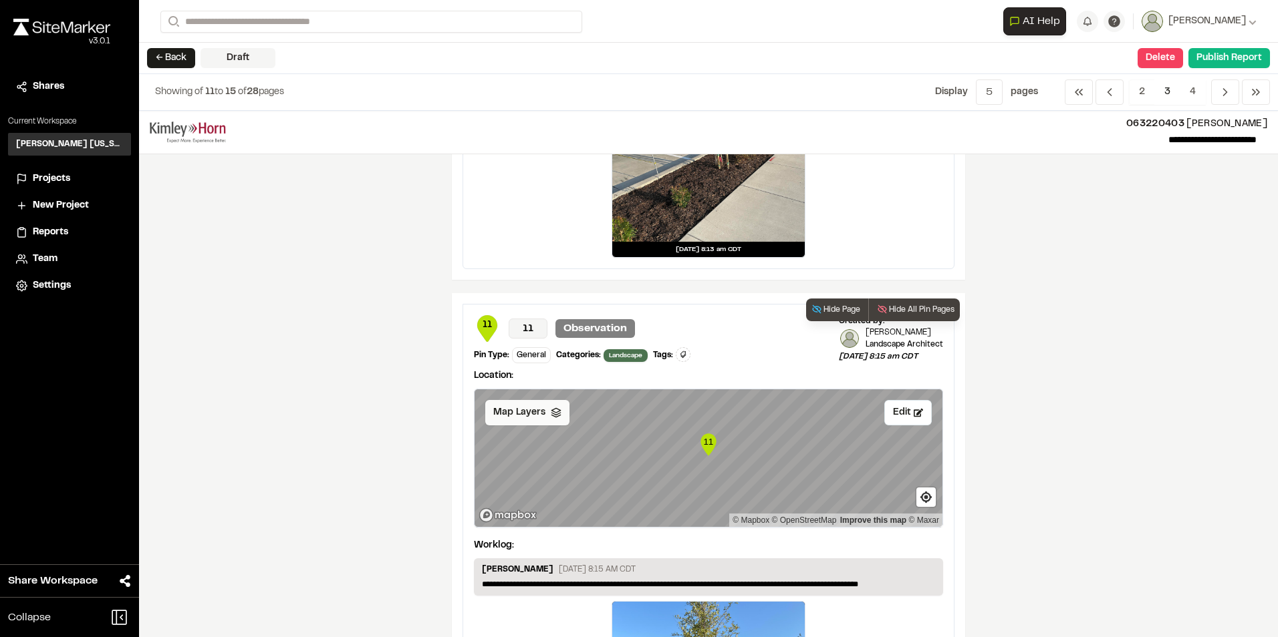
click at [525, 414] on span "Map Layers" at bounding box center [519, 413] width 52 height 15
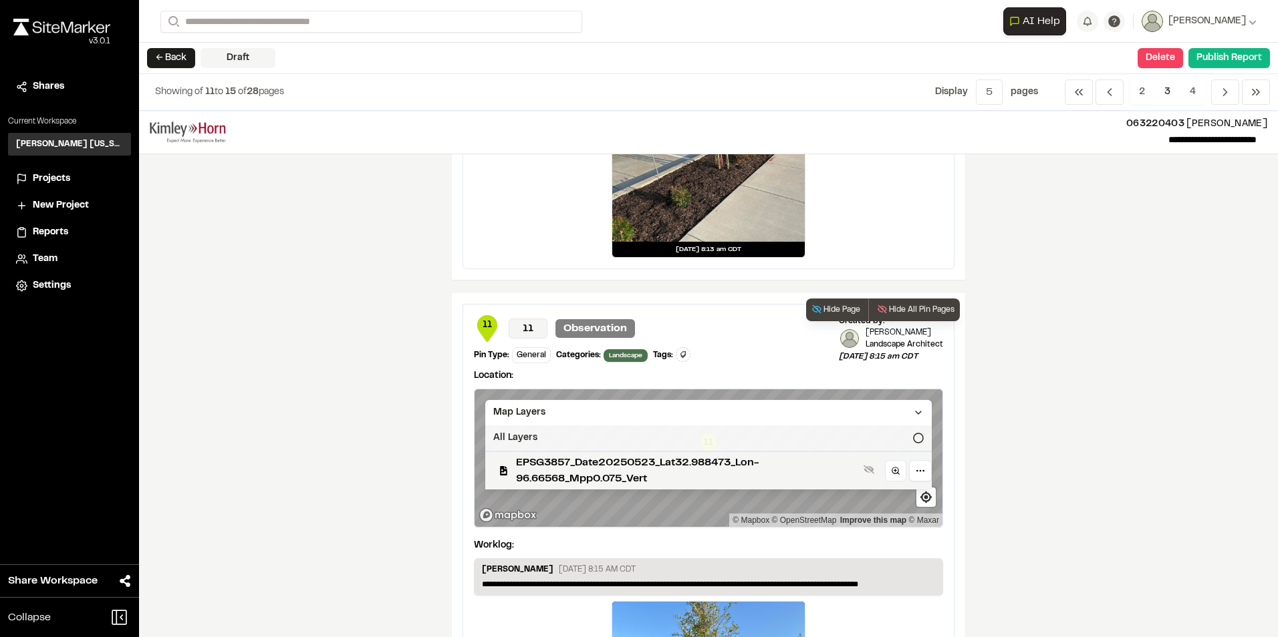
click at [543, 442] on div "All Layers" at bounding box center [708, 438] width 446 height 25
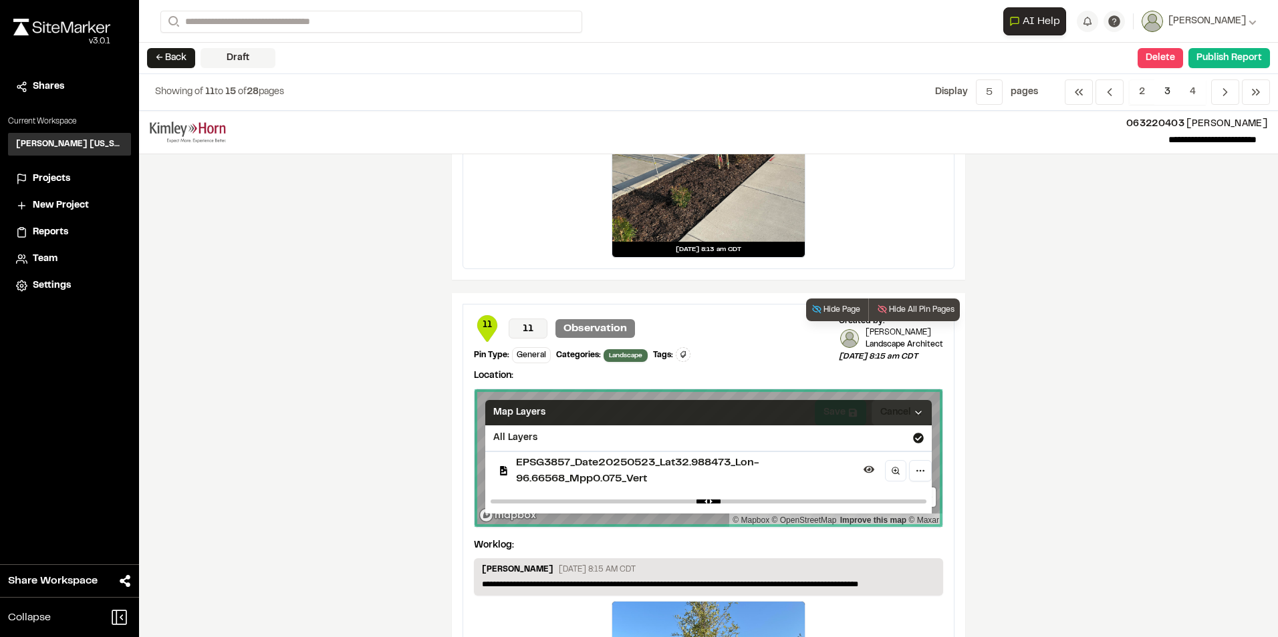
click at [875, 406] on div "Map Layers" at bounding box center [708, 412] width 446 height 25
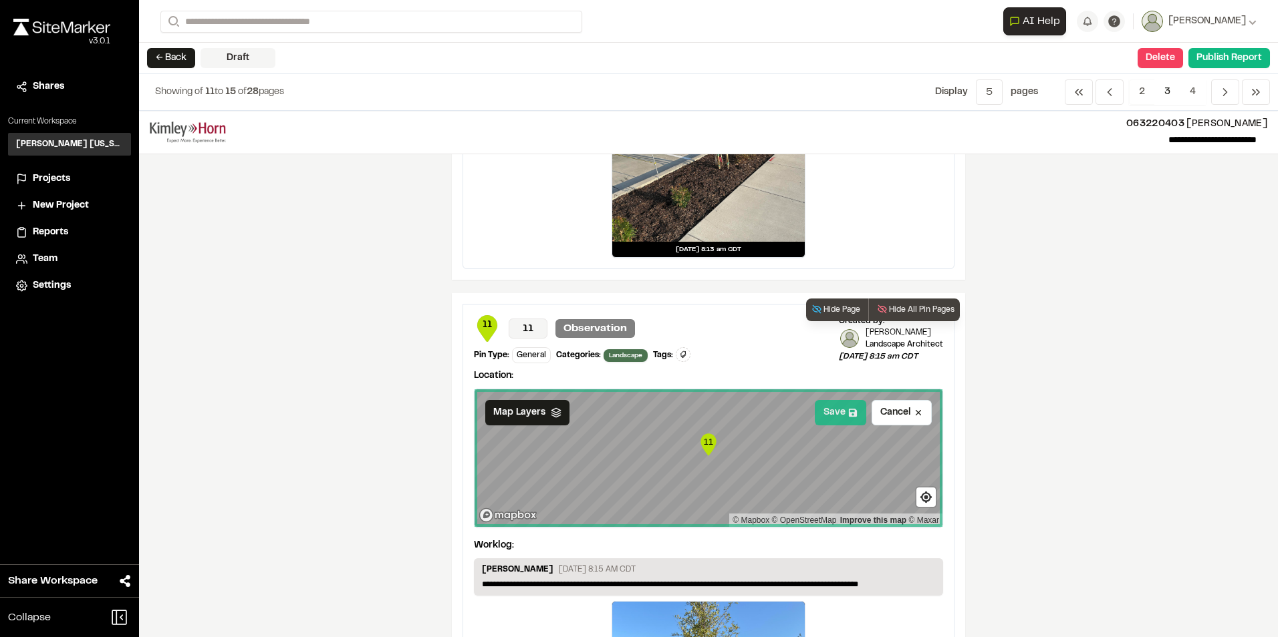
click at [825, 410] on button "Save" at bounding box center [840, 412] width 51 height 25
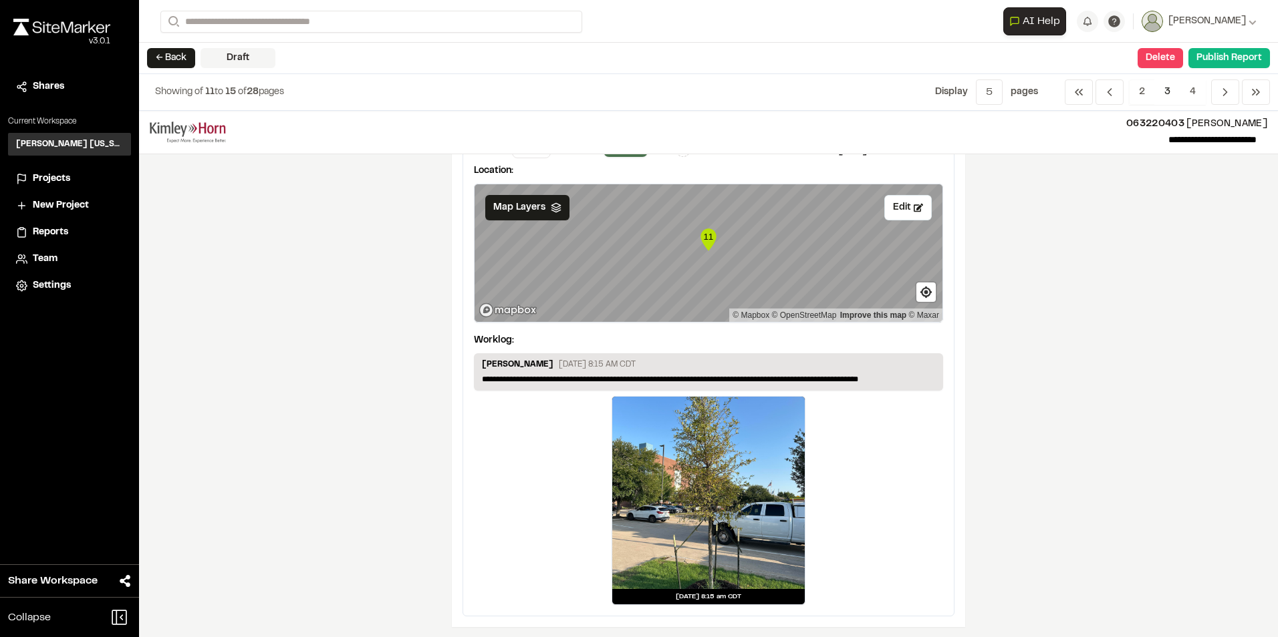
scroll to position [2280, 0]
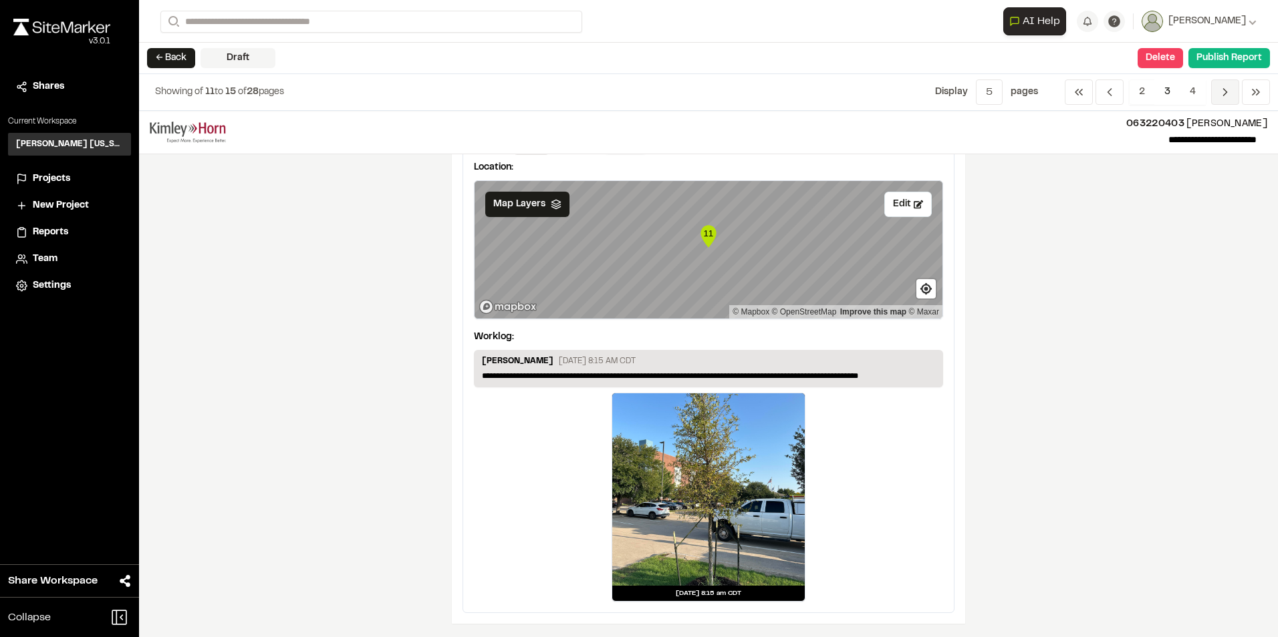
click at [1228, 92] on icon "Navigation" at bounding box center [1224, 92] width 13 height 13
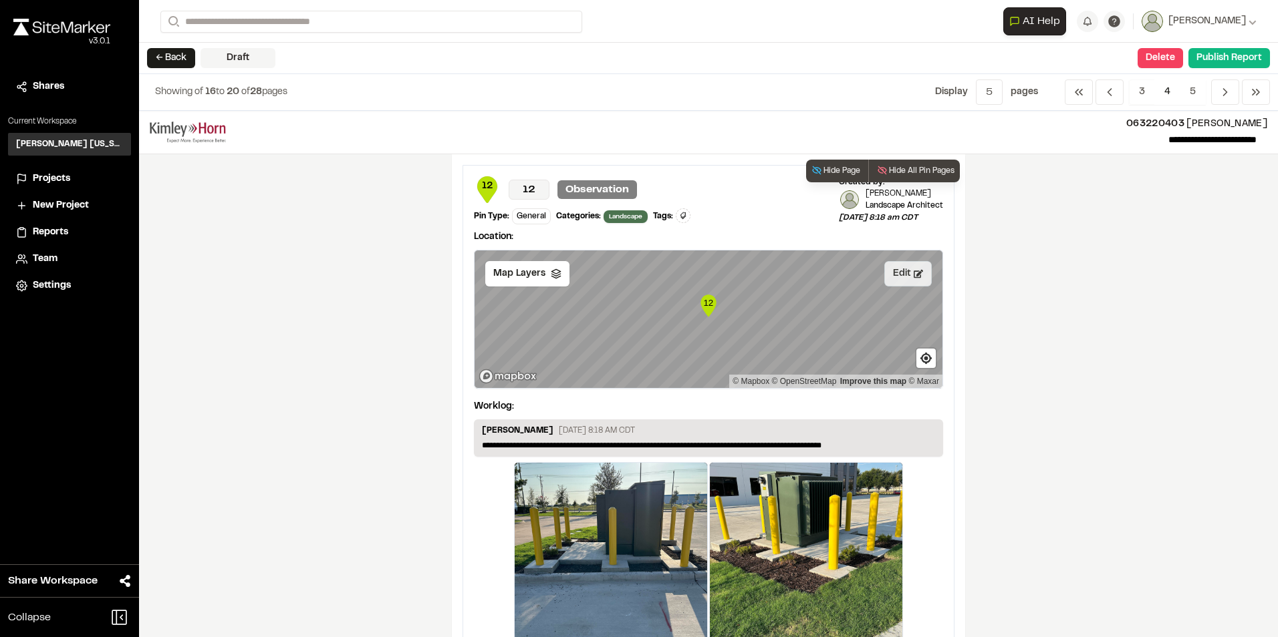
click at [907, 273] on button "Edit" at bounding box center [907, 273] width 47 height 25
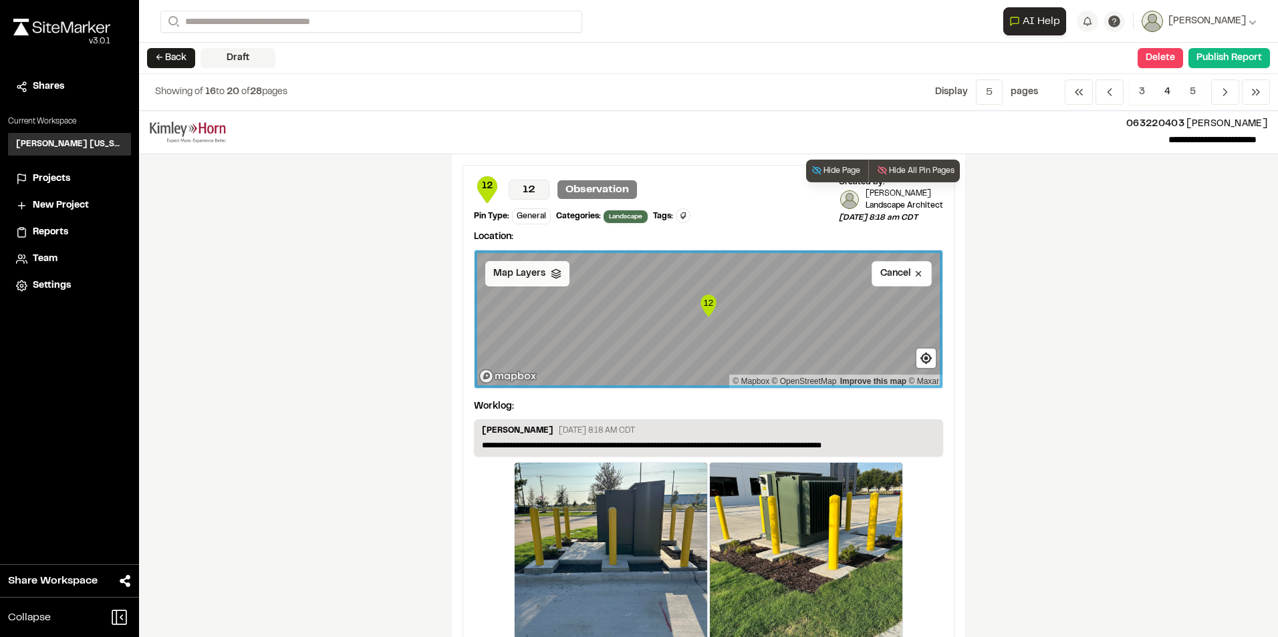
drag, startPoint x: 525, startPoint y: 278, endPoint x: 536, endPoint y: 275, distance: 11.0
click at [526, 278] on span "Map Layers" at bounding box center [519, 274] width 52 height 15
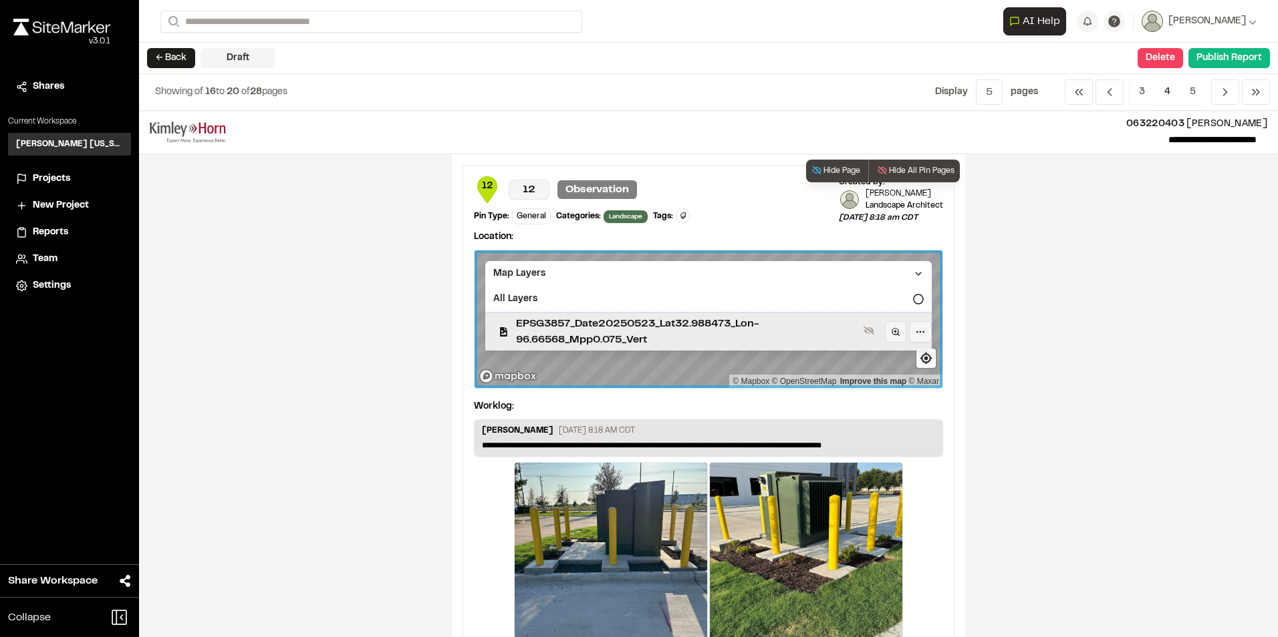
click at [607, 324] on span "EPSG3857_Date20250523_Lat32.988473_Lon-96.66568_Mpp0.075_Vert" at bounding box center [687, 332] width 342 height 32
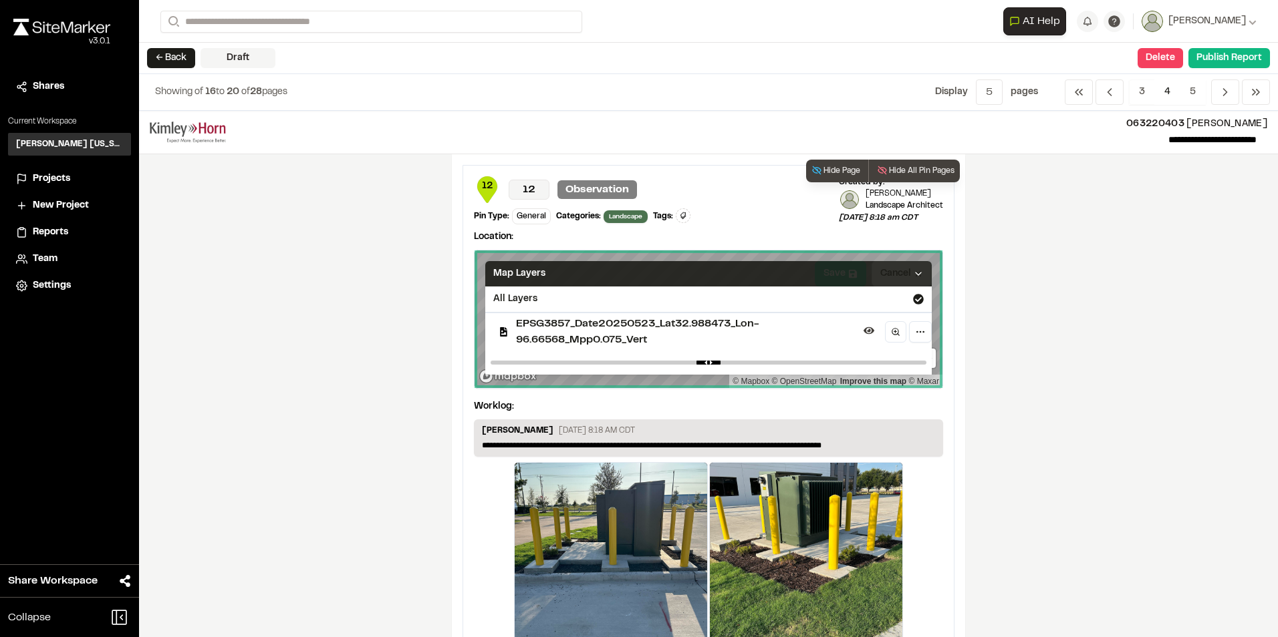
click at [862, 277] on div "Map Layers" at bounding box center [708, 273] width 446 height 25
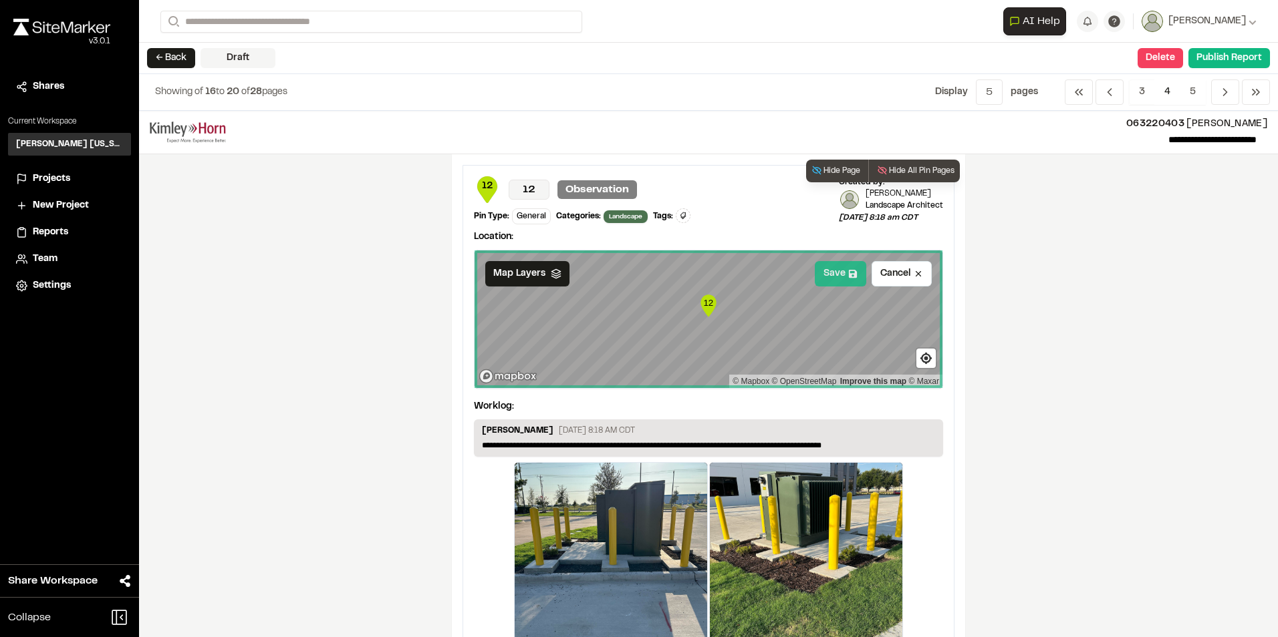
click at [839, 274] on button "Save" at bounding box center [840, 273] width 51 height 25
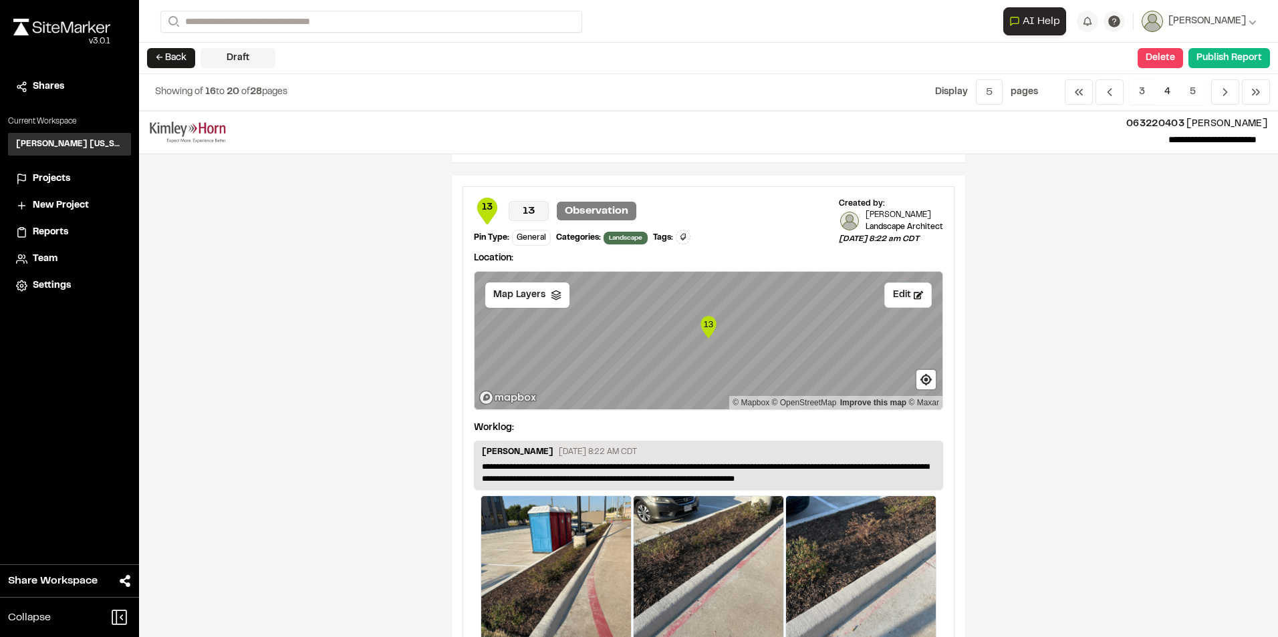
scroll to position [535, 0]
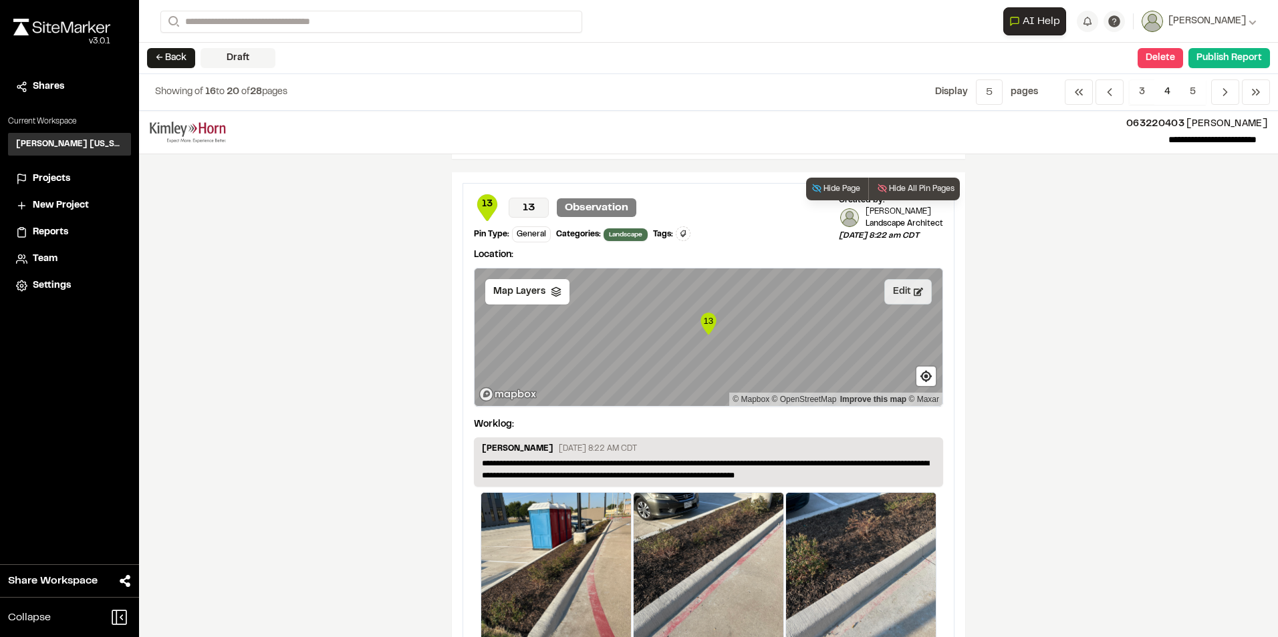
click at [903, 291] on button "Edit" at bounding box center [907, 291] width 47 height 25
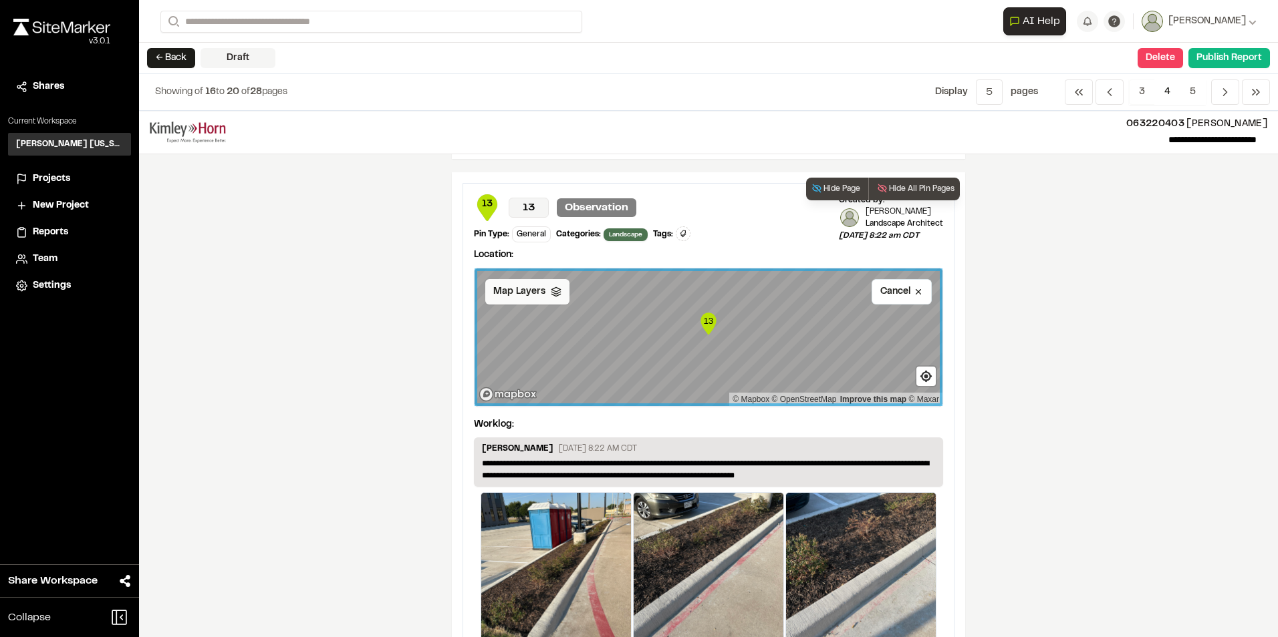
click at [531, 298] on span "Map Layers" at bounding box center [519, 292] width 52 height 15
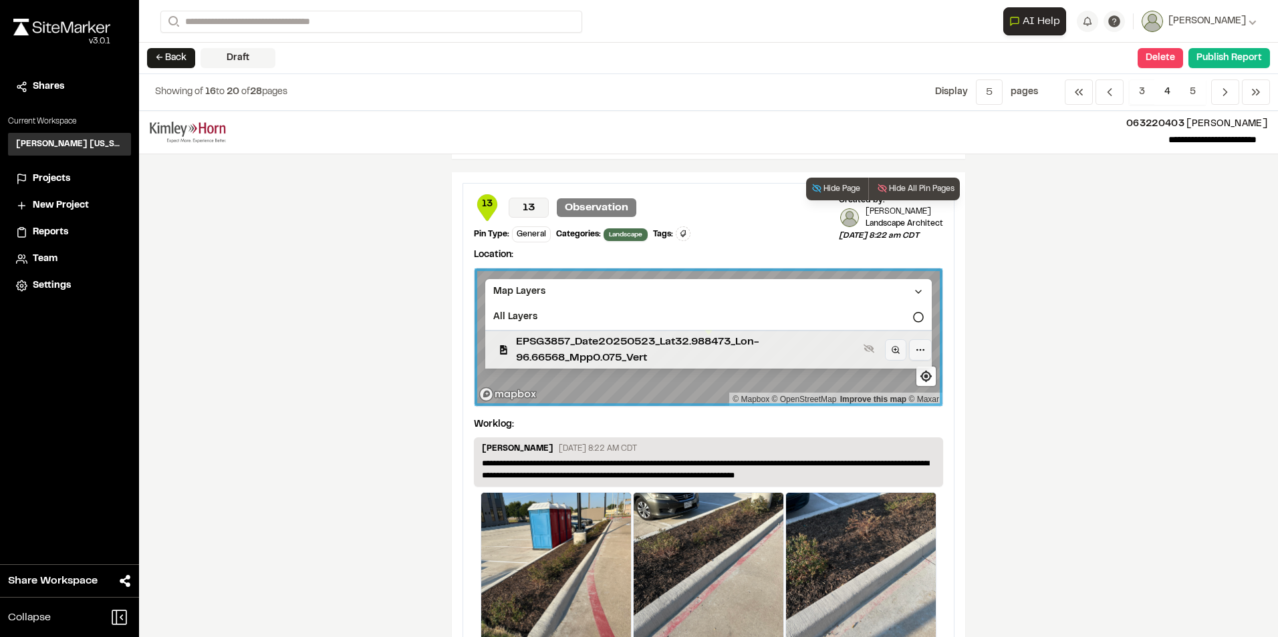
click at [565, 343] on span "EPSG3857_Date20250523_Lat32.988473_Lon-96.66568_Mpp0.075_Vert" at bounding box center [687, 350] width 342 height 32
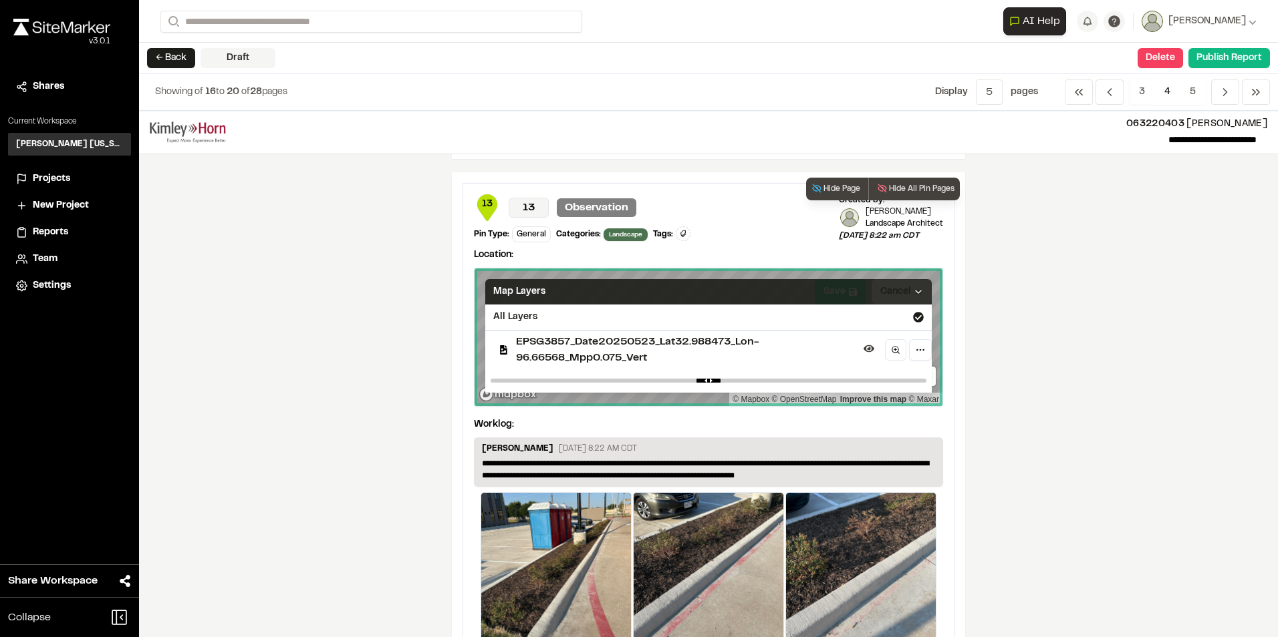
click at [857, 293] on div "Map Layers" at bounding box center [708, 291] width 446 height 25
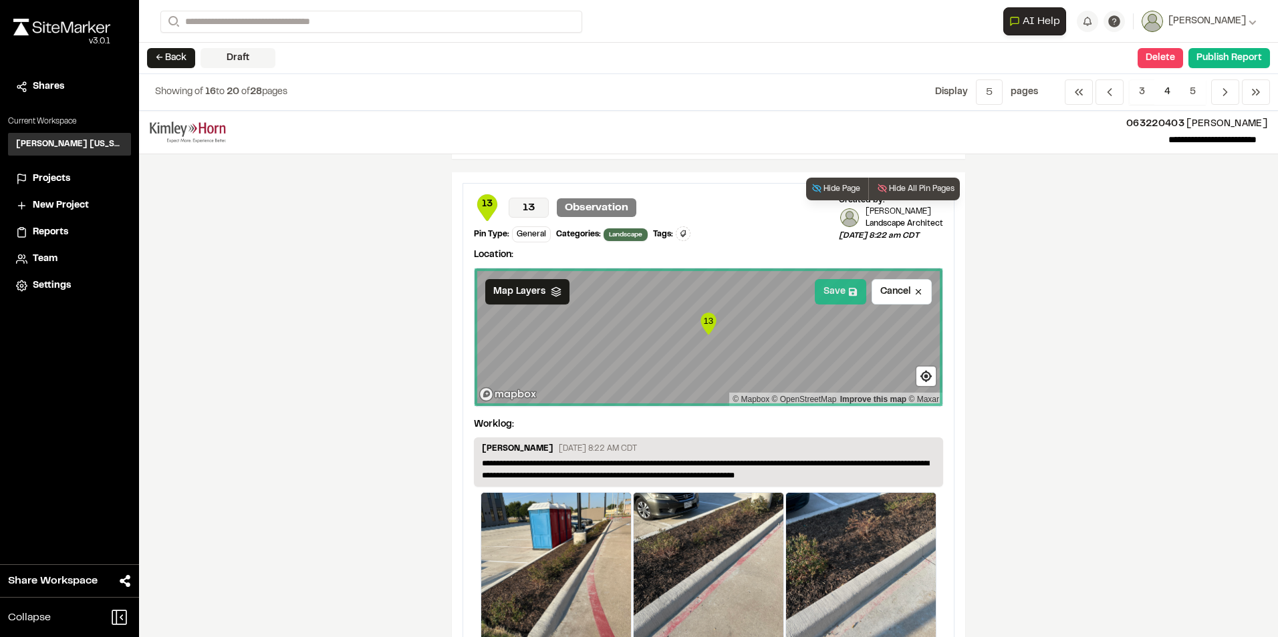
click at [822, 289] on button "Save" at bounding box center [840, 291] width 51 height 25
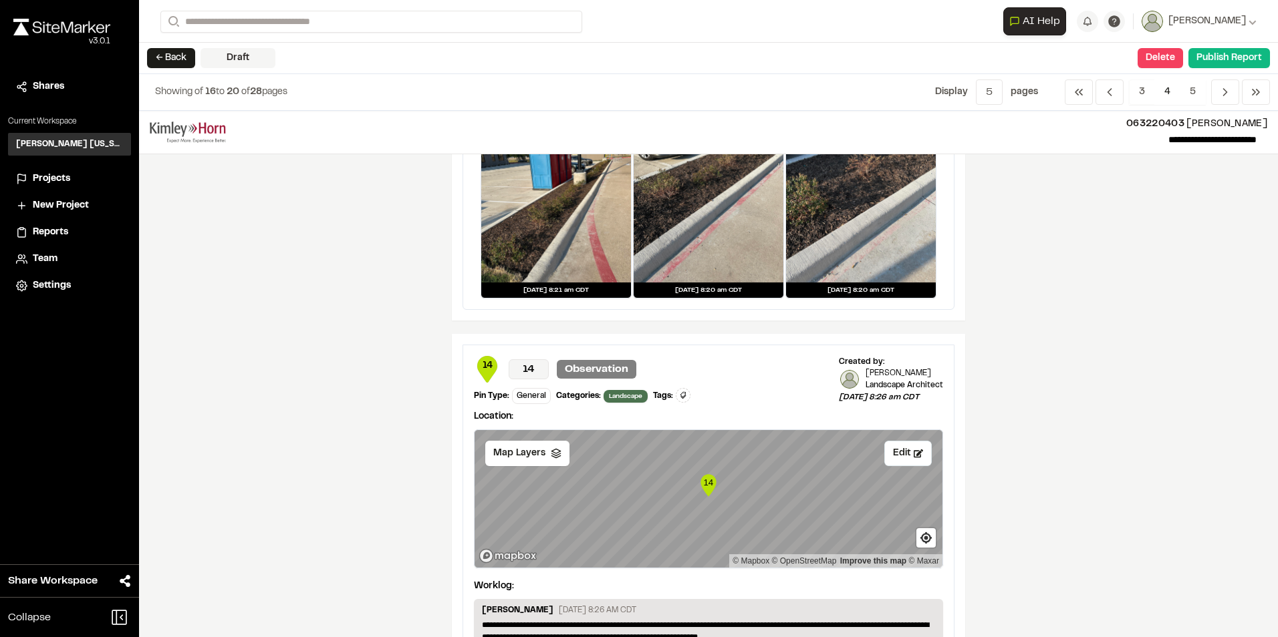
scroll to position [1069, 0]
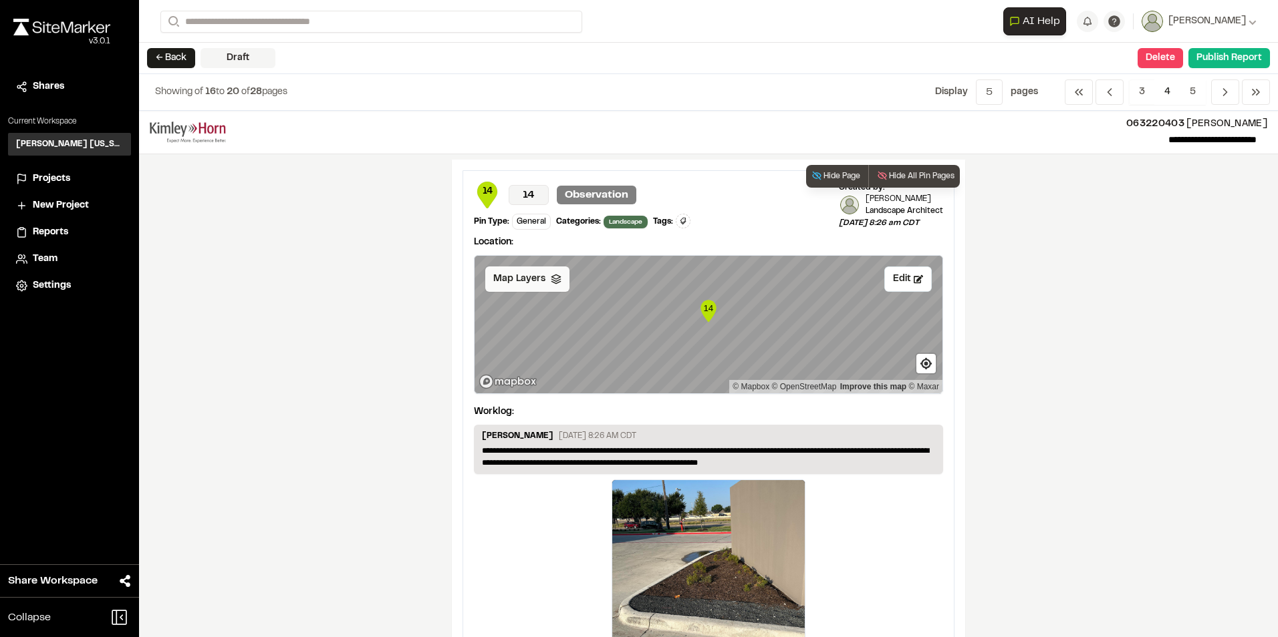
click at [516, 281] on span "Map Layers" at bounding box center [519, 279] width 52 height 15
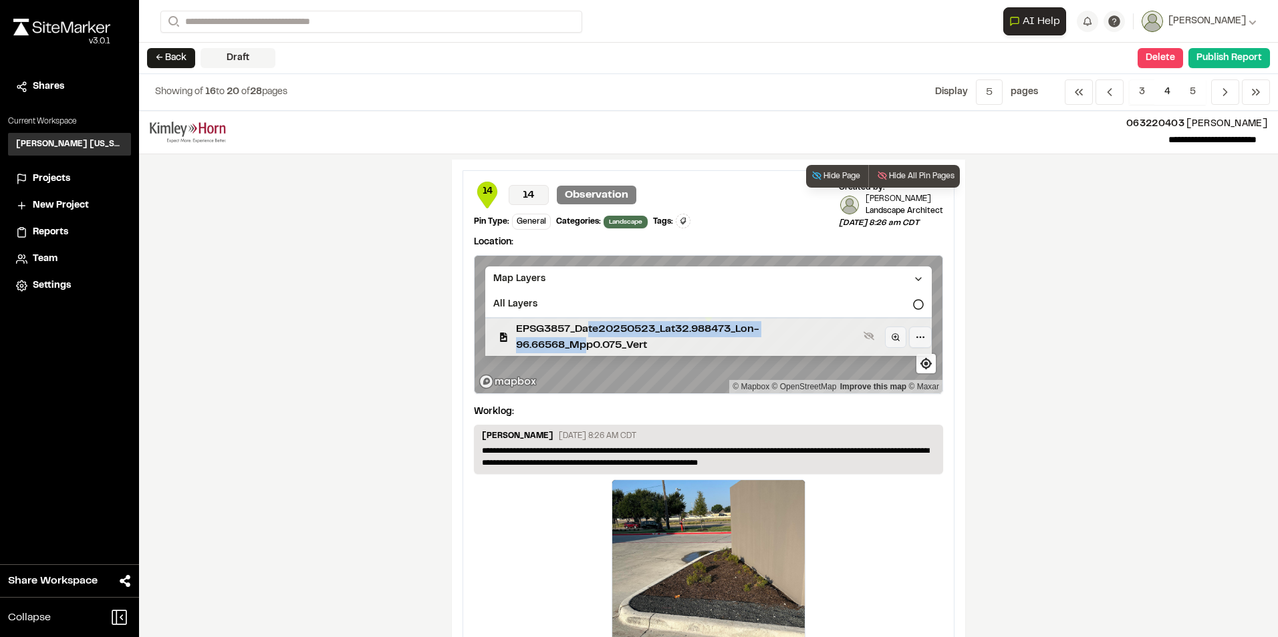
click at [582, 337] on span "EPSG3857_Date20250523_Lat32.988473_Lon-96.66568_Mpp0.075_Vert" at bounding box center [687, 337] width 342 height 32
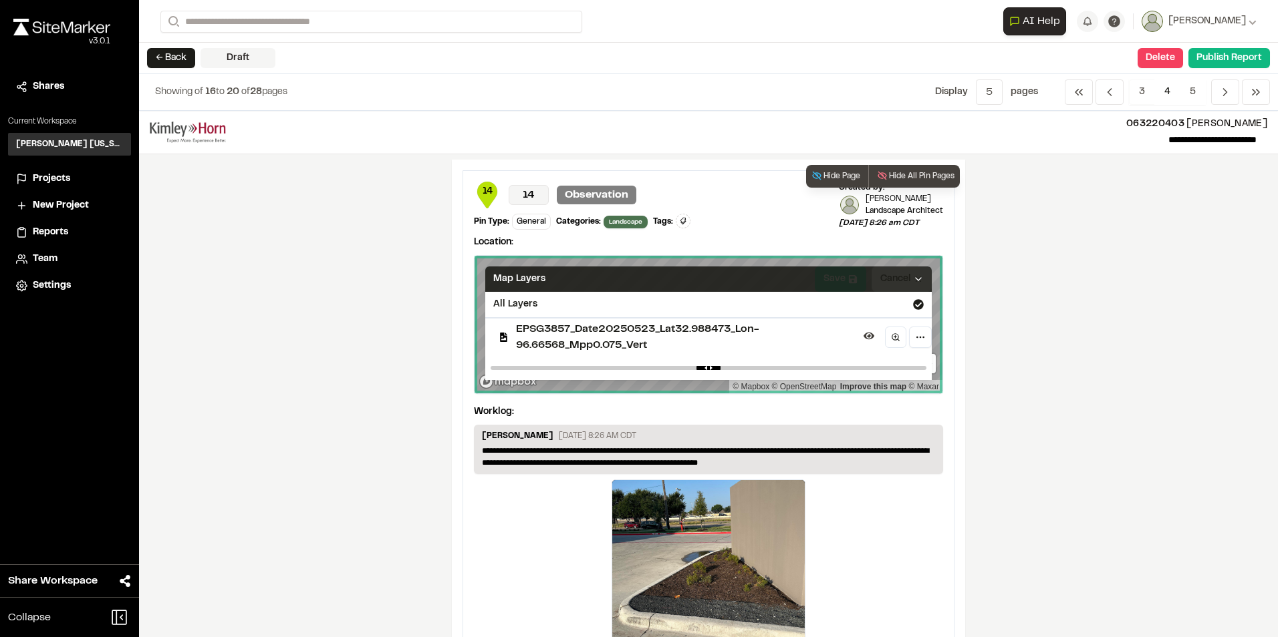
click at [846, 274] on div "Map Layers" at bounding box center [708, 279] width 446 height 25
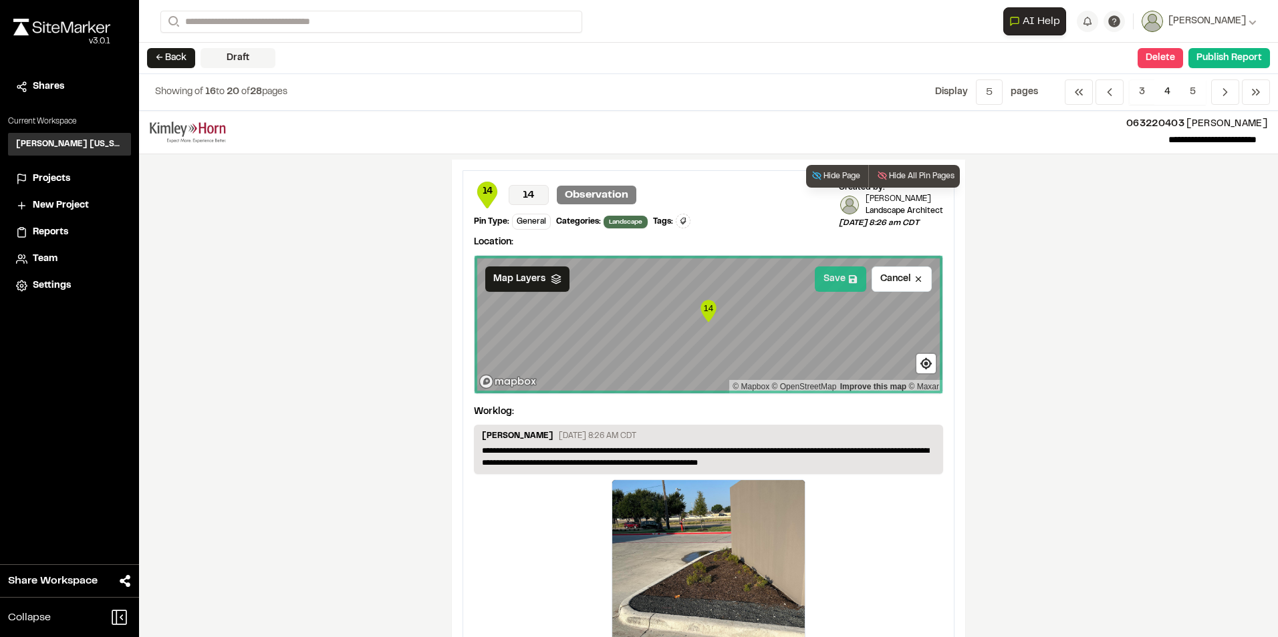
click at [842, 274] on button "Save" at bounding box center [840, 279] width 51 height 25
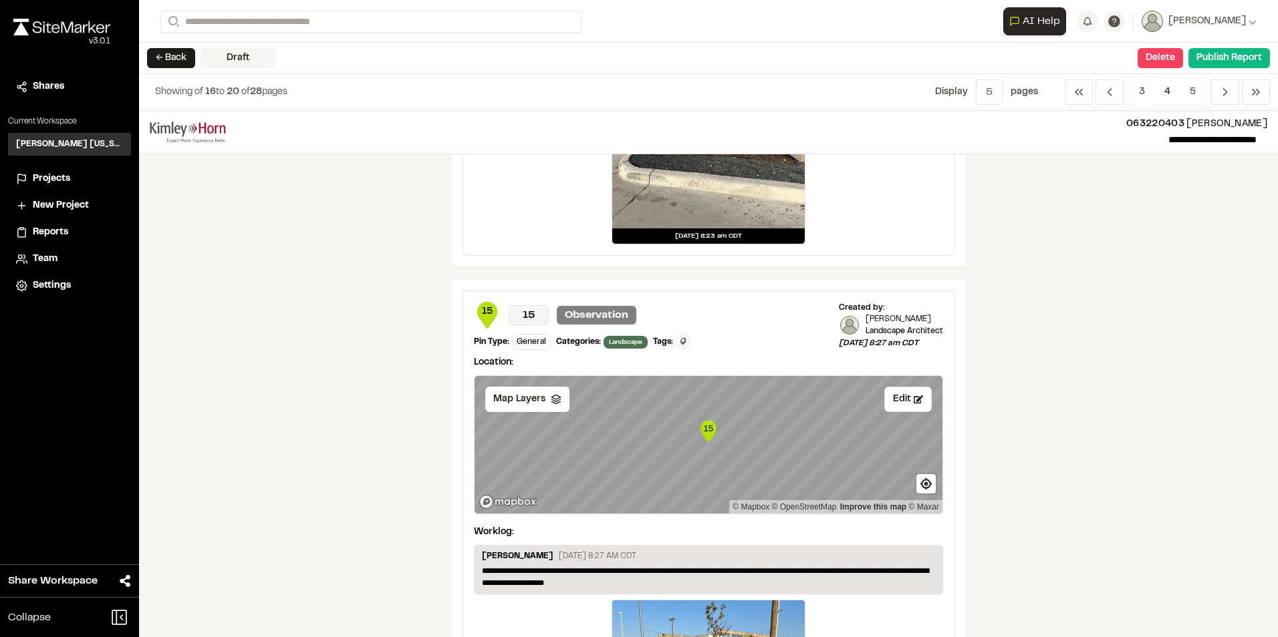
scroll to position [1537, 0]
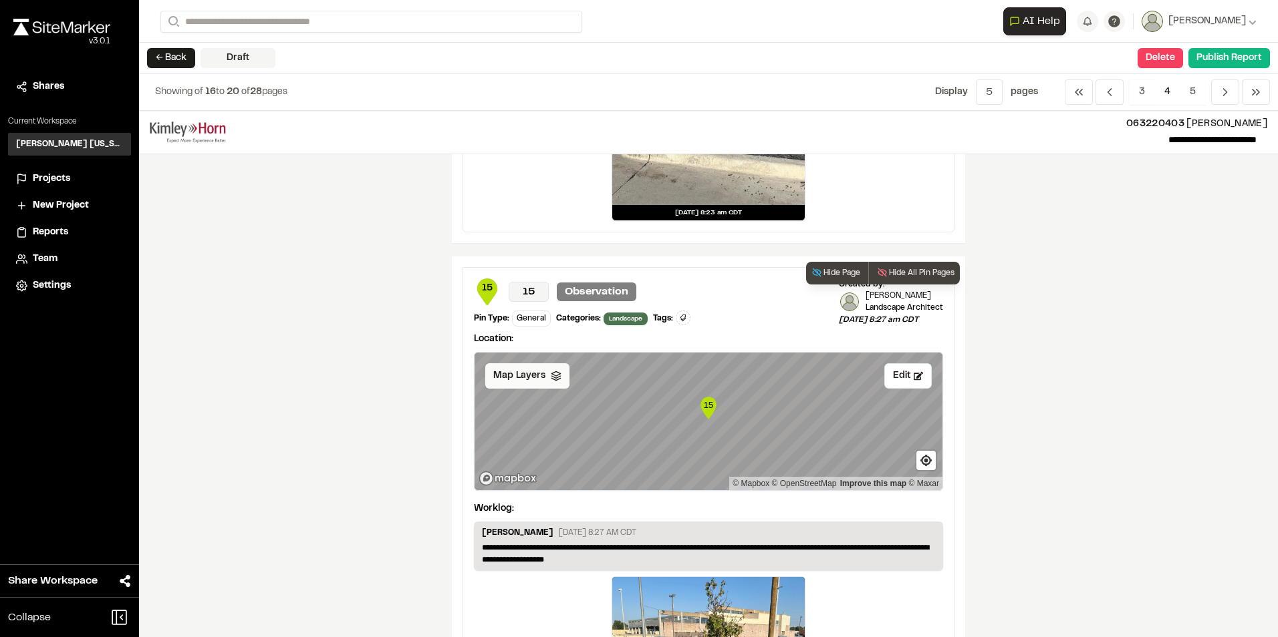
click at [529, 382] on span "Map Layers" at bounding box center [519, 376] width 52 height 15
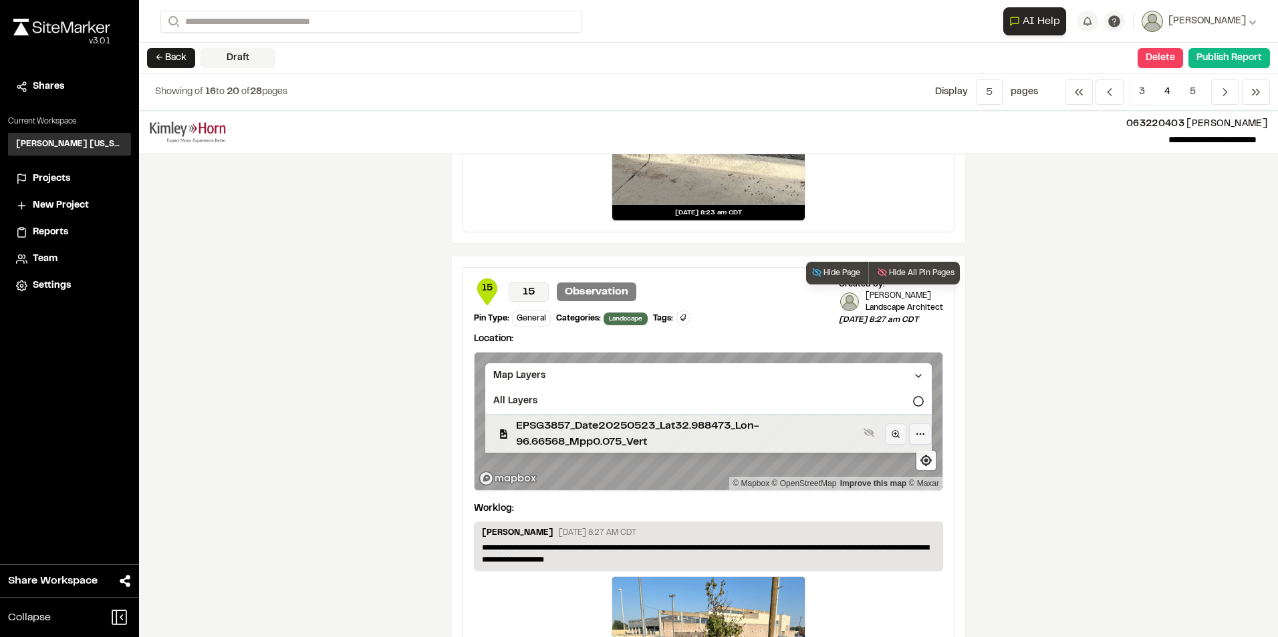
click at [676, 416] on div "EPSG3857_Date20250523_Lat32.988473_Lon-96.66568_Mpp0.075_Vert" at bounding box center [702, 433] width 457 height 39
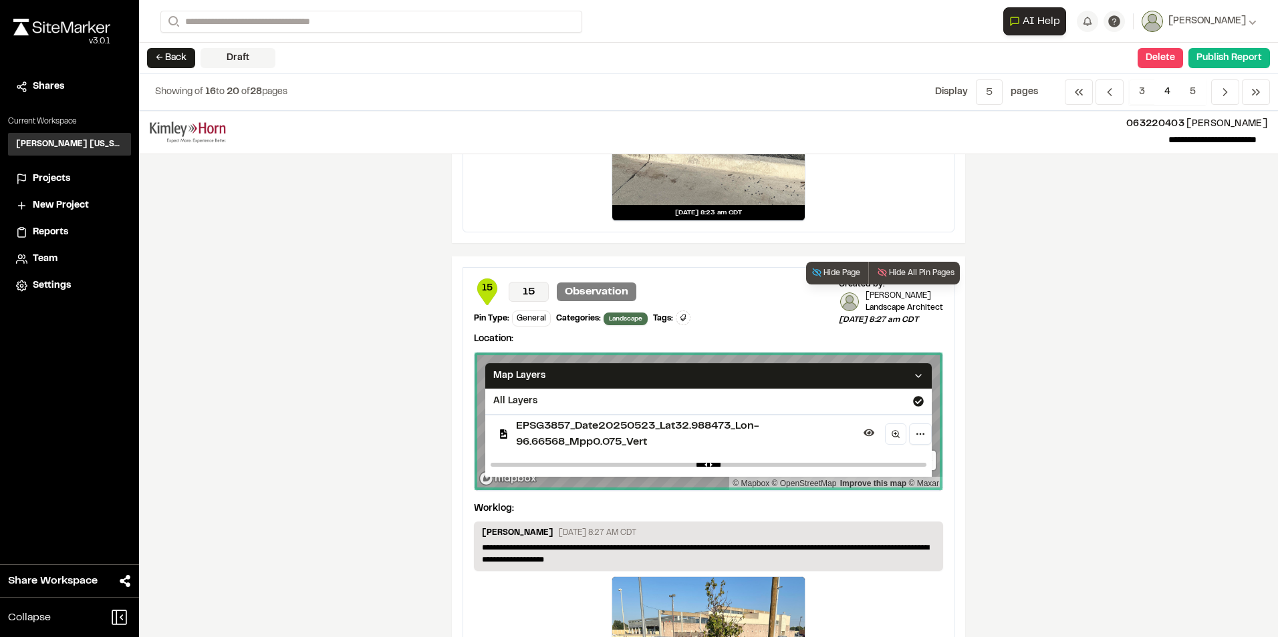
click at [832, 374] on div "Map Layers" at bounding box center [708, 376] width 446 height 25
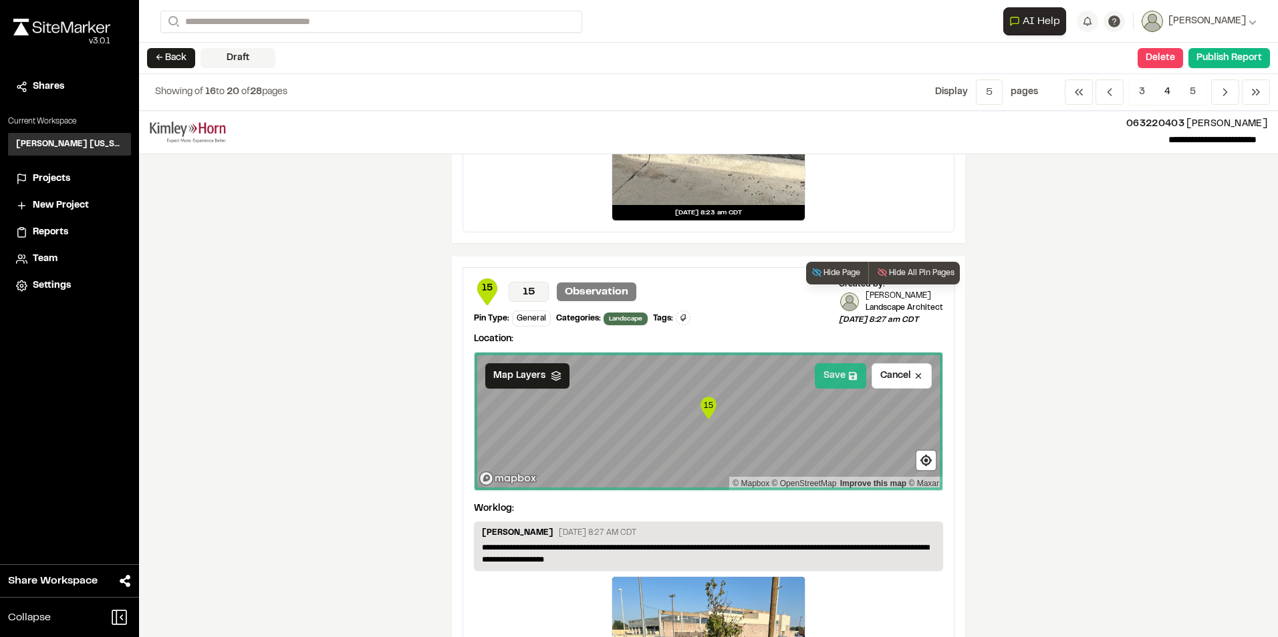
click at [841, 374] on button "Save" at bounding box center [840, 376] width 51 height 25
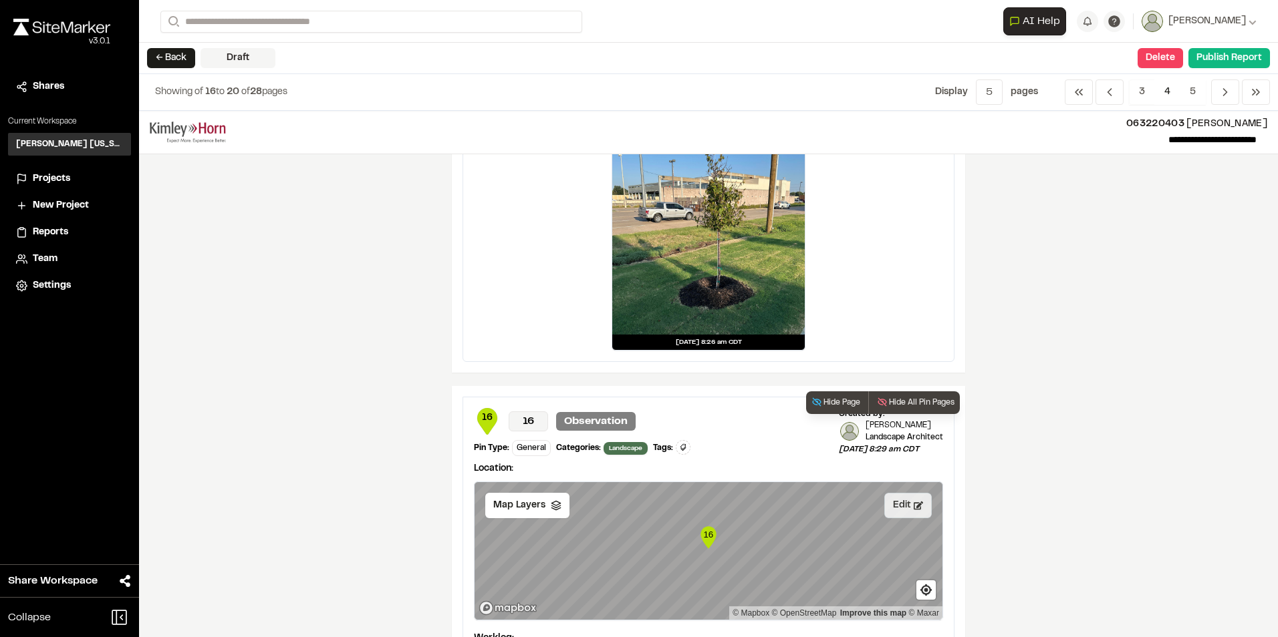
scroll to position [2005, 0]
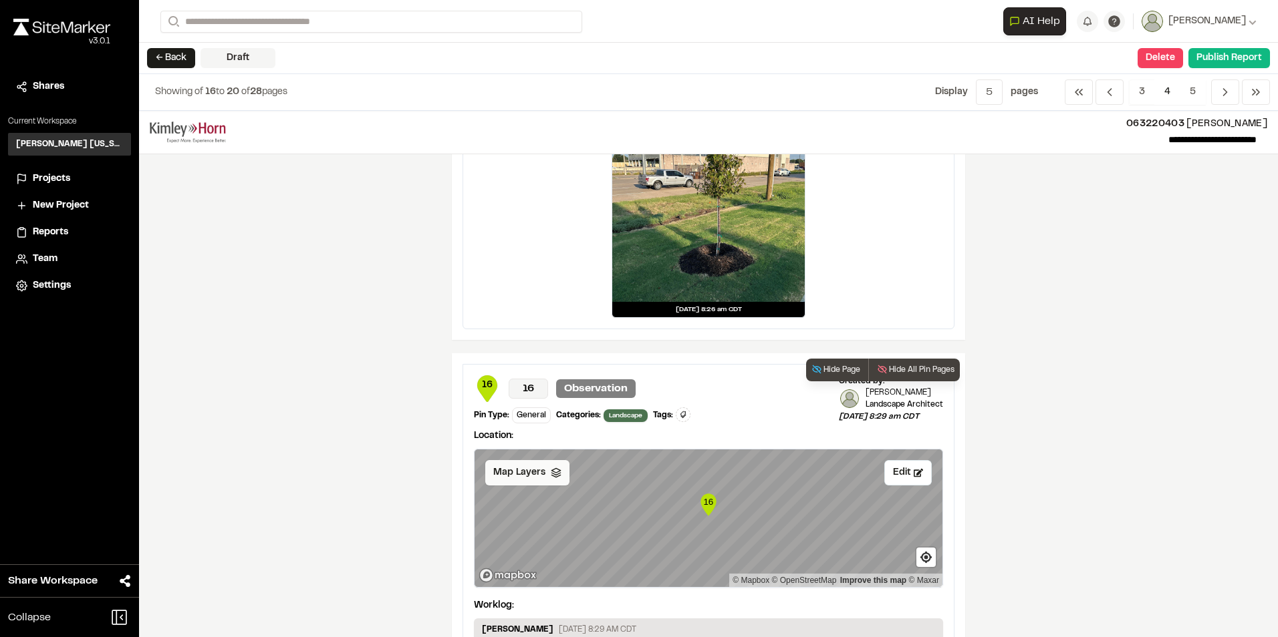
click at [509, 476] on span "Map Layers" at bounding box center [519, 473] width 52 height 15
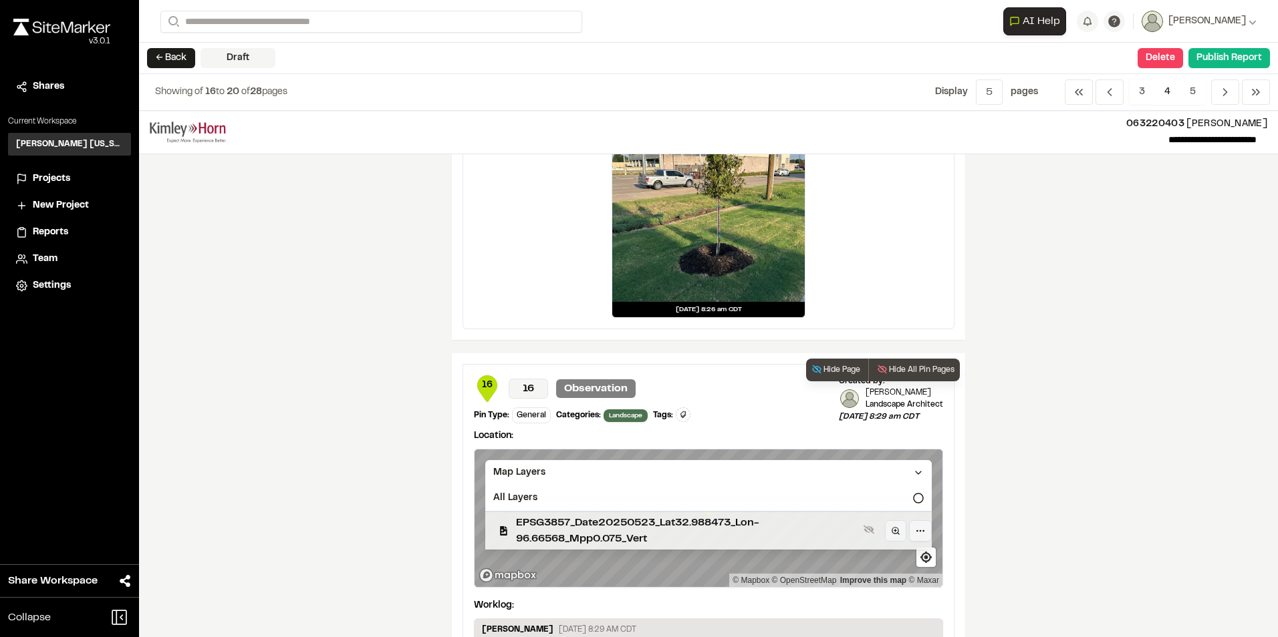
click at [679, 529] on span "EPSG3857_Date20250523_Lat32.988473_Lon-96.66568_Mpp0.075_Vert" at bounding box center [687, 531] width 342 height 32
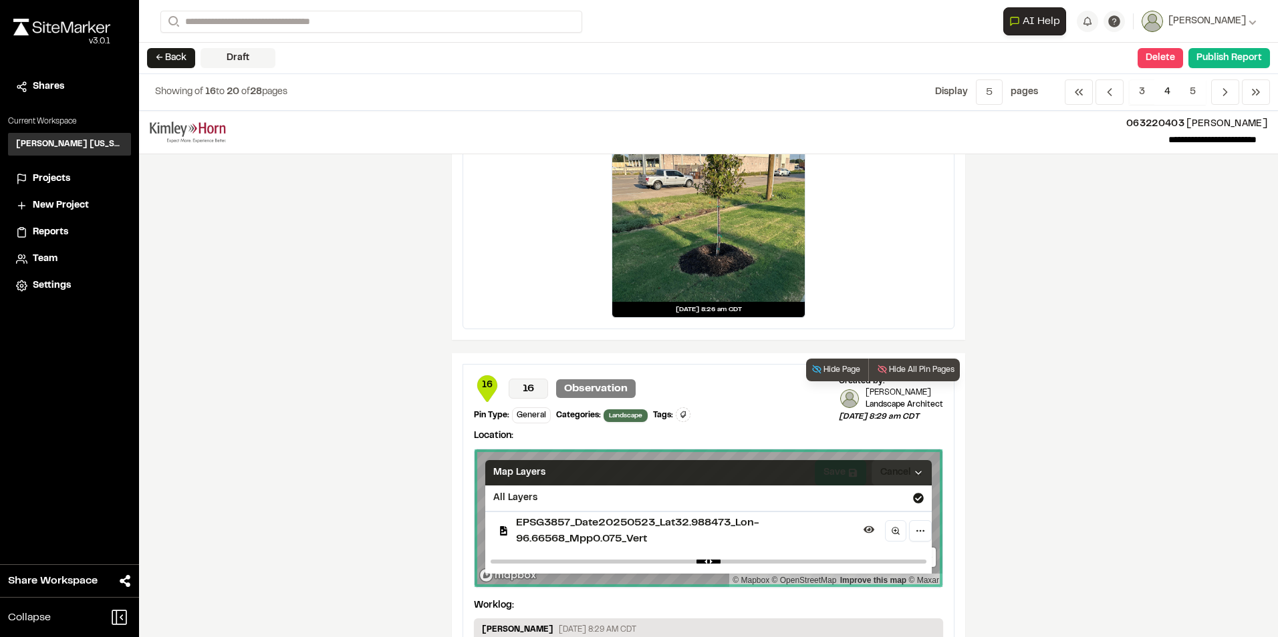
click at [858, 472] on div "Map Layers" at bounding box center [708, 472] width 446 height 25
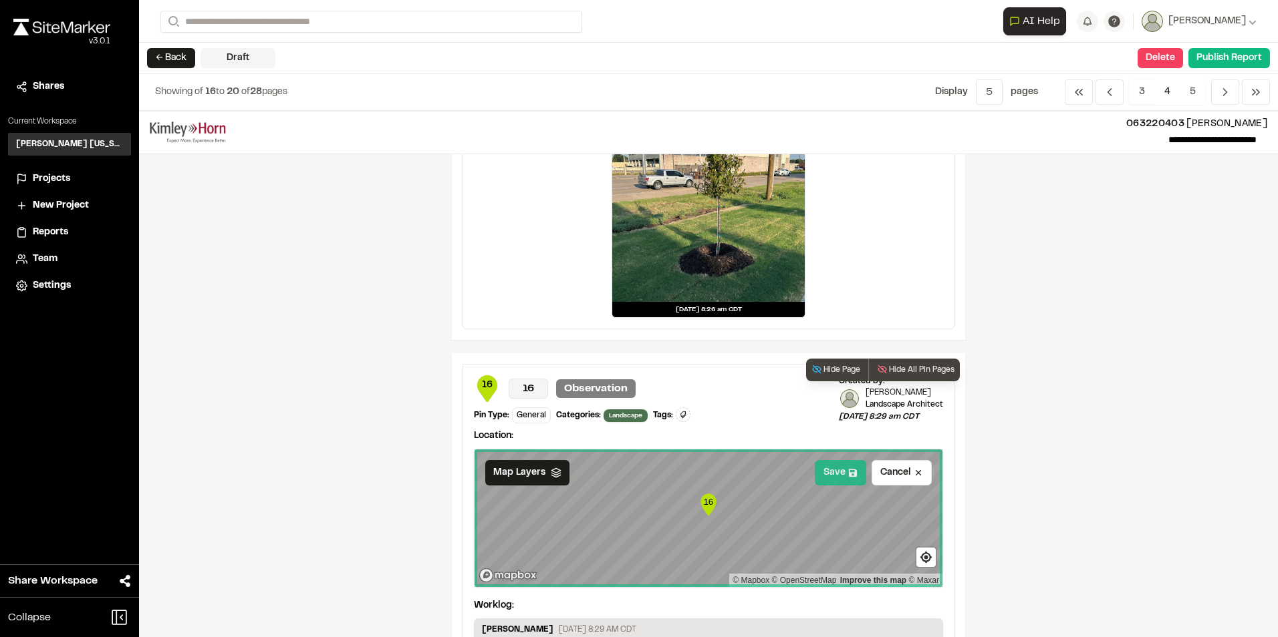
click at [834, 468] on button "Save" at bounding box center [840, 472] width 51 height 25
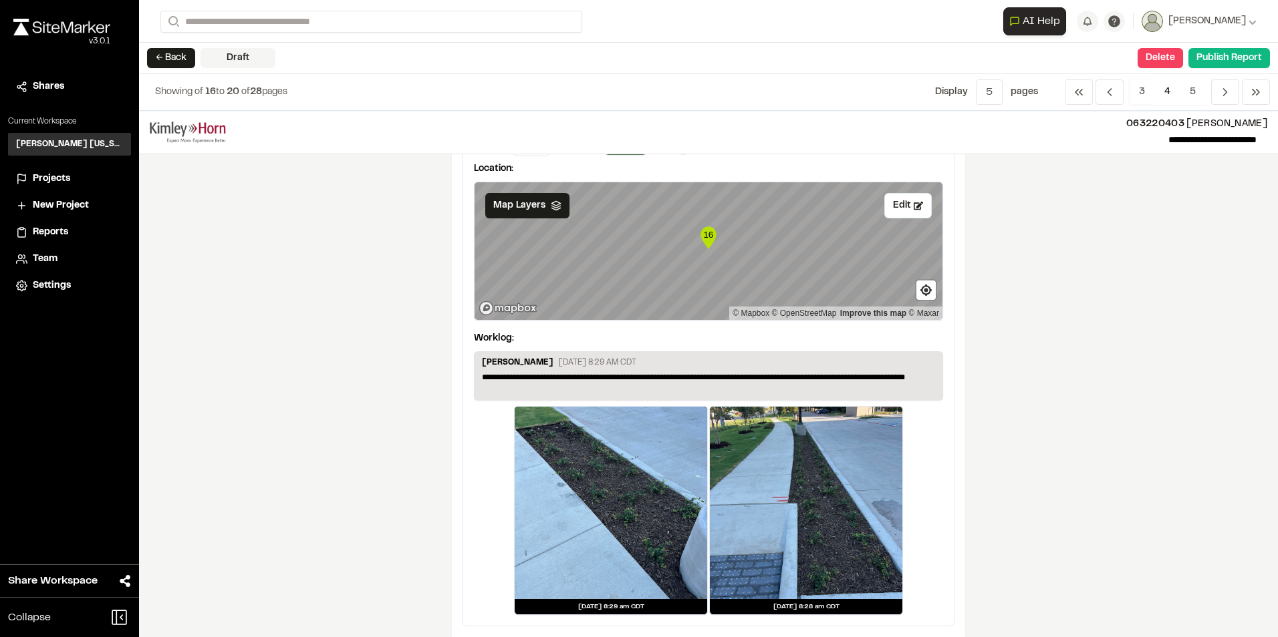
scroll to position [2285, 0]
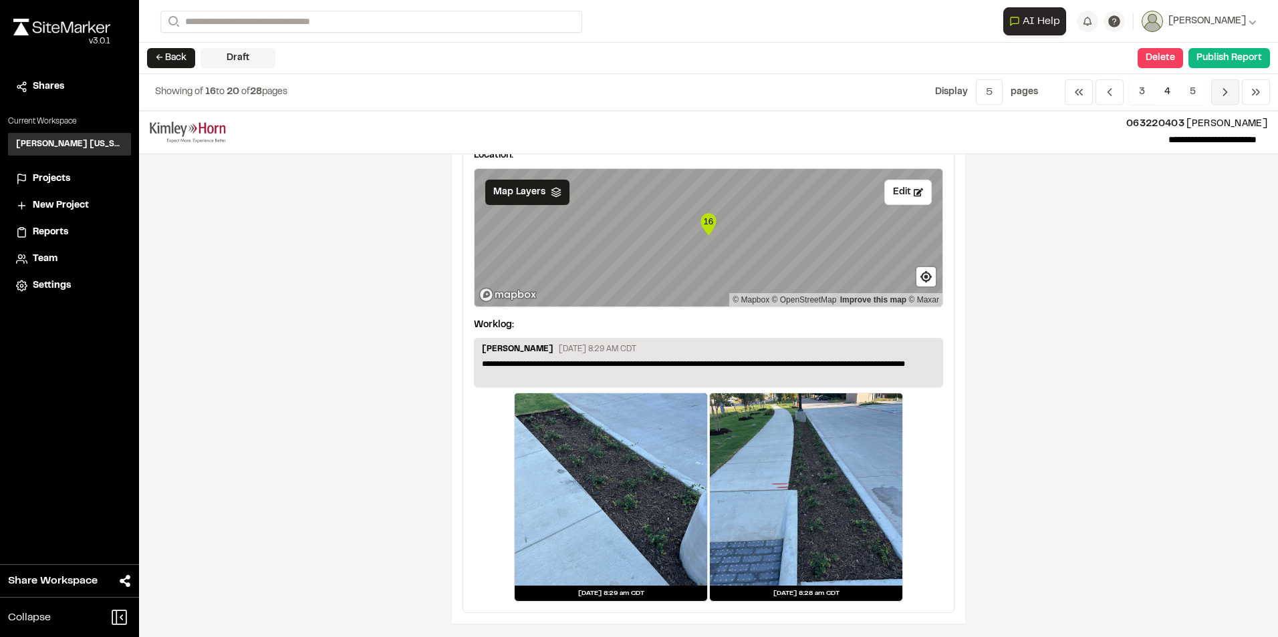
click at [1228, 96] on icon "Navigation" at bounding box center [1224, 92] width 13 height 13
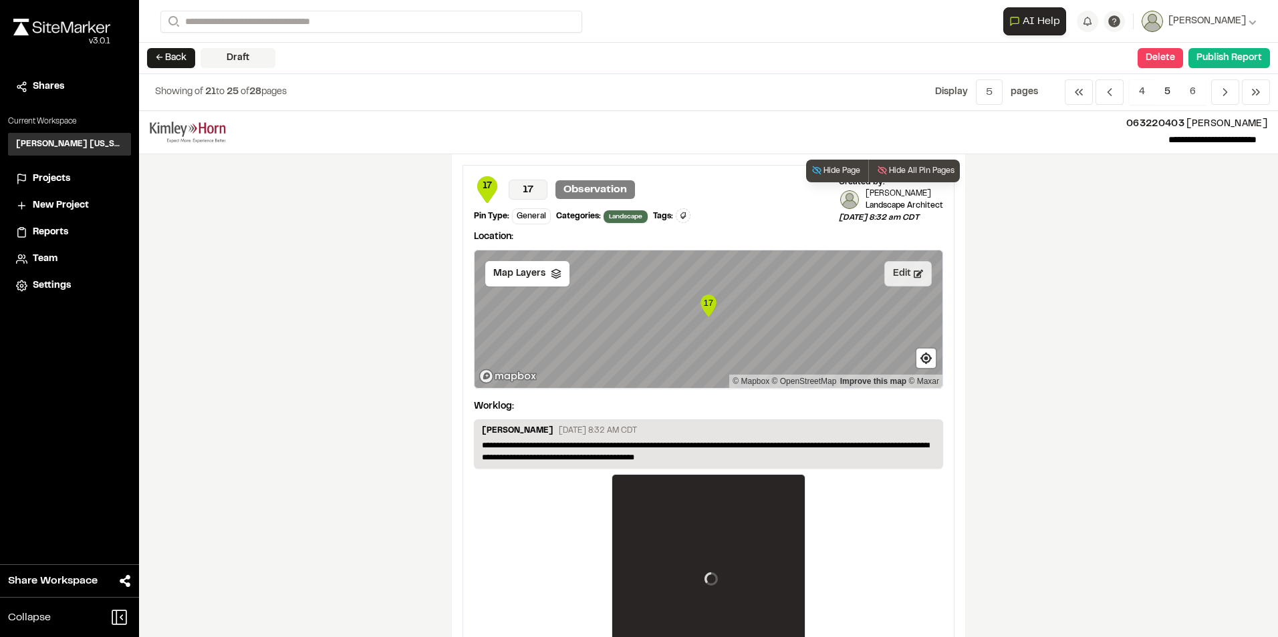
click at [901, 273] on button "Edit" at bounding box center [907, 273] width 47 height 25
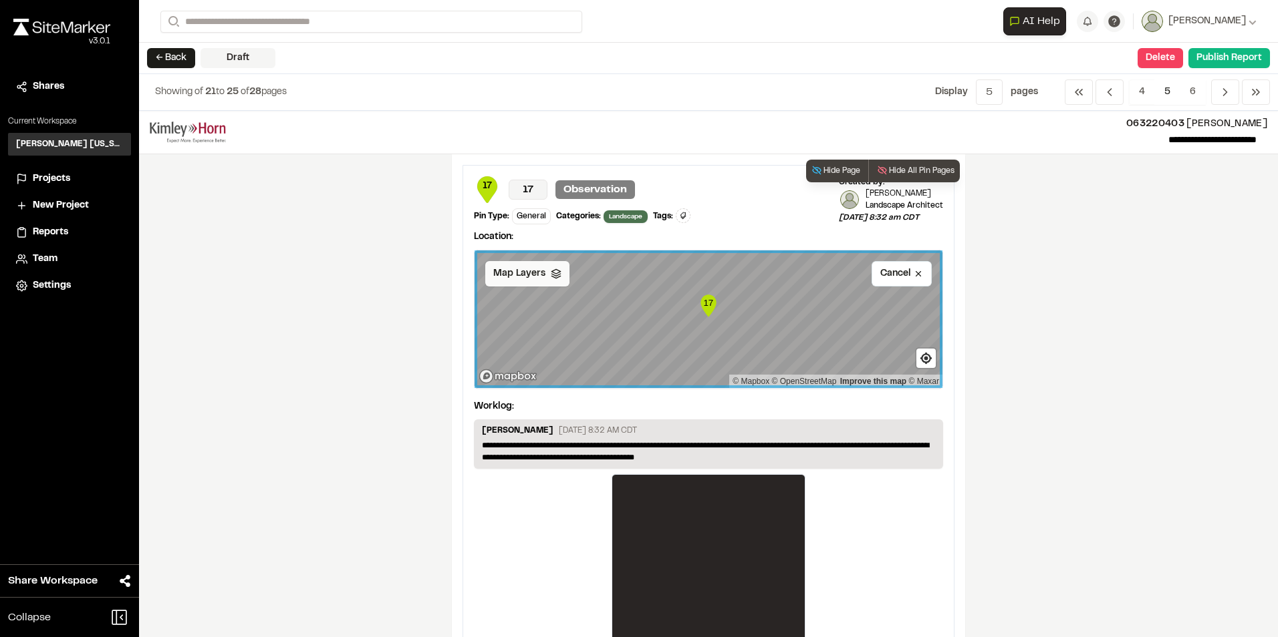
click at [543, 272] on div "Map Layers" at bounding box center [527, 273] width 84 height 25
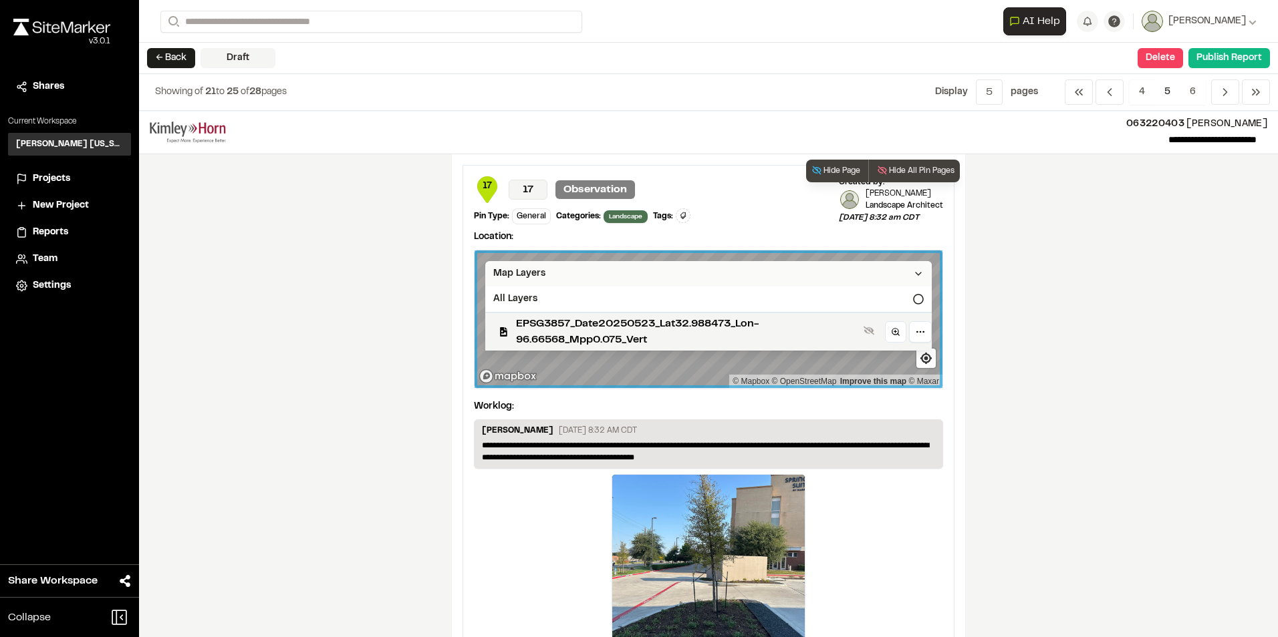
click at [531, 275] on span "Map Layers" at bounding box center [519, 274] width 52 height 15
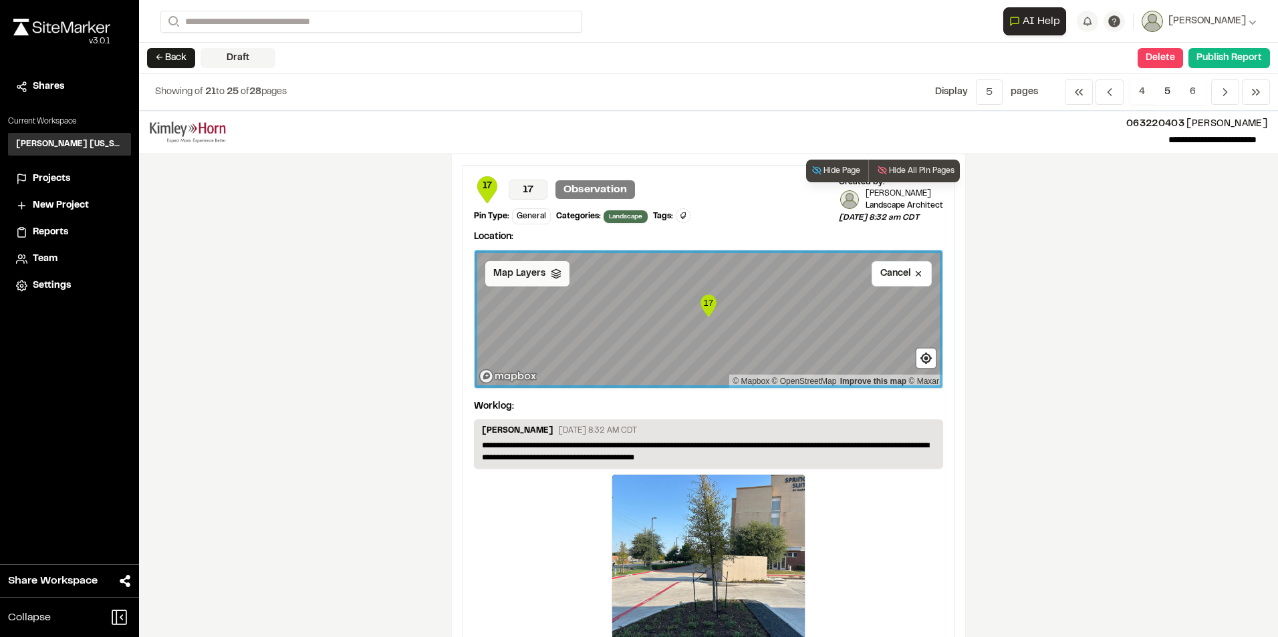
click at [536, 277] on span "Map Layers" at bounding box center [519, 274] width 52 height 15
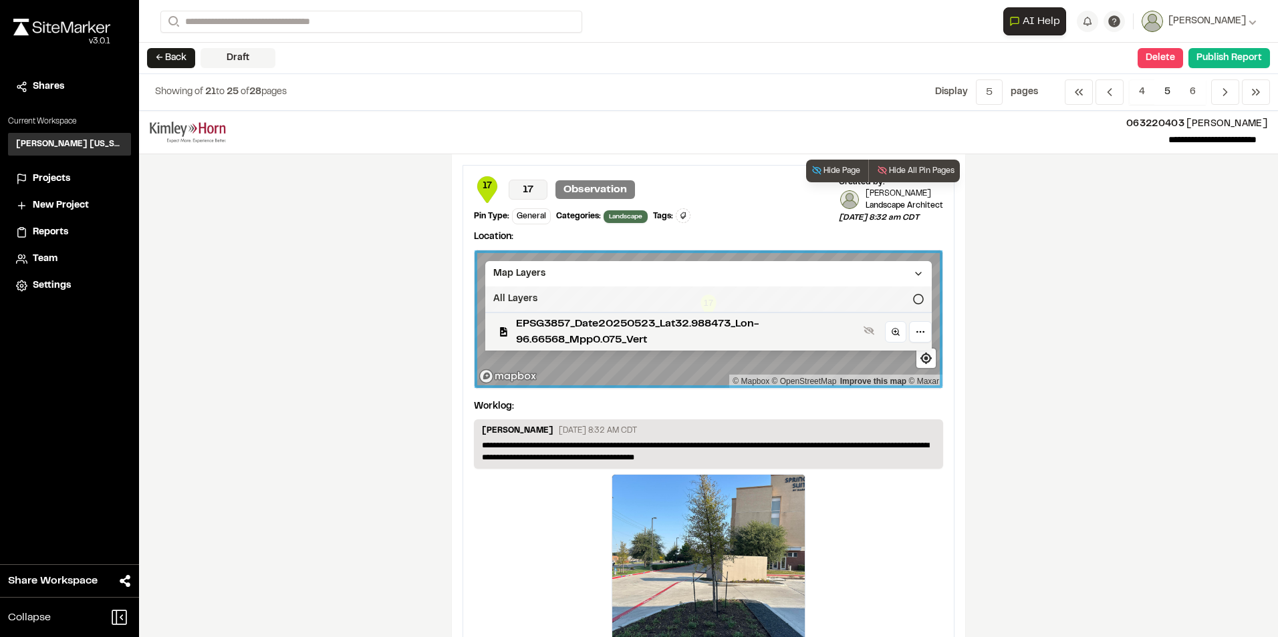
click at [761, 290] on div "All Layers" at bounding box center [708, 299] width 446 height 25
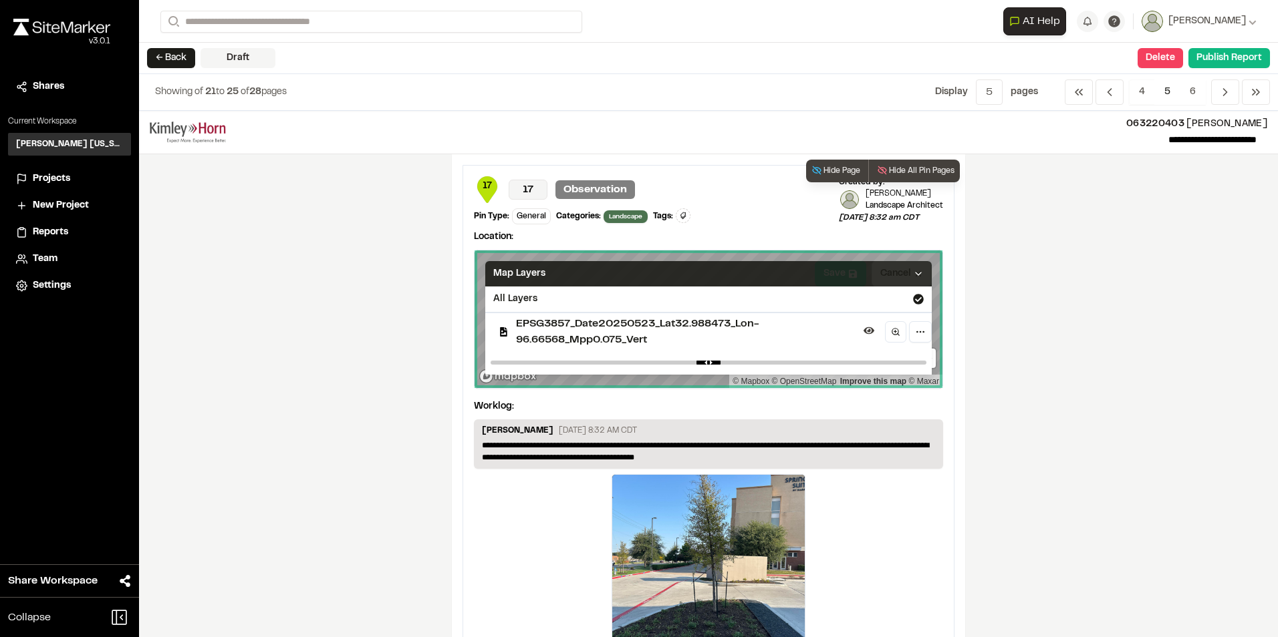
click at [839, 273] on div "Map Layers" at bounding box center [708, 273] width 446 height 25
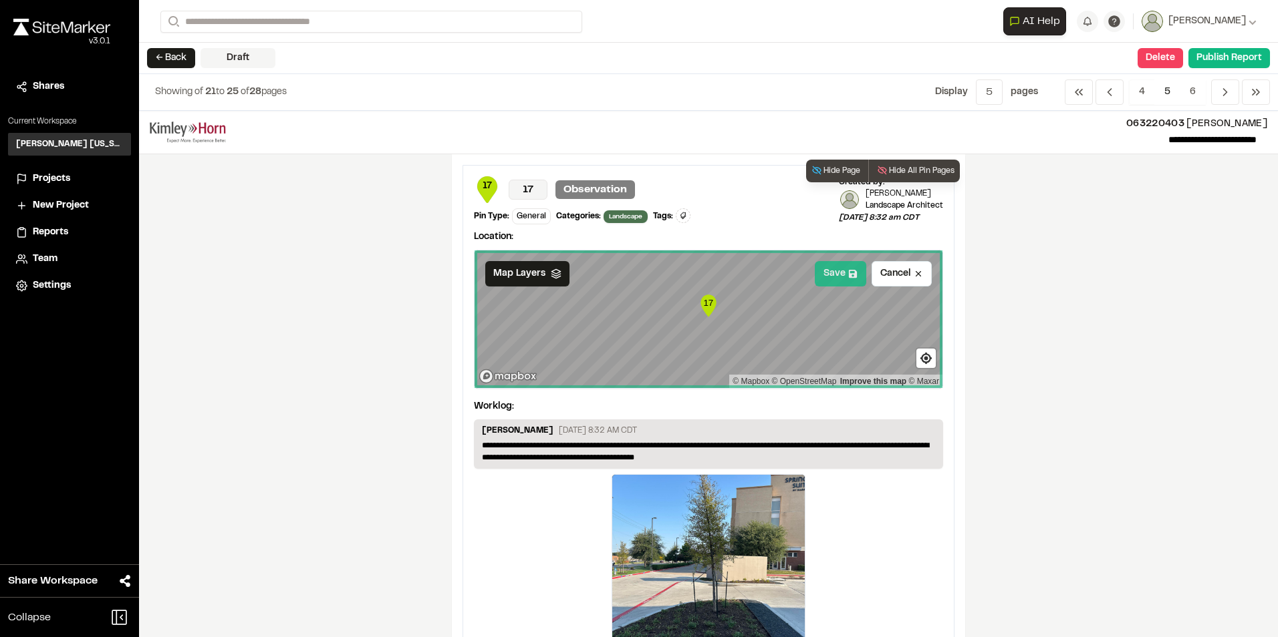
click at [854, 271] on button "Save" at bounding box center [840, 273] width 51 height 25
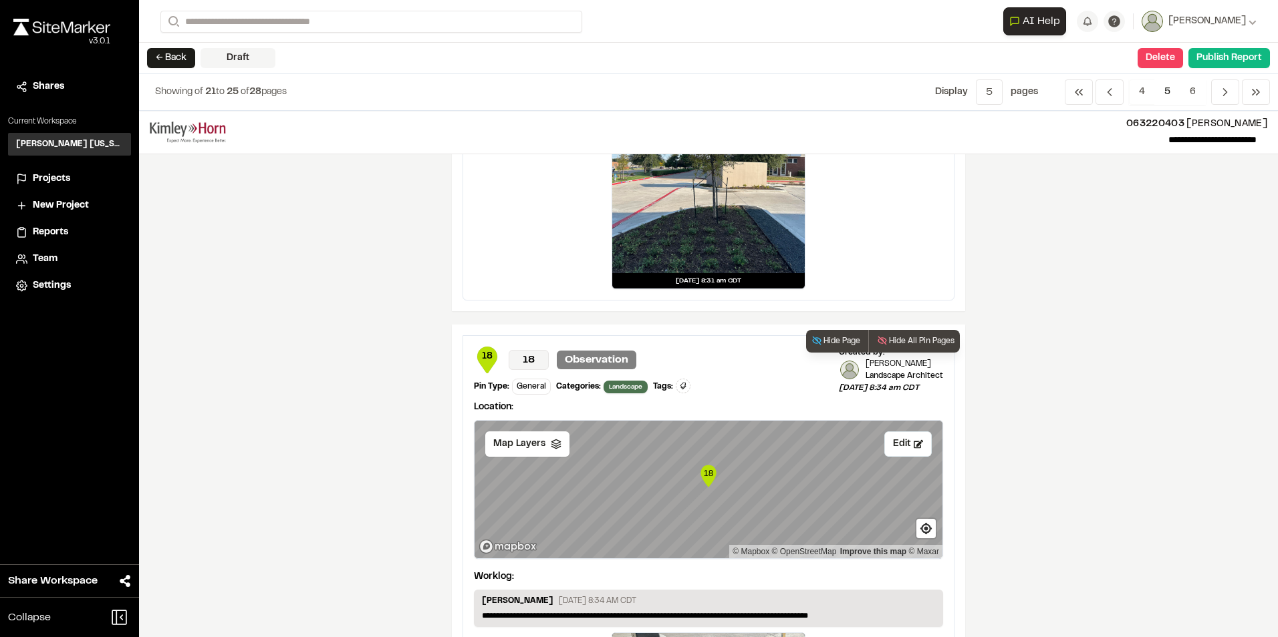
scroll to position [401, 0]
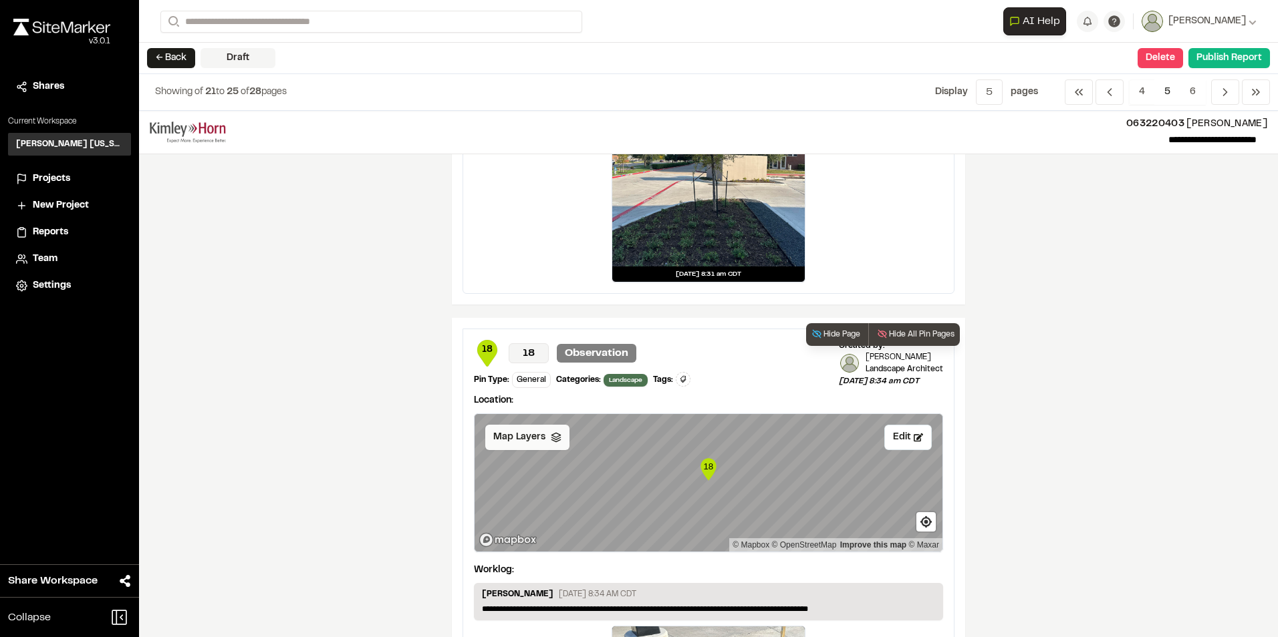
click at [520, 440] on span "Map Layers" at bounding box center [519, 437] width 52 height 15
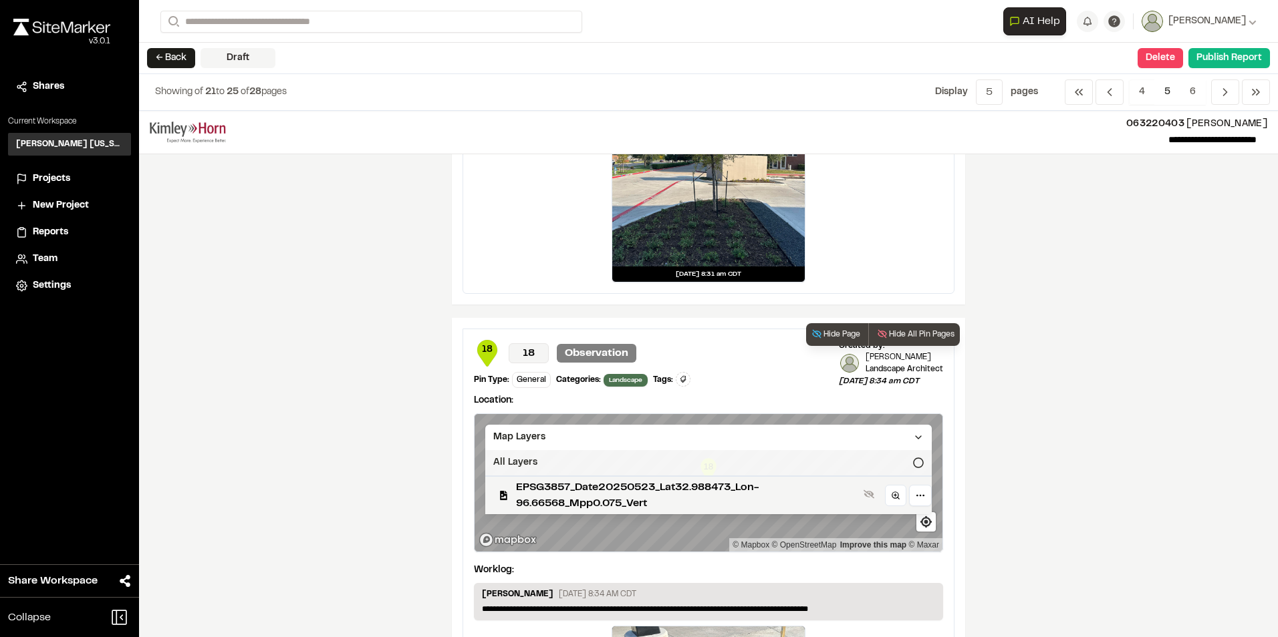
click at [735, 460] on div "All Layers" at bounding box center [708, 462] width 446 height 25
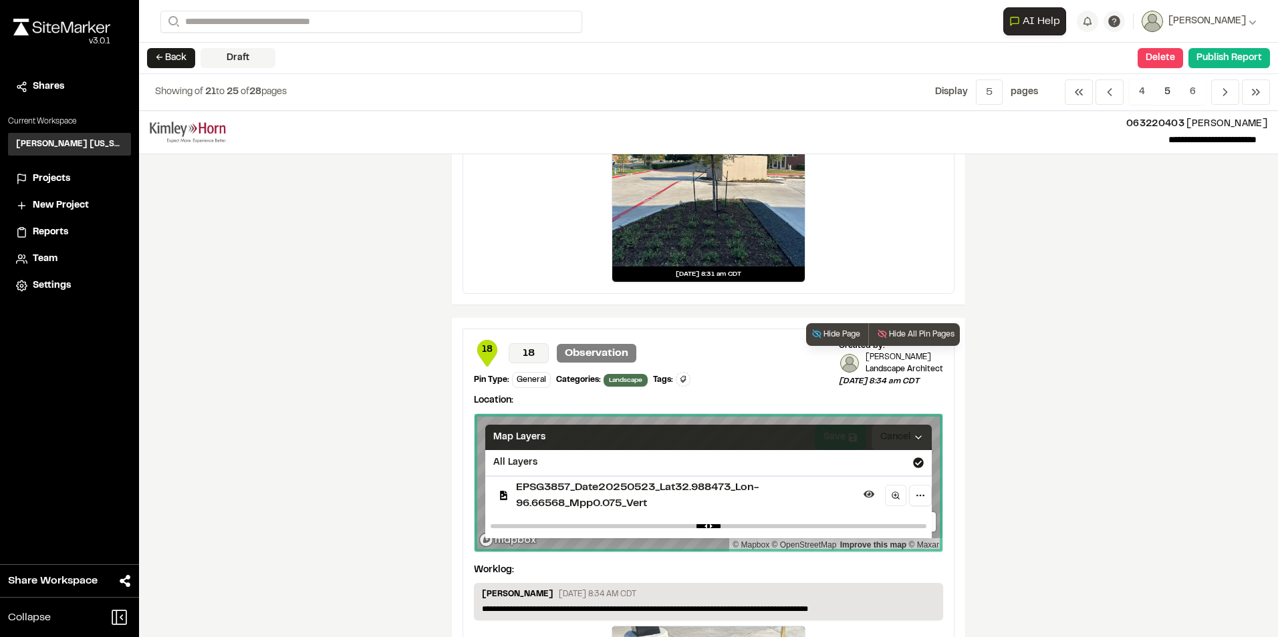
click at [823, 444] on div "Map Layers" at bounding box center [708, 437] width 446 height 25
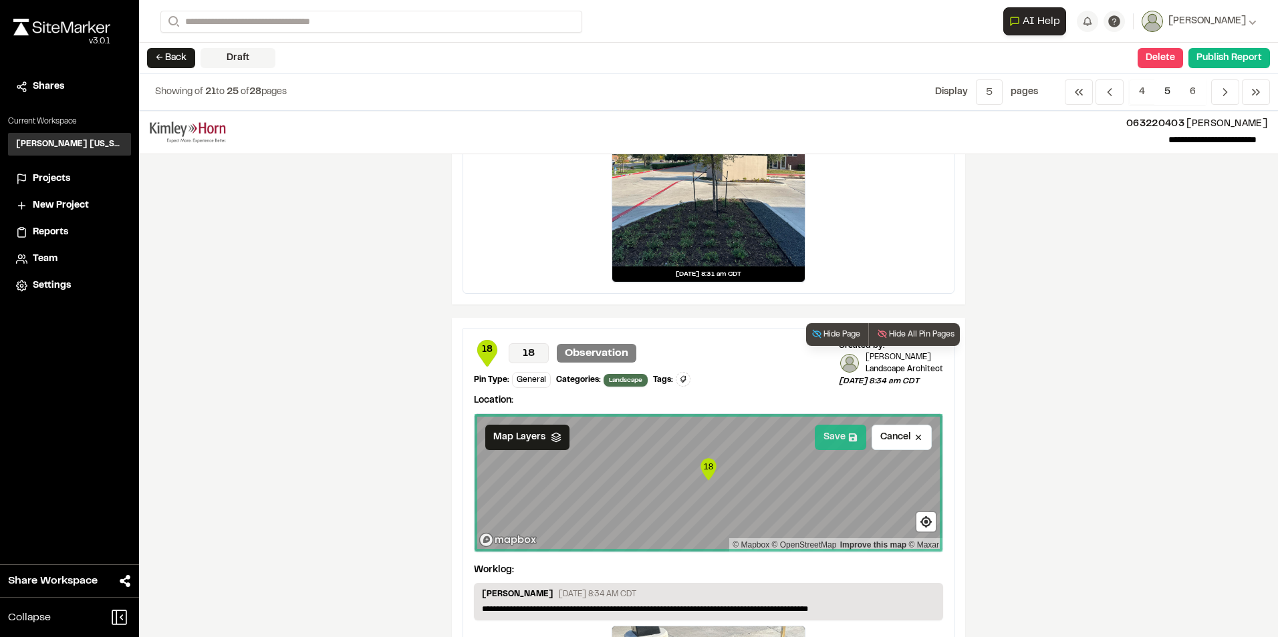
click at [835, 434] on button "Save" at bounding box center [840, 437] width 51 height 25
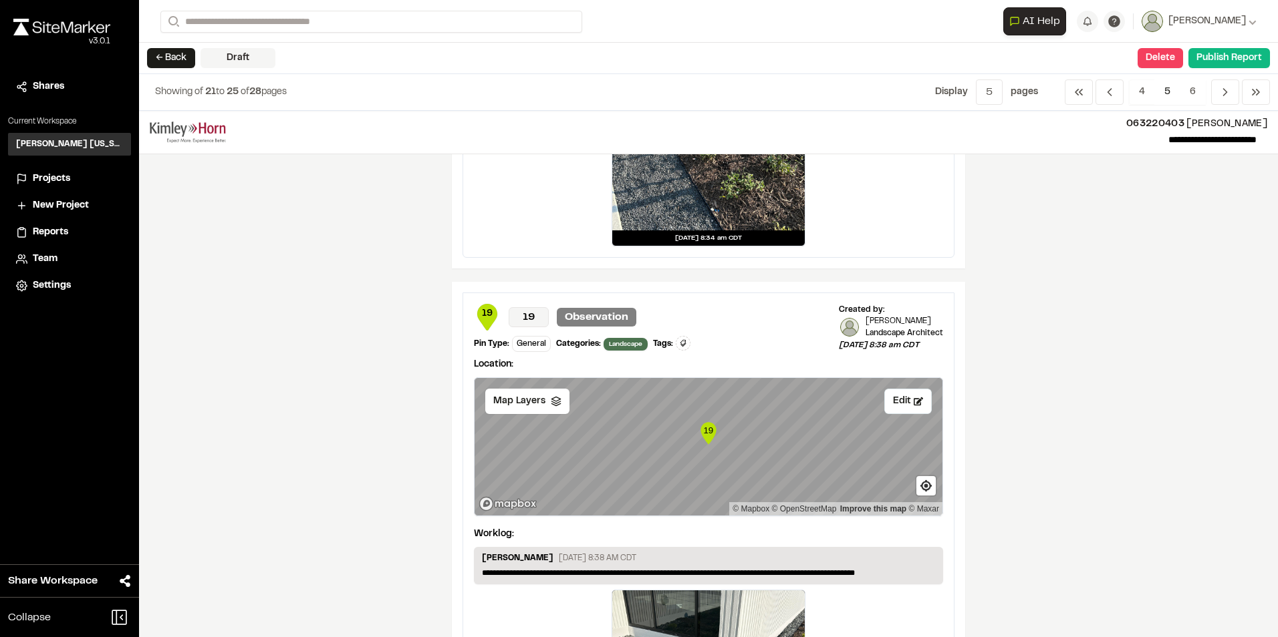
scroll to position [1002, 0]
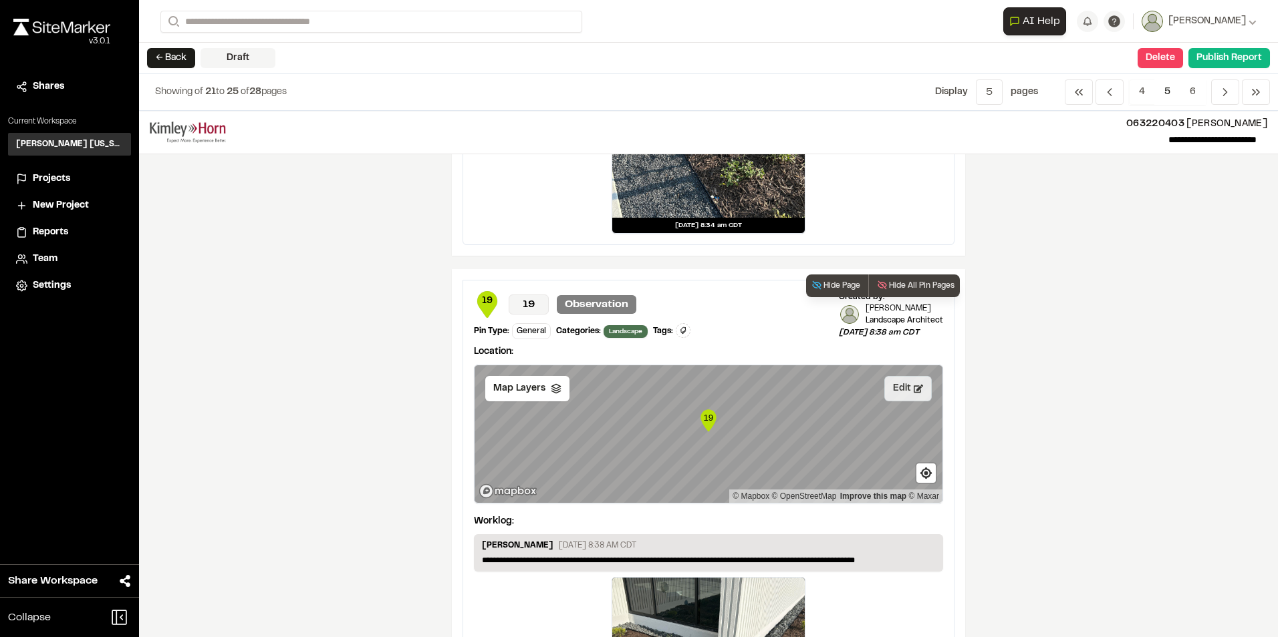
click at [893, 388] on button "Edit" at bounding box center [907, 388] width 47 height 25
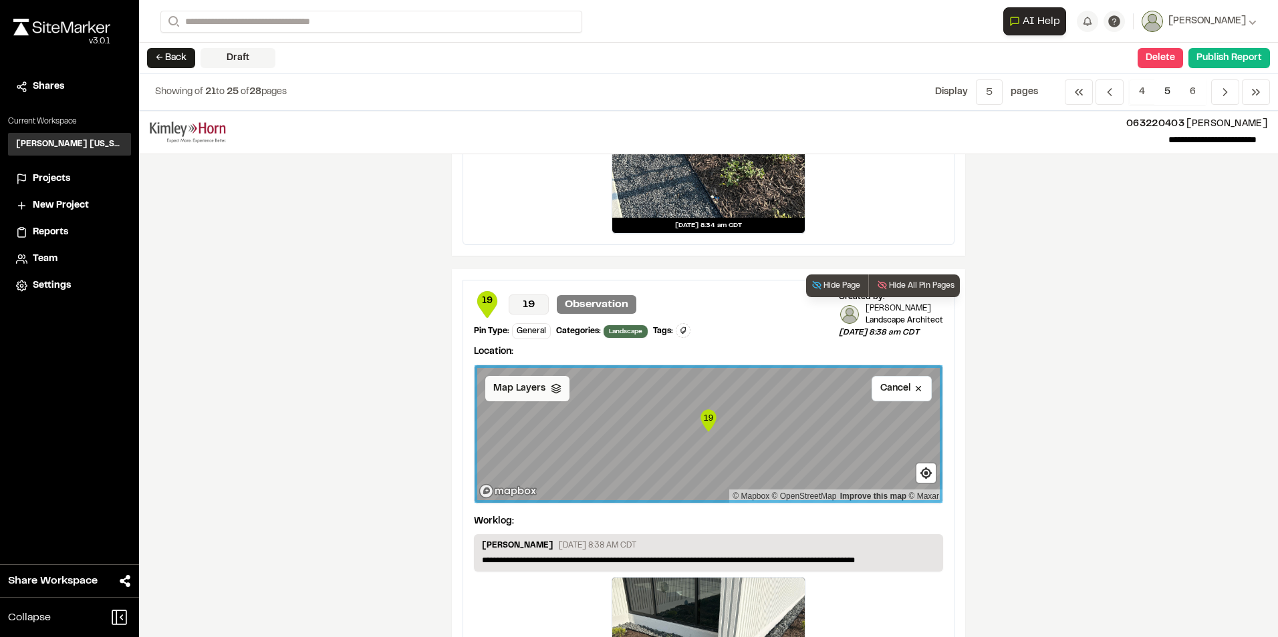
click at [545, 395] on div "Map Layers" at bounding box center [527, 388] width 84 height 25
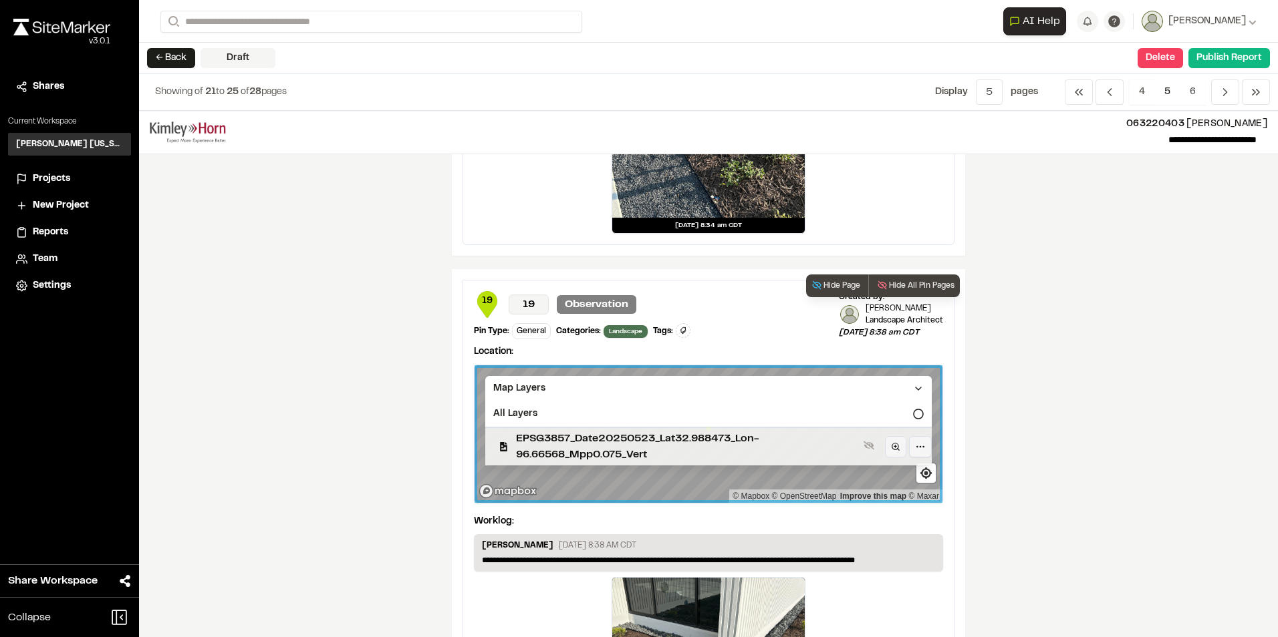
click at [541, 439] on span "EPSG3857_Date20250523_Lat32.988473_Lon-96.66568_Mpp0.075_Vert" at bounding box center [687, 447] width 342 height 32
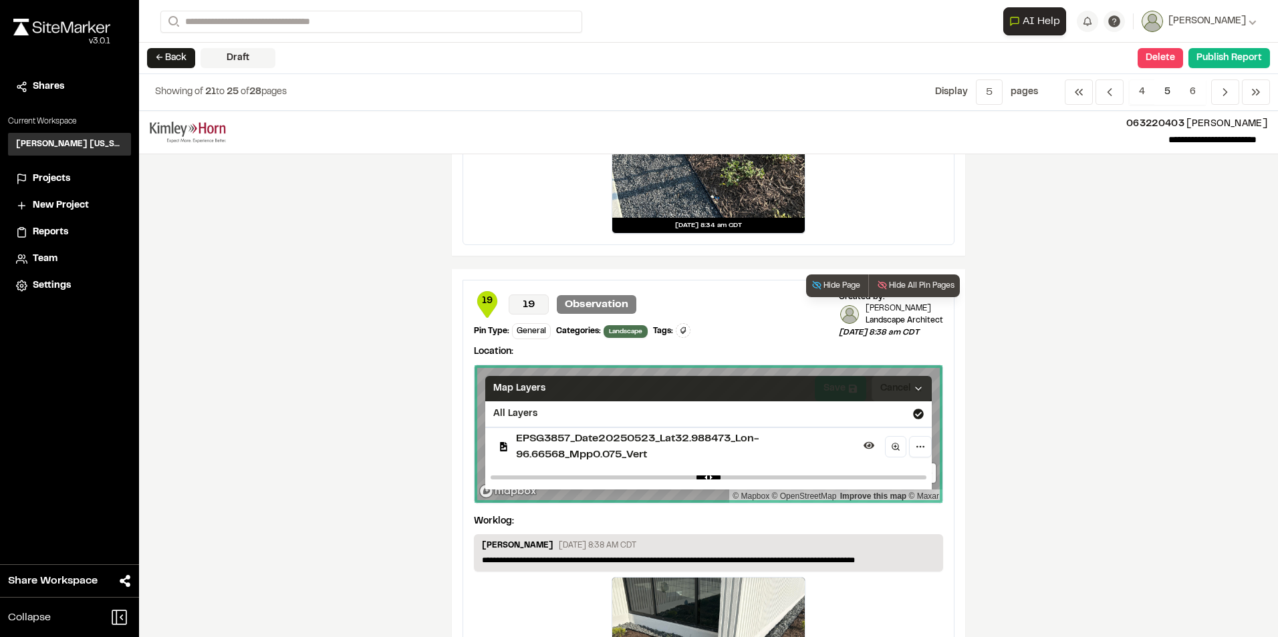
click at [833, 384] on div "Map Layers" at bounding box center [708, 388] width 446 height 25
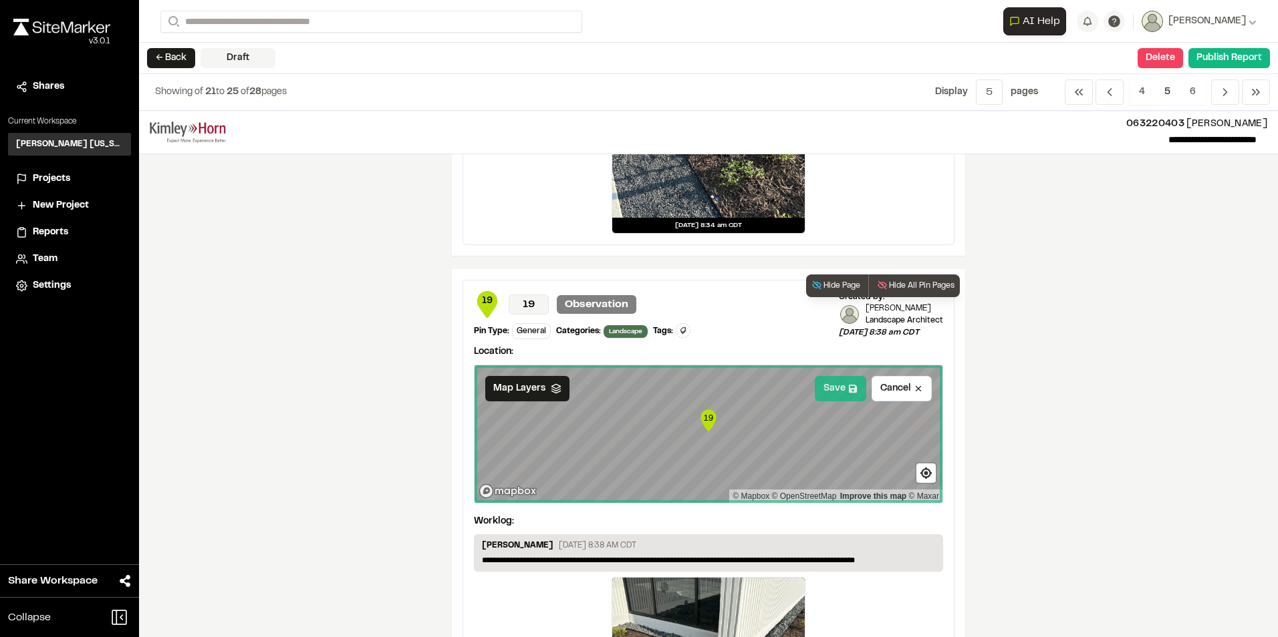
click at [841, 384] on button "Save" at bounding box center [840, 388] width 51 height 25
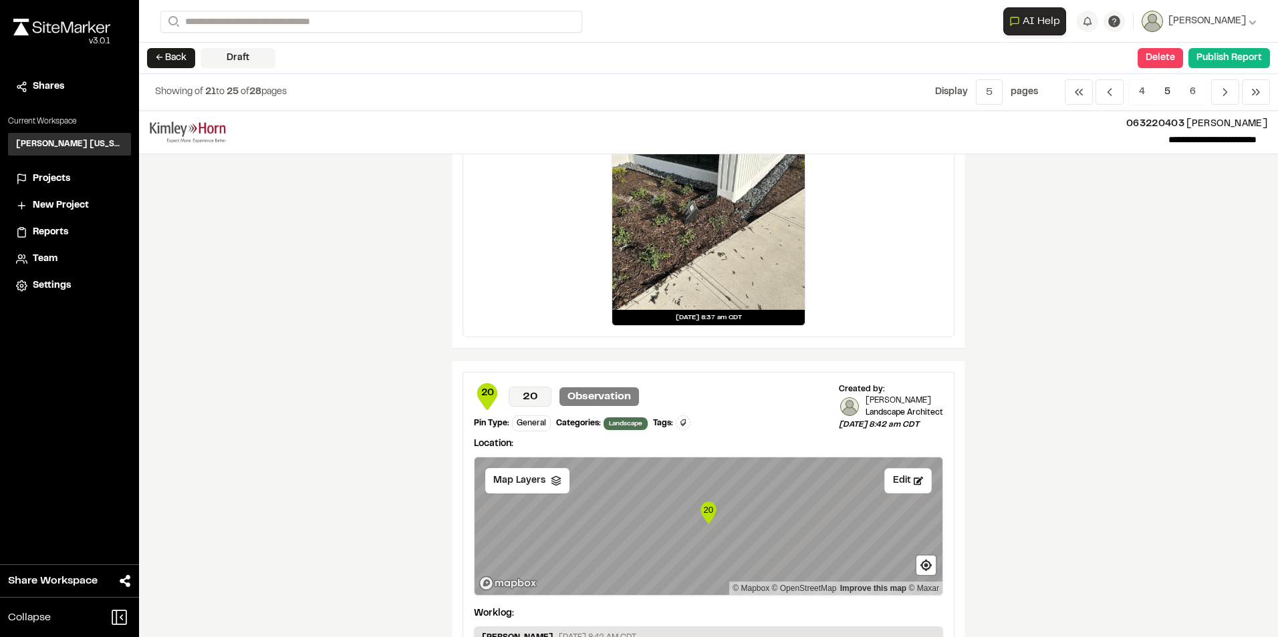
scroll to position [1470, 0]
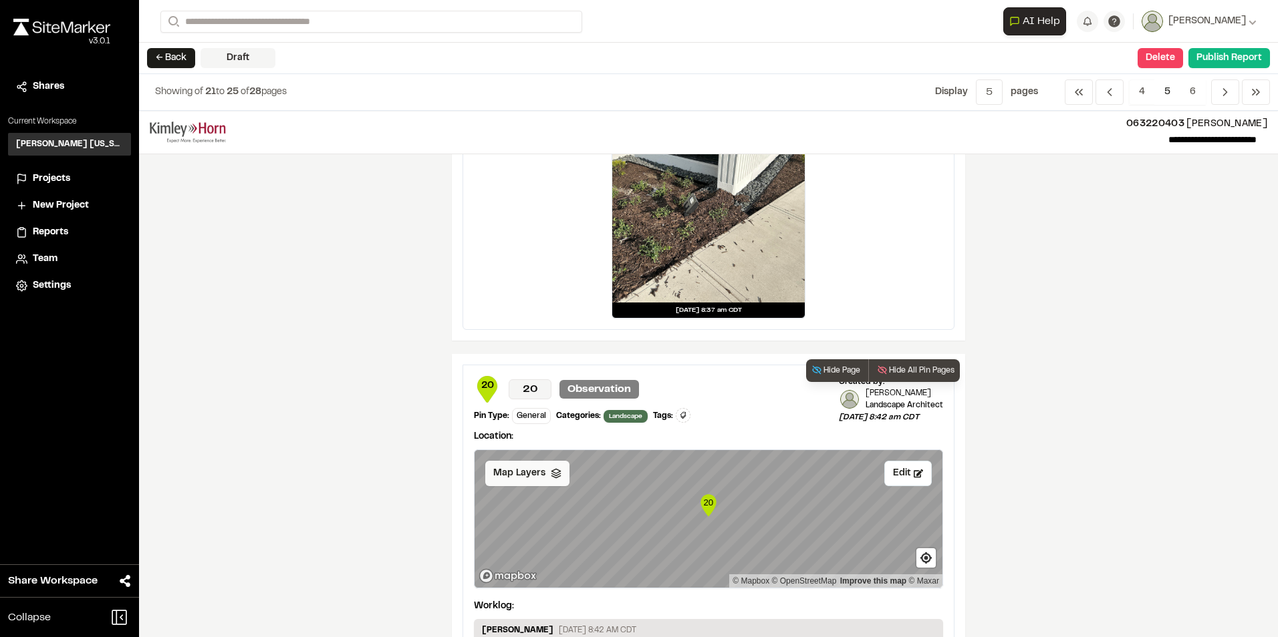
click at [534, 478] on span "Map Layers" at bounding box center [519, 473] width 52 height 15
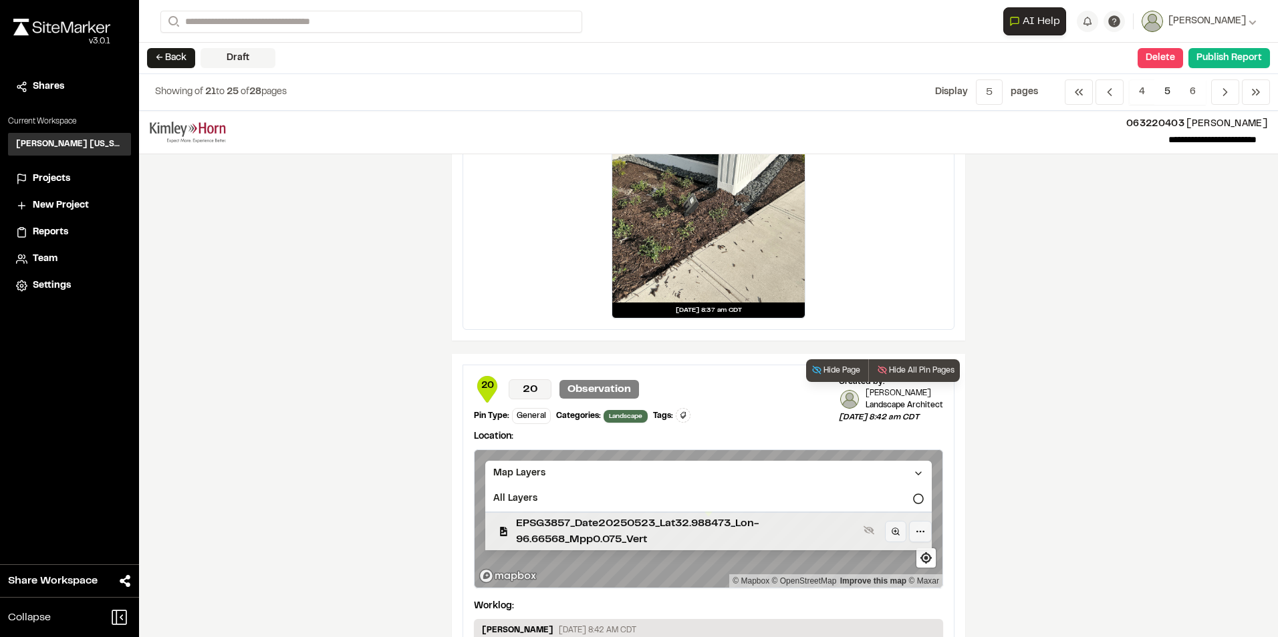
click at [541, 523] on span "EPSG3857_Date20250523_Lat32.988473_Lon-96.66568_Mpp0.075_Vert" at bounding box center [687, 532] width 342 height 32
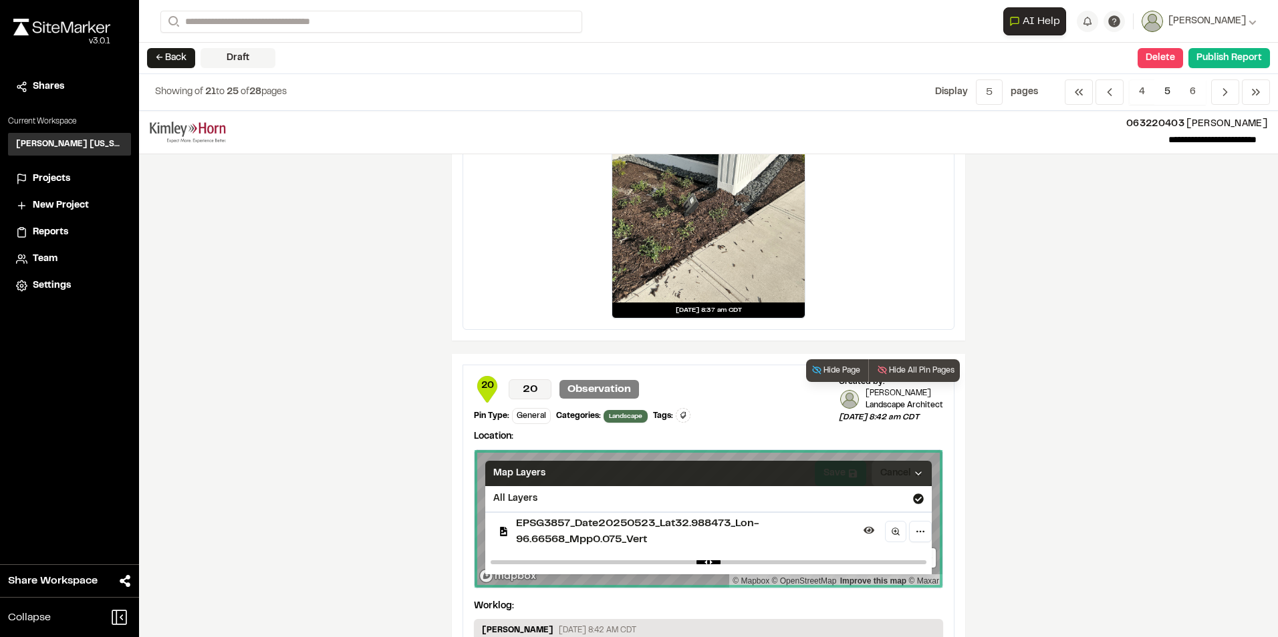
click at [873, 464] on div "Map Layers" at bounding box center [708, 473] width 446 height 25
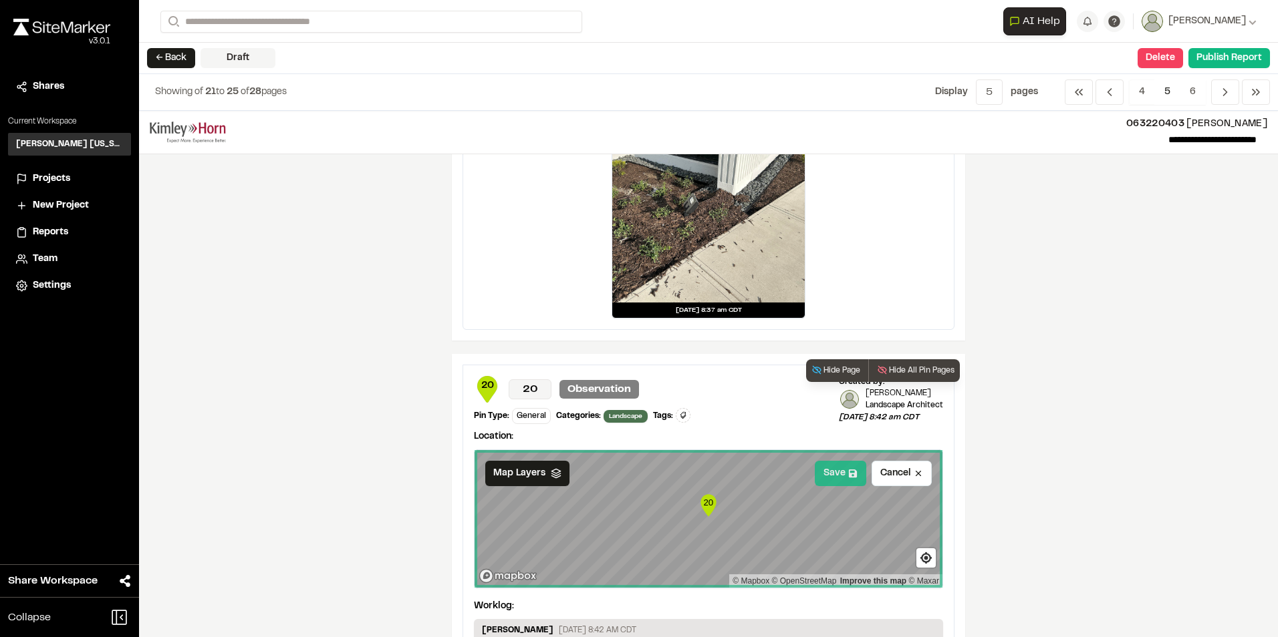
click at [852, 474] on icon at bounding box center [852, 473] width 9 height 9
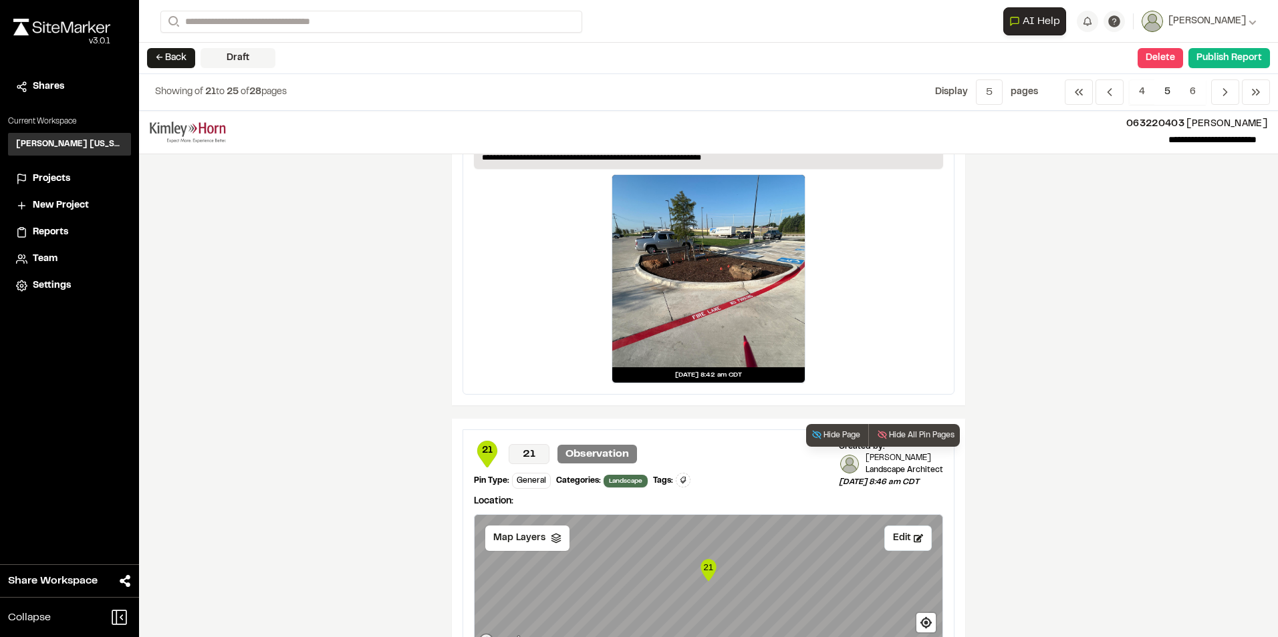
scroll to position [2138, 0]
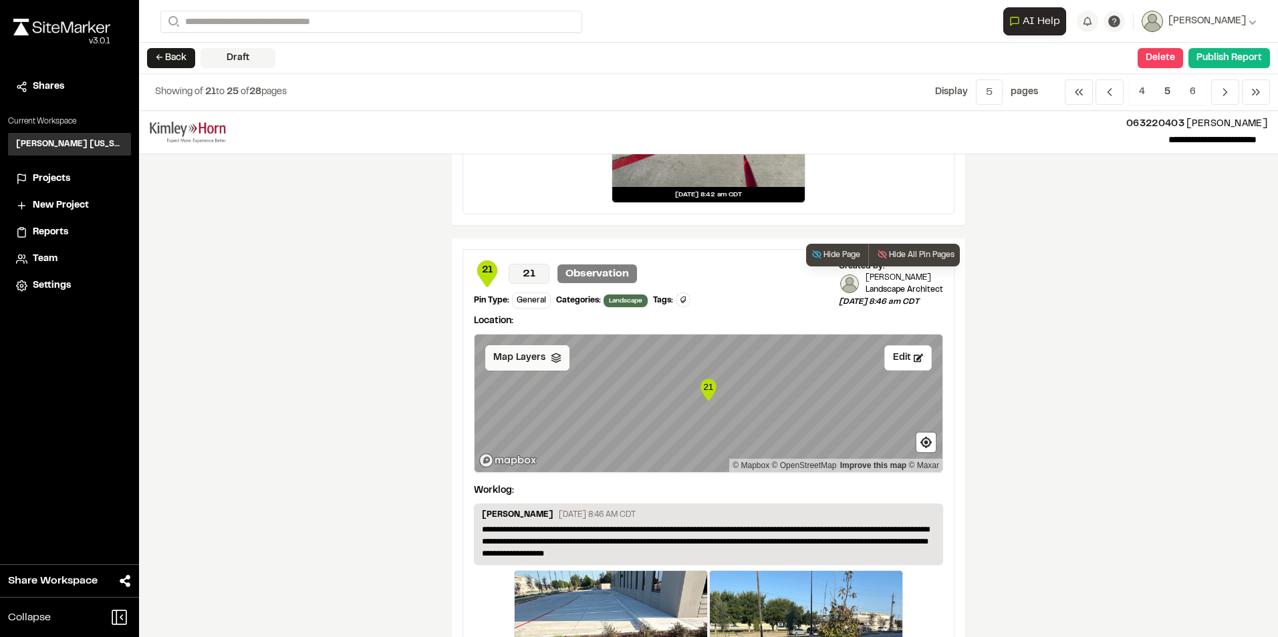
click at [520, 368] on div "Map Layers" at bounding box center [527, 357] width 84 height 25
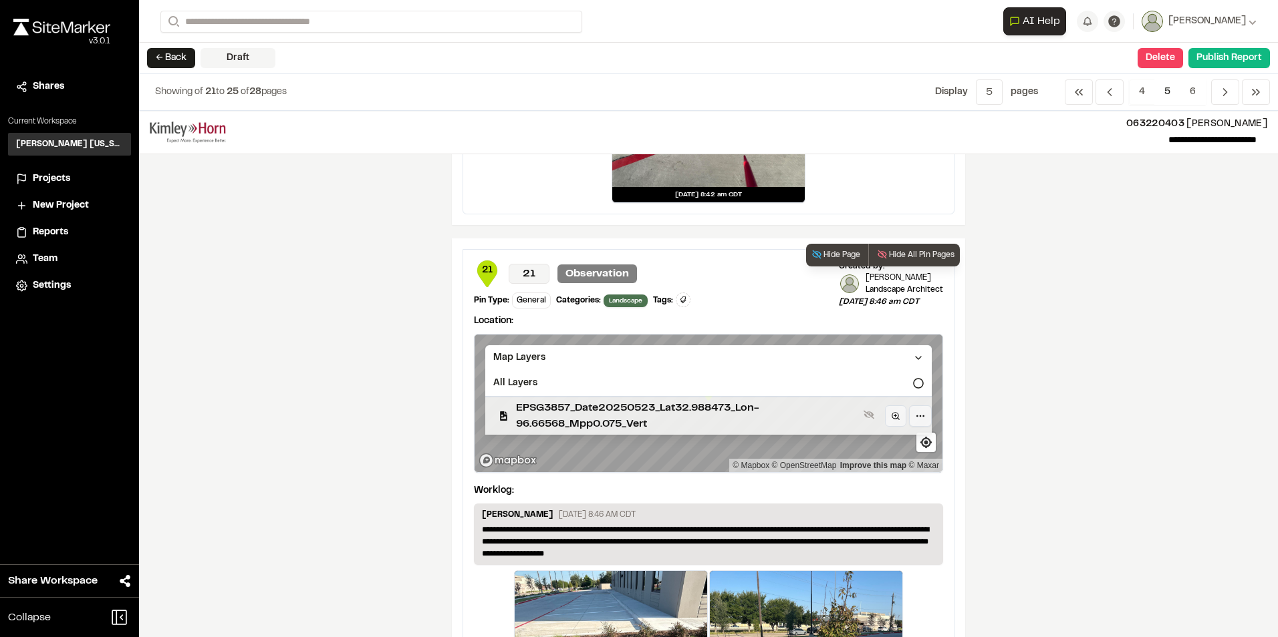
click at [531, 413] on span "EPSG3857_Date20250523_Lat32.988473_Lon-96.66568_Mpp0.075_Vert" at bounding box center [687, 416] width 342 height 32
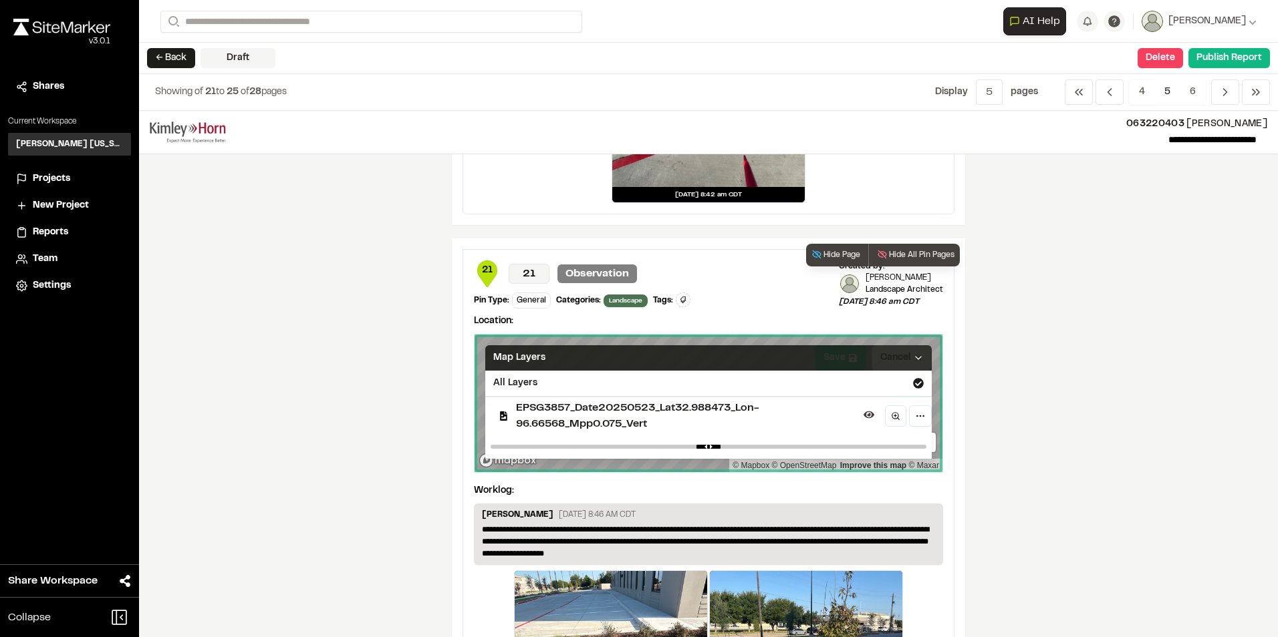
click at [753, 366] on div "Map Layers" at bounding box center [708, 357] width 446 height 25
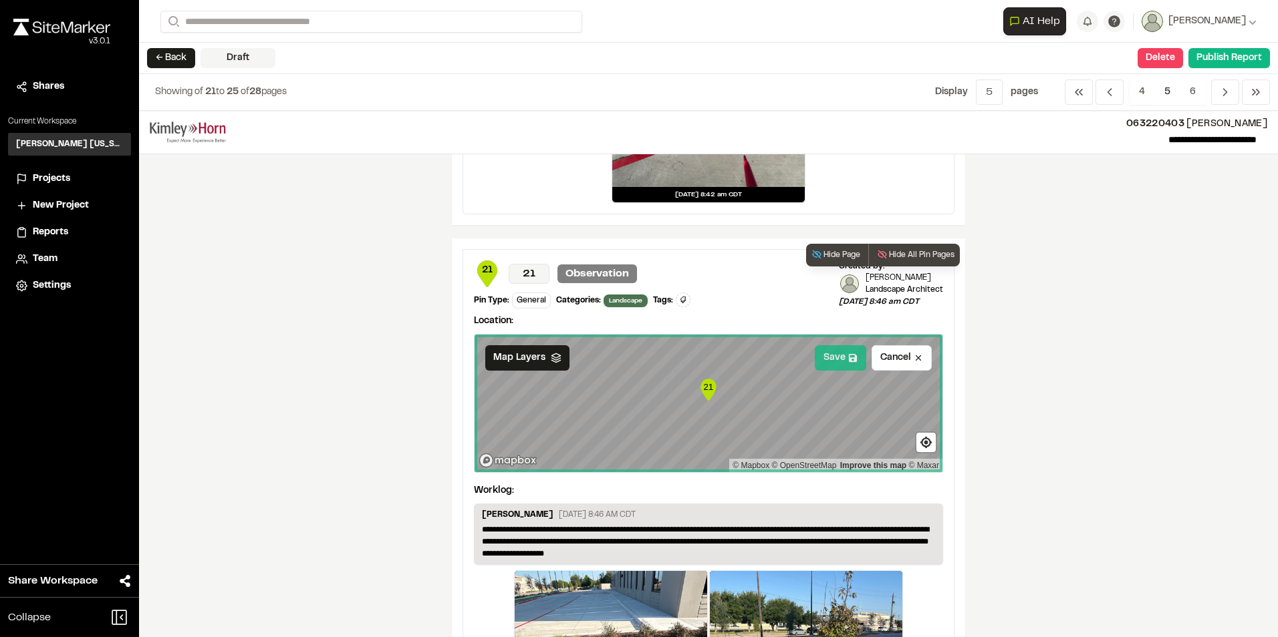
click at [849, 358] on icon at bounding box center [853, 358] width 8 height 8
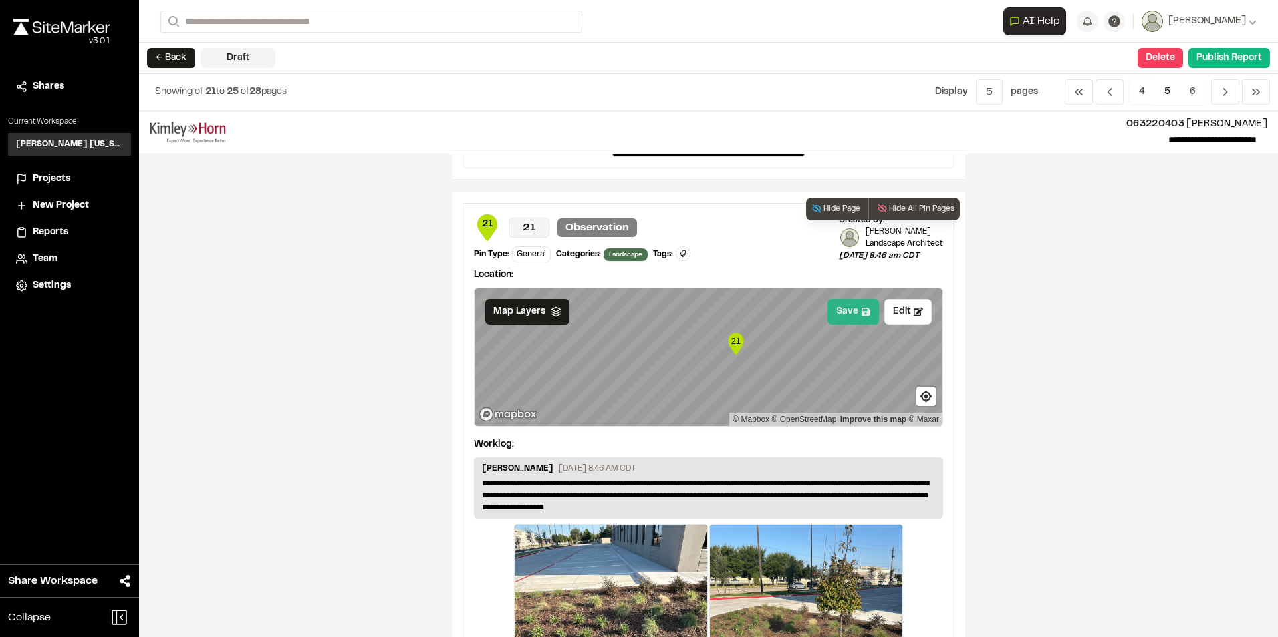
scroll to position [2205, 0]
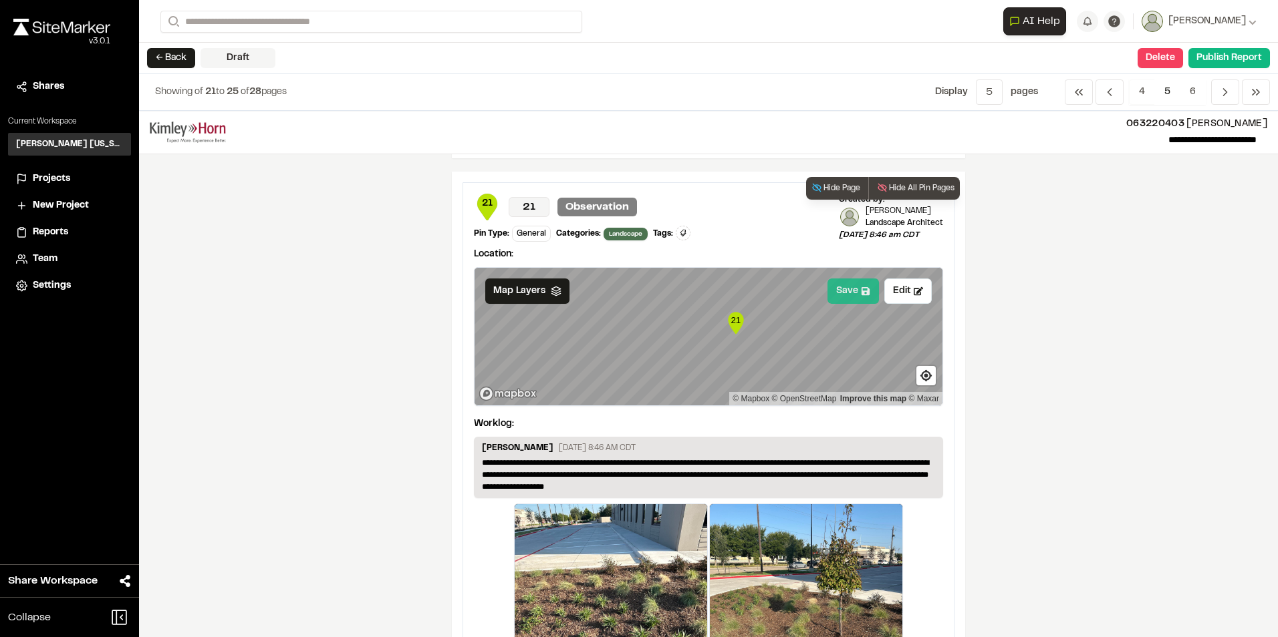
click at [748, 255] on p "Location:" at bounding box center [708, 254] width 469 height 15
click at [897, 289] on button "Edit" at bounding box center [907, 291] width 47 height 25
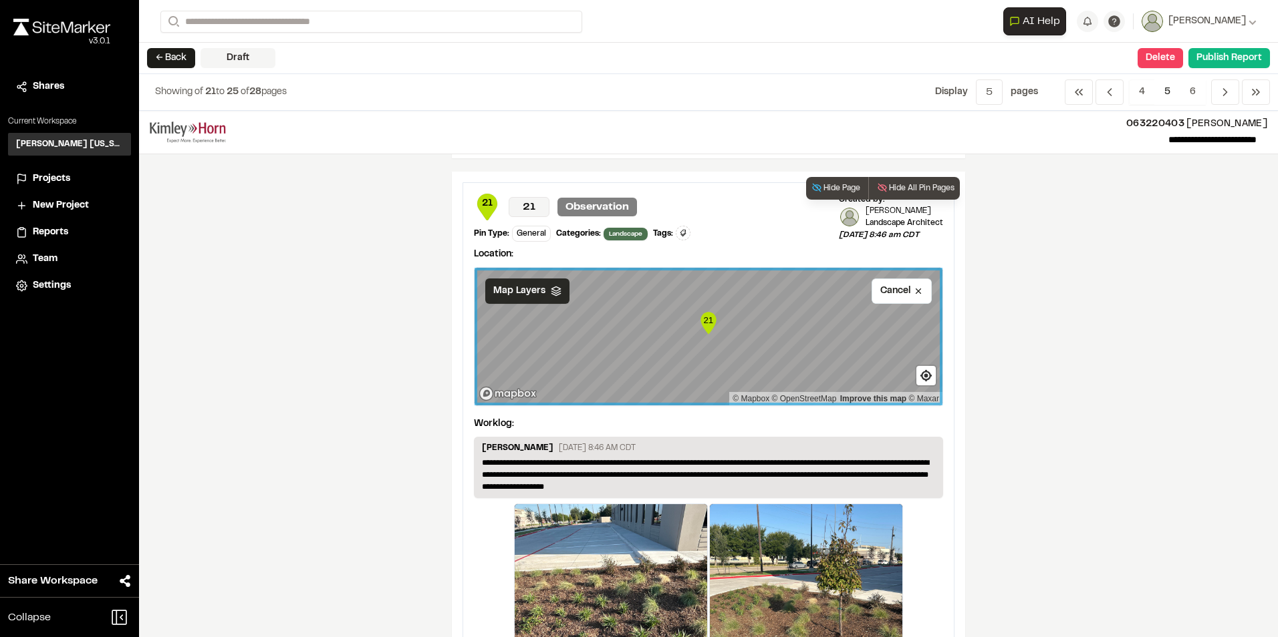
click at [516, 297] on span "Map Layers" at bounding box center [519, 291] width 52 height 15
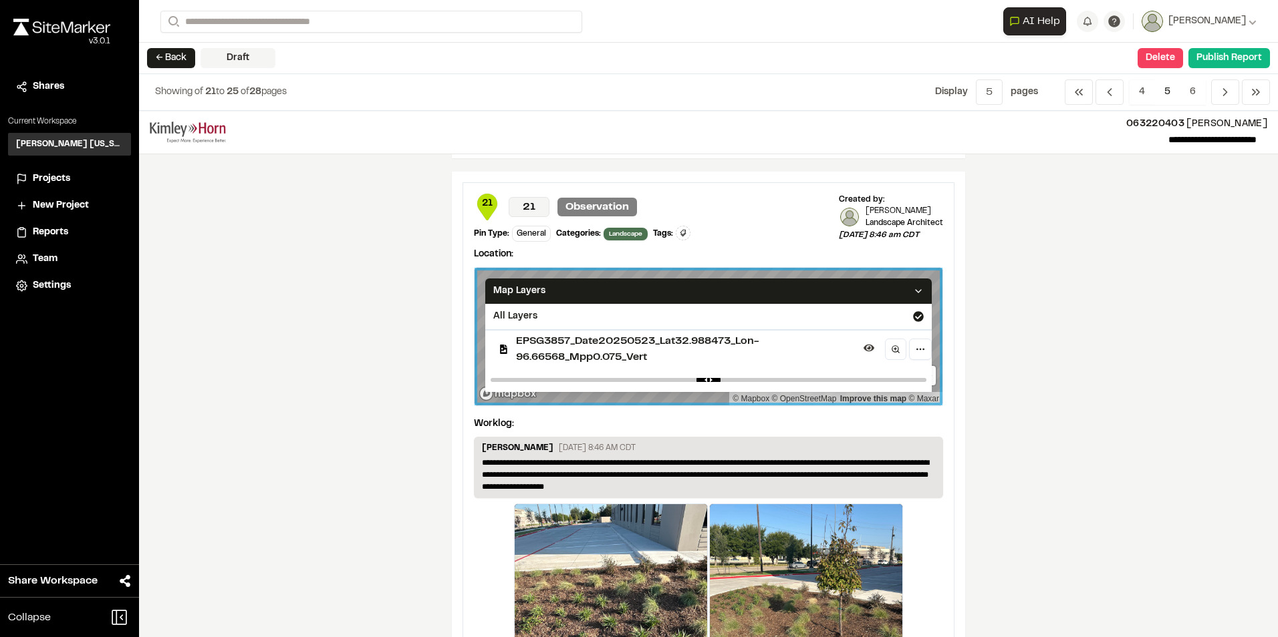
click at [1141, 313] on div "**********" at bounding box center [708, 374] width 1139 height 527
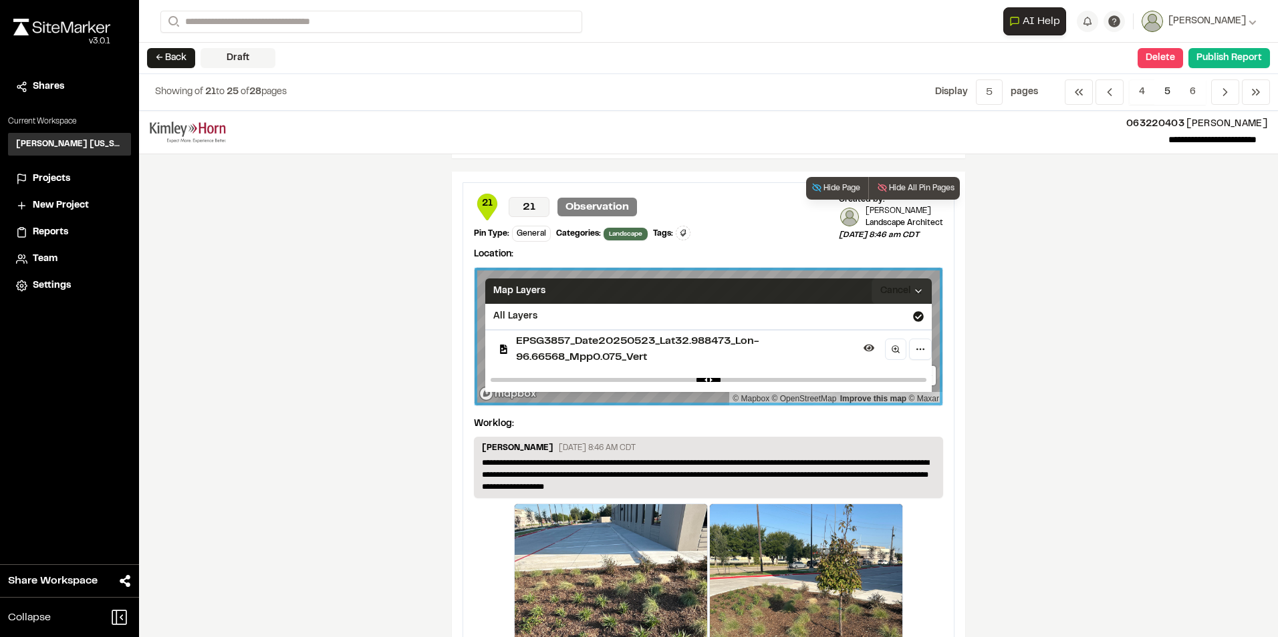
click at [813, 293] on div "Map Layers" at bounding box center [708, 291] width 446 height 25
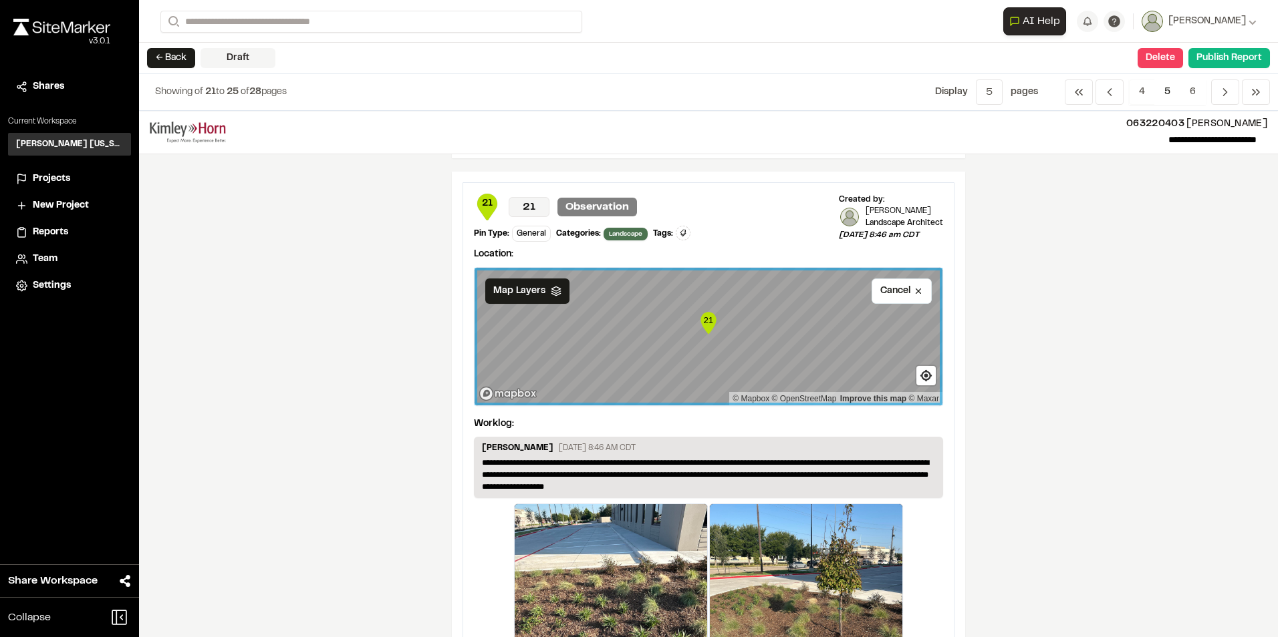
click at [1066, 354] on div "**********" at bounding box center [708, 374] width 1139 height 527
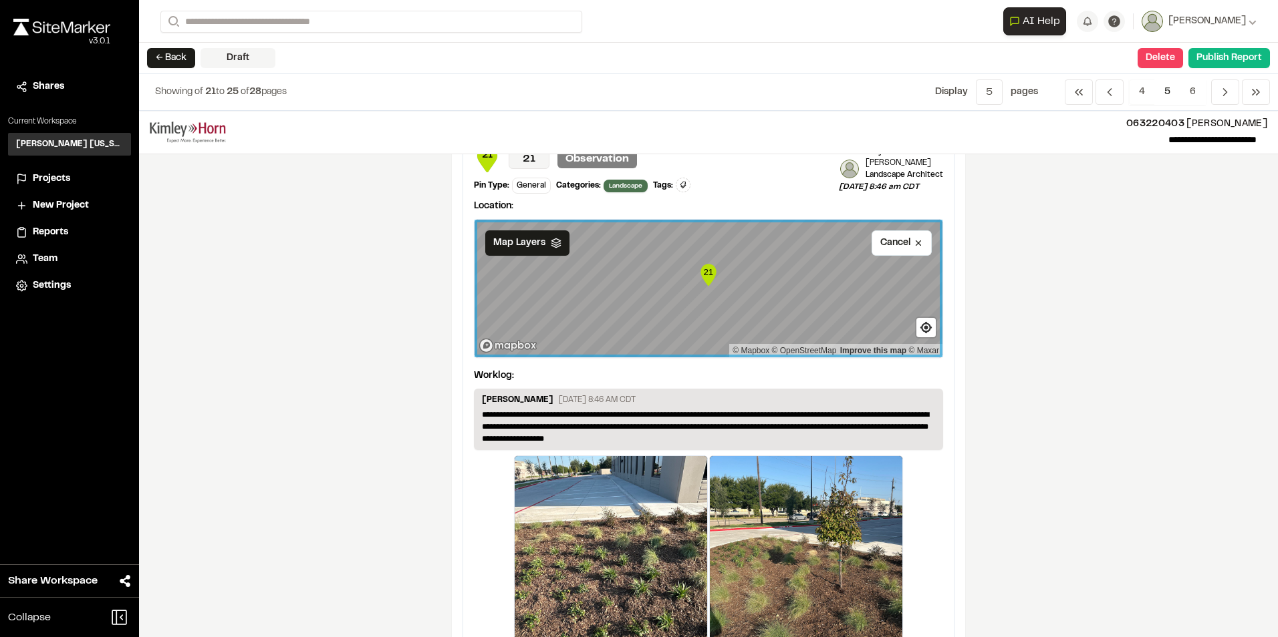
scroll to position [2316, 0]
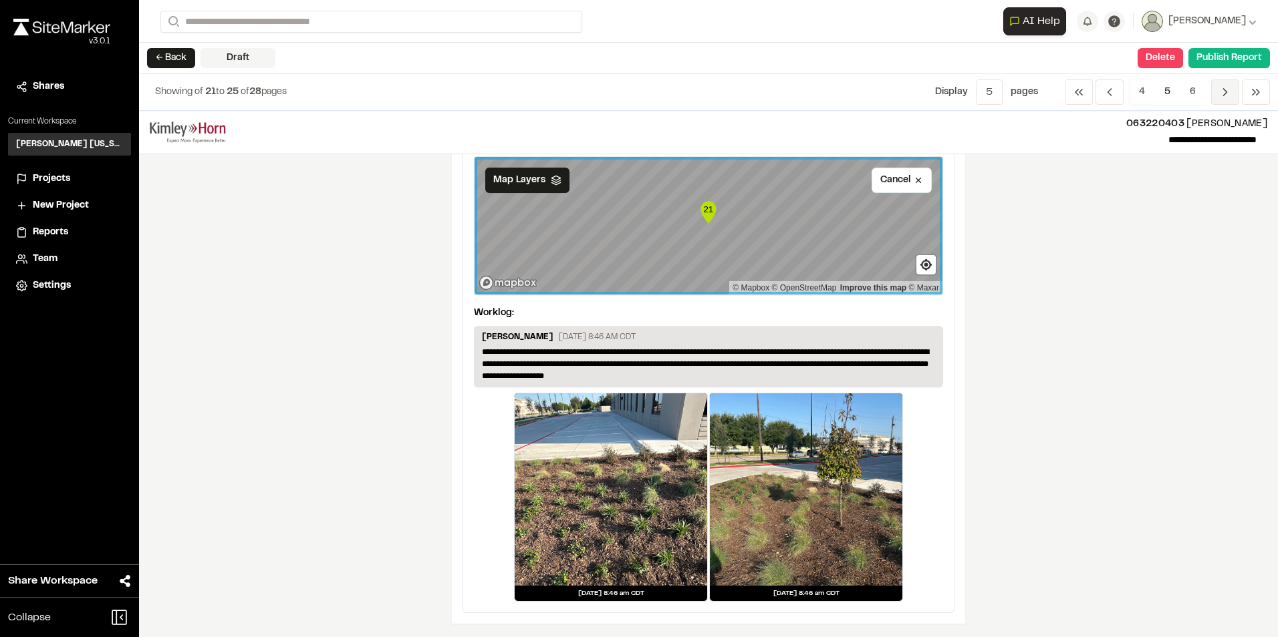
click at [1222, 89] on icon "Navigation" at bounding box center [1224, 92] width 13 height 13
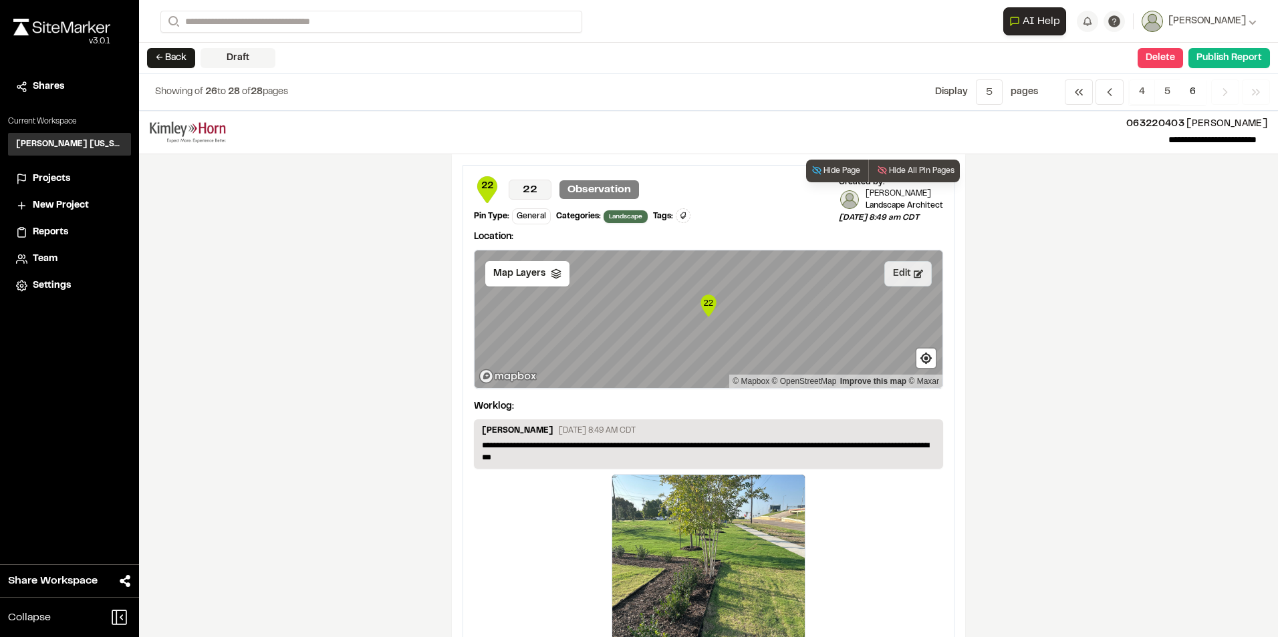
click at [913, 279] on button "Edit" at bounding box center [907, 273] width 47 height 25
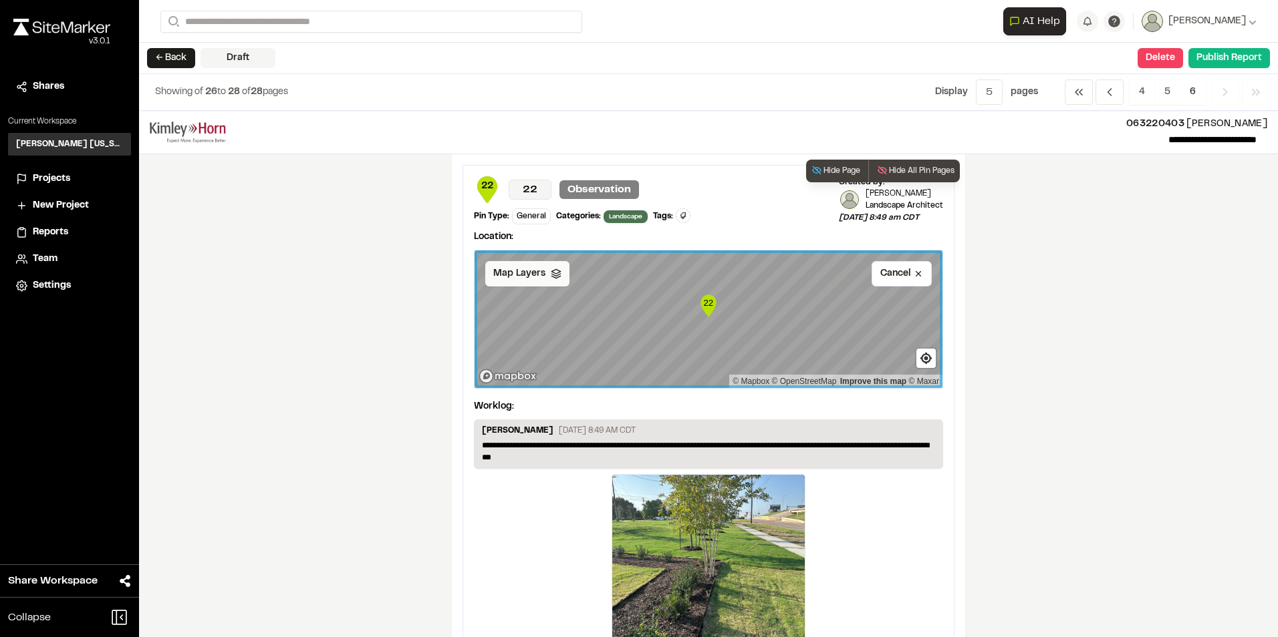
click at [541, 281] on div "Map Layers" at bounding box center [527, 273] width 84 height 25
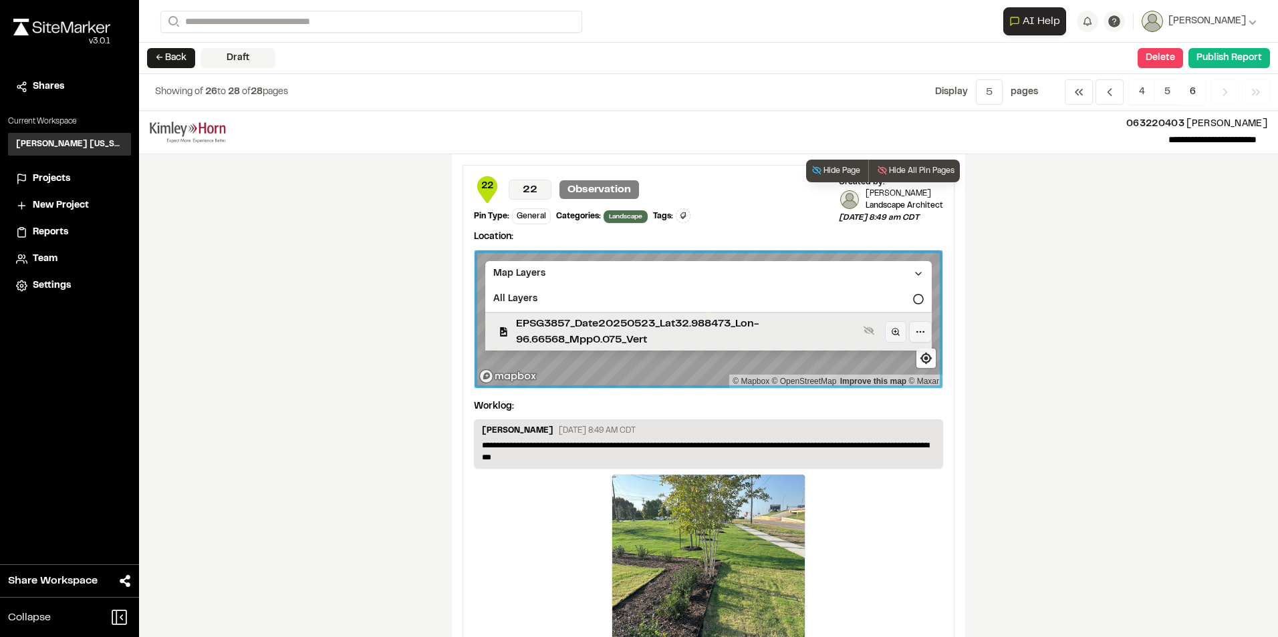
click at [552, 325] on span "EPSG3857_Date20250523_Lat32.988473_Lon-96.66568_Mpp0.075_Vert" at bounding box center [687, 332] width 342 height 32
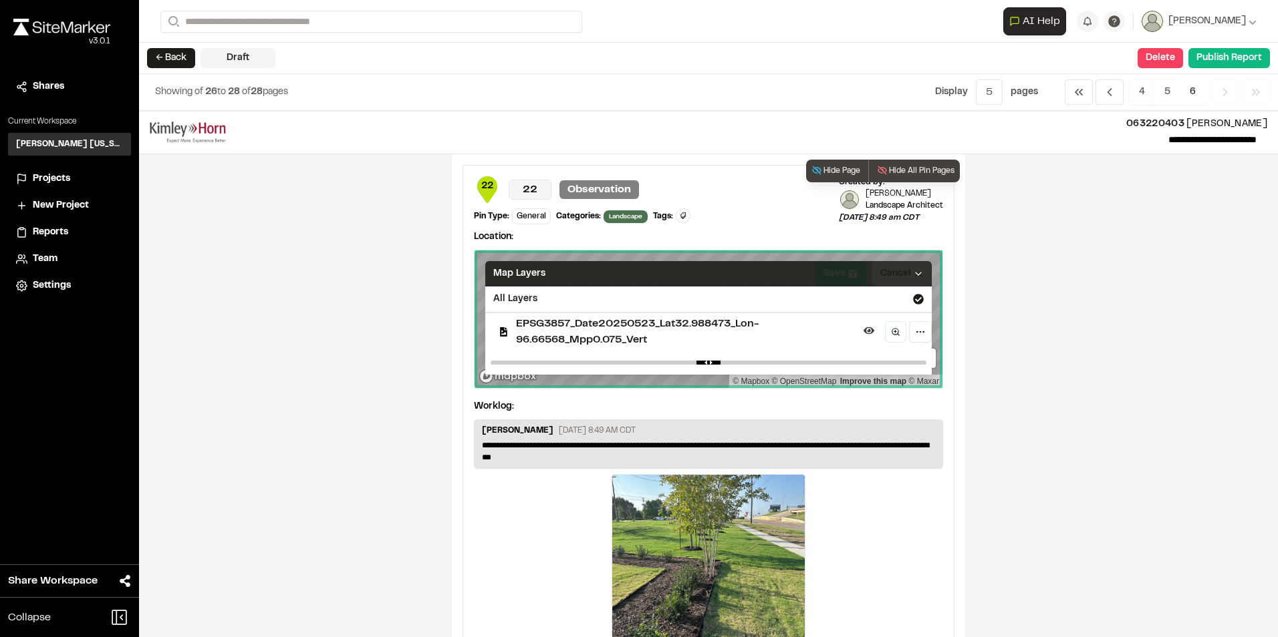
click at [845, 273] on div "Map Layers" at bounding box center [708, 273] width 446 height 25
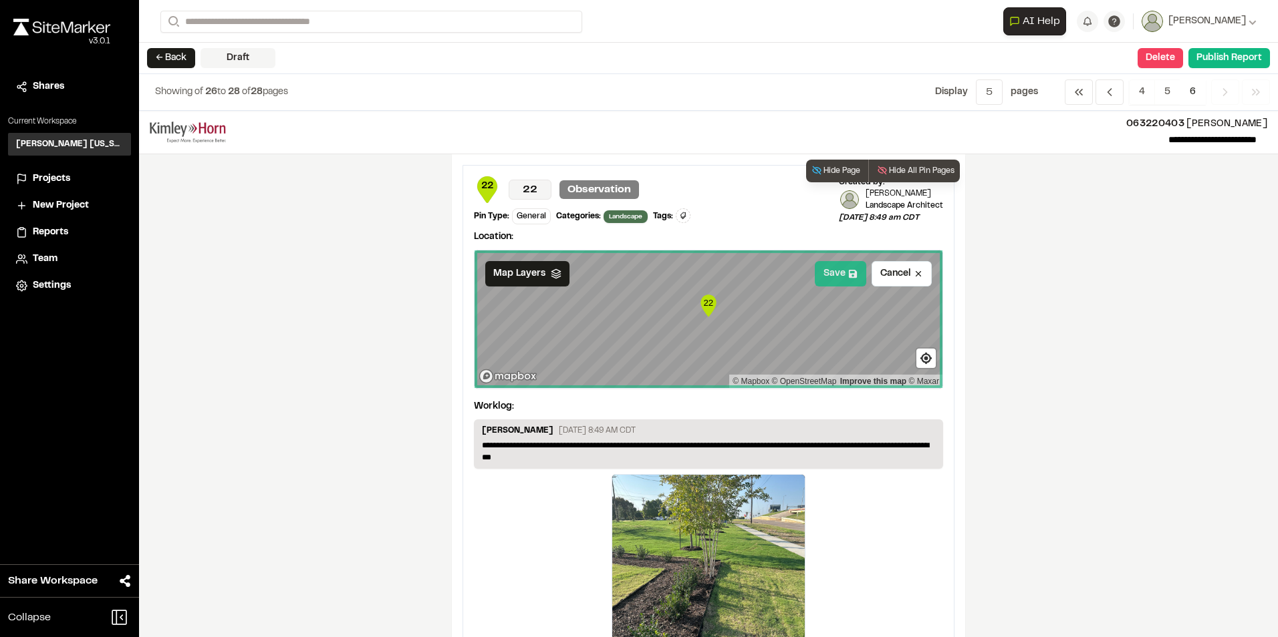
click at [837, 275] on button "Save" at bounding box center [840, 273] width 51 height 25
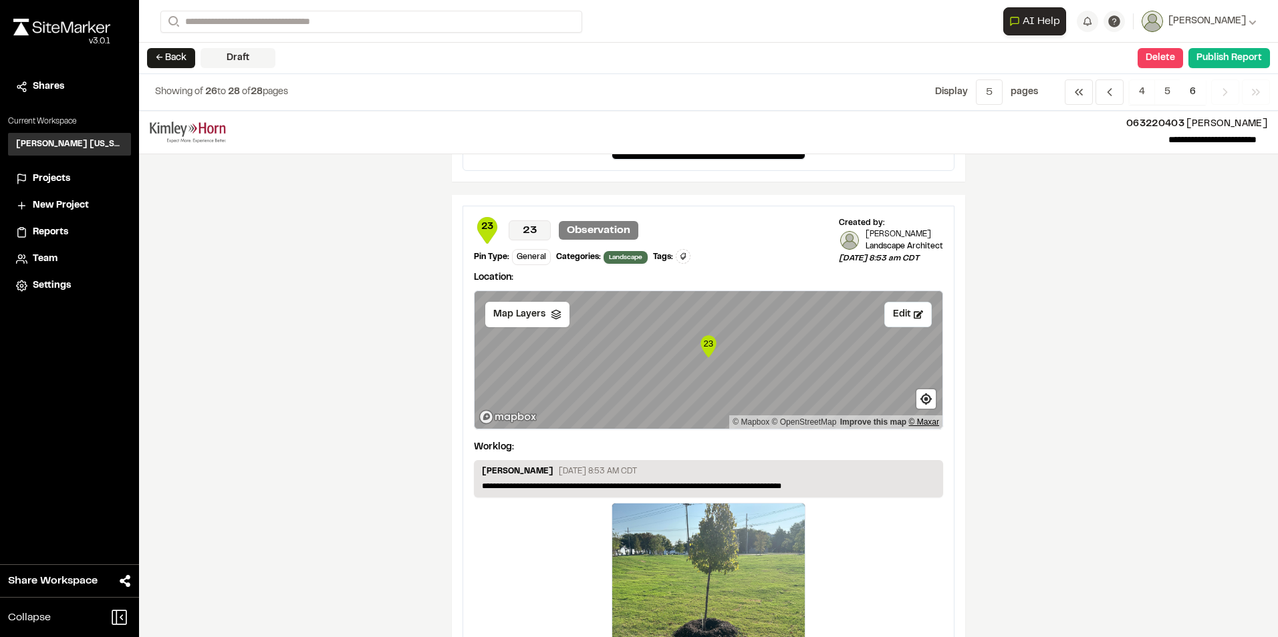
scroll to position [535, 0]
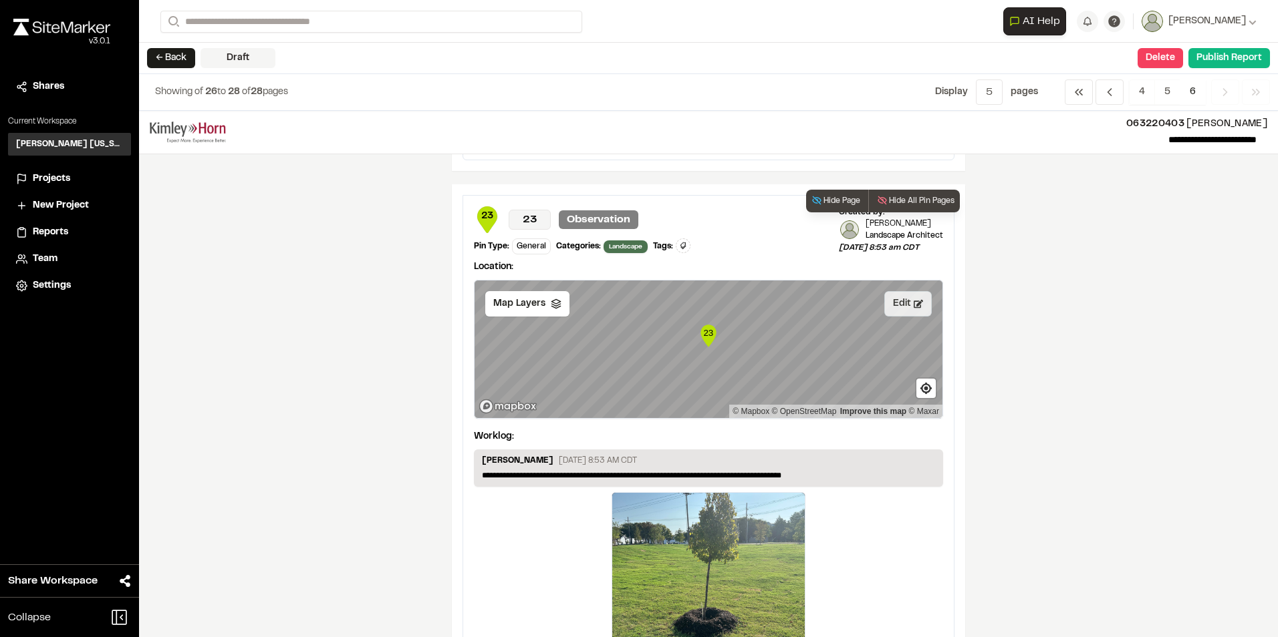
click at [899, 306] on button "Edit" at bounding box center [907, 303] width 47 height 25
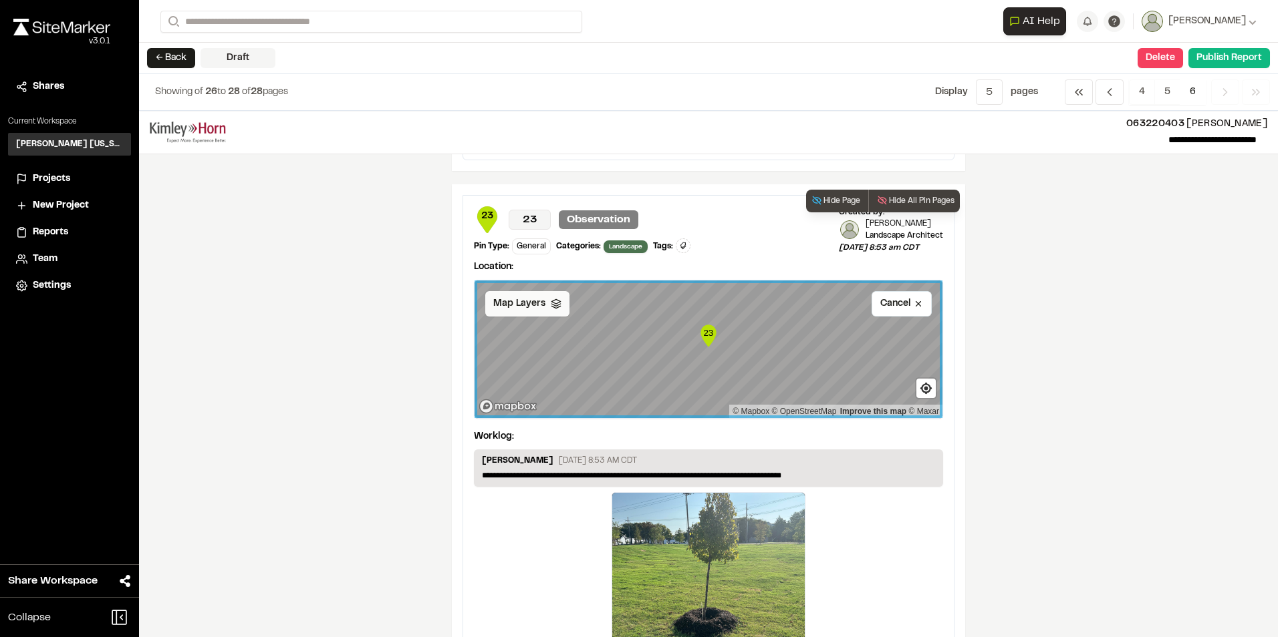
click at [509, 307] on span "Map Layers" at bounding box center [519, 304] width 52 height 15
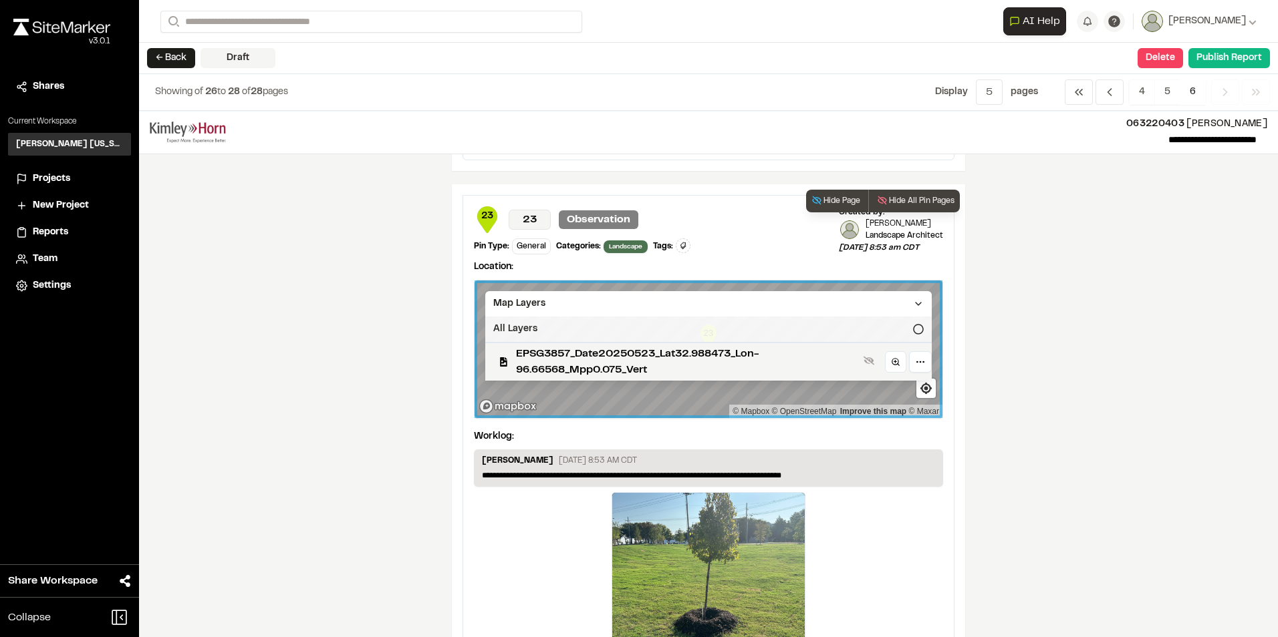
click at [528, 326] on div "All Layers" at bounding box center [708, 329] width 446 height 25
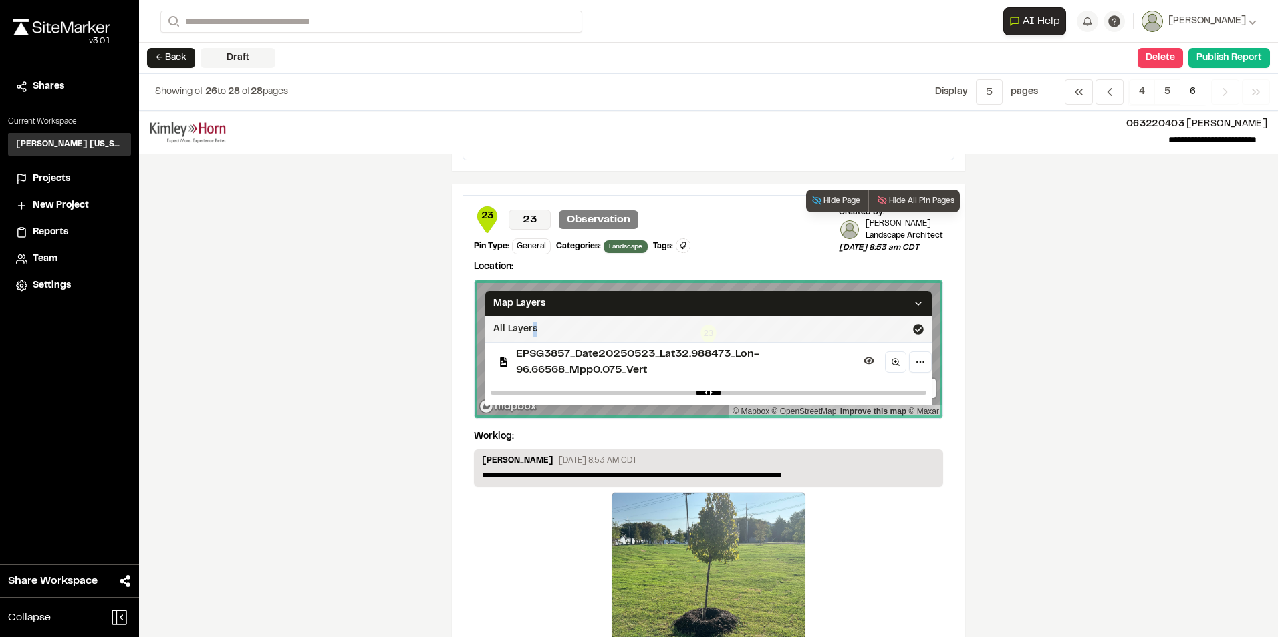
click at [708, 323] on div "All Layers" at bounding box center [708, 329] width 446 height 25
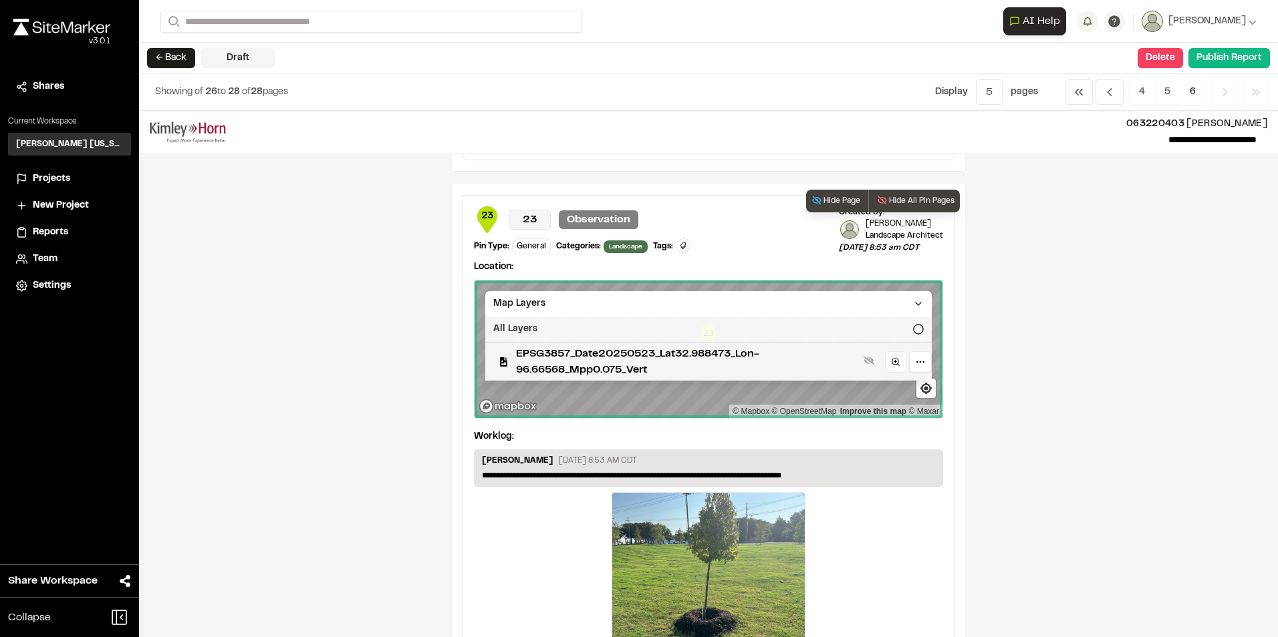
click at [702, 333] on div "All Layers" at bounding box center [708, 329] width 446 height 25
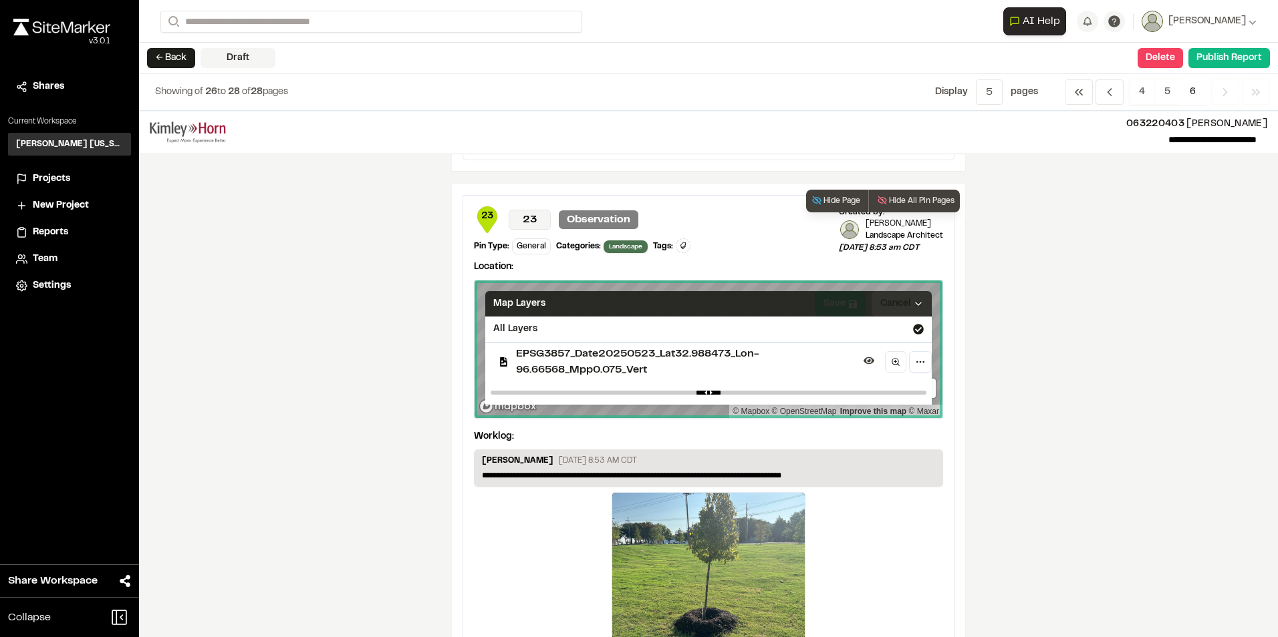
click at [883, 299] on div "Map Layers" at bounding box center [708, 303] width 446 height 25
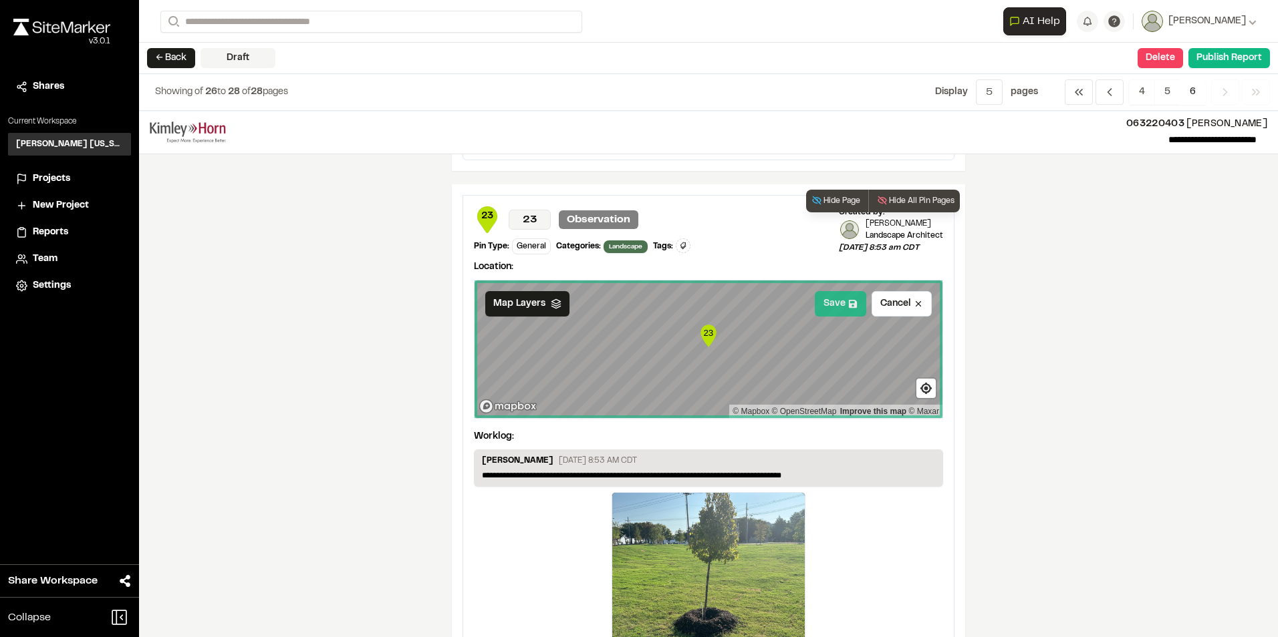
click at [833, 307] on button "Save" at bounding box center [840, 303] width 51 height 25
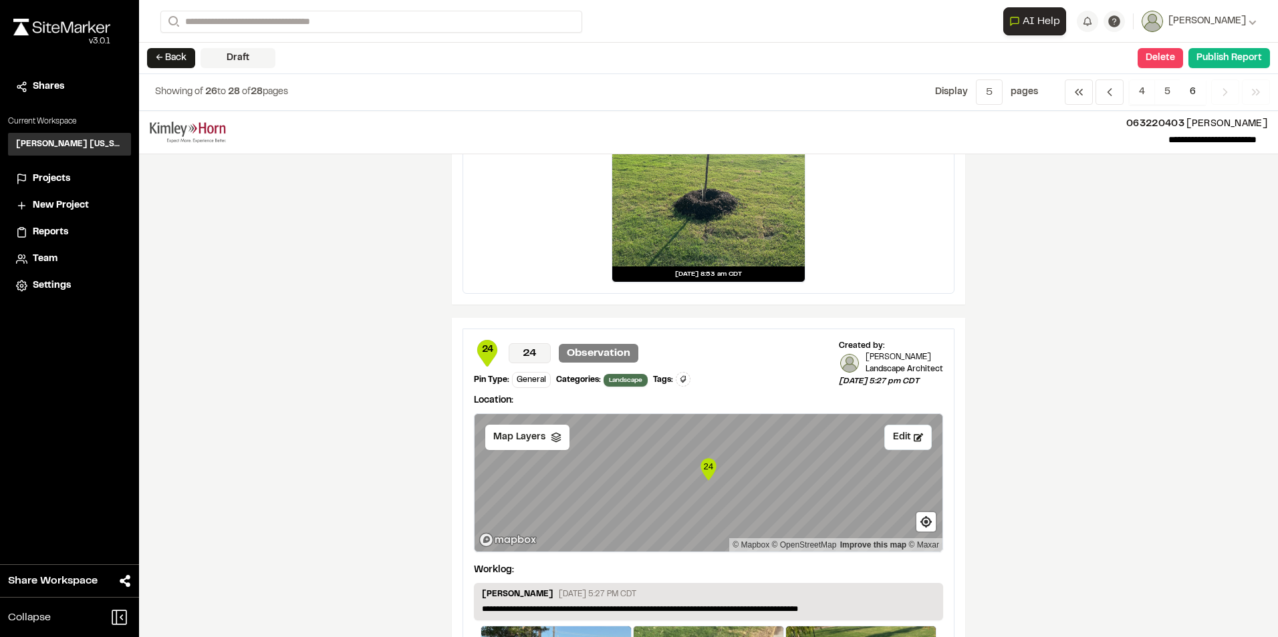
scroll to position [1069, 0]
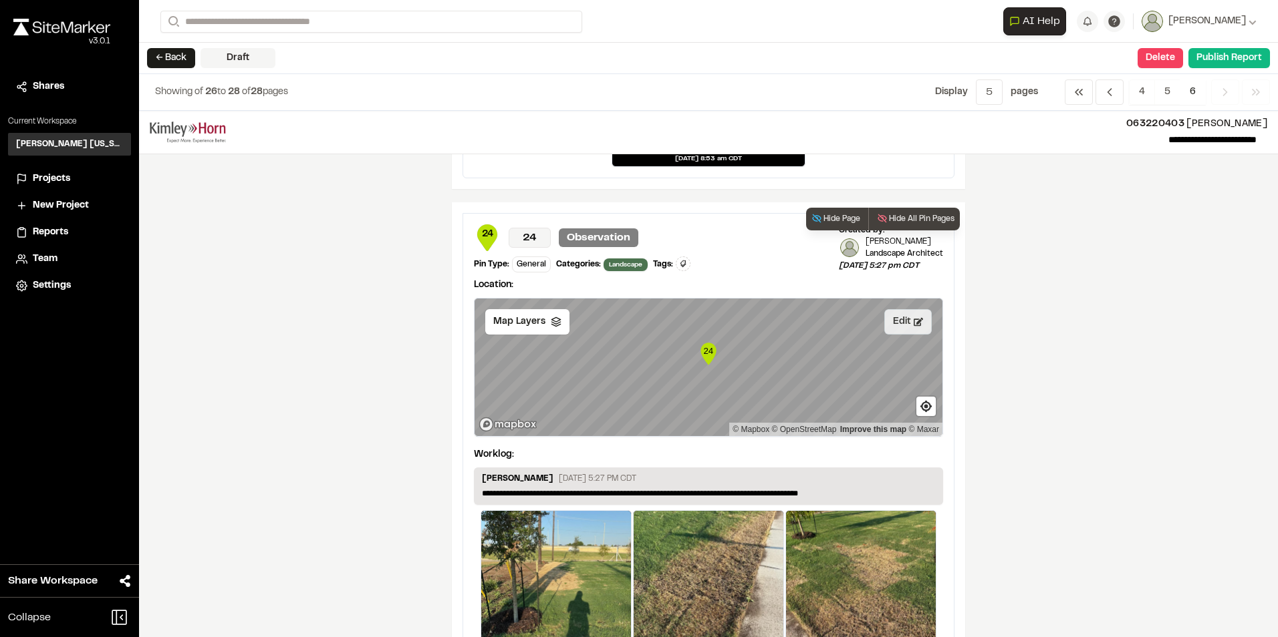
click at [893, 323] on button "Edit" at bounding box center [907, 321] width 47 height 25
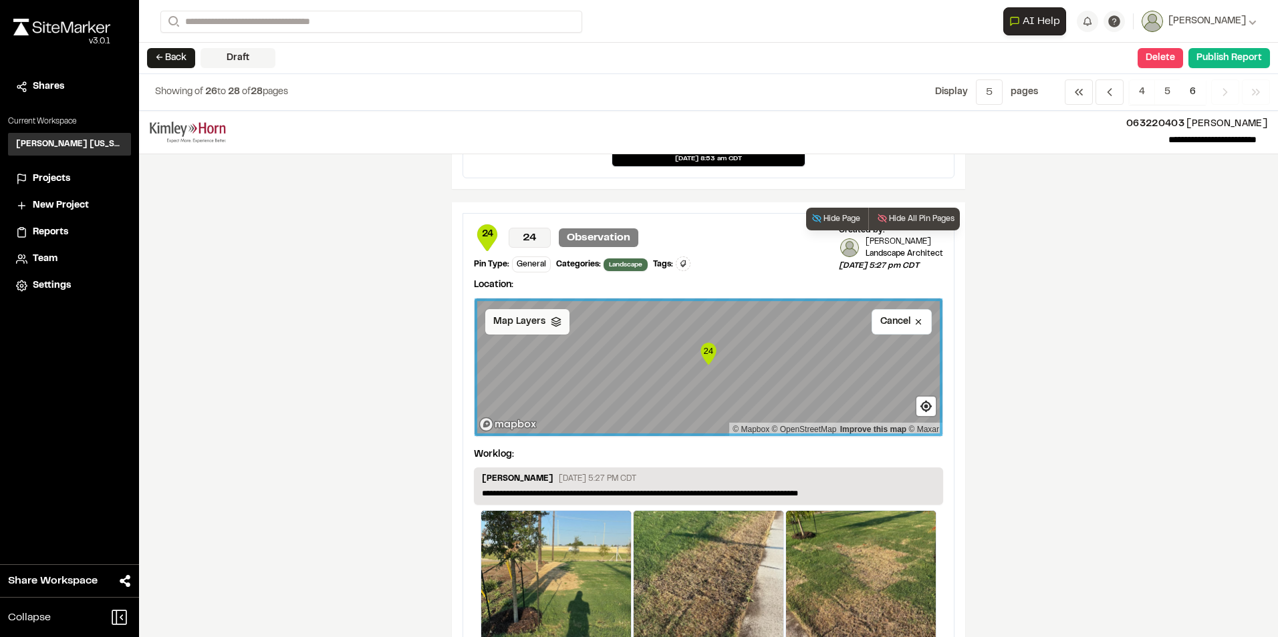
click at [532, 326] on span "Map Layers" at bounding box center [519, 322] width 52 height 15
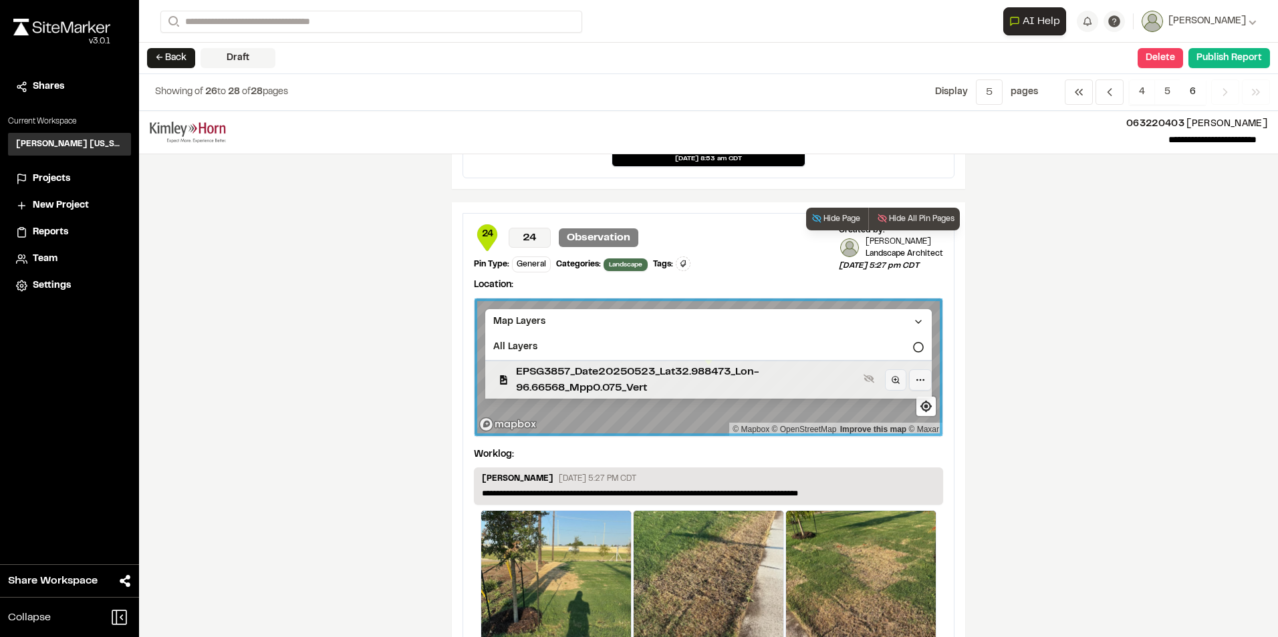
click at [543, 383] on span "EPSG3857_Date20250523_Lat32.988473_Lon-96.66568_Mpp0.075_Vert" at bounding box center [687, 380] width 342 height 32
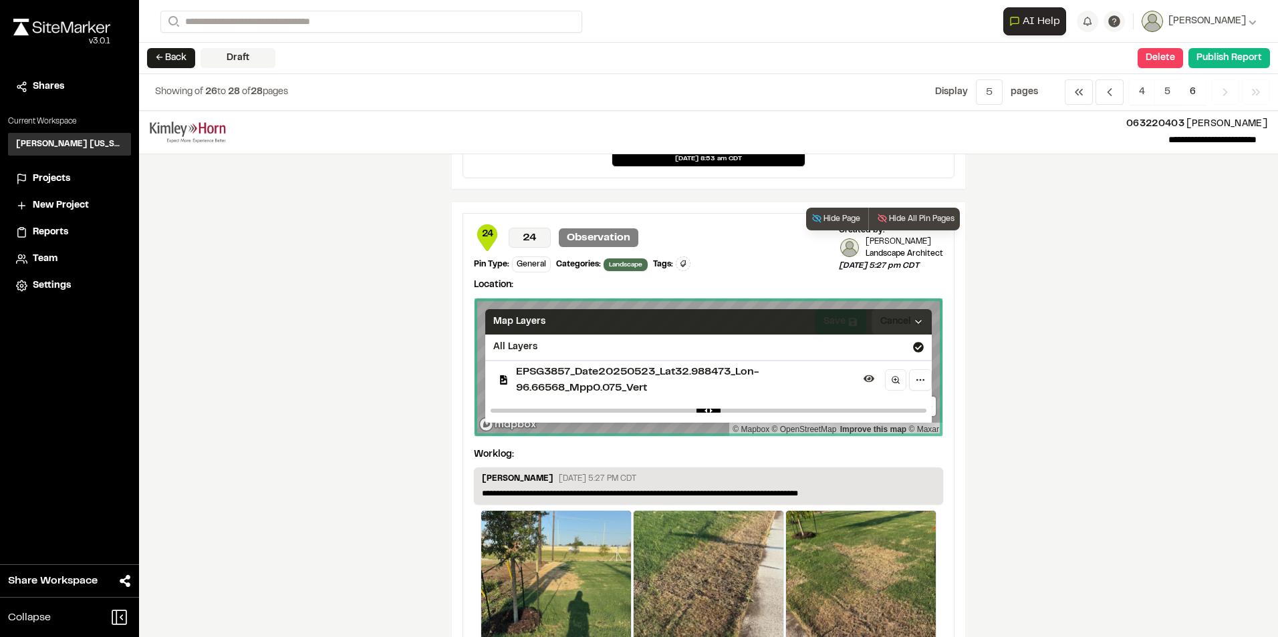
click at [827, 325] on div "Map Layers" at bounding box center [708, 321] width 446 height 25
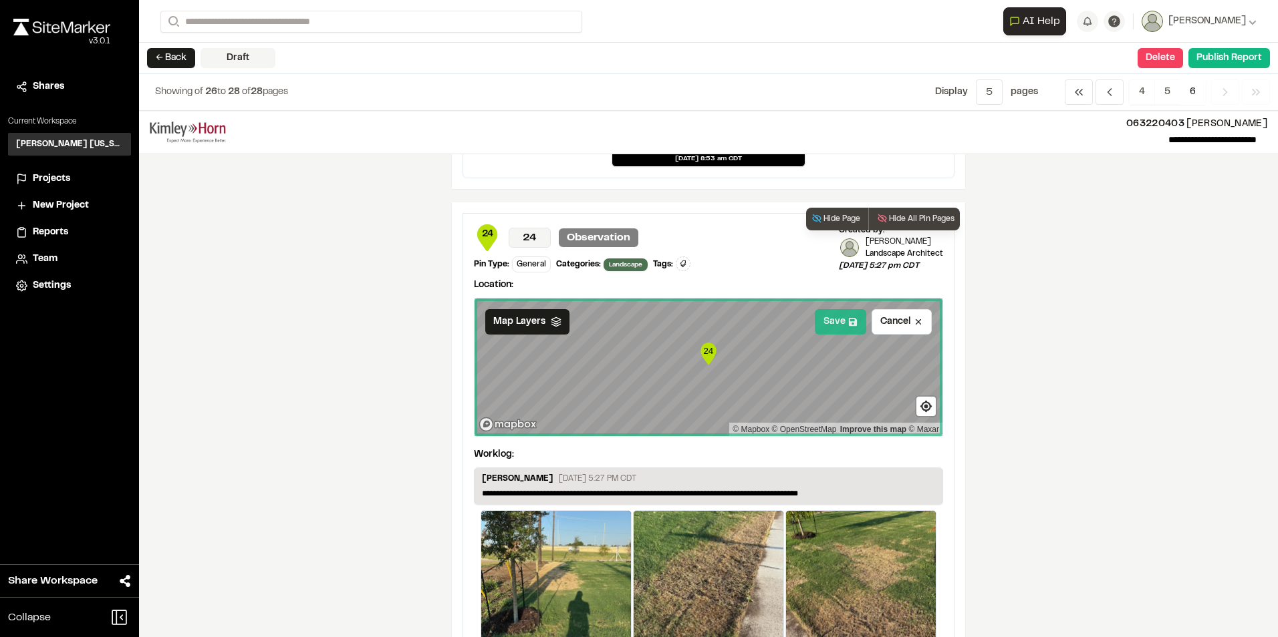
click at [832, 318] on button "Save" at bounding box center [840, 321] width 51 height 25
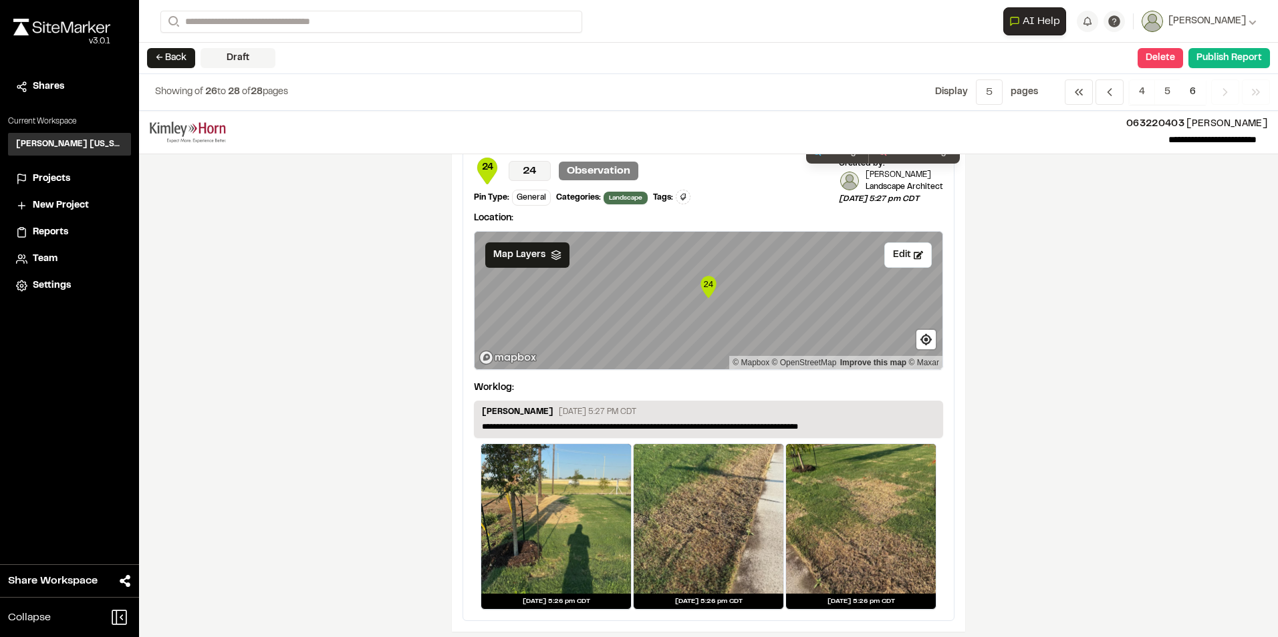
scroll to position [1144, 0]
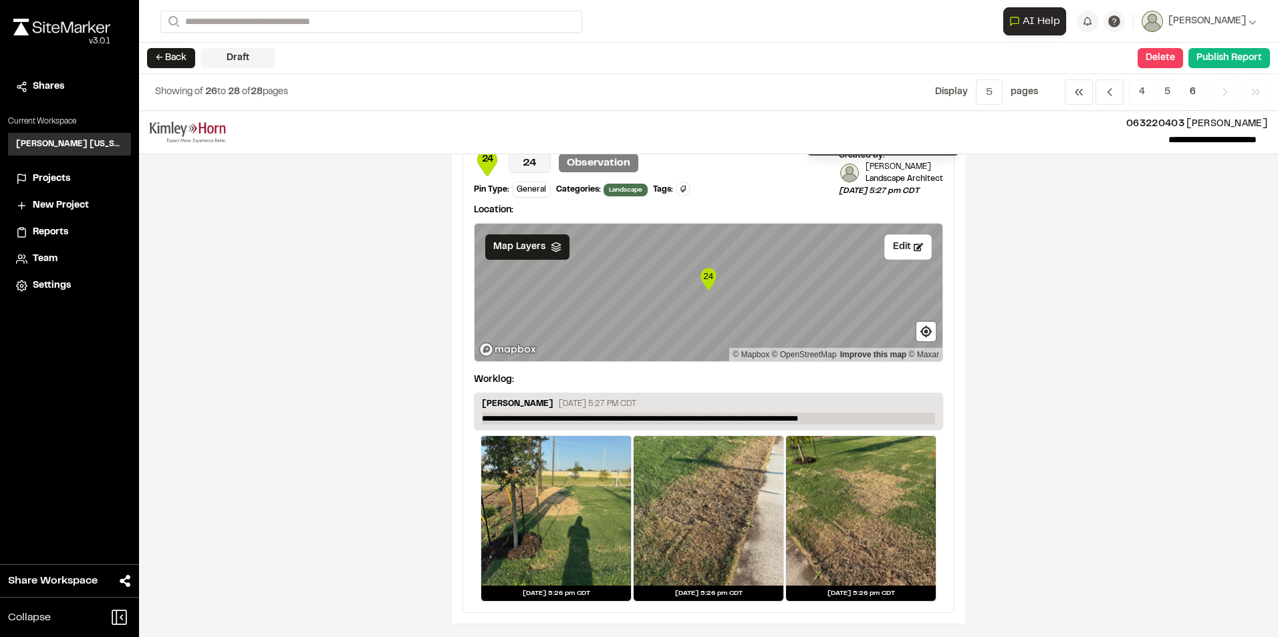
click at [821, 422] on p "**********" at bounding box center [708, 419] width 453 height 12
click at [854, 418] on p "**********" at bounding box center [708, 419] width 453 height 12
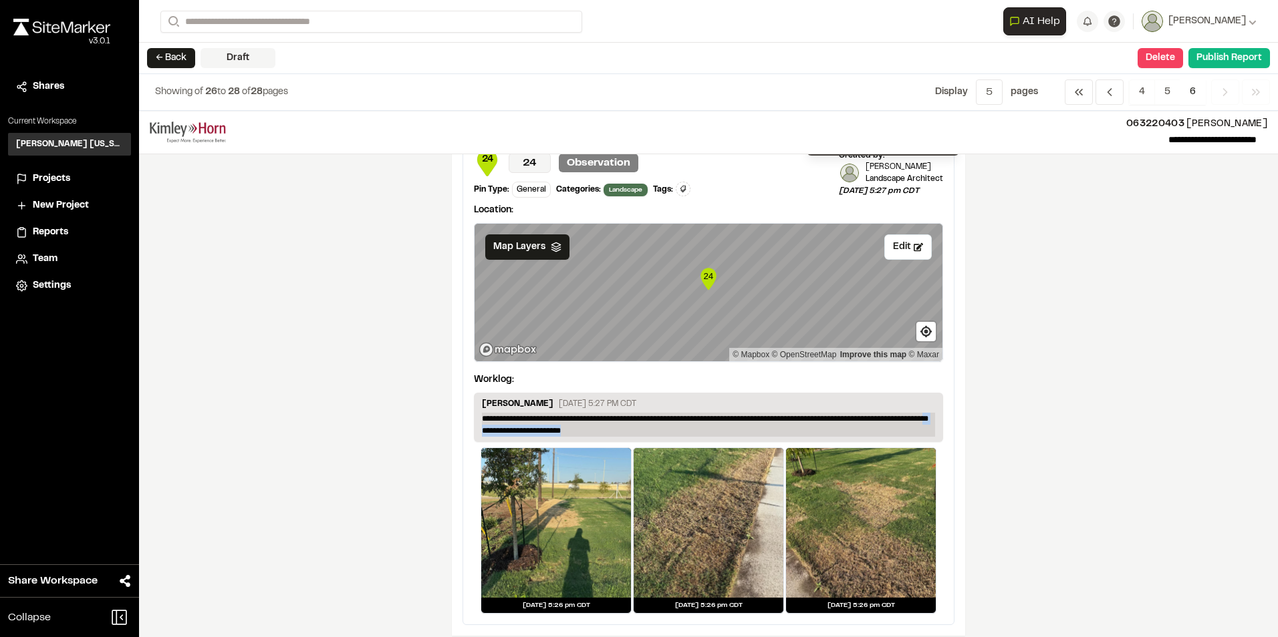
drag, startPoint x: 610, startPoint y: 429, endPoint x: 500, endPoint y: 428, distance: 110.3
click at [496, 429] on p "**********" at bounding box center [708, 425] width 453 height 24
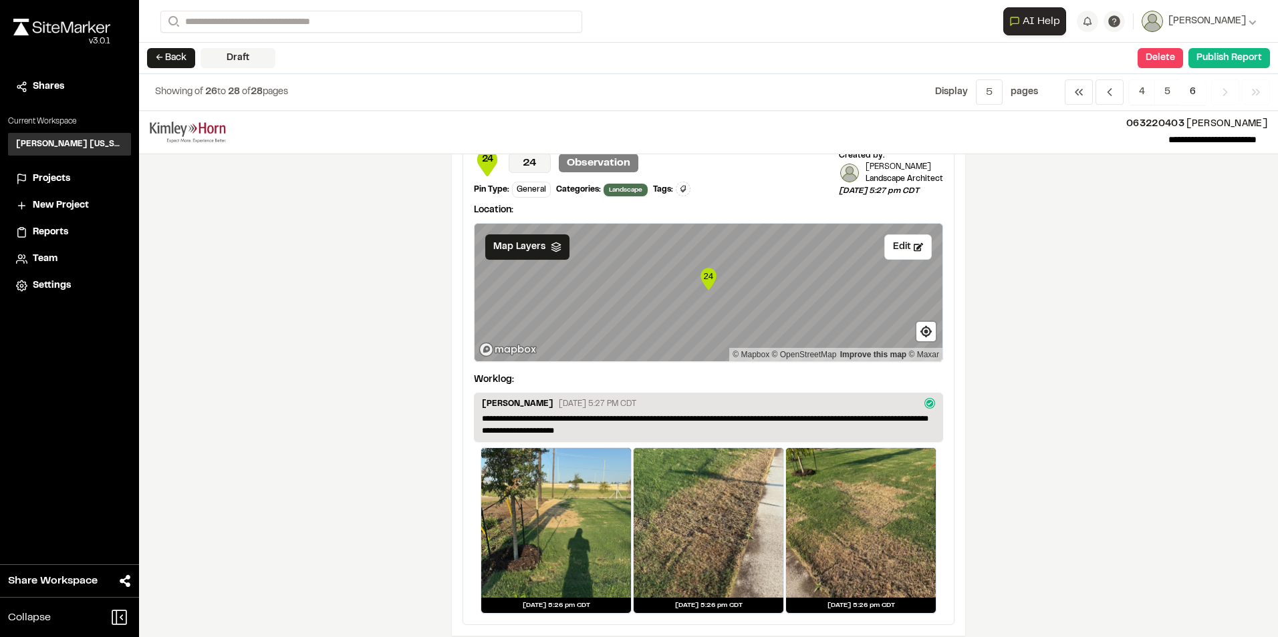
drag, startPoint x: 1088, startPoint y: 363, endPoint x: 1083, endPoint y: 331, distance: 31.9
click at [1088, 360] on div "**********" at bounding box center [708, 374] width 1139 height 527
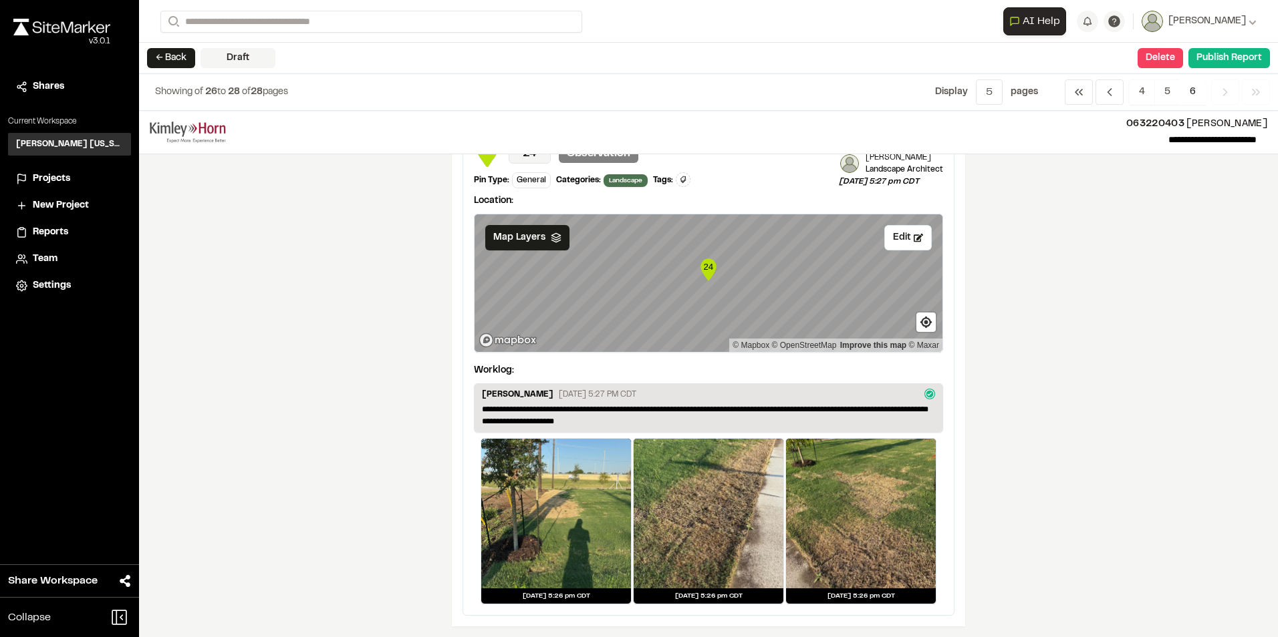
scroll to position [1156, 0]
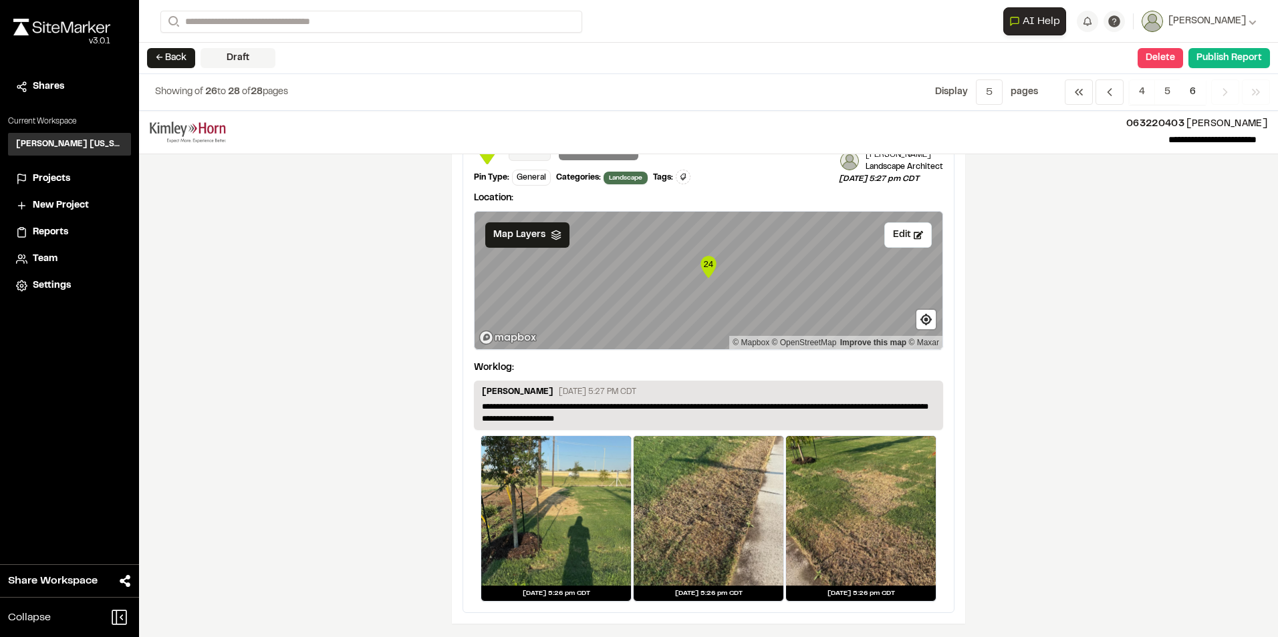
click at [1221, 93] on icon "Navigation" at bounding box center [1224, 92] width 13 height 13
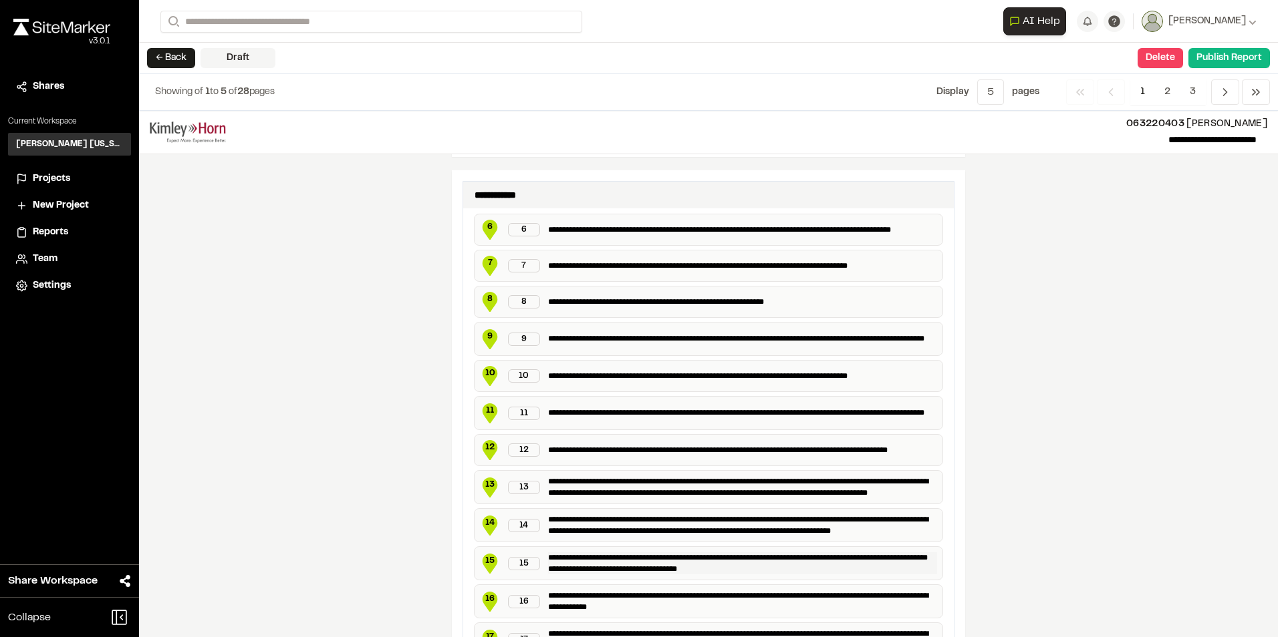
scroll to position [802, 0]
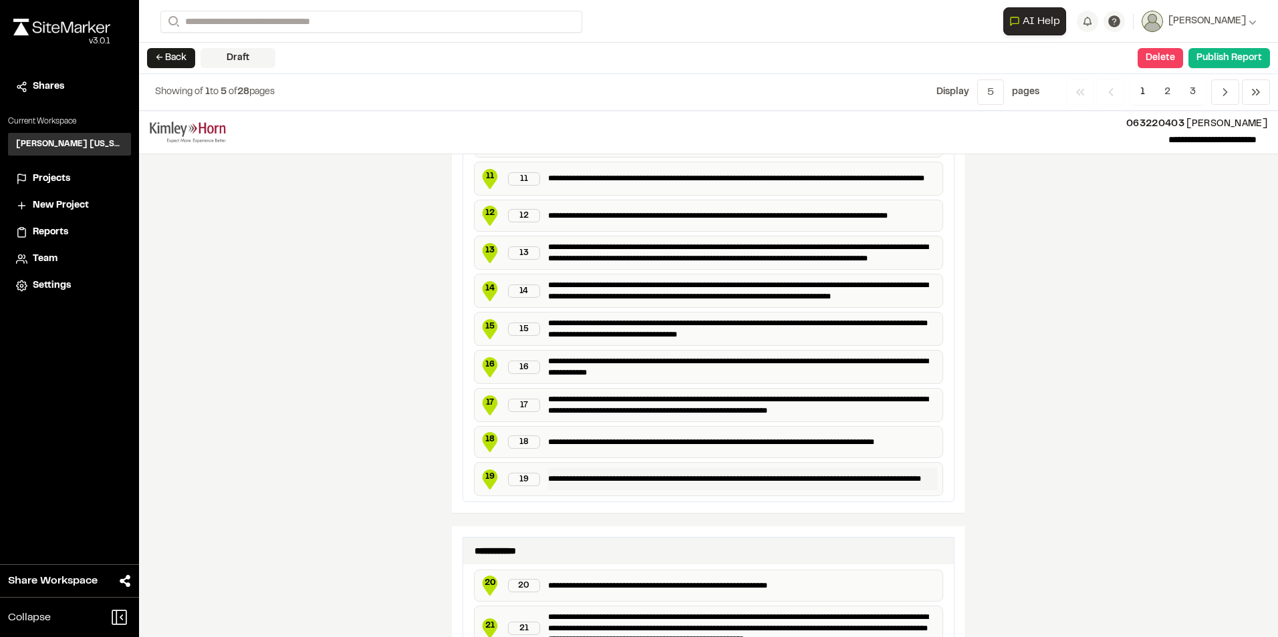
click at [680, 474] on p "**********" at bounding box center [742, 479] width 389 height 22
drag, startPoint x: 631, startPoint y: 486, endPoint x: 558, endPoint y: 483, distance: 72.9
click at [558, 483] on p "**********" at bounding box center [742, 479] width 389 height 22
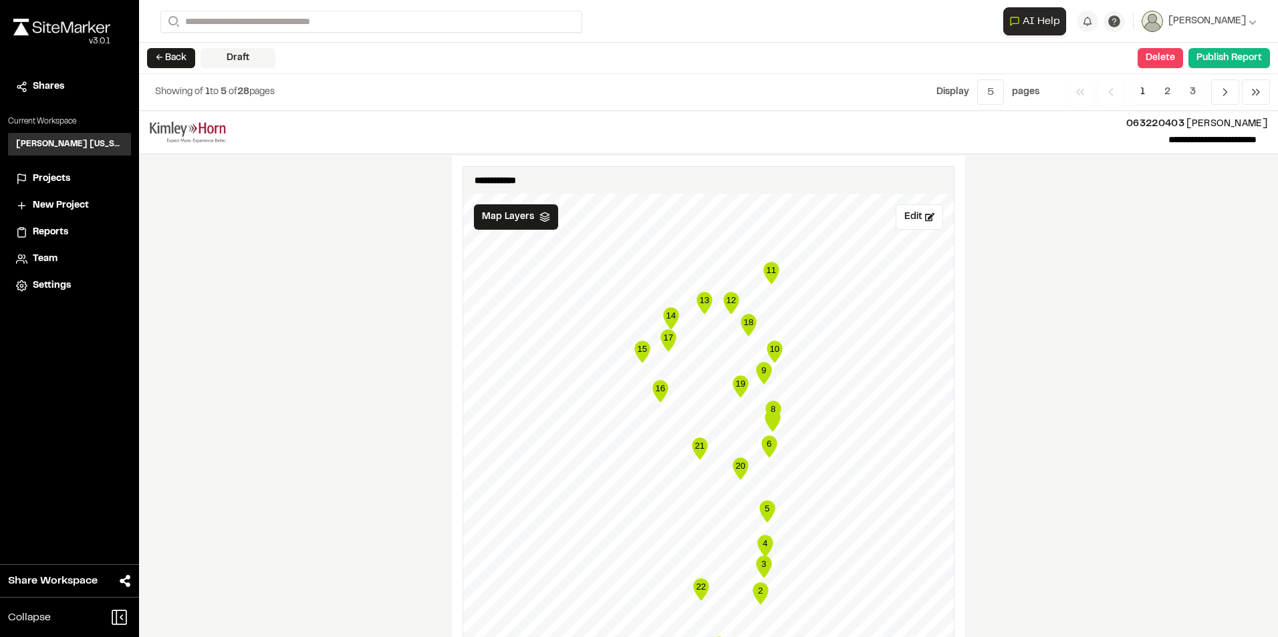
scroll to position [1234, 0]
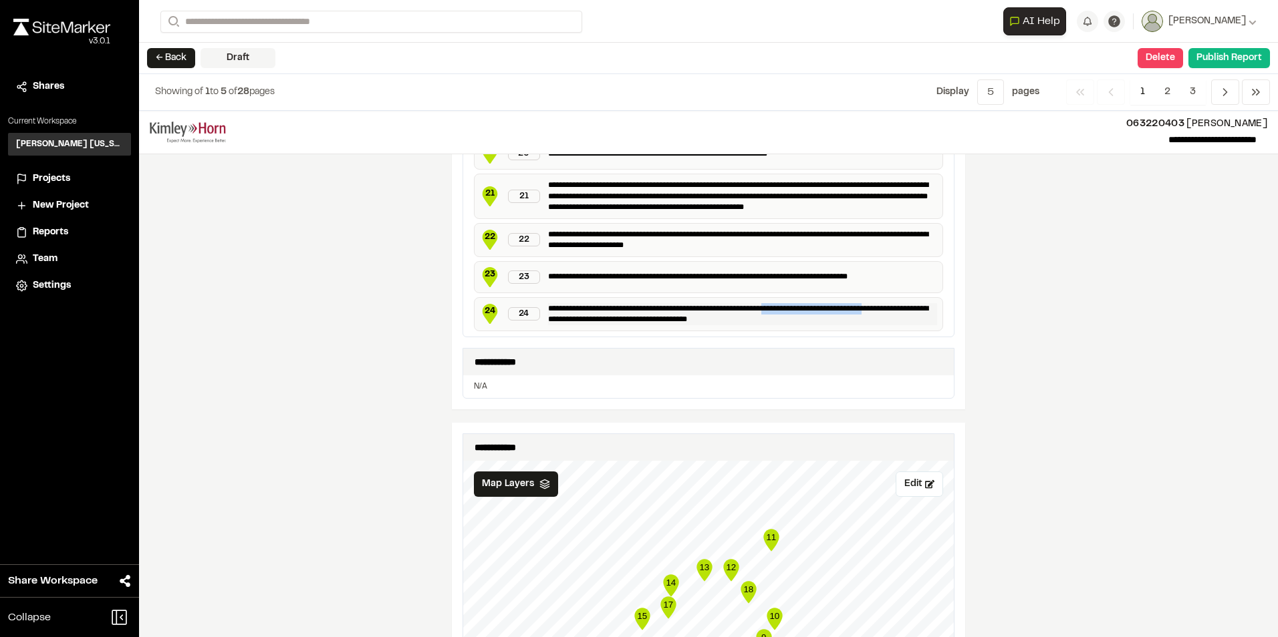
drag, startPoint x: 885, startPoint y: 309, endPoint x: 785, endPoint y: 308, distance: 100.2
click at [785, 308] on p "**********" at bounding box center [742, 314] width 389 height 22
click at [887, 308] on p "**********" at bounding box center [742, 314] width 389 height 22
click at [553, 317] on p "**********" at bounding box center [742, 314] width 389 height 22
click at [1079, 313] on div "**********" at bounding box center [708, 374] width 1139 height 527
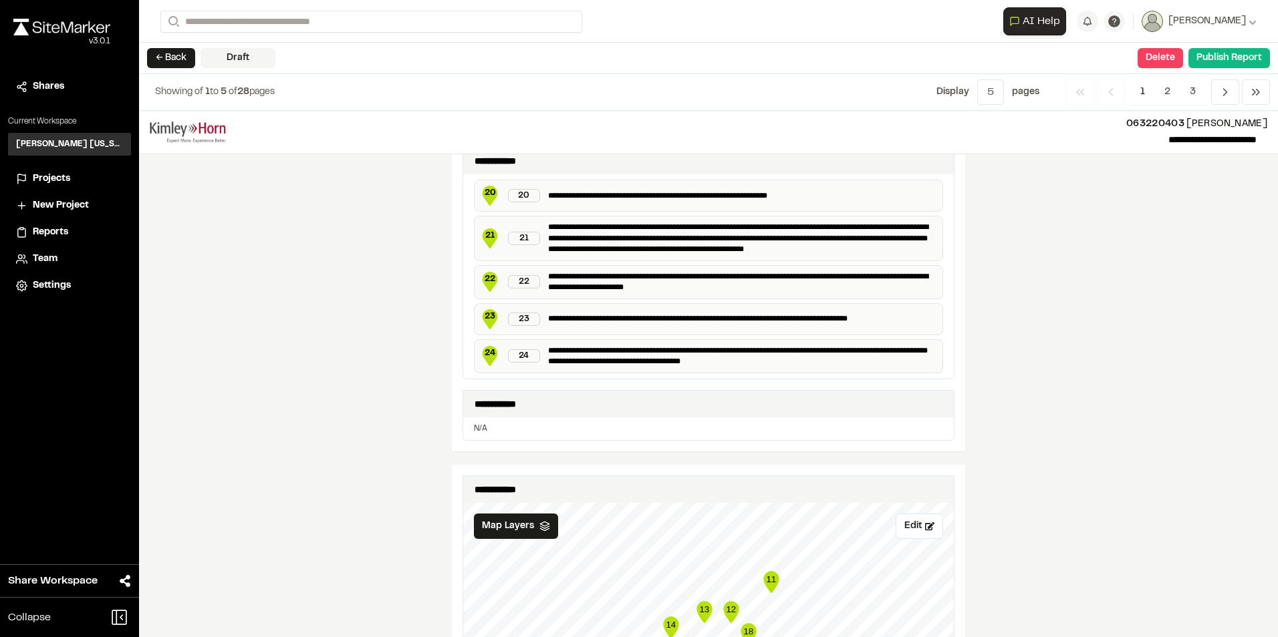
scroll to position [1167, 0]
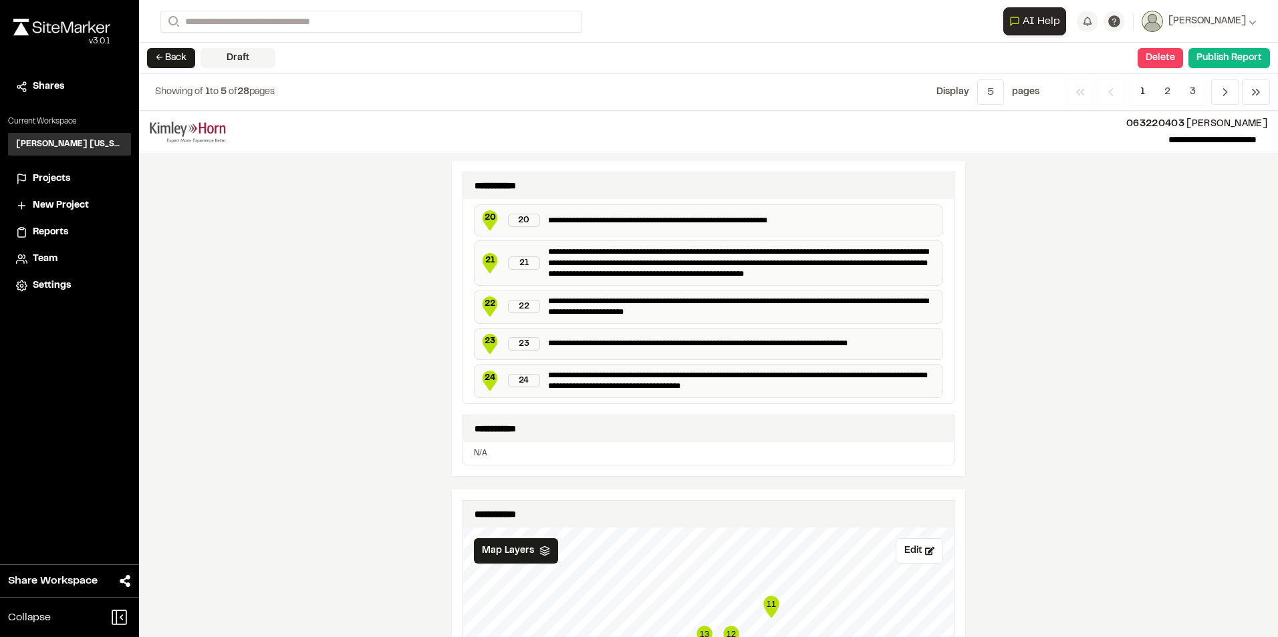
click at [927, 330] on div "**********" at bounding box center [708, 344] width 469 height 32
click at [895, 374] on p "**********" at bounding box center [742, 381] width 389 height 22
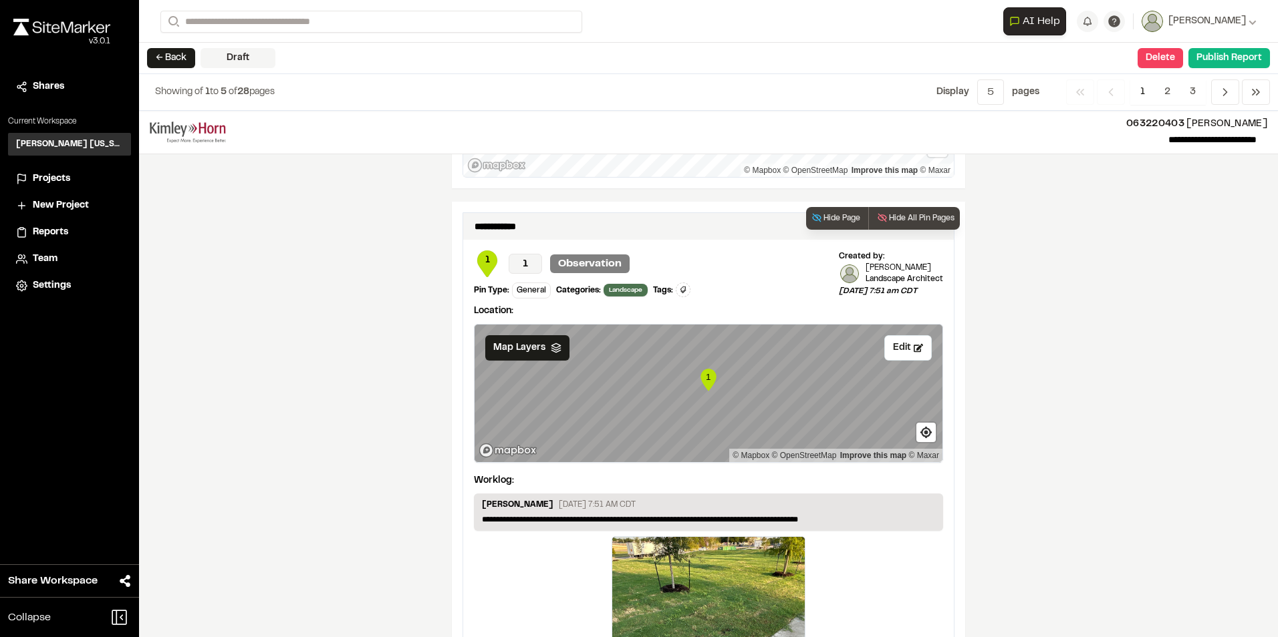
scroll to position [2237, 0]
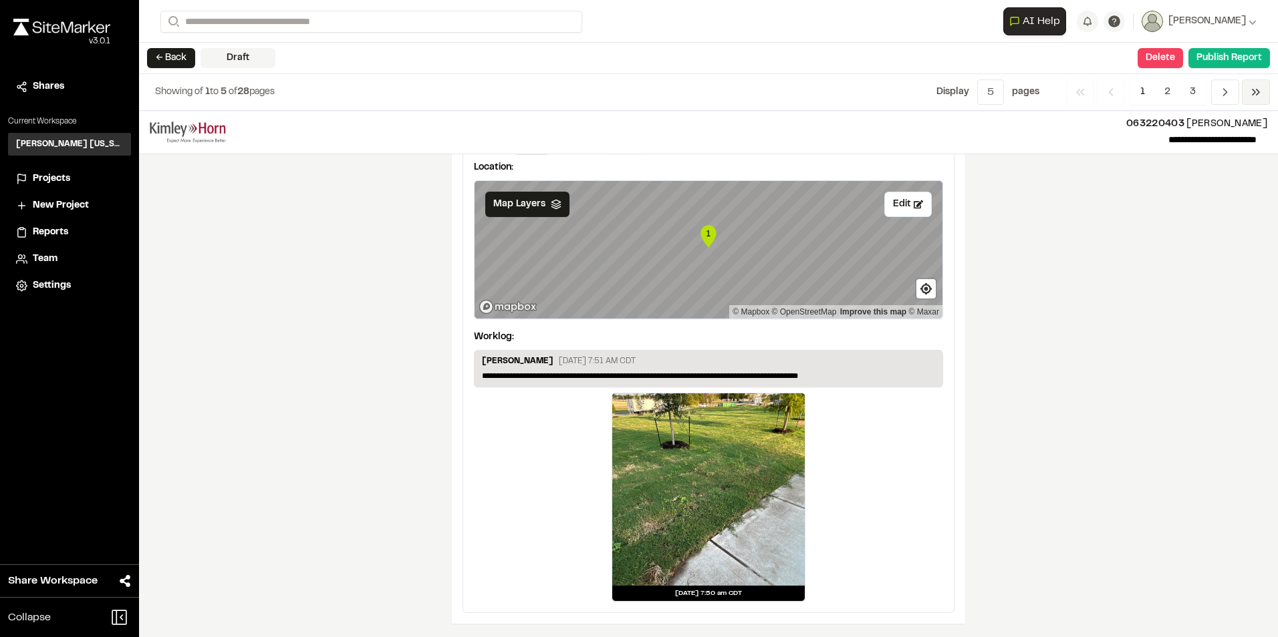
click at [1256, 92] on icon "Navigation" at bounding box center [1255, 92] width 13 height 13
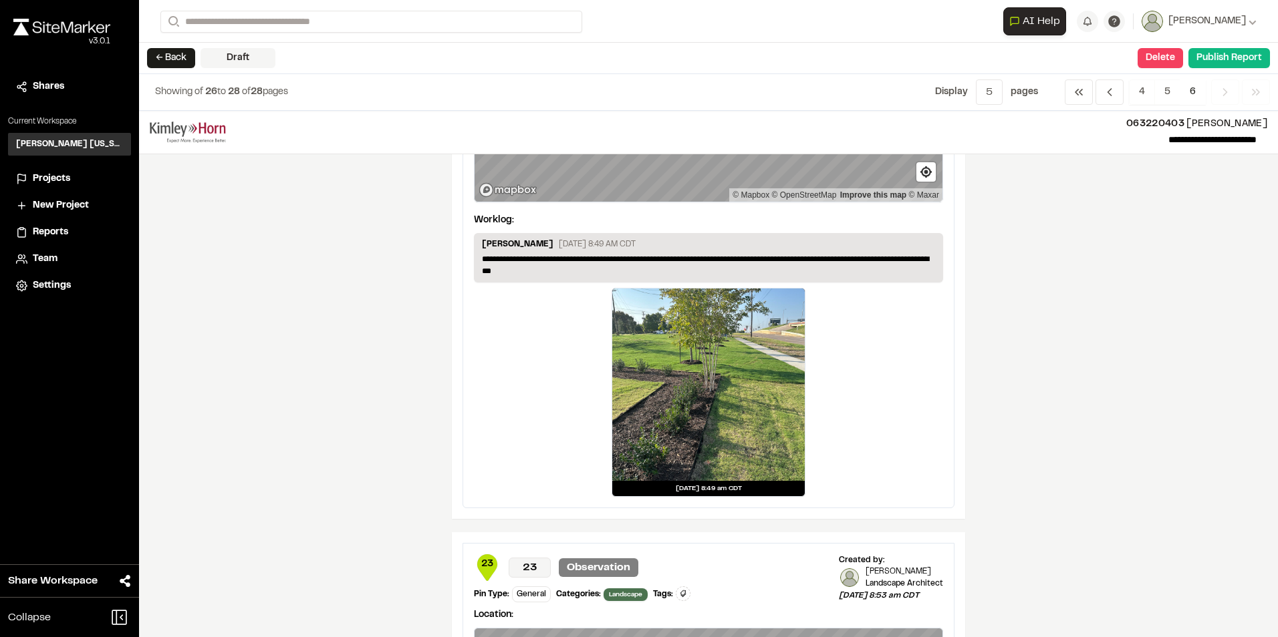
scroll to position [87, 0]
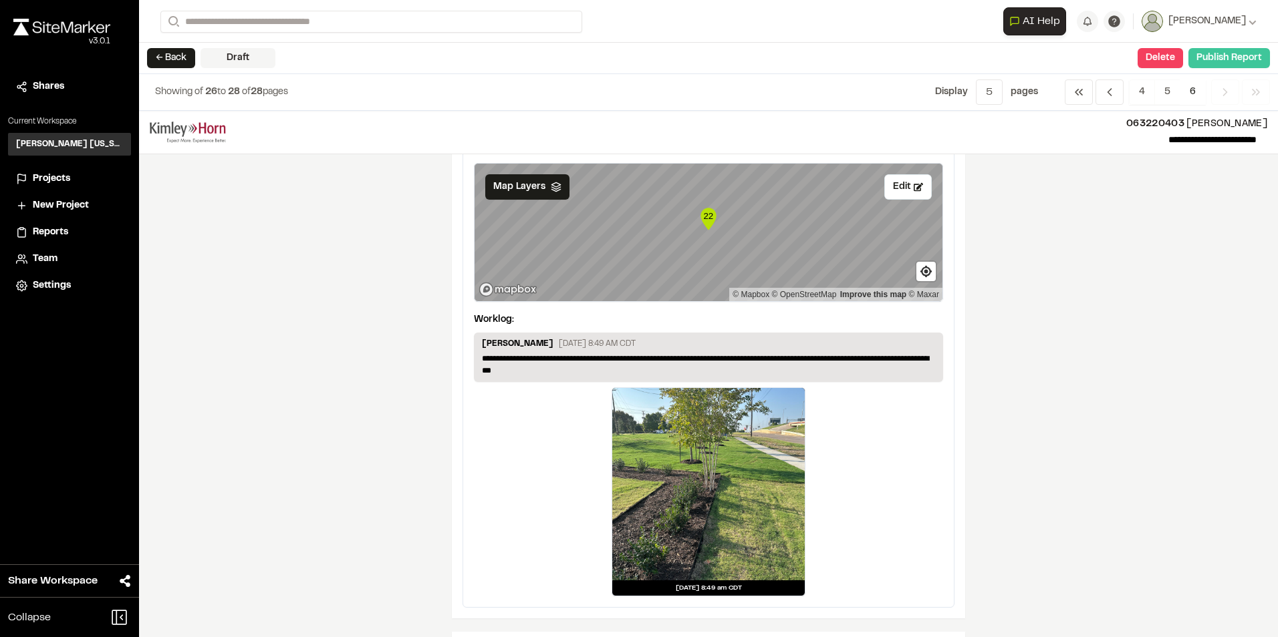
click at [1209, 57] on button "Publish Report" at bounding box center [1229, 58] width 82 height 20
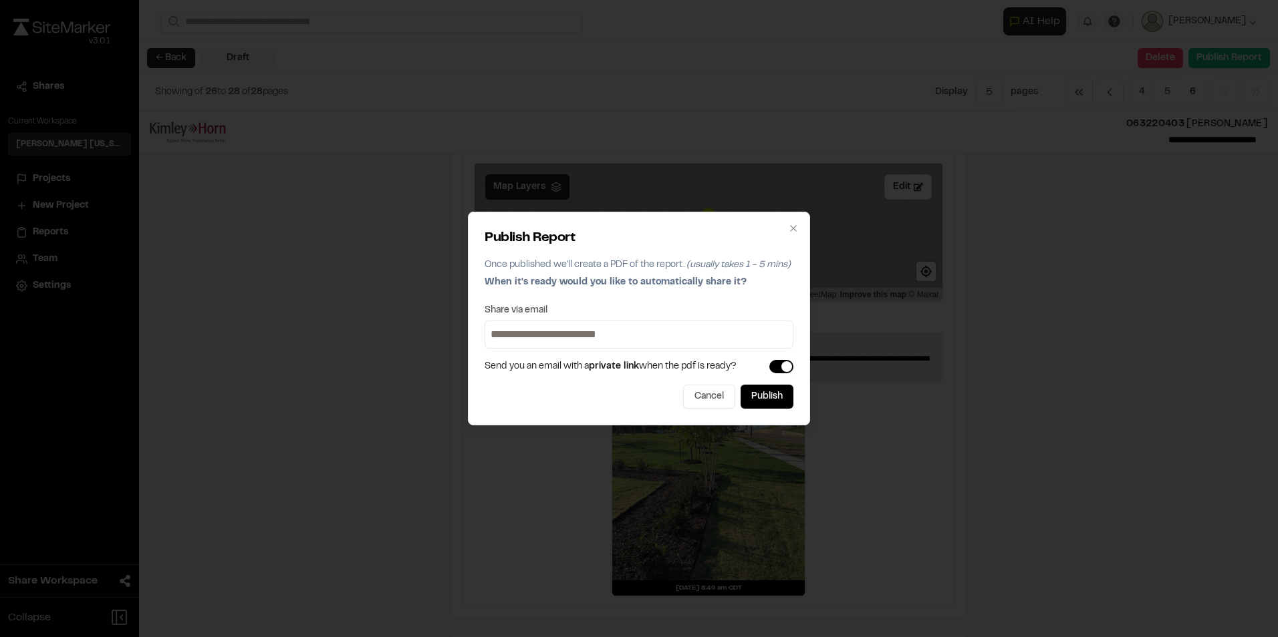
click at [558, 331] on input at bounding box center [639, 334] width 302 height 21
click at [791, 228] on icon "button" at bounding box center [793, 228] width 11 height 11
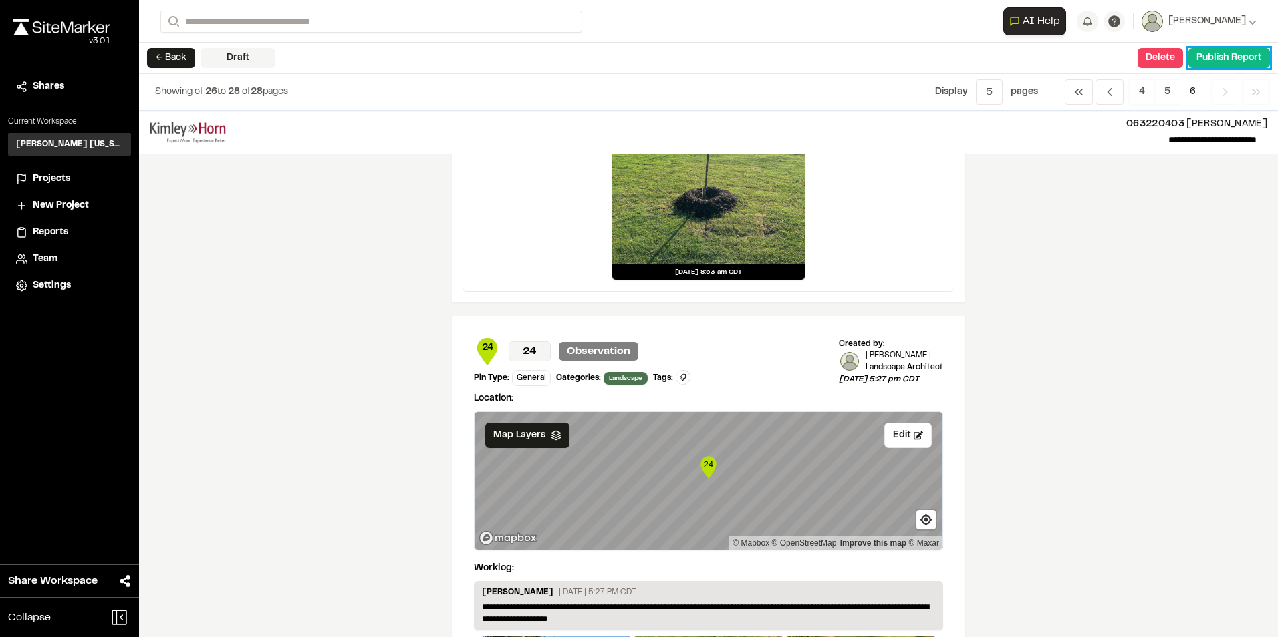
scroll to position [755, 0]
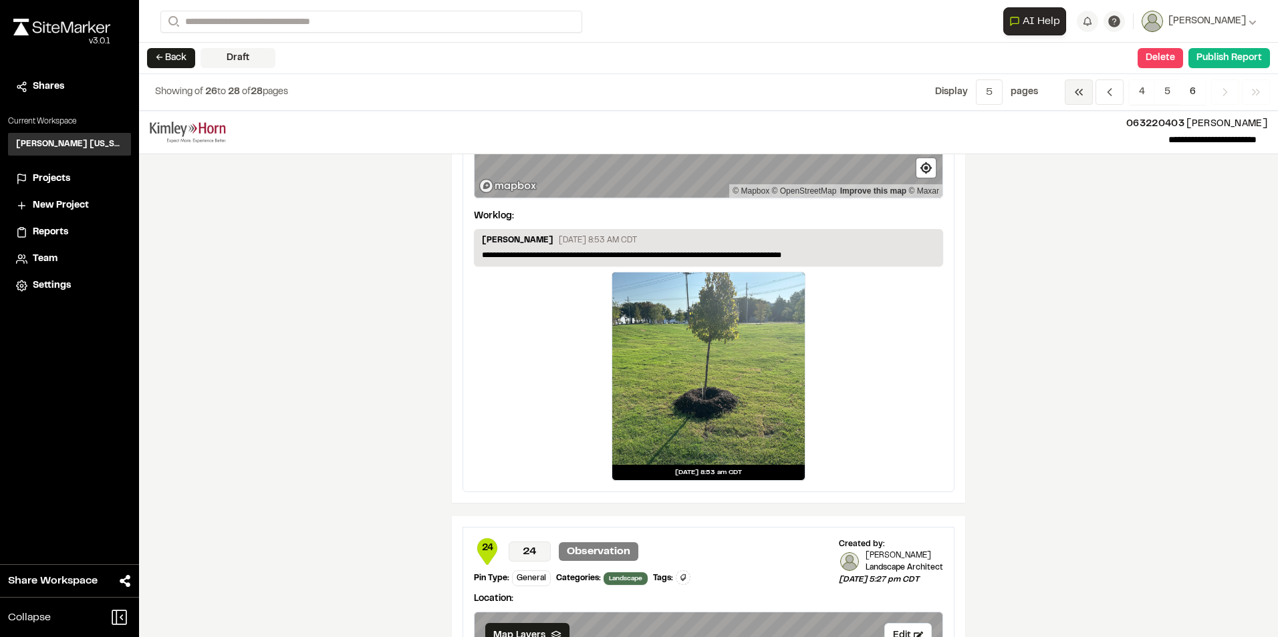
click at [1069, 91] on span "Previous" at bounding box center [1078, 92] width 28 height 25
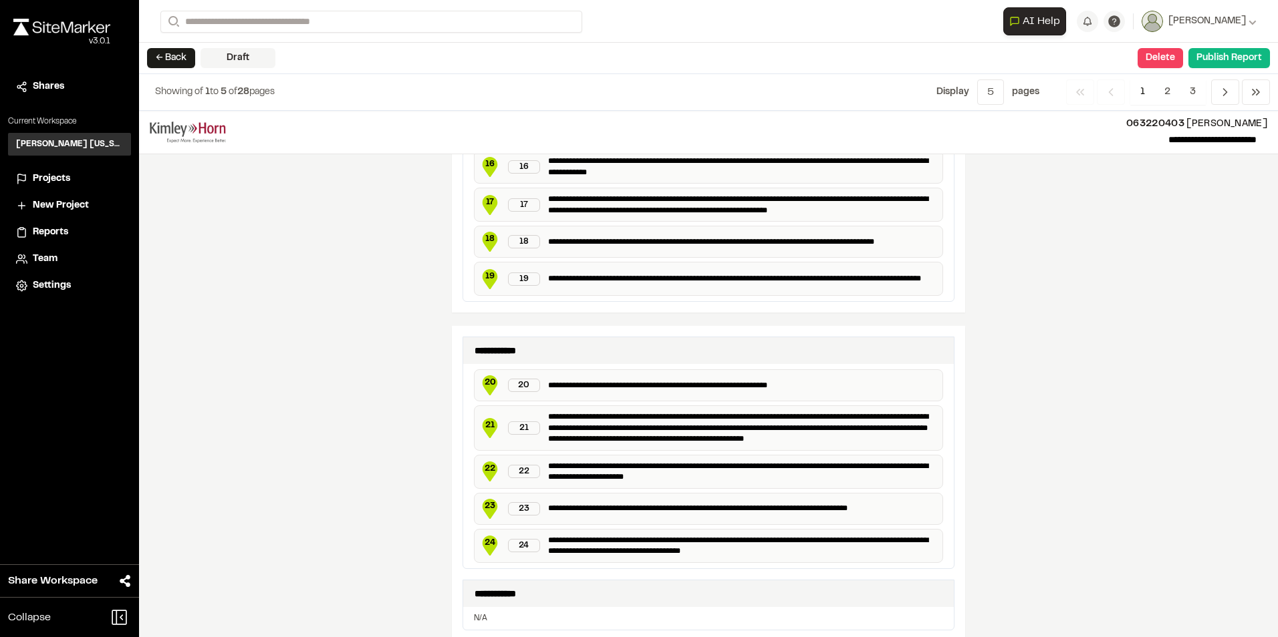
scroll to position [1203, 0]
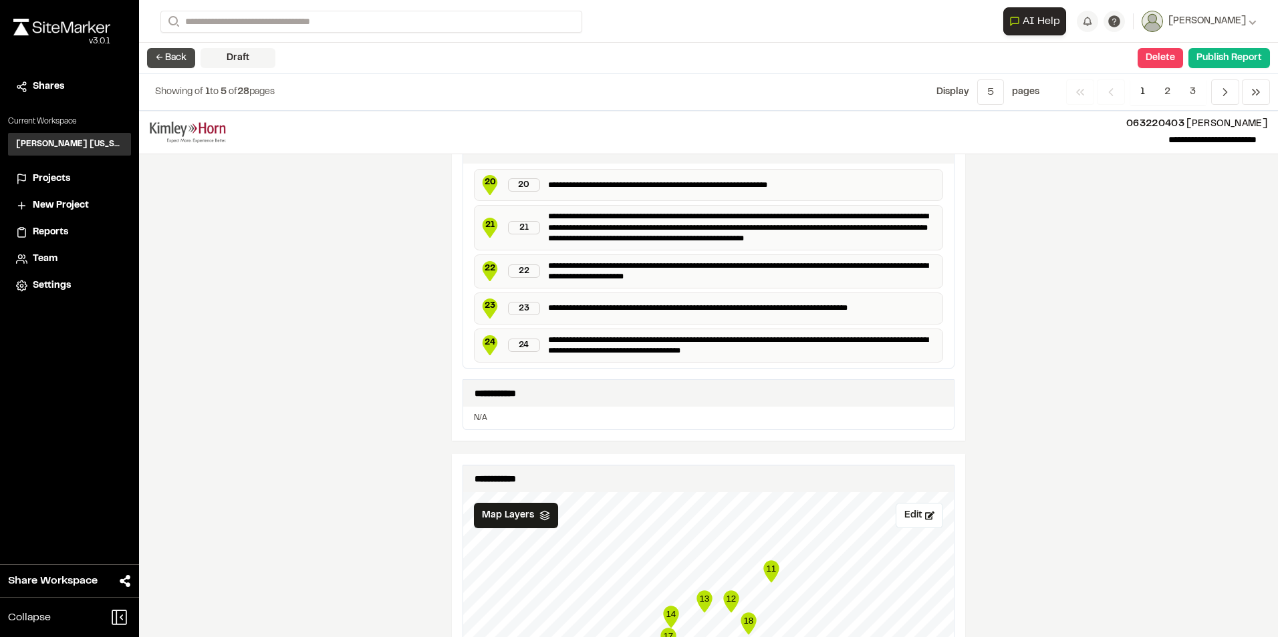
click at [180, 55] on button "← Back" at bounding box center [171, 58] width 48 height 20
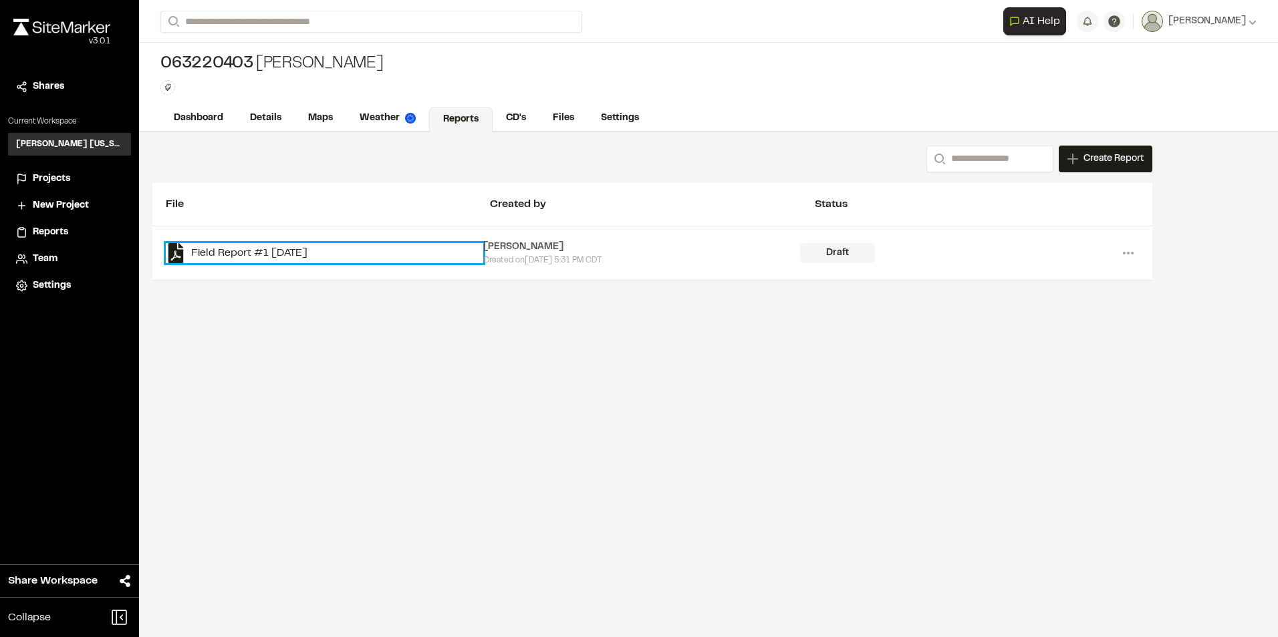
click at [295, 254] on link "Field Report #1 [DATE]" at bounding box center [324, 253] width 317 height 20
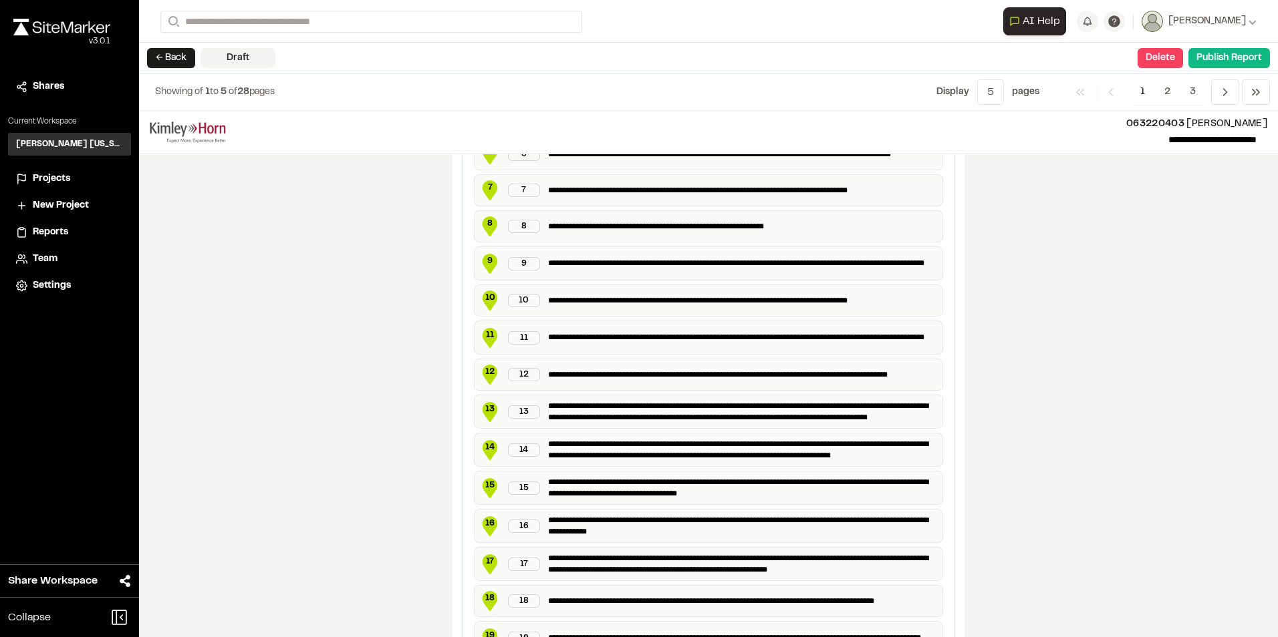
scroll to position [468, 0]
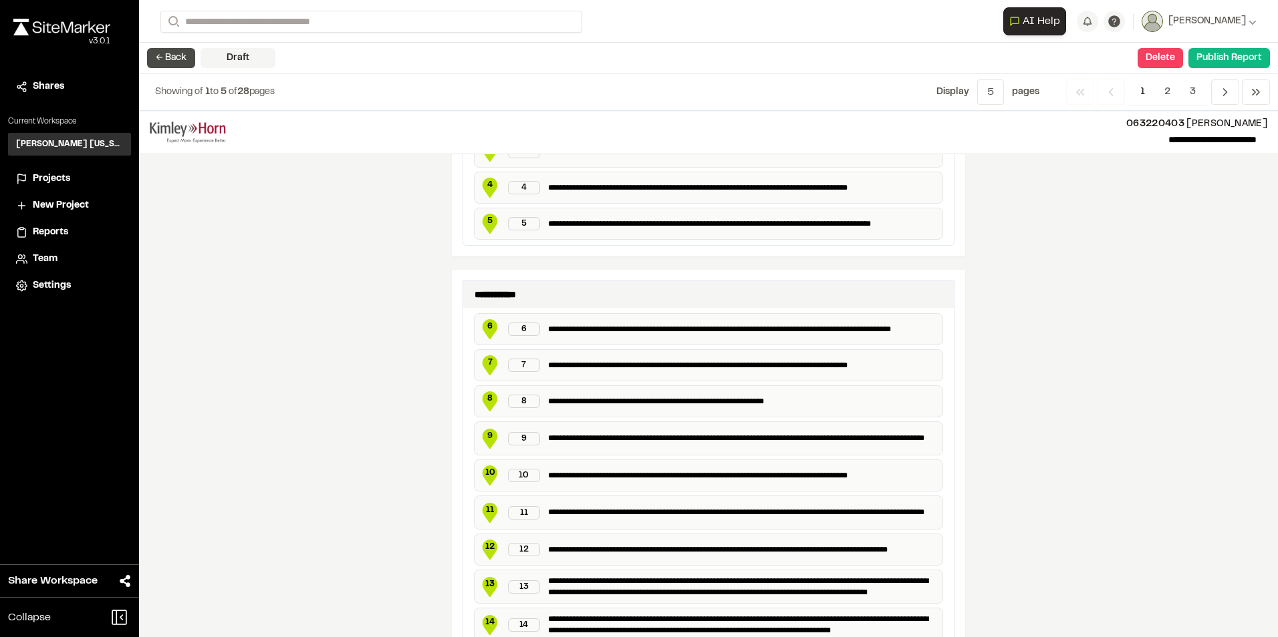
click at [172, 57] on button "← Back" at bounding box center [171, 58] width 48 height 20
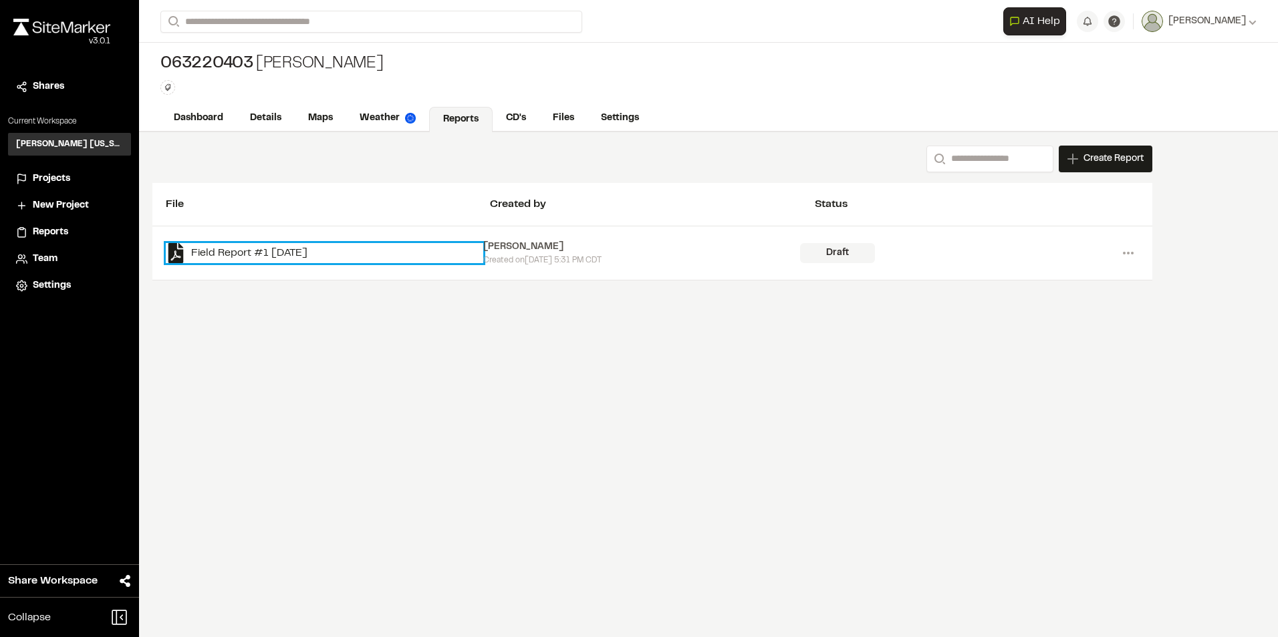
click at [264, 251] on link "Field Report #1 [DATE]" at bounding box center [324, 253] width 317 height 20
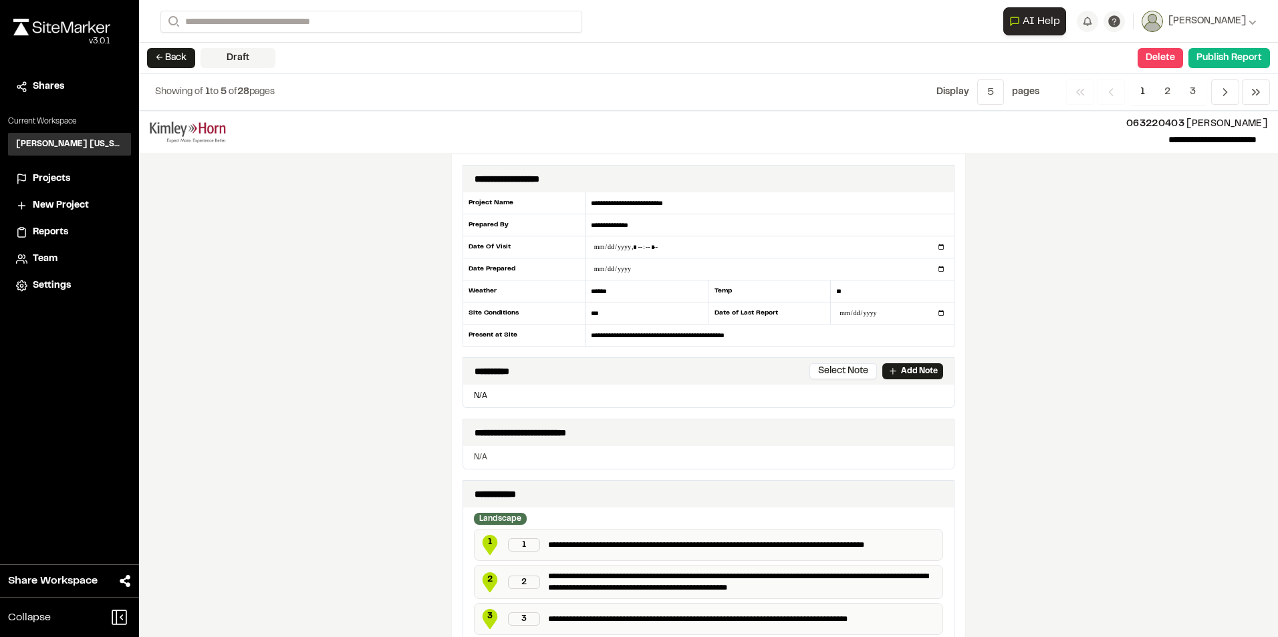
click at [921, 374] on p "Add Note" at bounding box center [919, 372] width 37 height 12
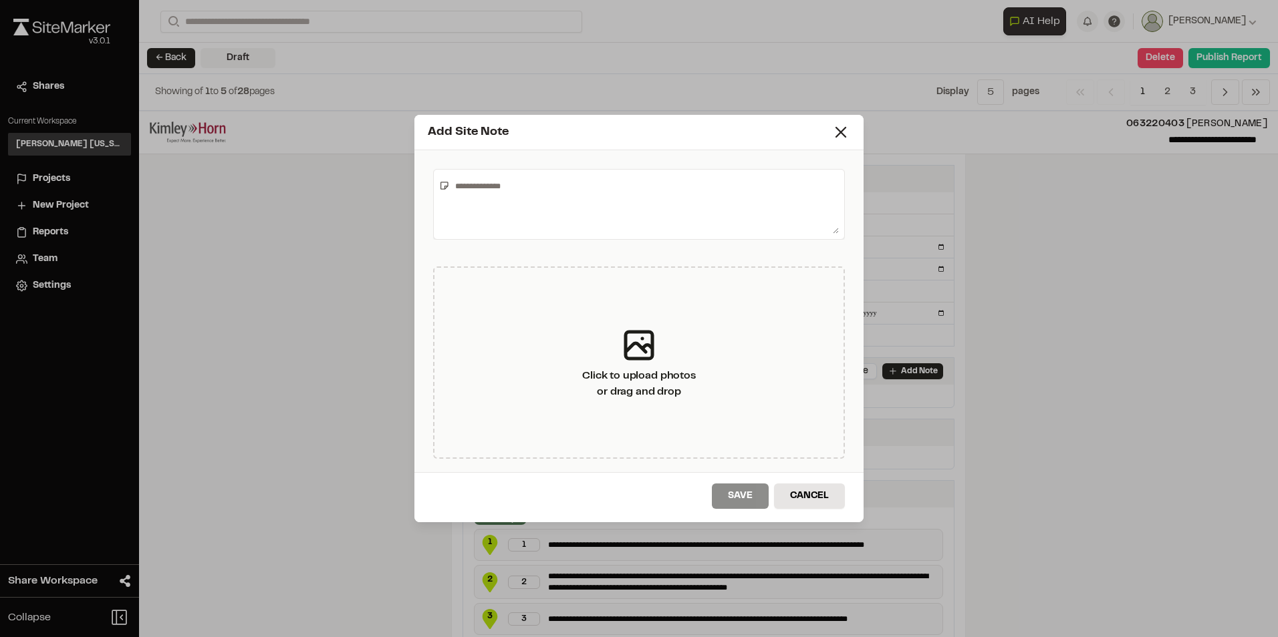
click at [591, 201] on textarea at bounding box center [644, 204] width 389 height 59
type textarea "**********"
click at [750, 497] on button "Save" at bounding box center [740, 496] width 57 height 25
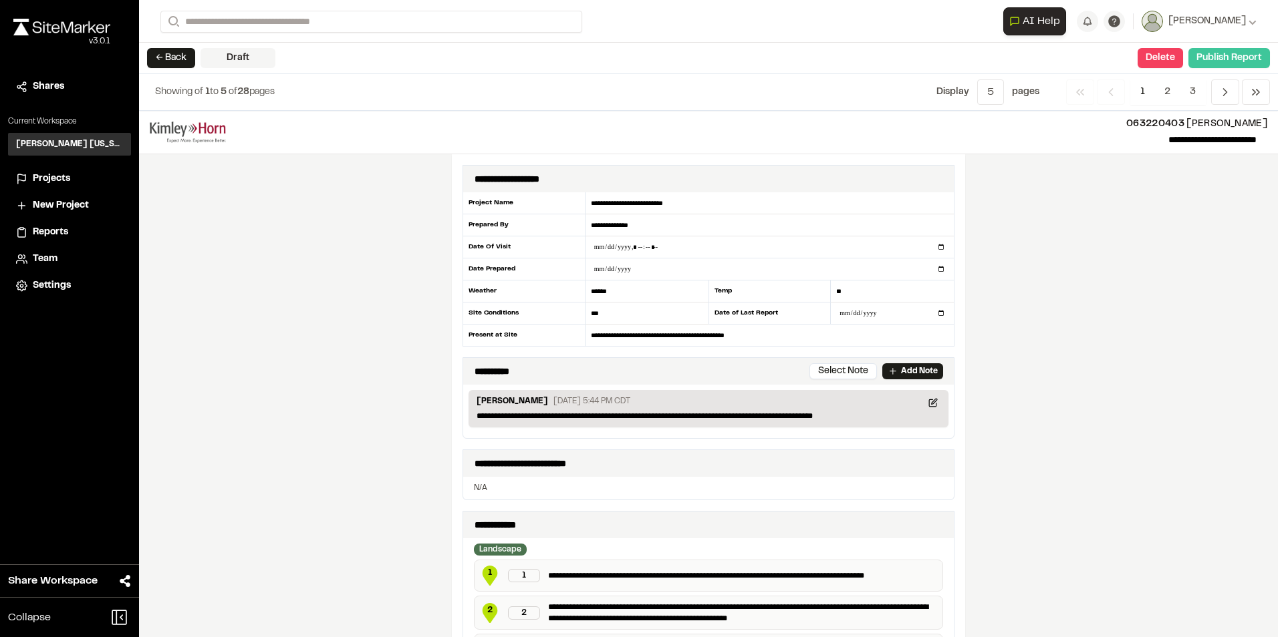
click at [1242, 61] on button "Publish Report" at bounding box center [1229, 58] width 82 height 20
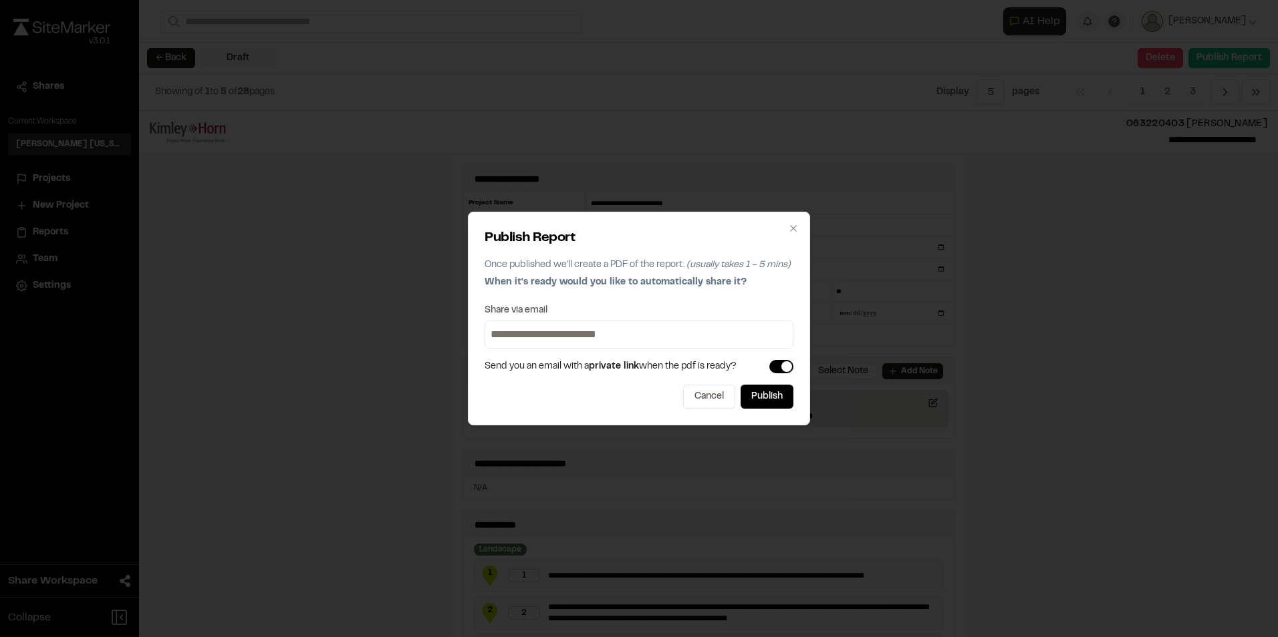
click at [681, 333] on input at bounding box center [639, 334] width 302 height 21
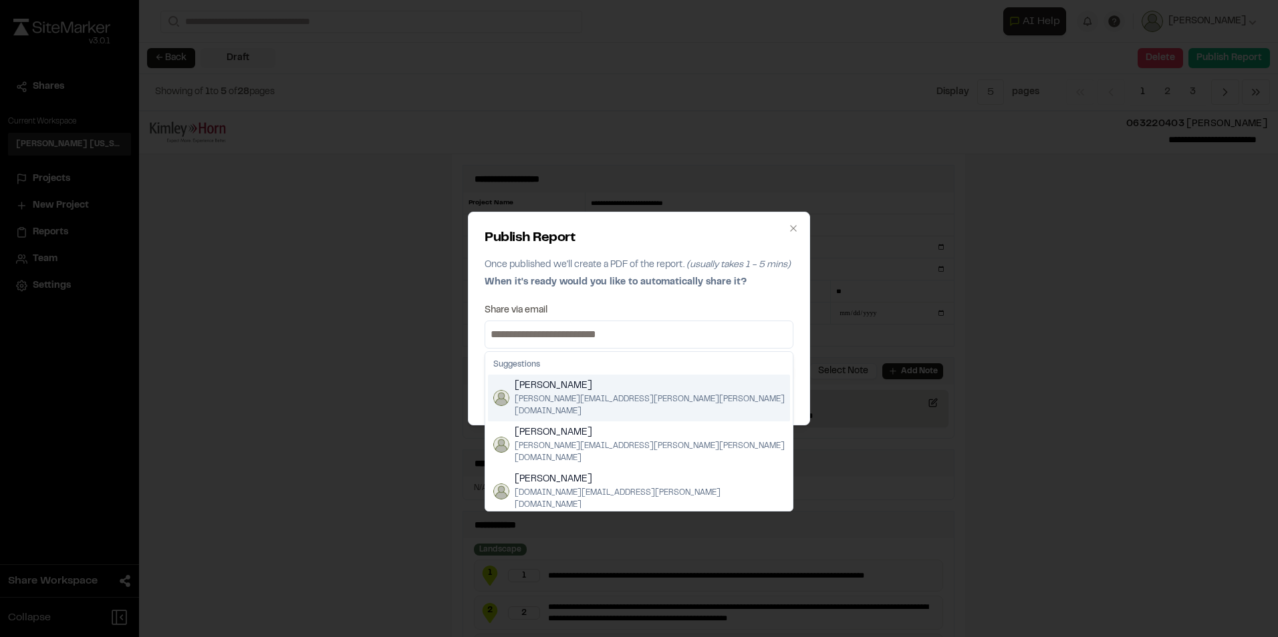
type input "**********"
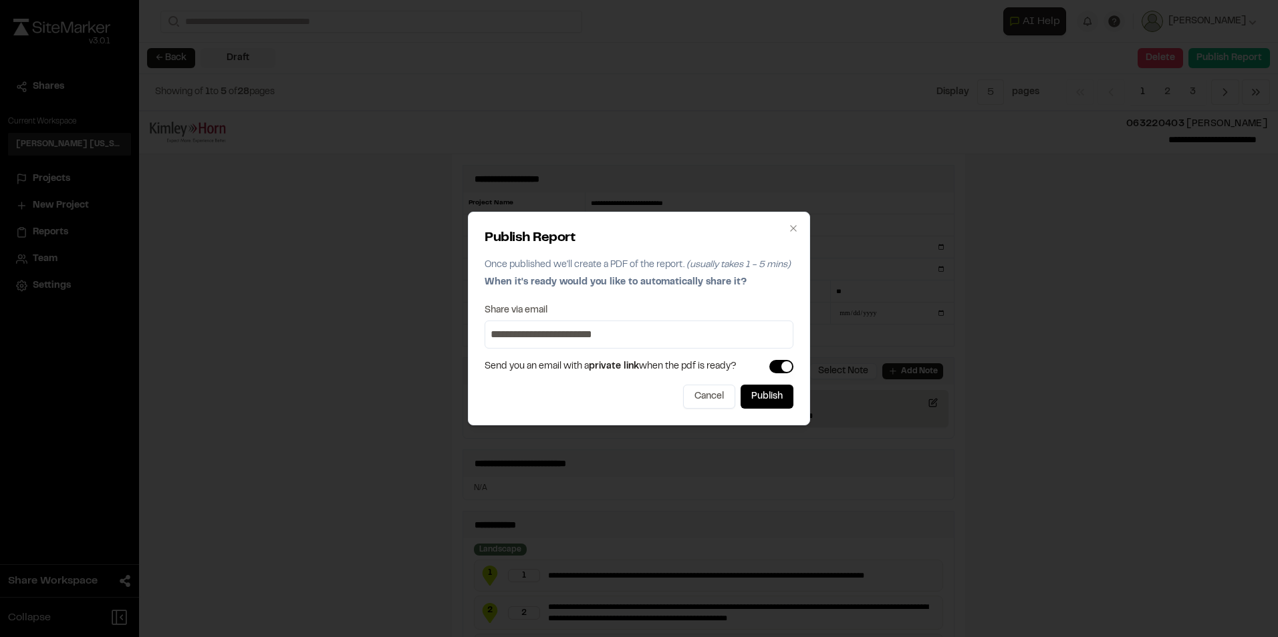
click at [782, 305] on div "**********" at bounding box center [639, 319] width 342 height 214
click at [754, 400] on button "Publish" at bounding box center [766, 397] width 53 height 24
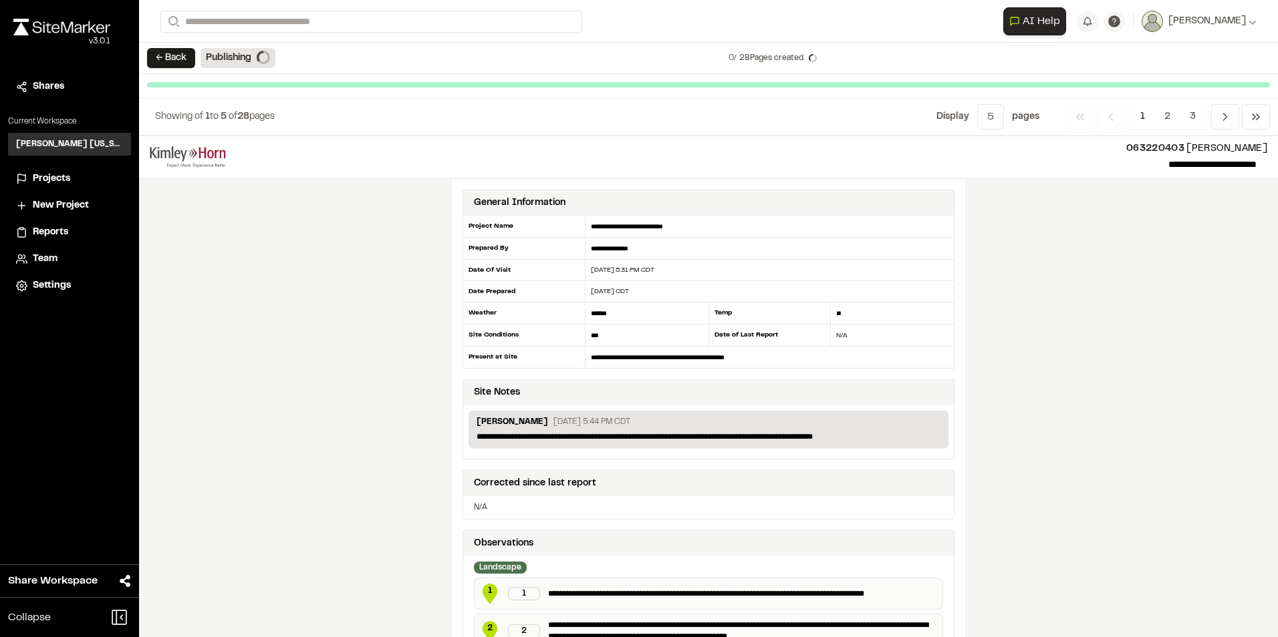
click at [936, 26] on form "Search" at bounding box center [581, 22] width 843 height 22
